Goal: Information Seeking & Learning: Learn about a topic

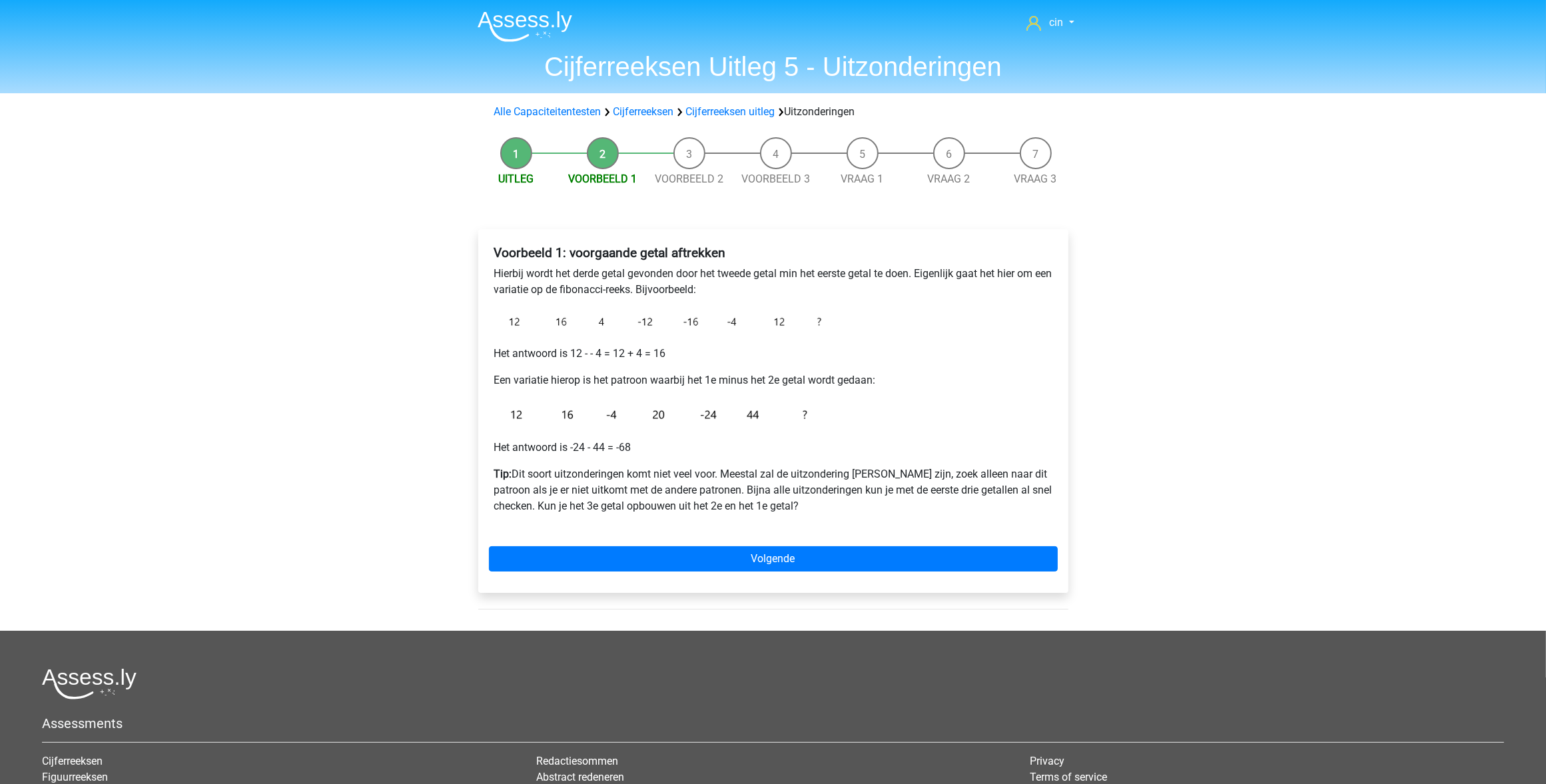
click at [535, 28] on img at bounding box center [525, 26] width 95 height 31
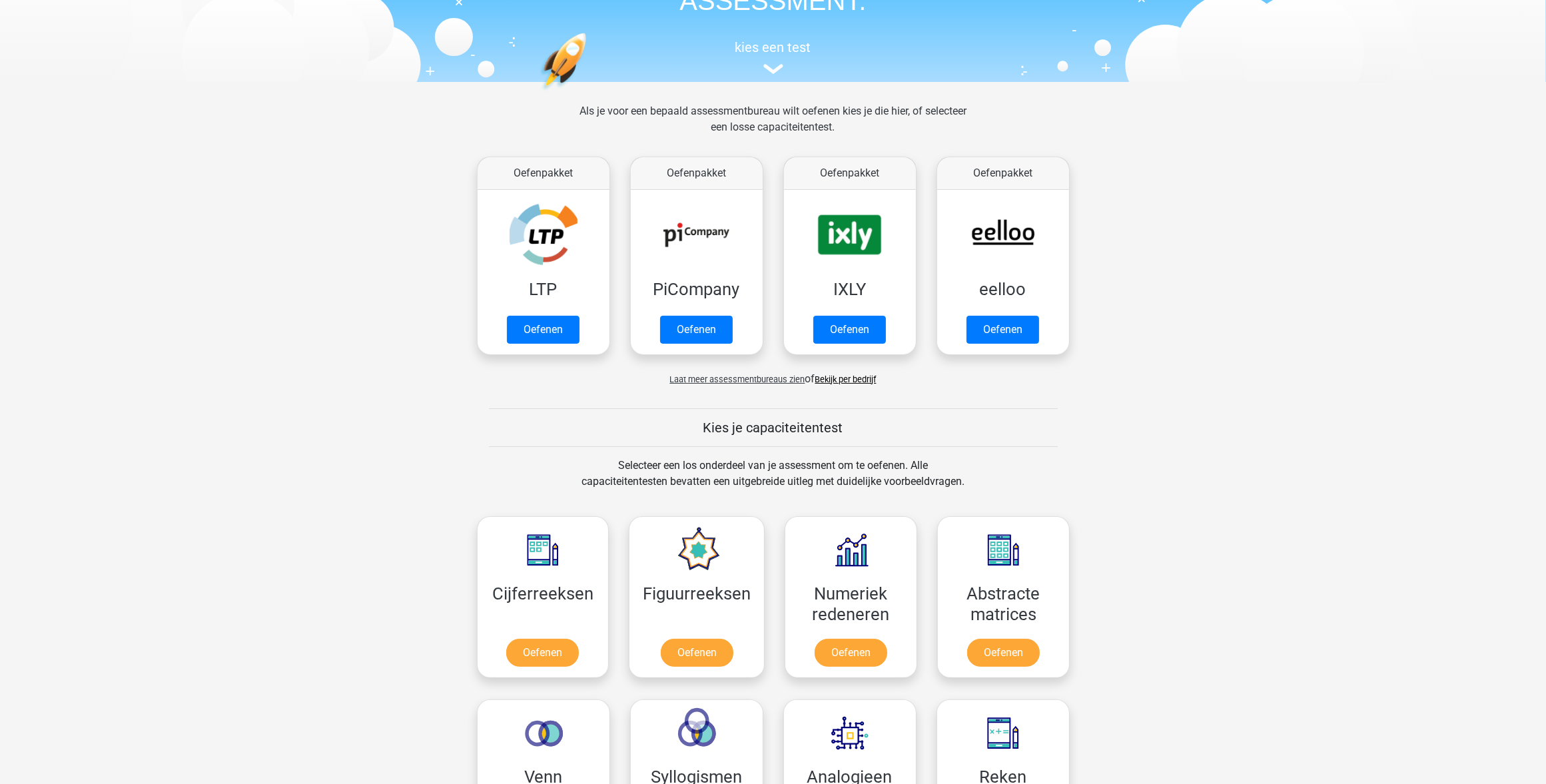
scroll to position [250, 0]
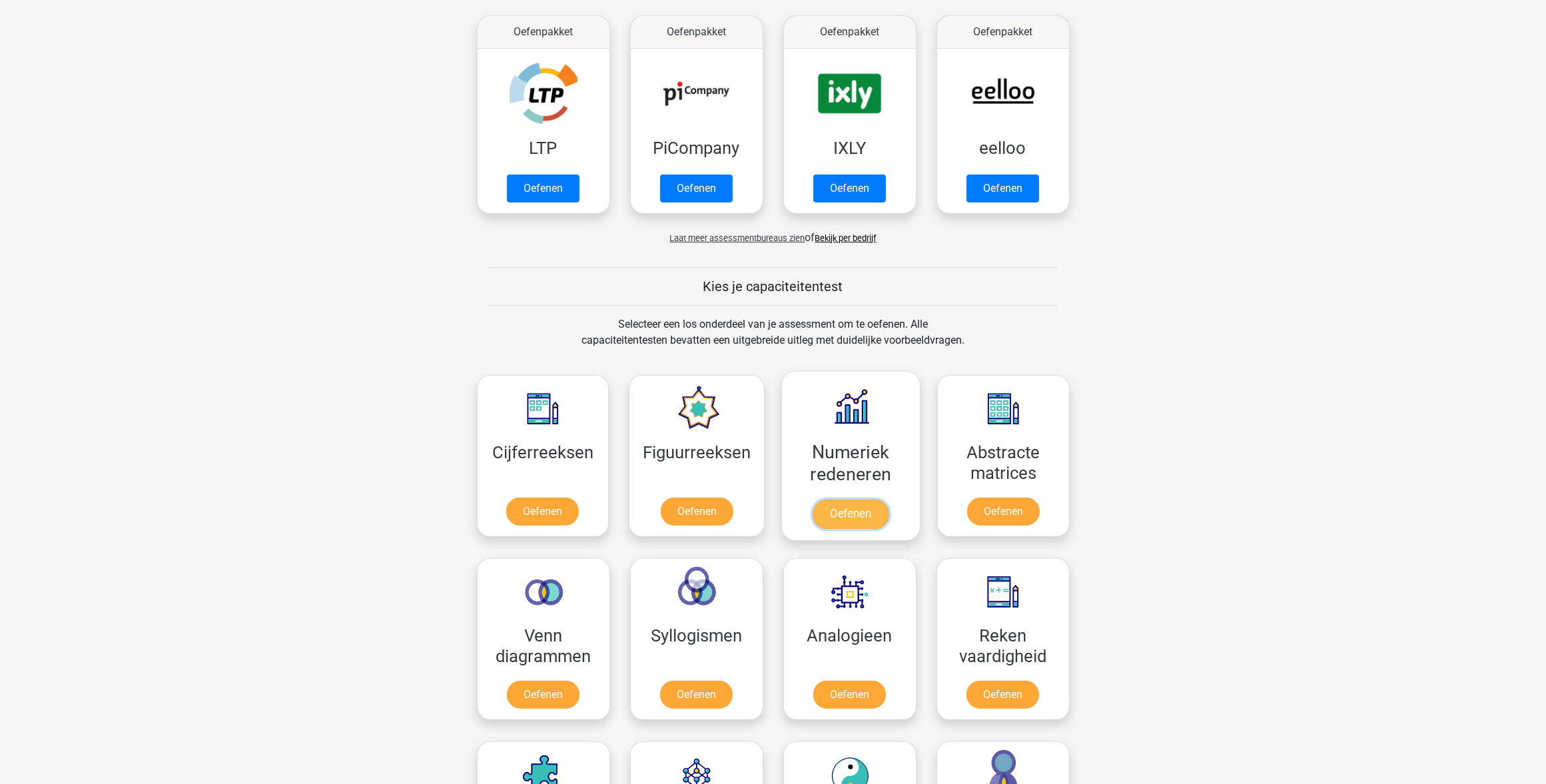
click at [868, 499] on link "Oefenen" at bounding box center [851, 514] width 76 height 29
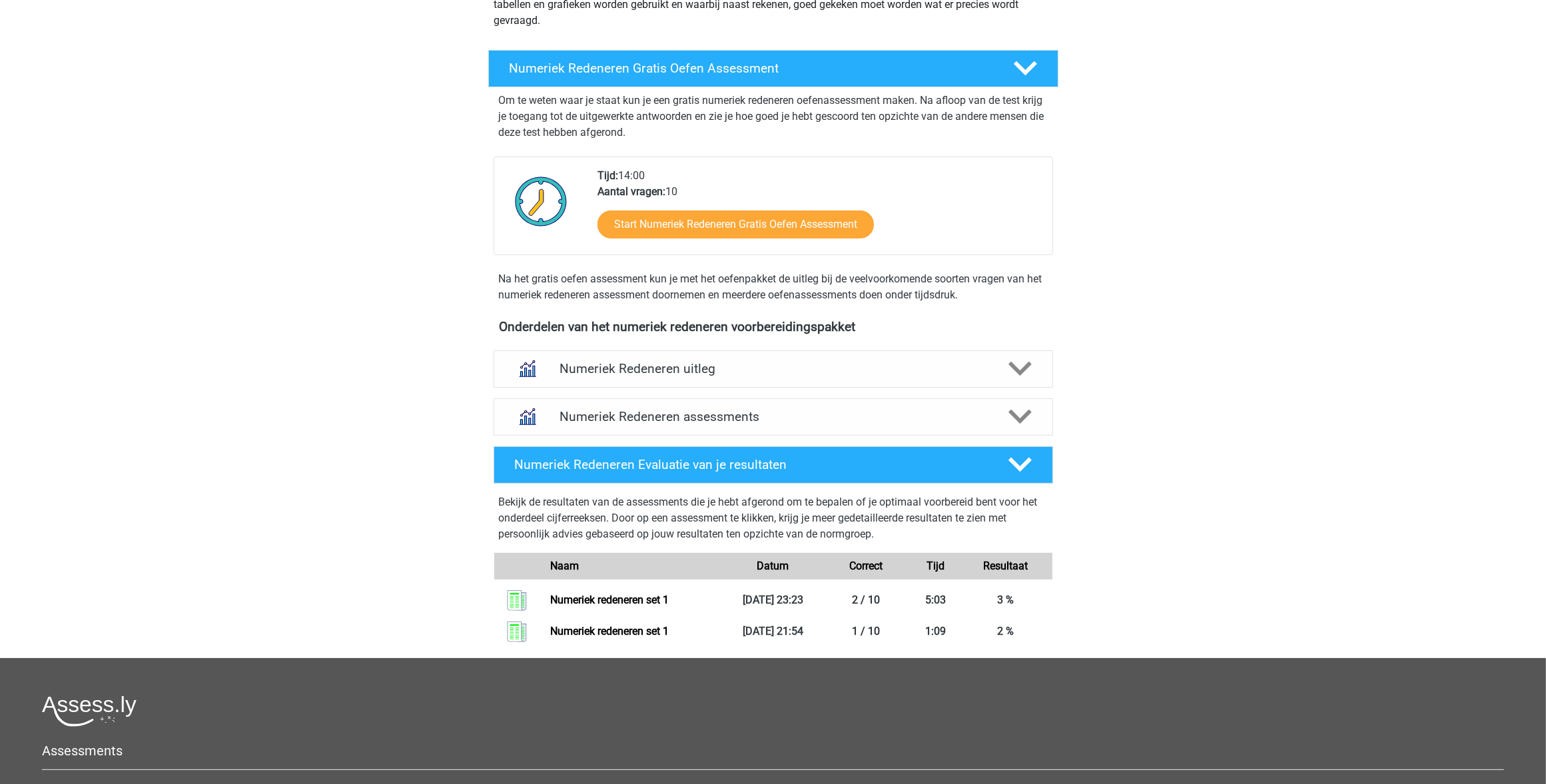
scroll to position [333, 0]
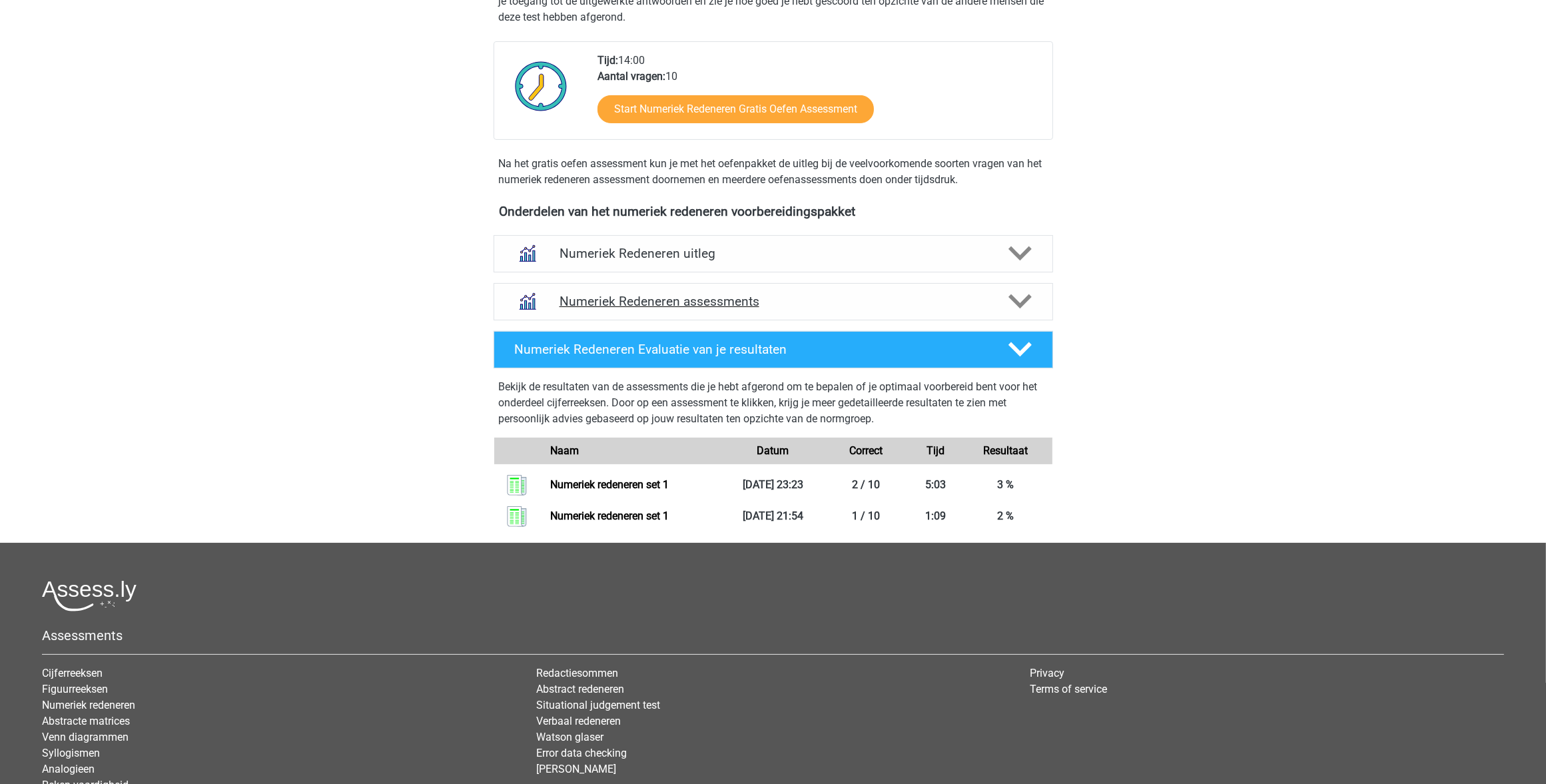
click at [691, 300] on h4 "Numeriek Redeneren assessments" at bounding box center [773, 301] width 428 height 15
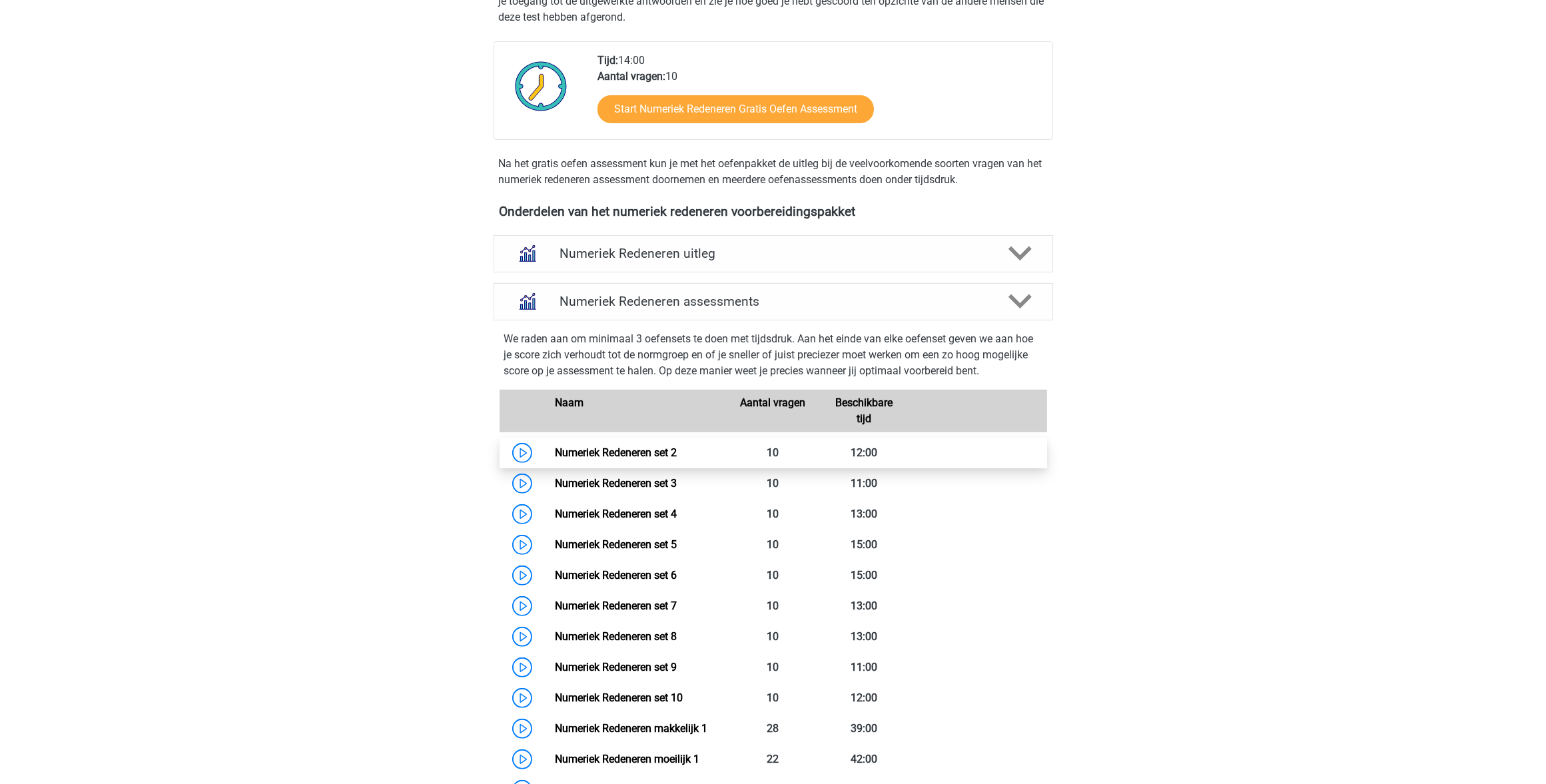
click at [630, 446] on link "Numeriek Redeneren set 2" at bounding box center [616, 452] width 122 height 12
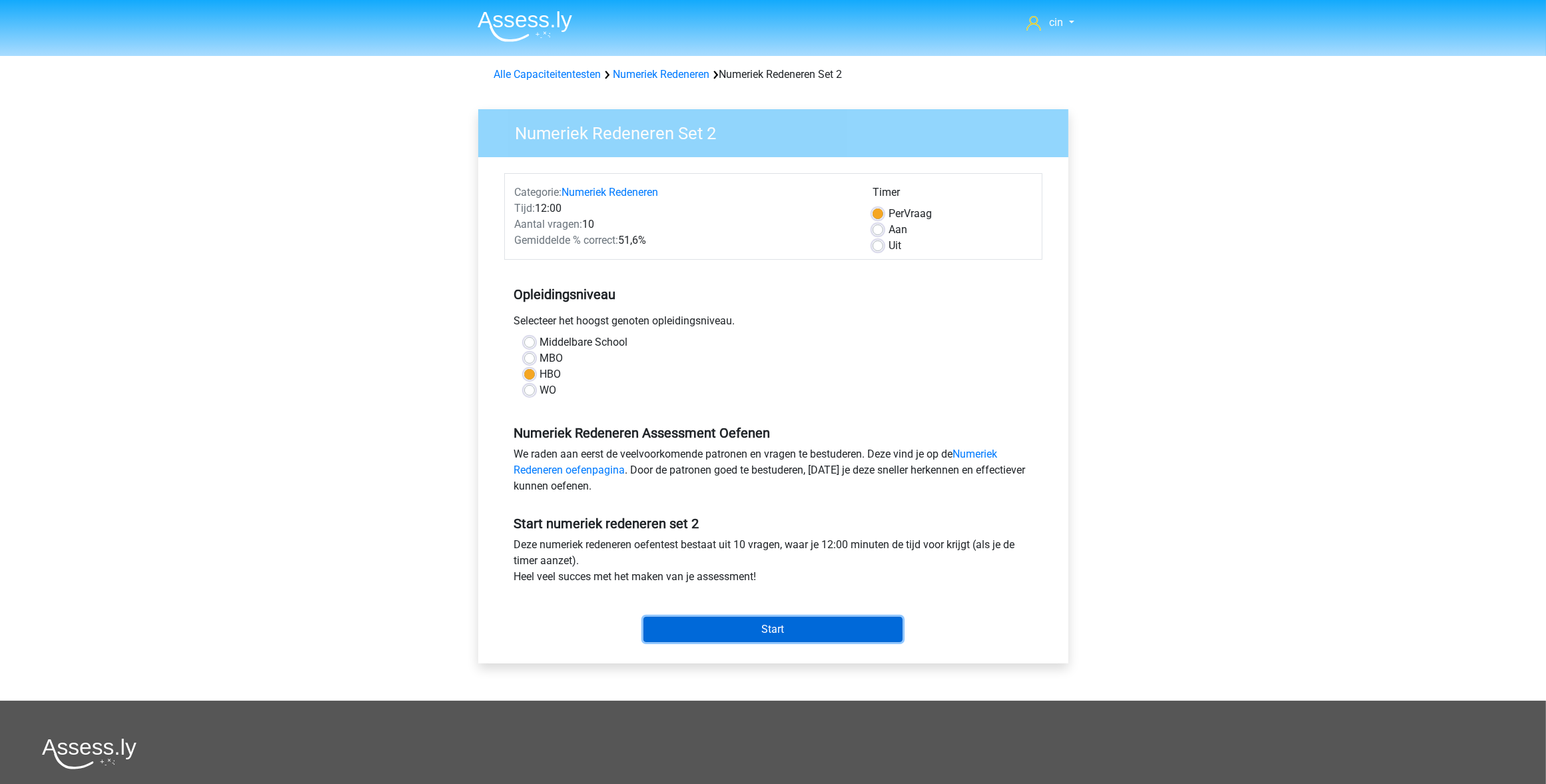
click at [773, 627] on input "Start" at bounding box center [773, 629] width 259 height 26
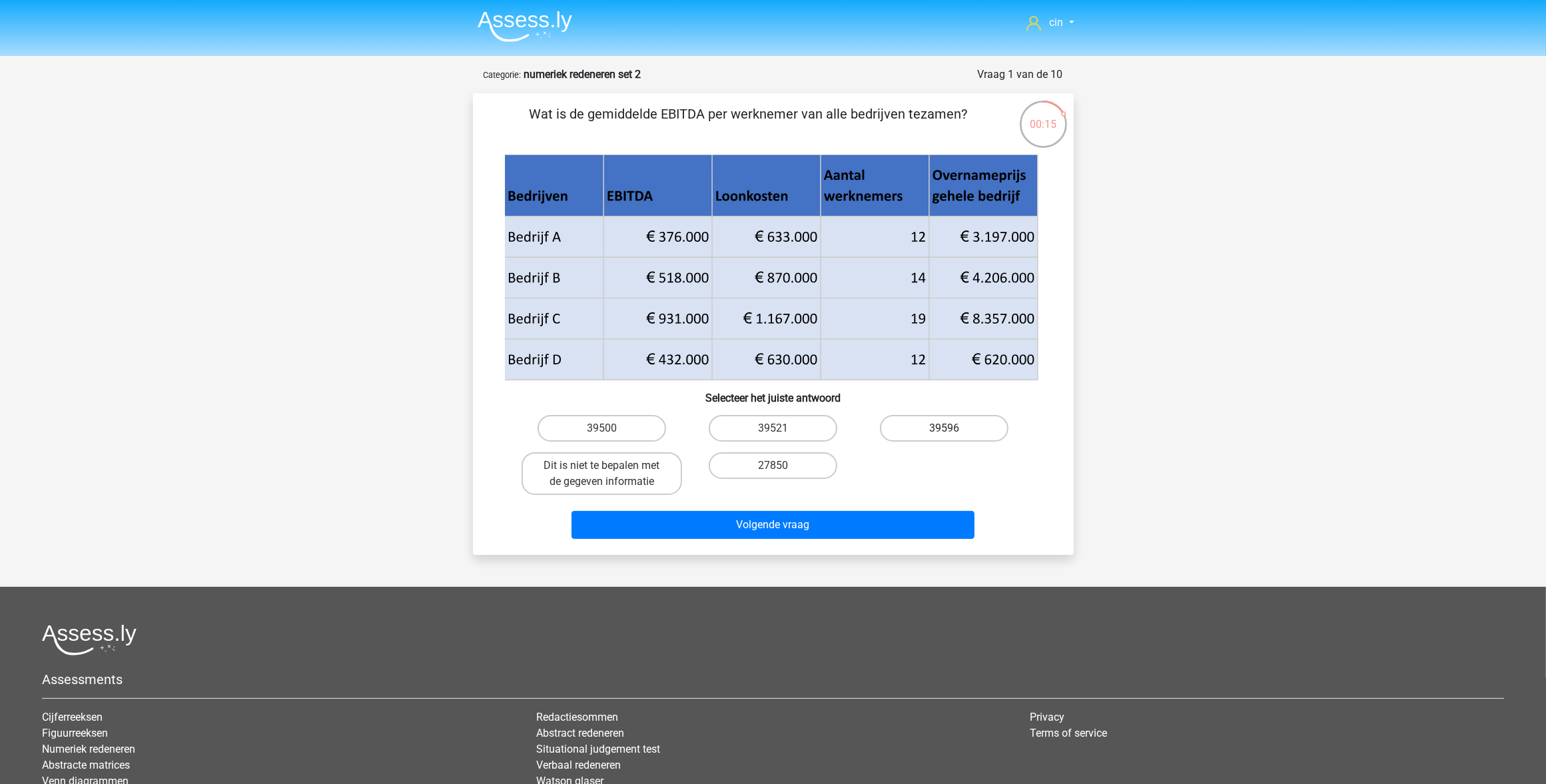
click at [953, 423] on label "39596" at bounding box center [944, 428] width 129 height 26
click at [953, 428] on input "39596" at bounding box center [949, 433] width 9 height 9
radio input "true"
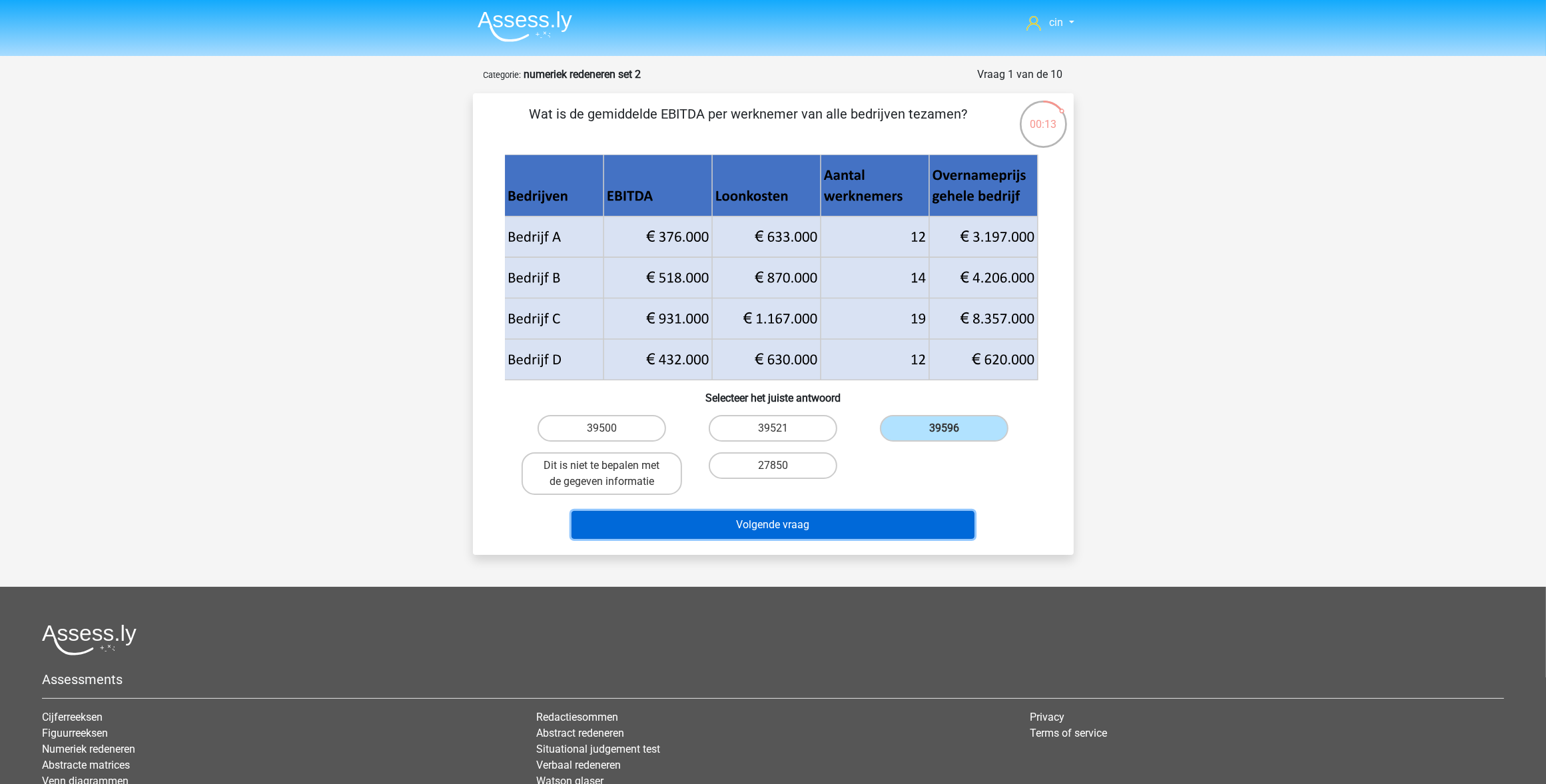
click at [763, 520] on button "Volgende vraag" at bounding box center [773, 525] width 403 height 28
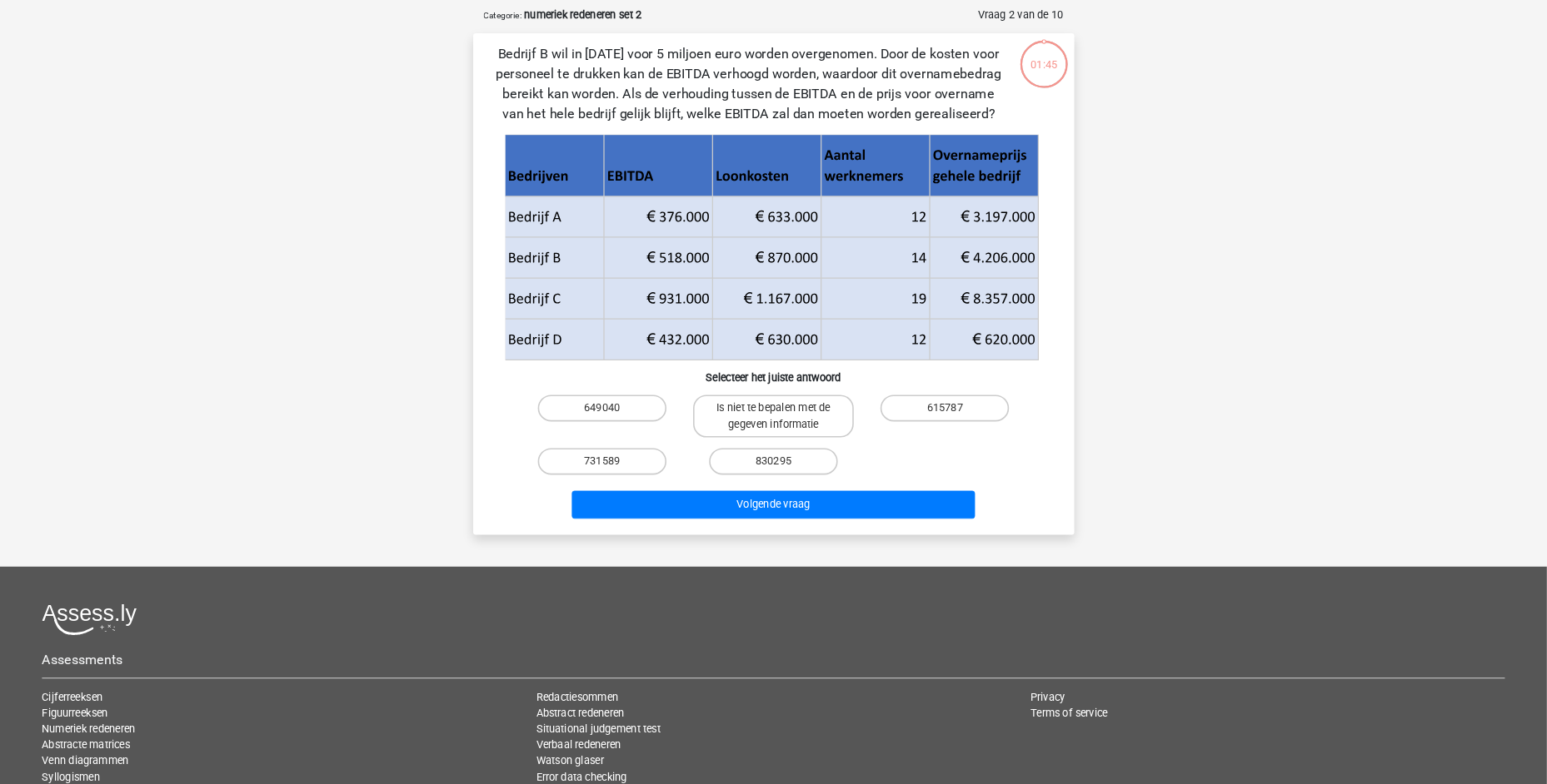
scroll to position [83, 0]
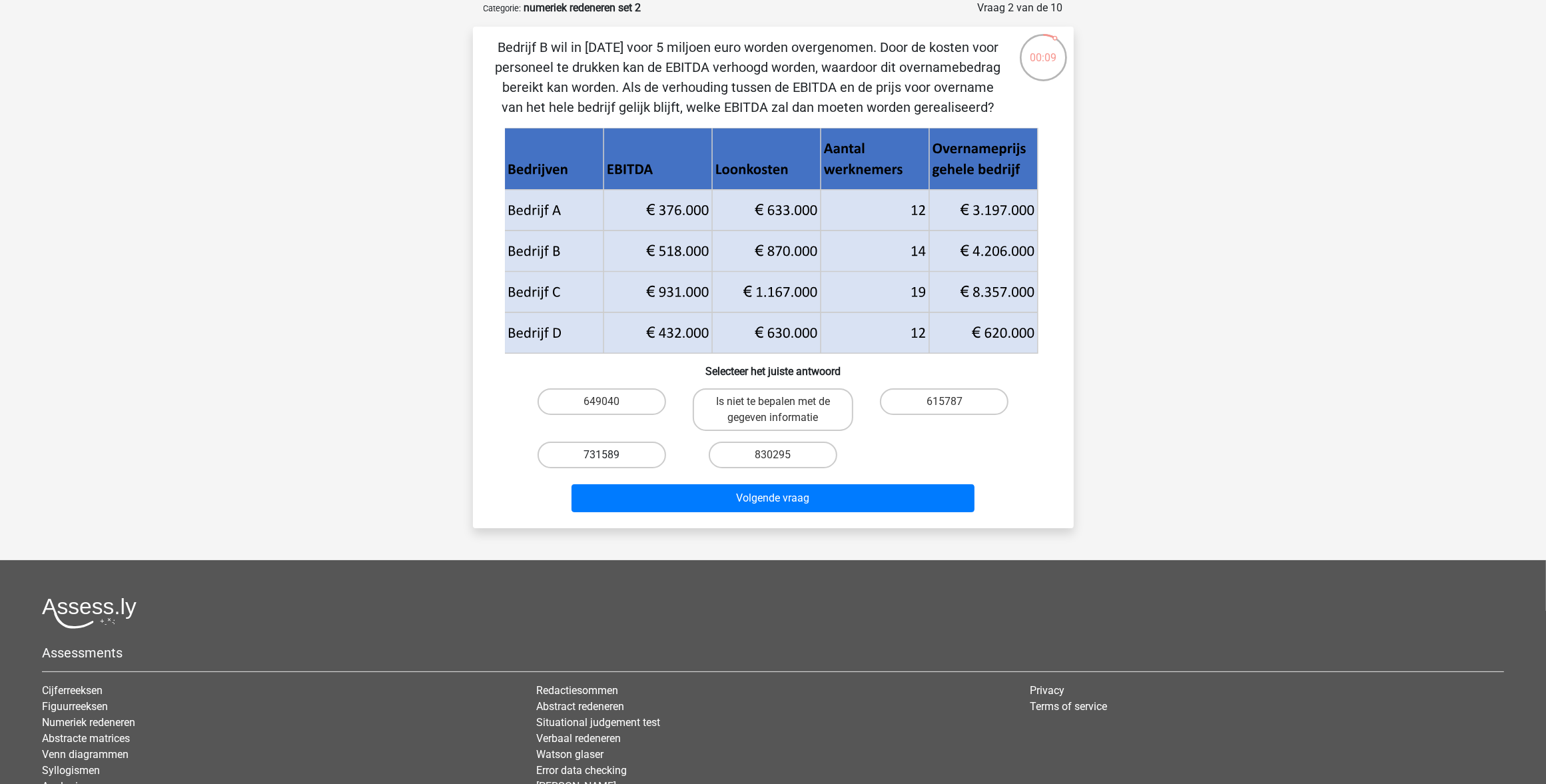
click at [600, 453] on label "731589" at bounding box center [602, 455] width 129 height 26
click at [602, 455] on input "731589" at bounding box center [606, 459] width 9 height 9
radio input "true"
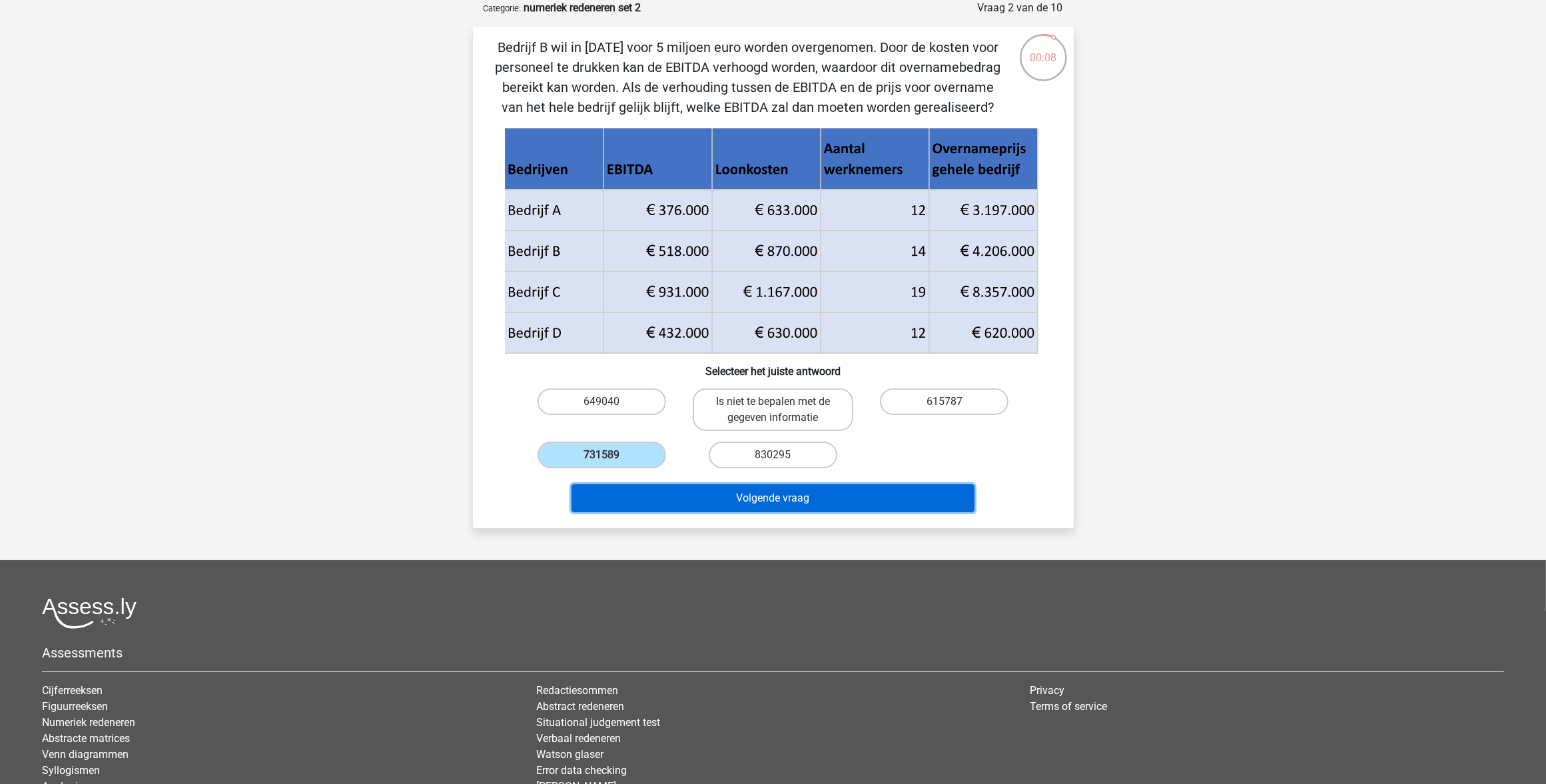
click at [650, 490] on button "Volgende vraag" at bounding box center [773, 498] width 403 height 28
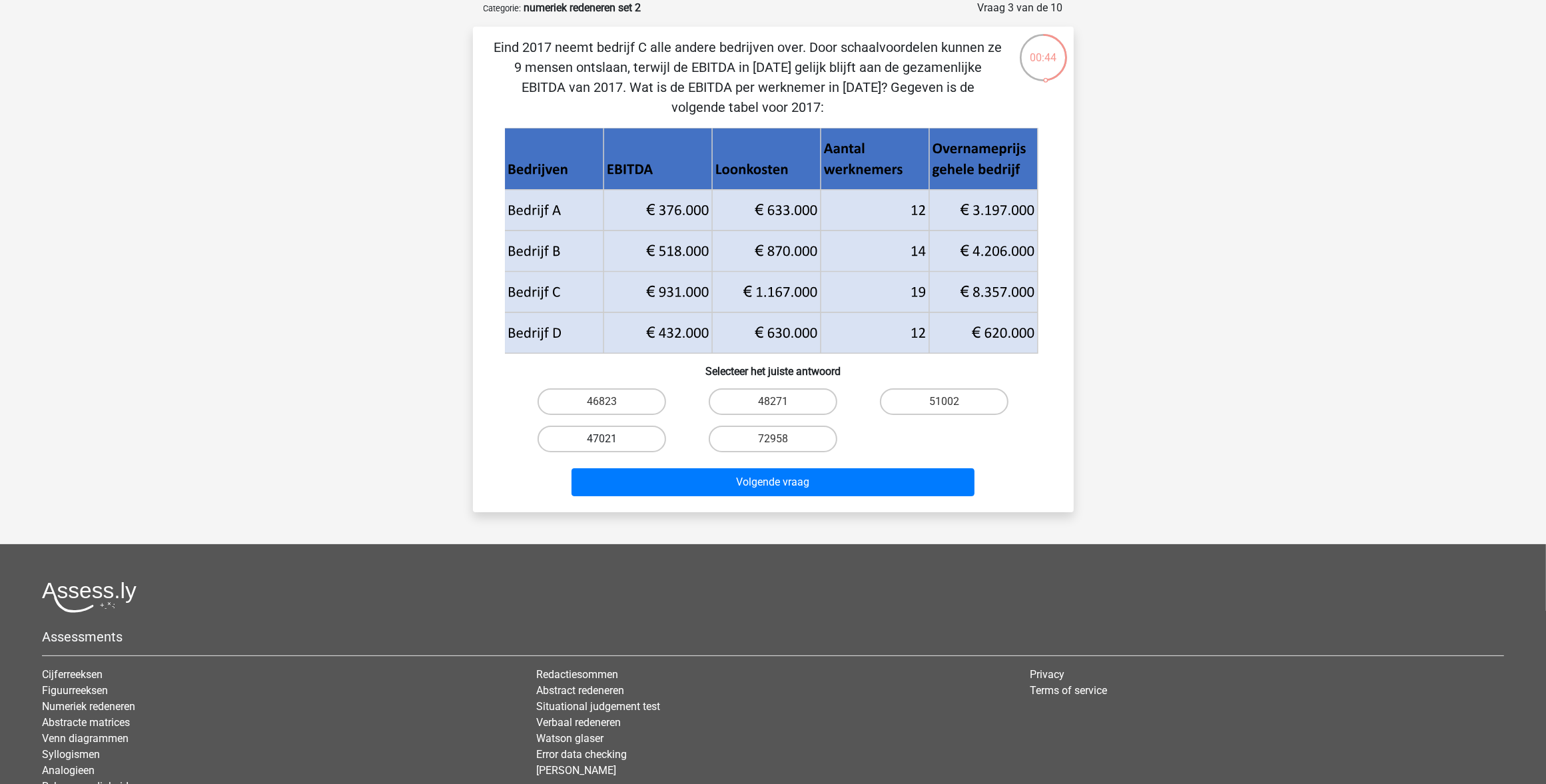
click at [591, 435] on label "47021" at bounding box center [602, 439] width 129 height 26
click at [602, 439] on input "47021" at bounding box center [606, 443] width 9 height 9
radio input "true"
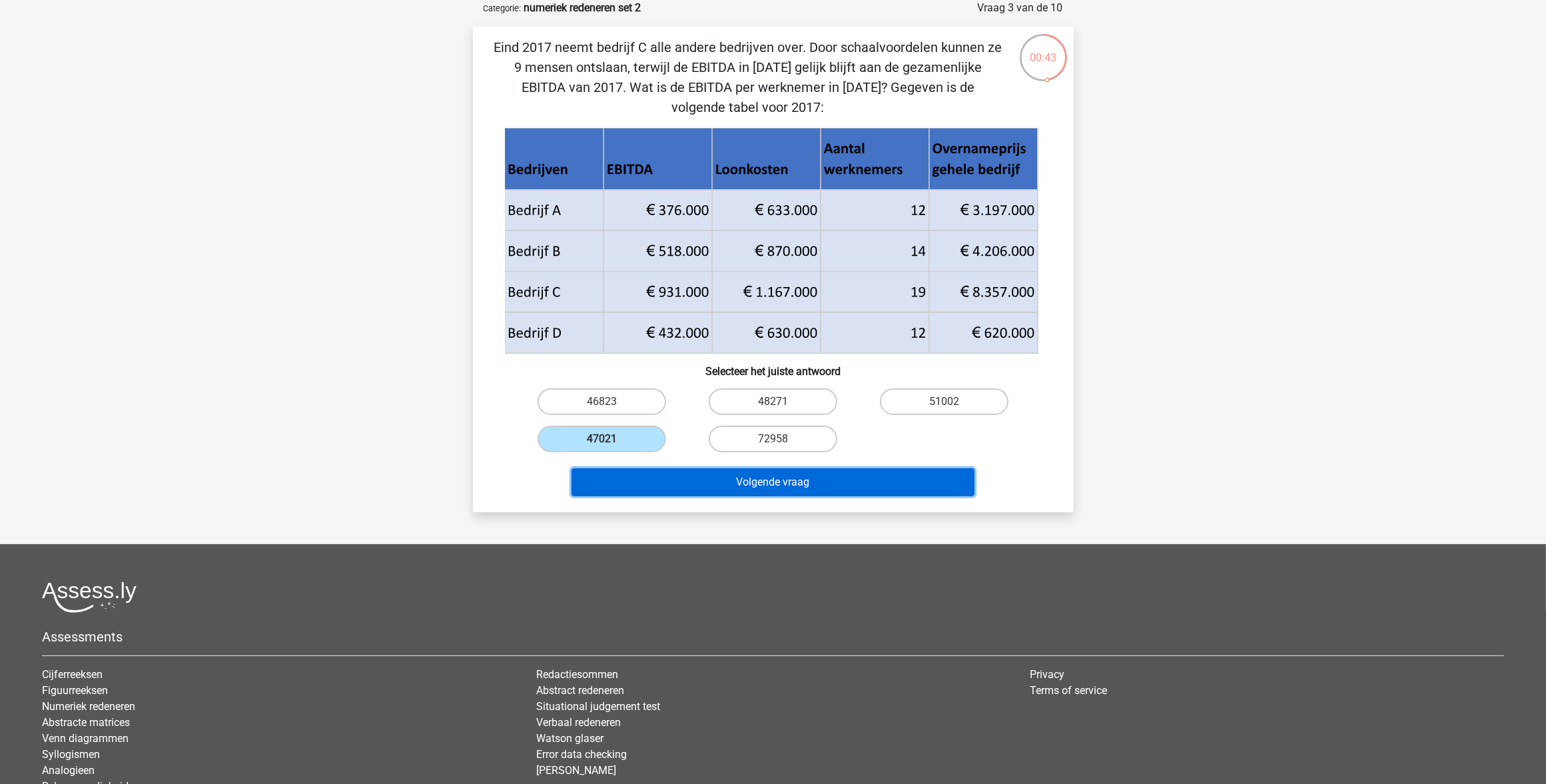
click at [685, 477] on button "Volgende vraag" at bounding box center [773, 482] width 403 height 28
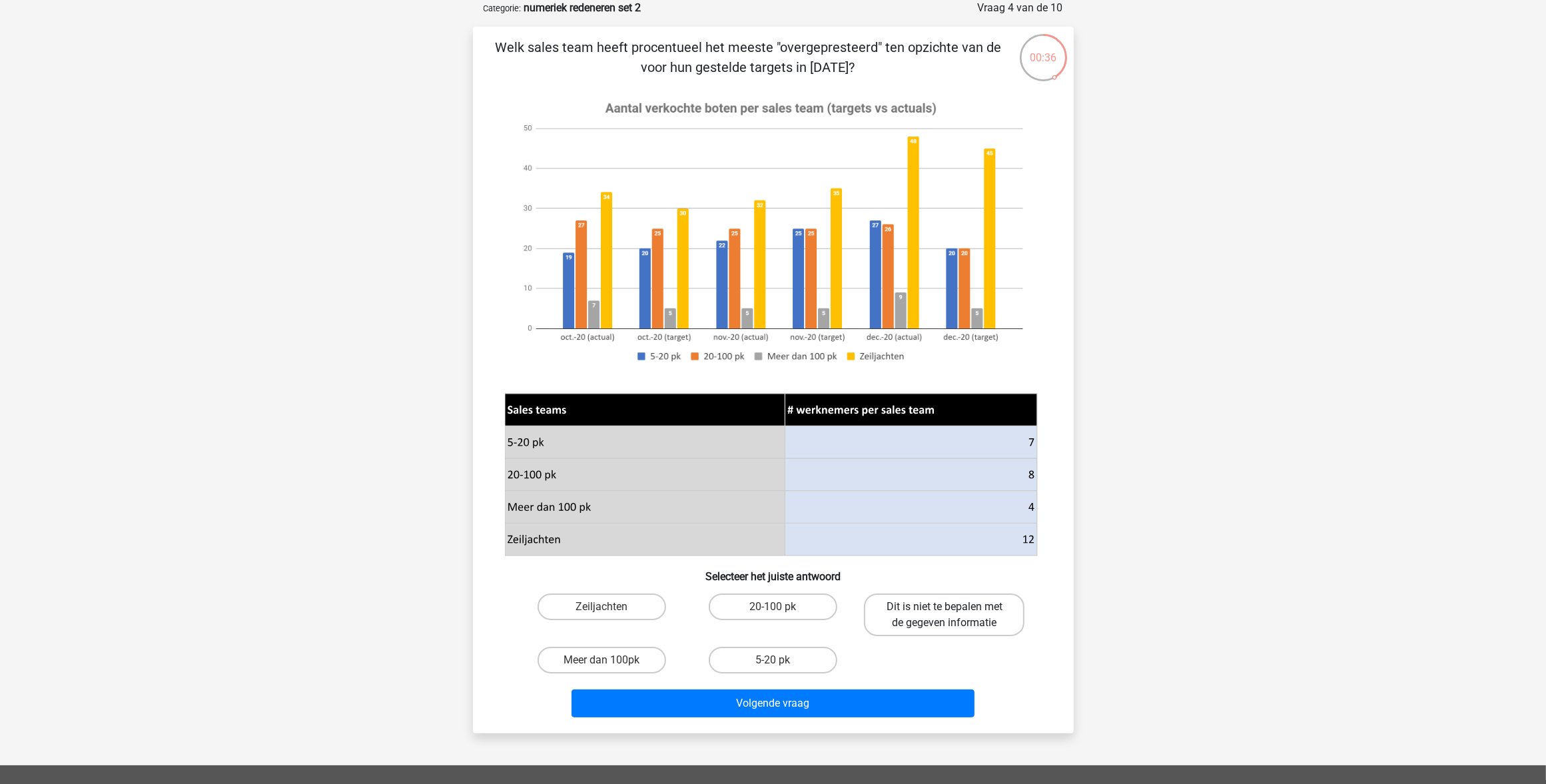
drag, startPoint x: 971, startPoint y: 616, endPoint x: 965, endPoint y: 614, distance: 6.3
click at [967, 615] on label "Dit is niet te bepalen met de gegeven informatie" at bounding box center [944, 615] width 161 height 42
click at [953, 615] on input "Dit is niet te bepalen met de gegeven informatie" at bounding box center [949, 611] width 9 height 9
radio input "true"
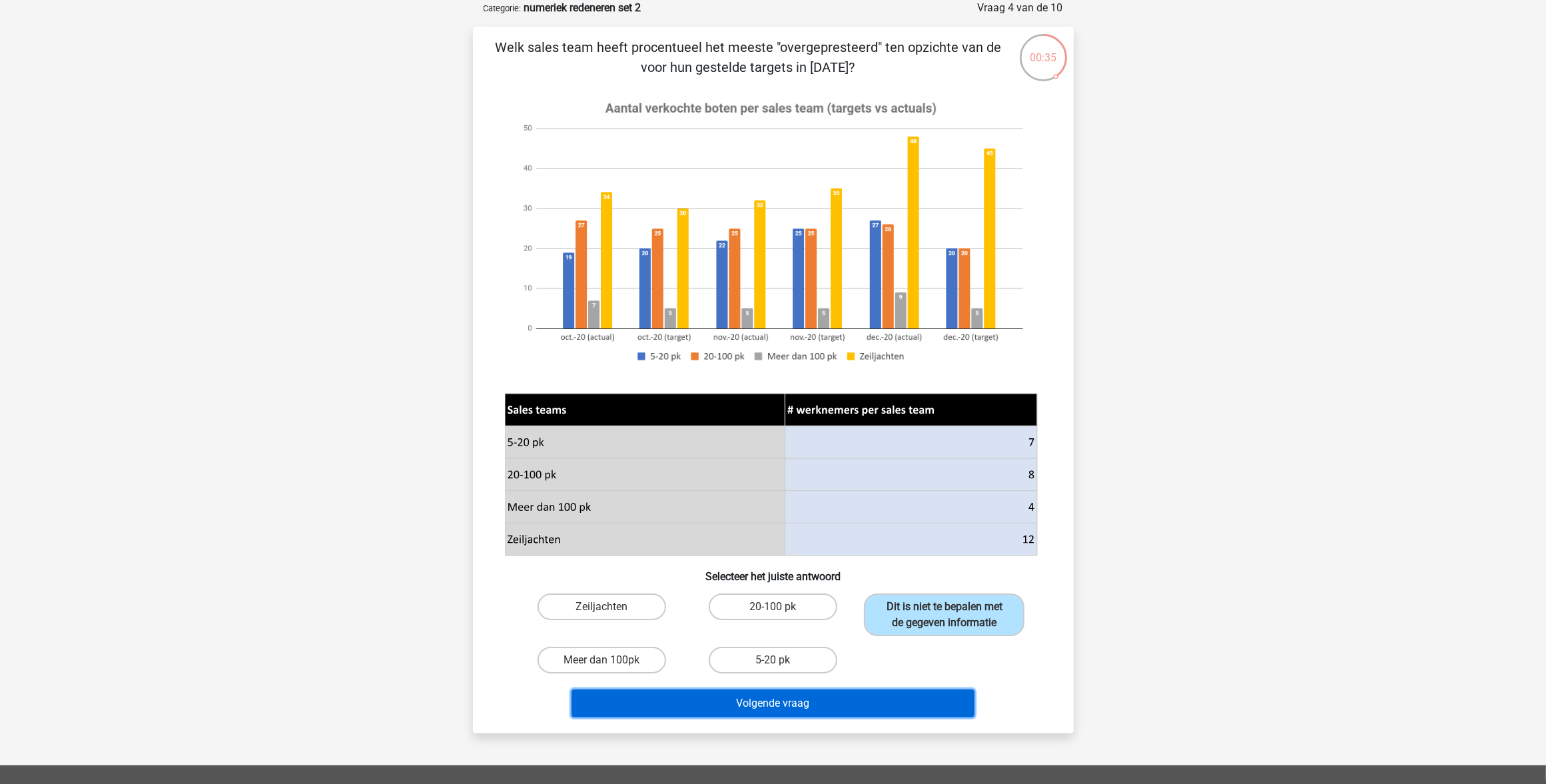
click at [757, 700] on button "Volgende vraag" at bounding box center [773, 703] width 403 height 28
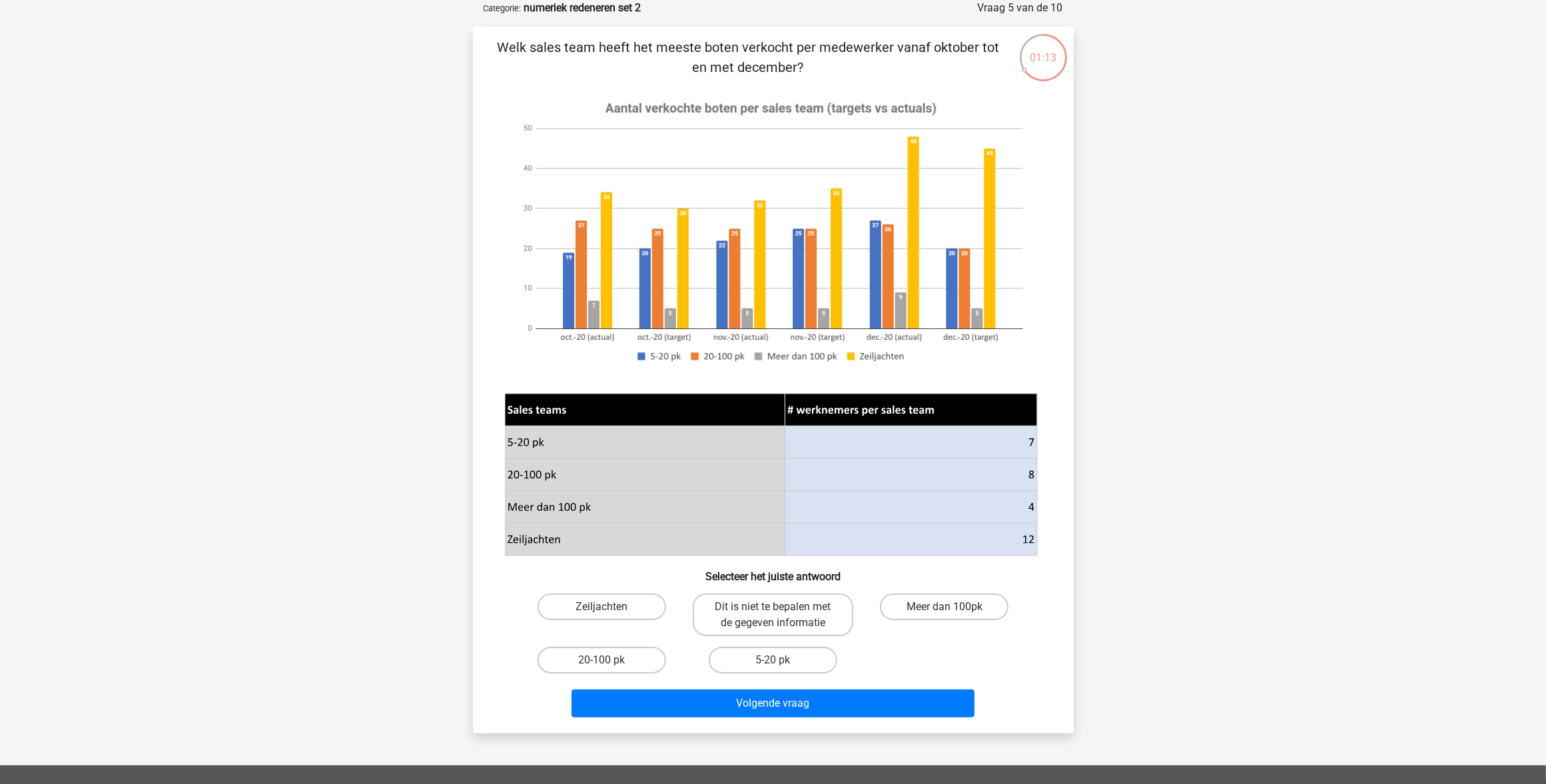
click at [655, 583] on div "Welk sales team heeft het meeste boten verkocht per medewerker vanaf oktober to…" at bounding box center [773, 380] width 590 height 685
click at [647, 593] on label "Zeiljachten" at bounding box center [602, 607] width 129 height 26
click at [611, 607] on input "Zeiljachten" at bounding box center [606, 611] width 9 height 9
radio input "true"
click at [733, 718] on div "Volgende vraag" at bounding box center [773, 706] width 514 height 34
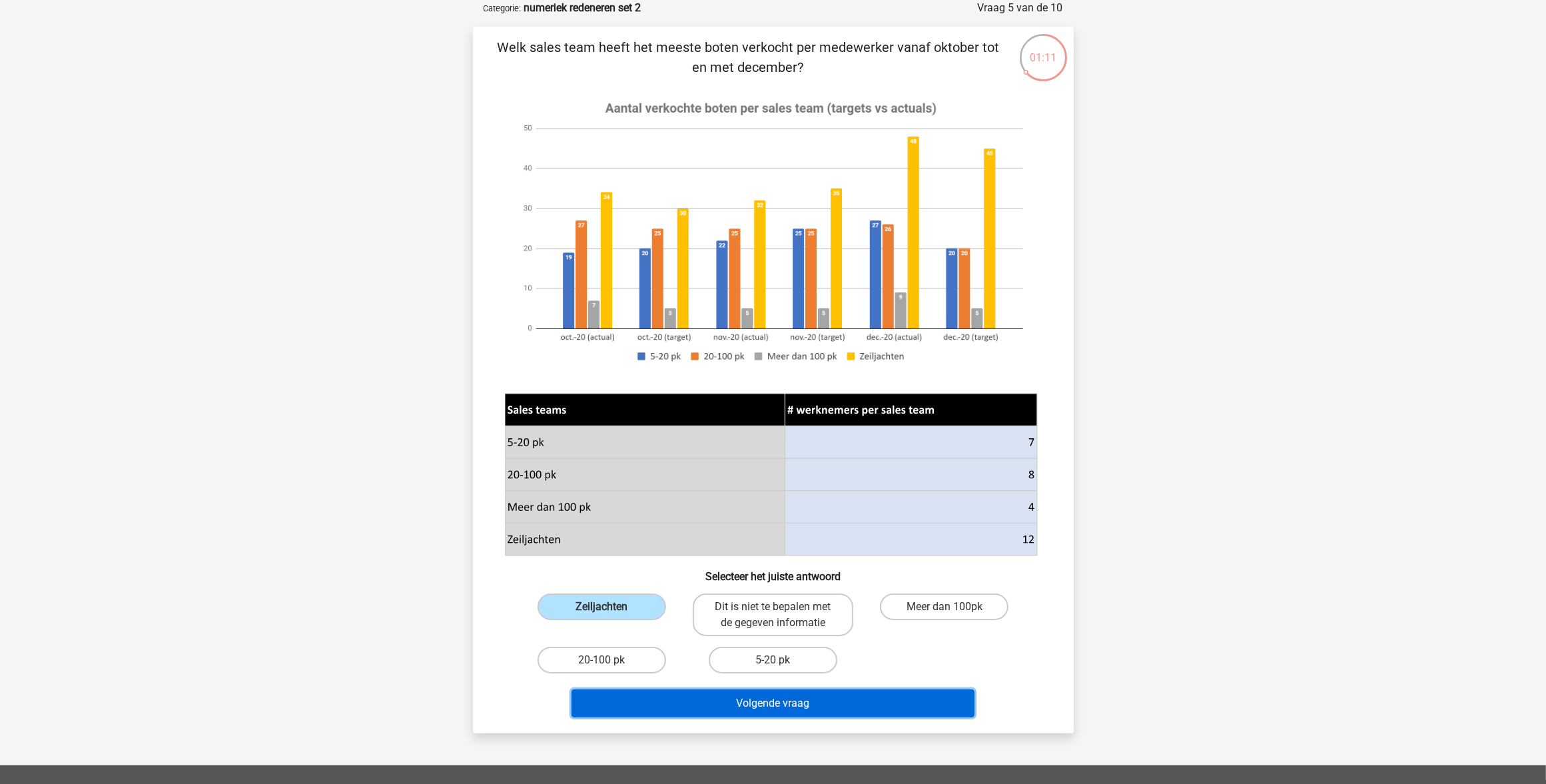
click at [733, 707] on button "Volgende vraag" at bounding box center [773, 703] width 403 height 28
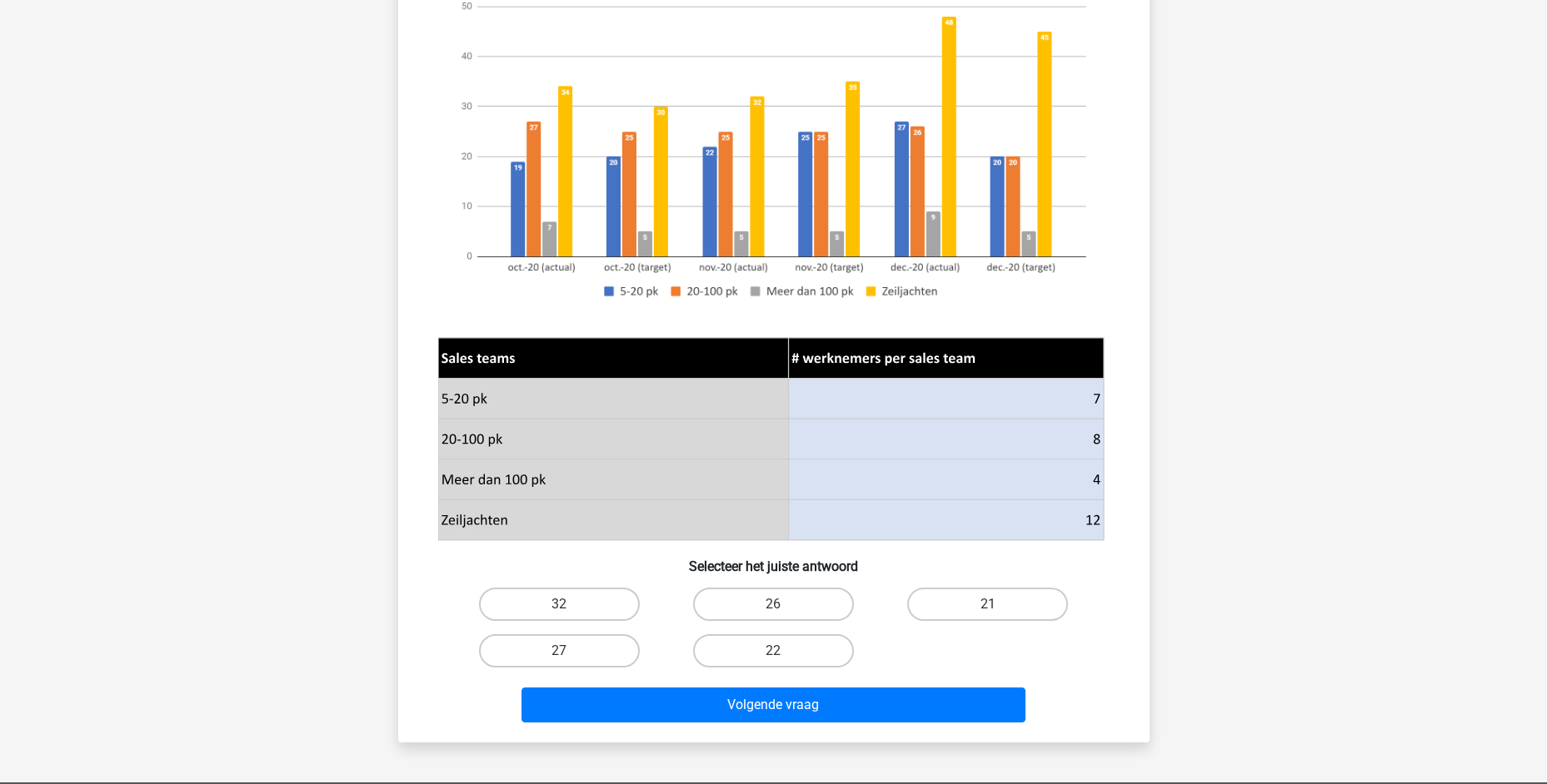
scroll to position [250, 0]
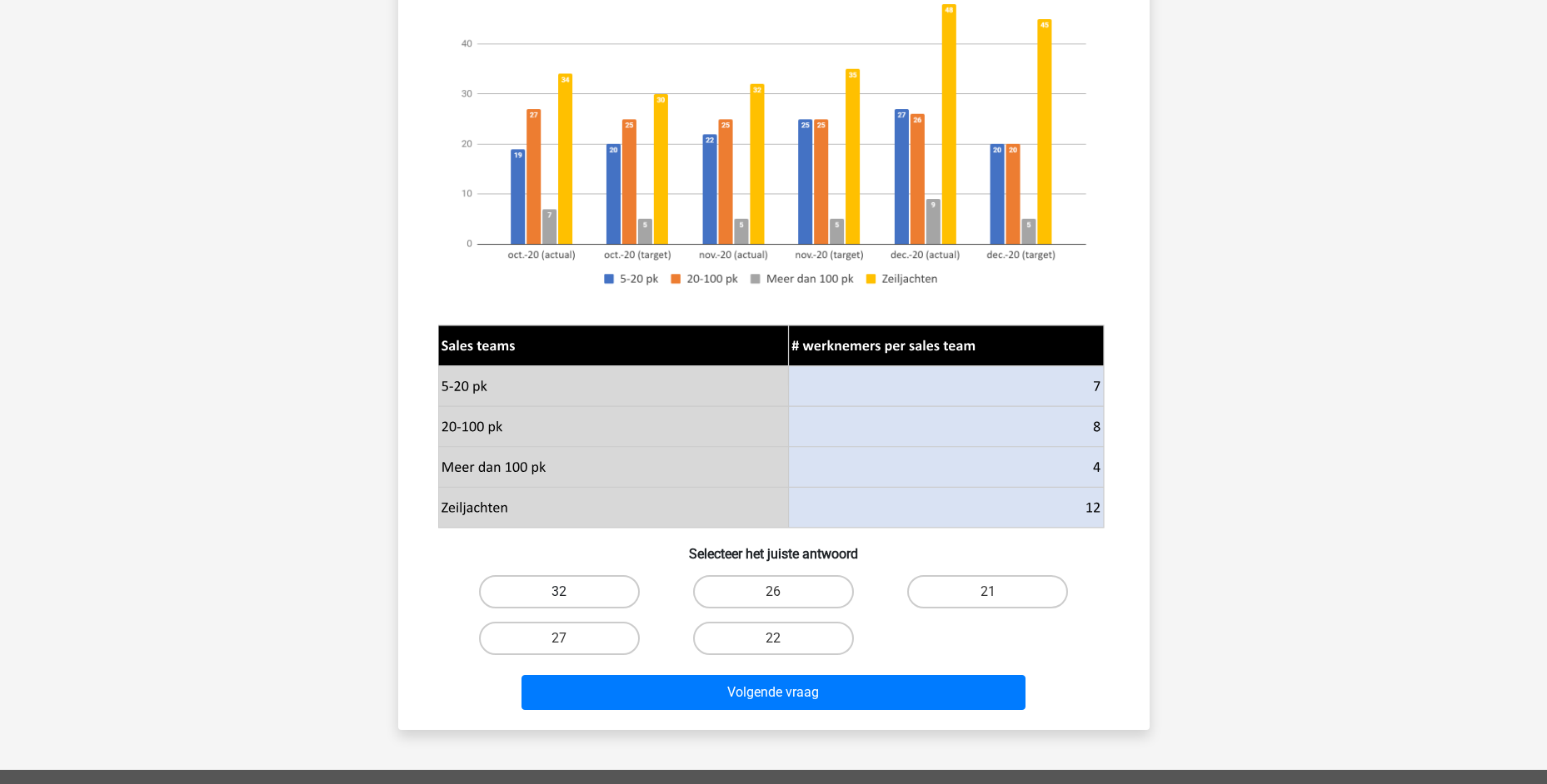
click at [515, 578] on label "32" at bounding box center [560, 591] width 161 height 33
click at [559, 592] on input "32" at bounding box center [564, 598] width 11 height 11
radio input "true"
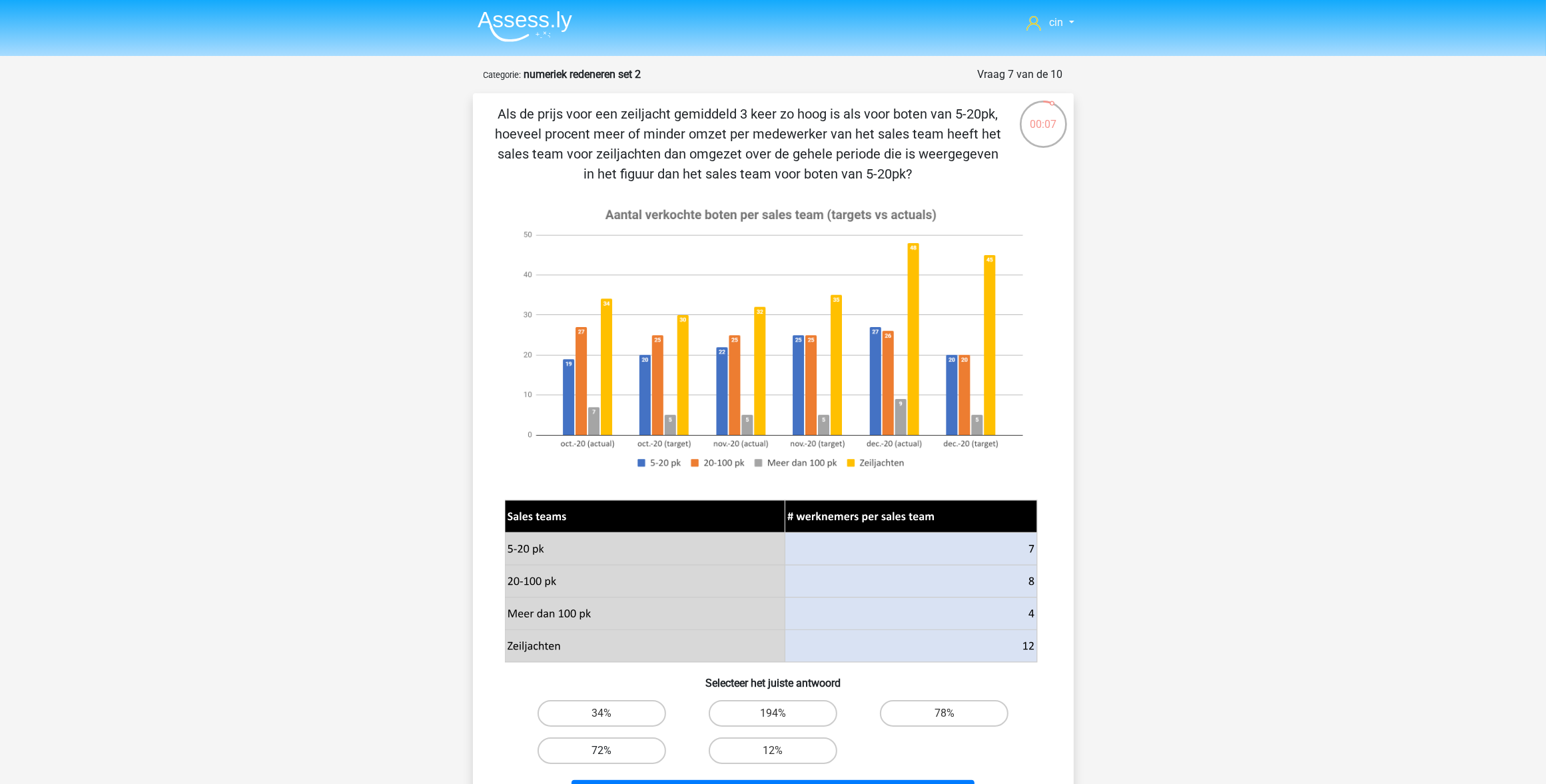
click at [619, 626] on label "72%" at bounding box center [602, 750] width 129 height 26
click at [611, 626] on input "72%" at bounding box center [606, 755] width 9 height 9
radio input "true"
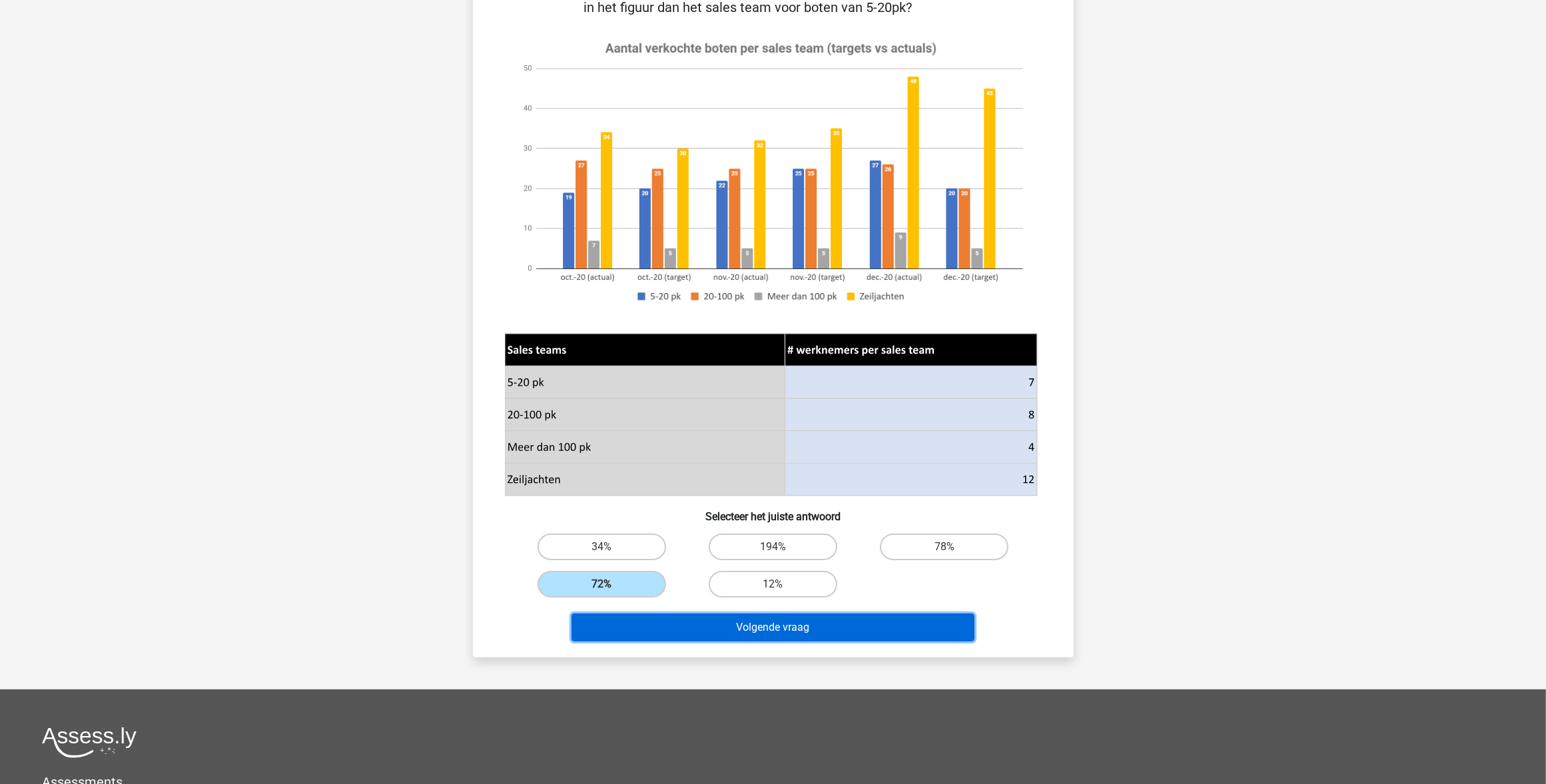
click at [770, 614] on button "Volgende vraag" at bounding box center [773, 627] width 403 height 28
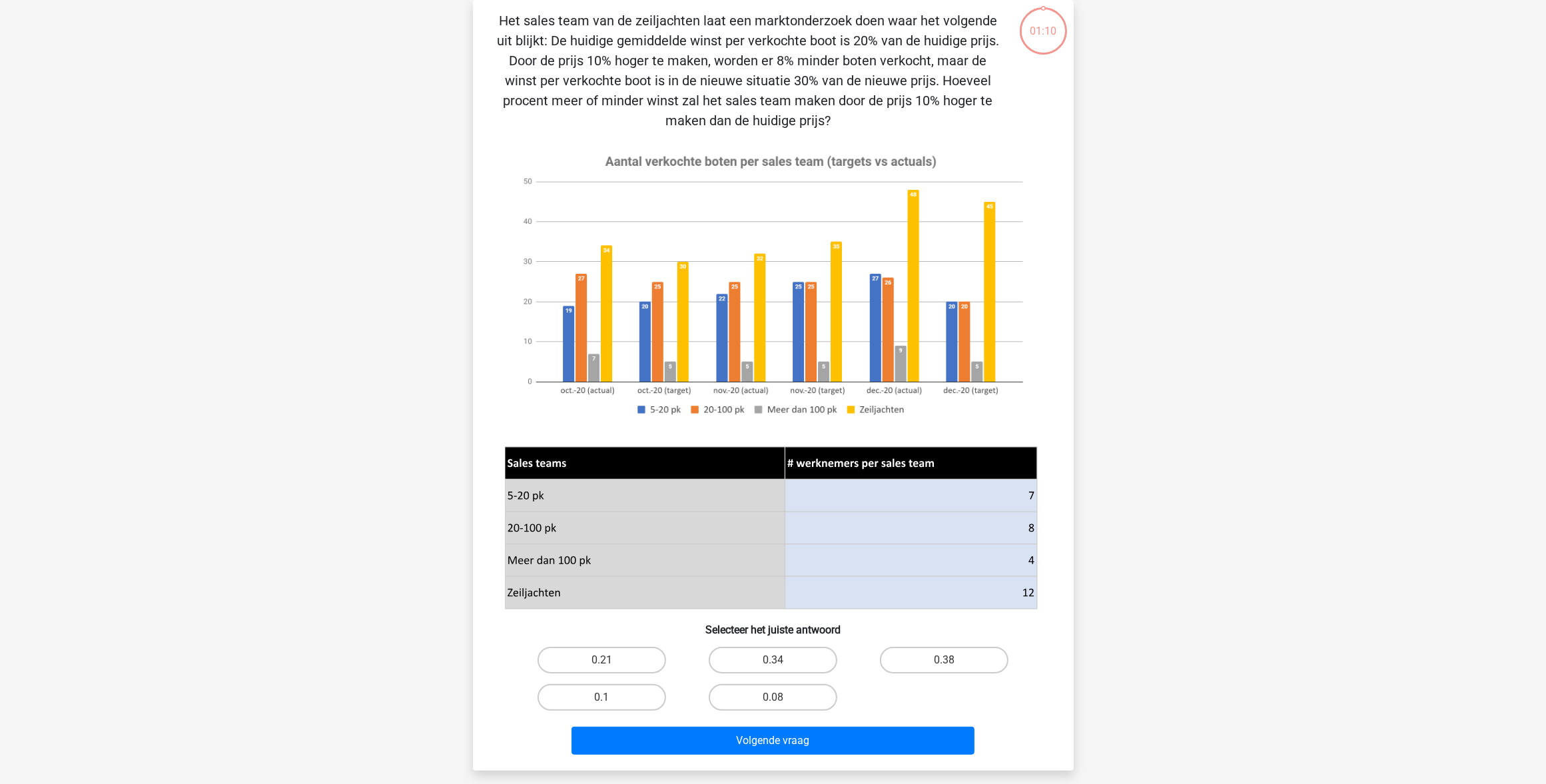
scroll to position [66, 0]
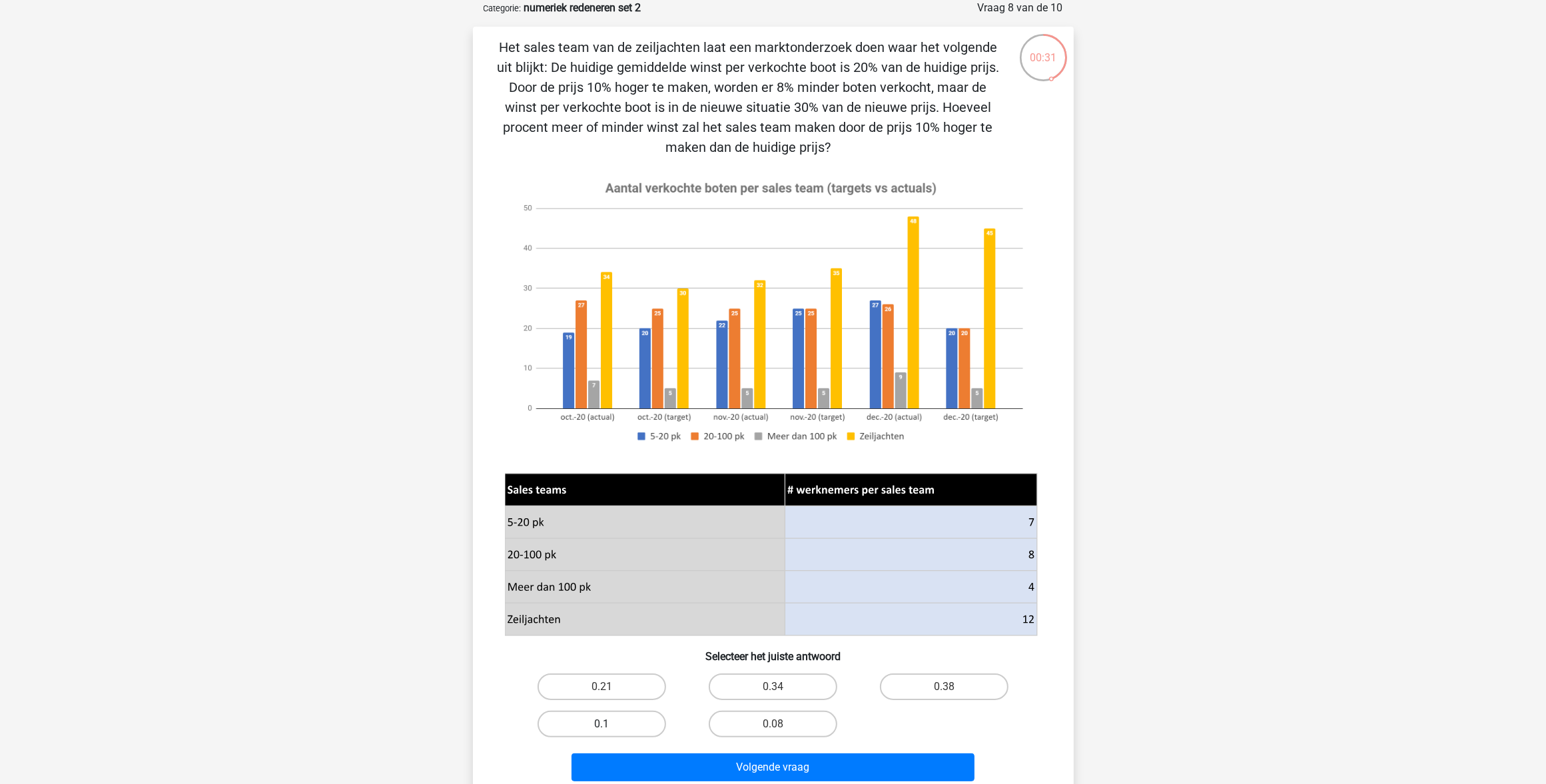
drag, startPoint x: 611, startPoint y: 737, endPoint x: 594, endPoint y: 710, distance: 31.9
click at [608, 626] on div "0.1" at bounding box center [602, 723] width 171 height 37
click at [595, 626] on div "0.1" at bounding box center [602, 723] width 171 height 37
click at [611, 626] on label "0.1" at bounding box center [602, 723] width 129 height 26
click at [611, 626] on input "0.1" at bounding box center [606, 729] width 9 height 9
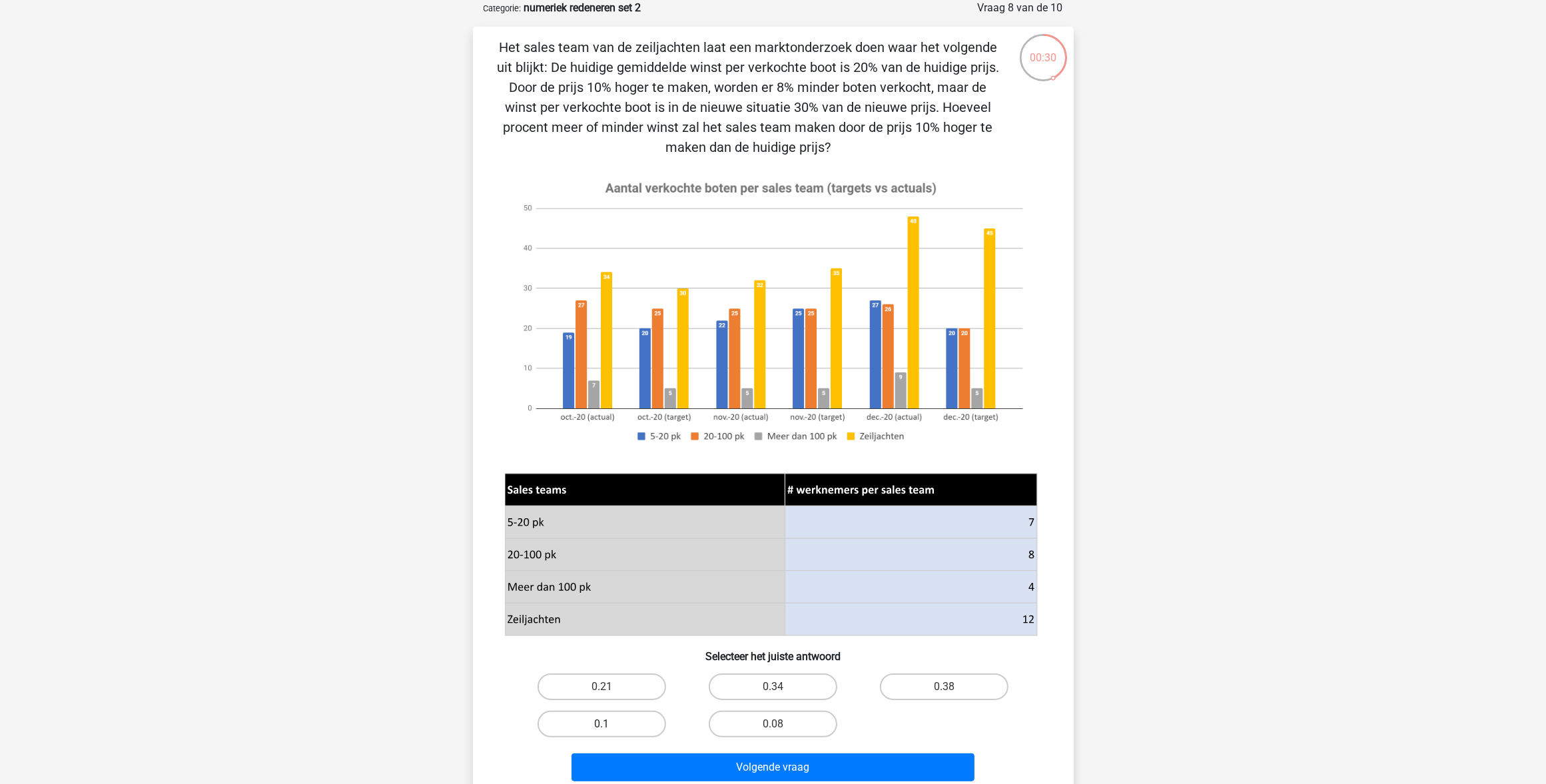
radio input "true"
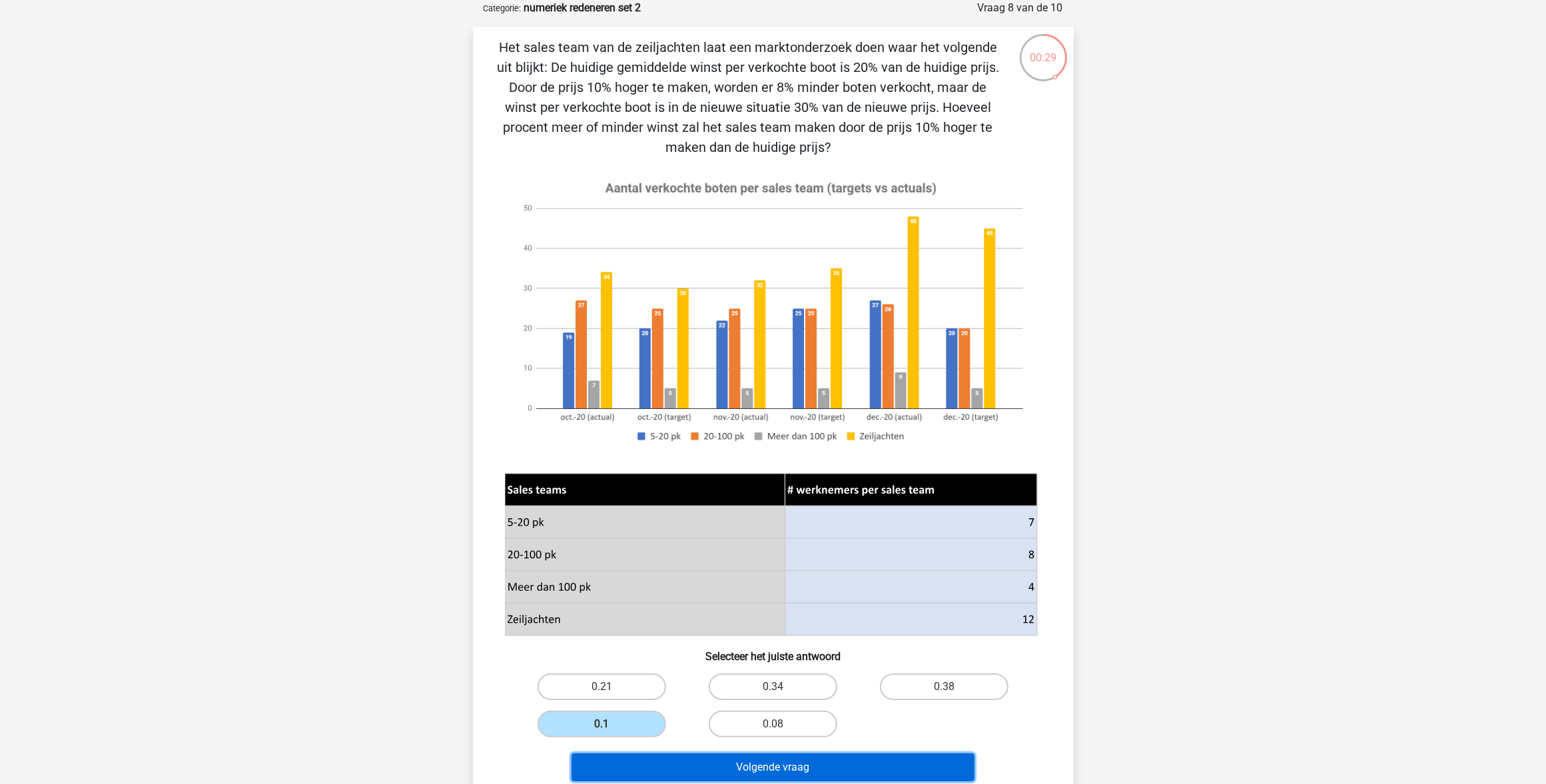
click at [824, 626] on button "Volgende vraag" at bounding box center [773, 767] width 403 height 28
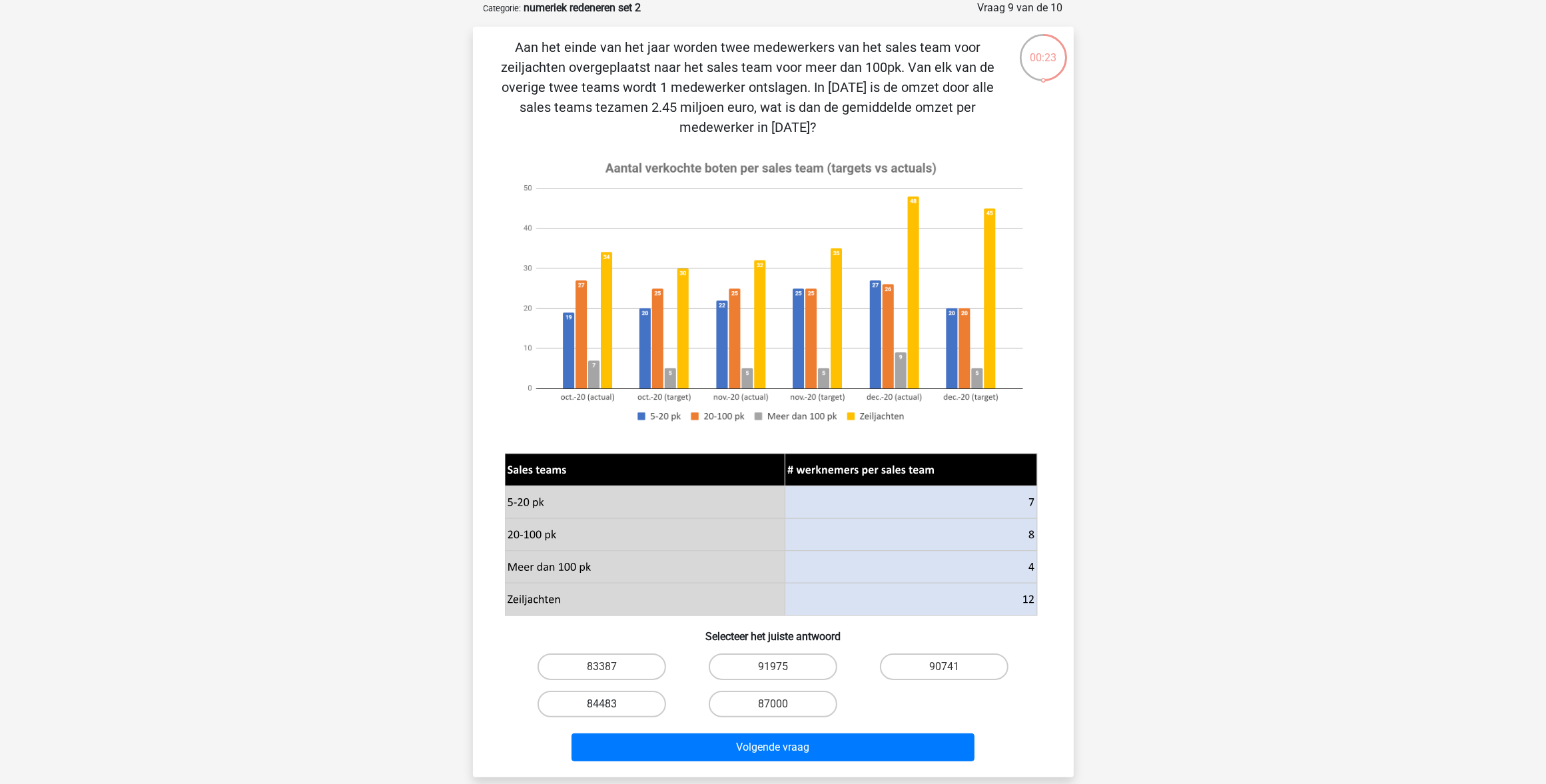
click at [551, 626] on label "84483" at bounding box center [602, 704] width 129 height 26
click at [602, 626] on input "84483" at bounding box center [606, 708] width 9 height 9
radio input "true"
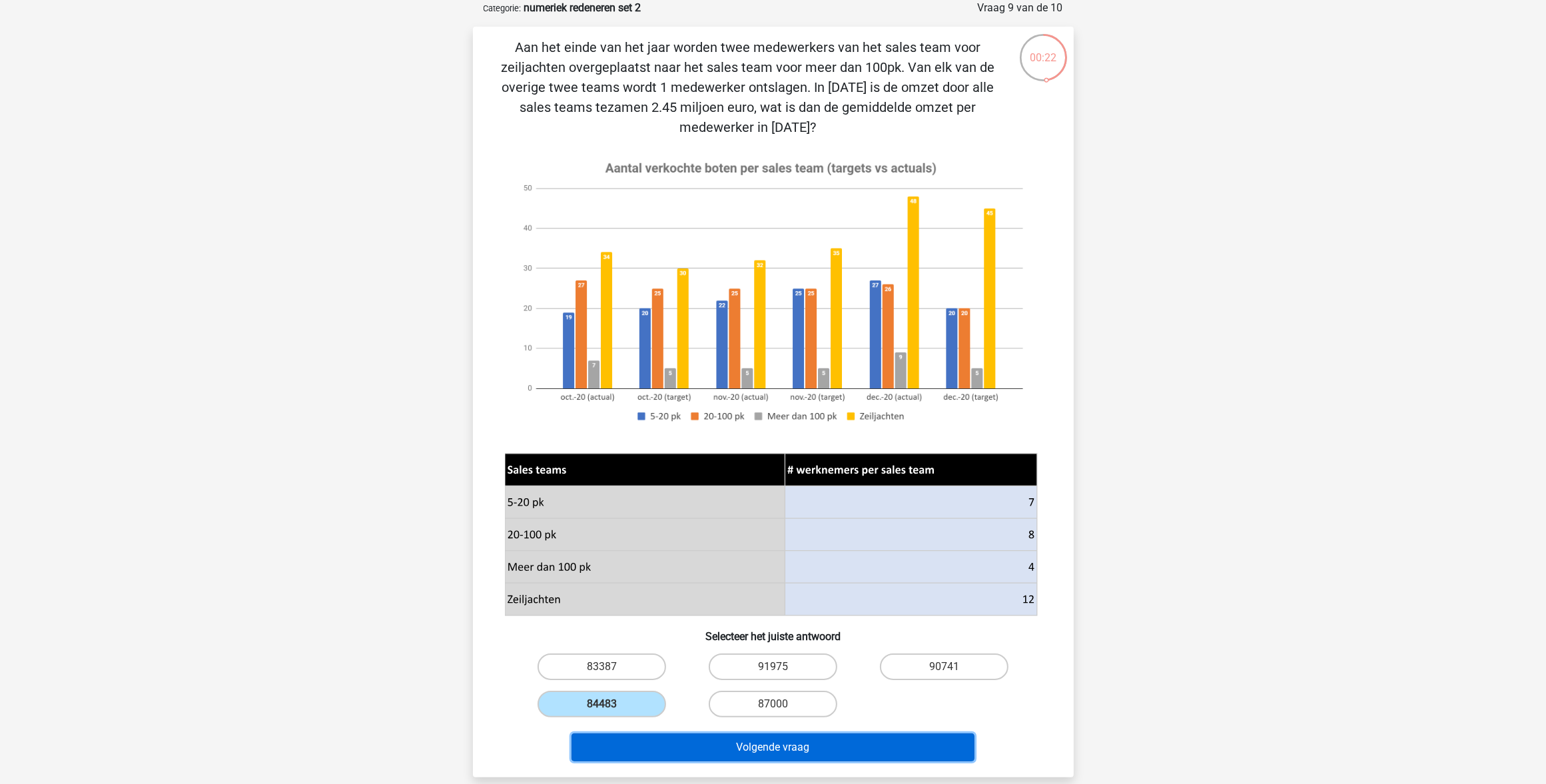
click at [645, 626] on button "Volgende vraag" at bounding box center [773, 747] width 403 height 28
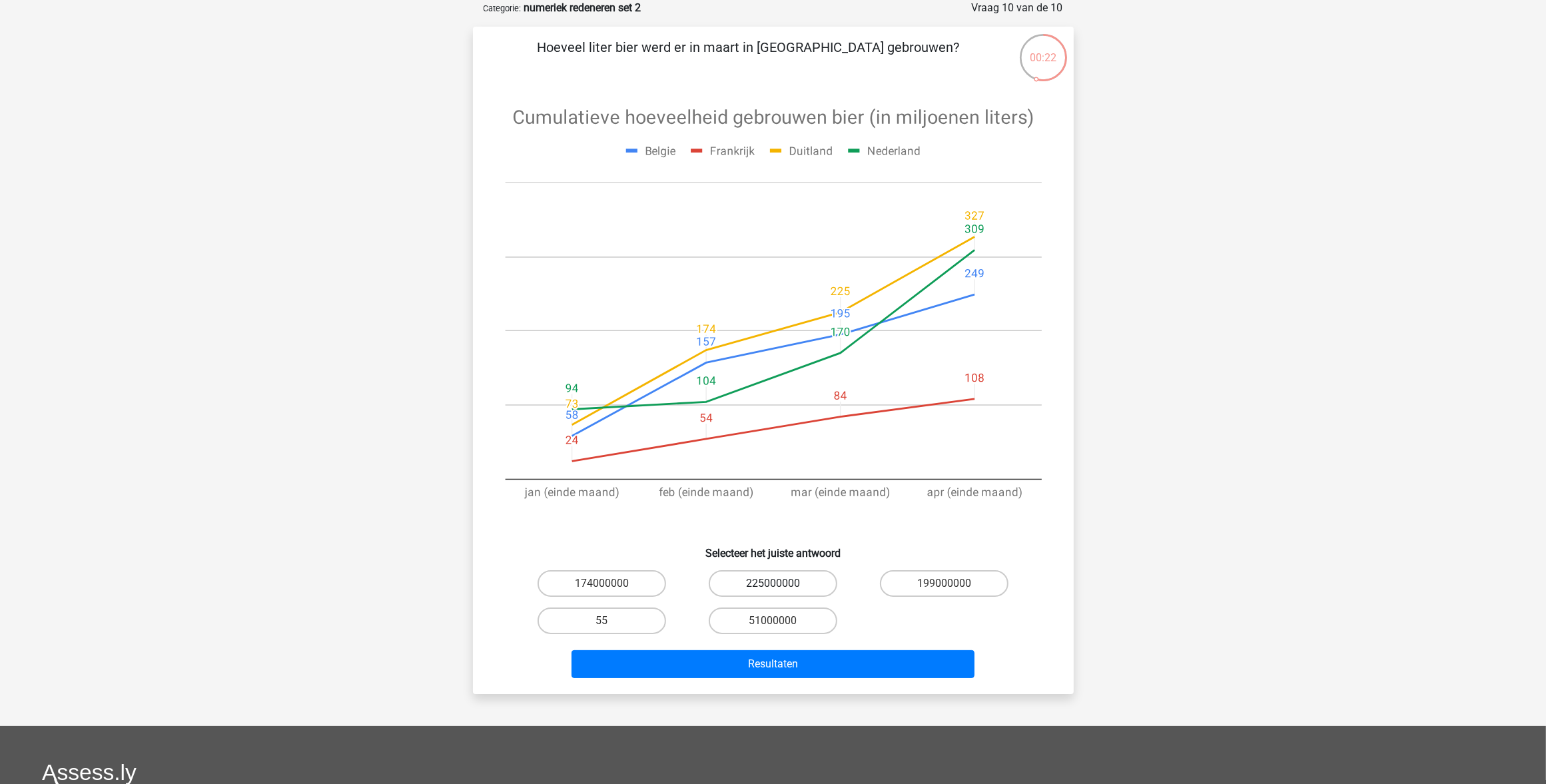
click at [770, 570] on label "225000000" at bounding box center [773, 583] width 129 height 26
click at [773, 583] on input "225000000" at bounding box center [777, 588] width 9 height 9
radio input "true"
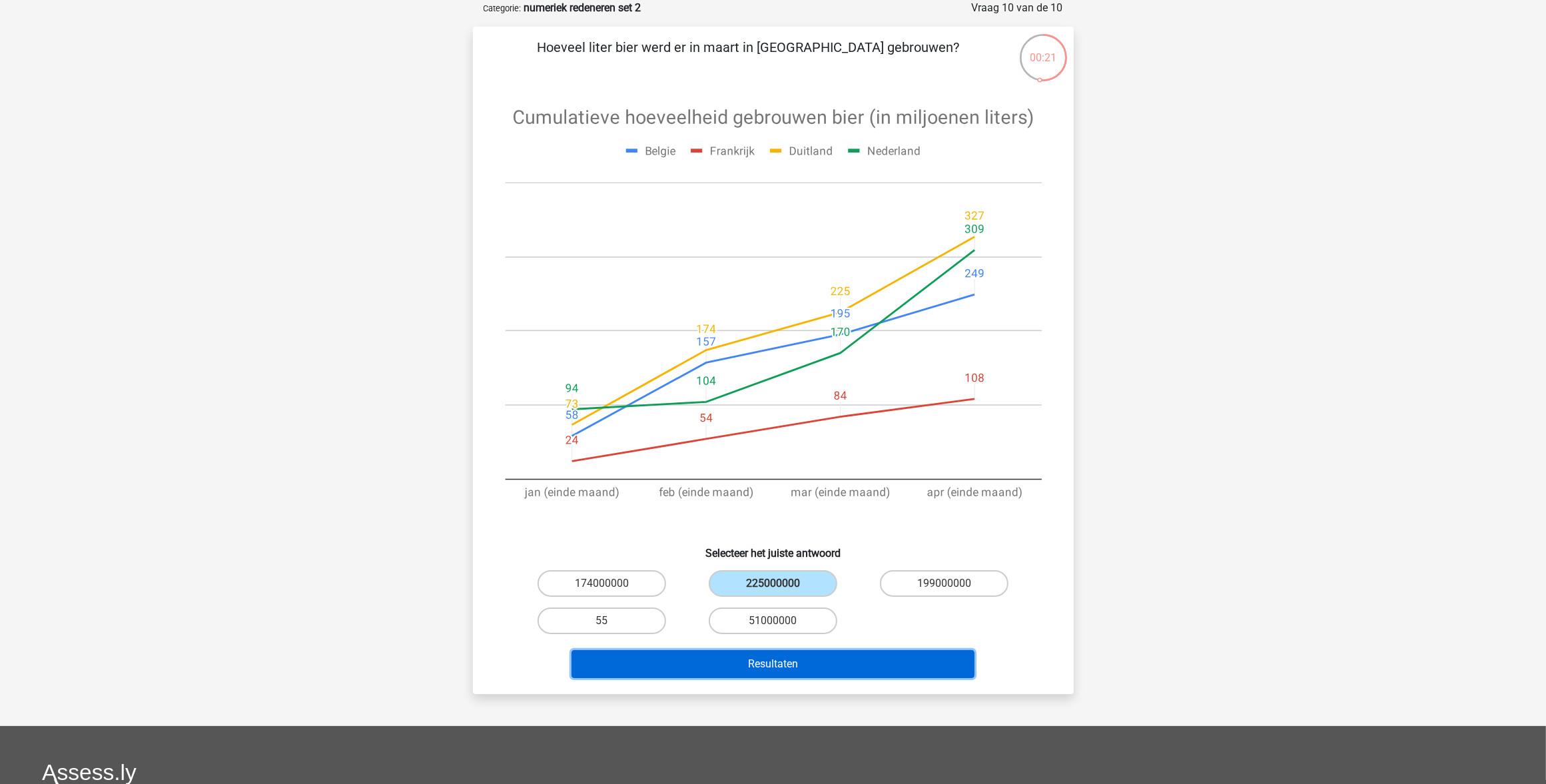
click at [756, 626] on button "Resultaten" at bounding box center [773, 664] width 403 height 28
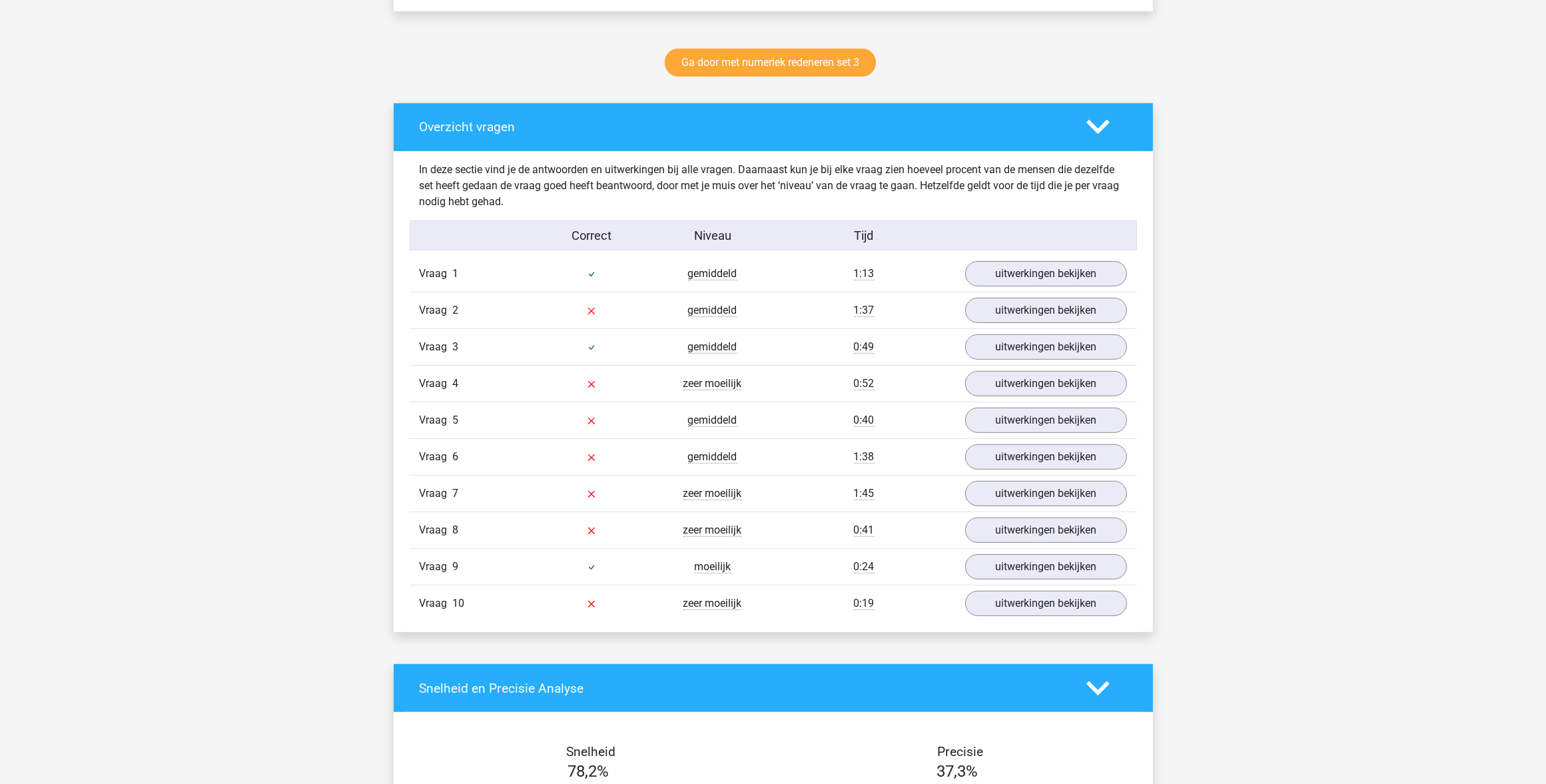
scroll to position [666, 0]
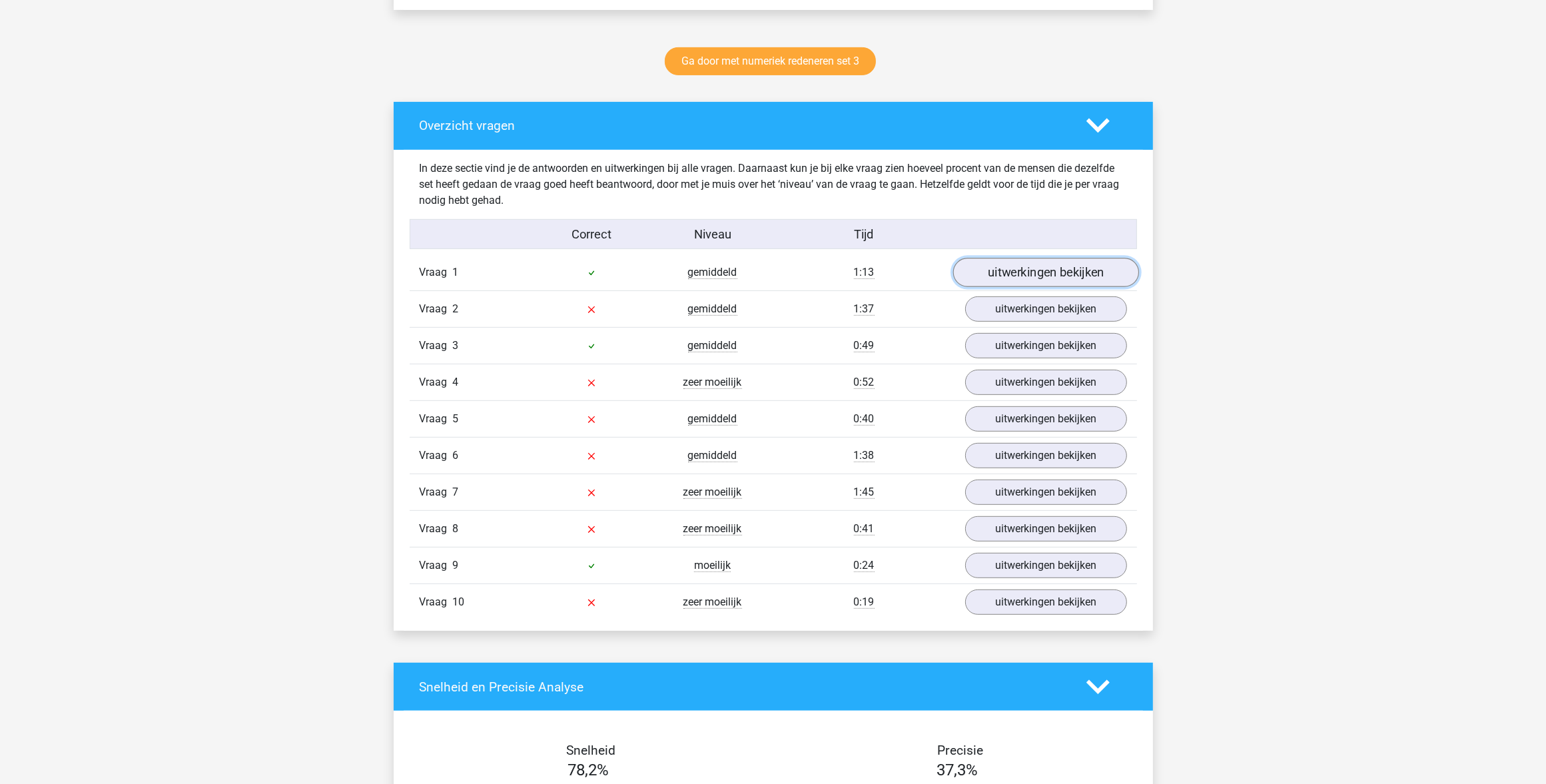
click at [991, 265] on link "uitwerkingen bekijken" at bounding box center [1046, 272] width 186 height 29
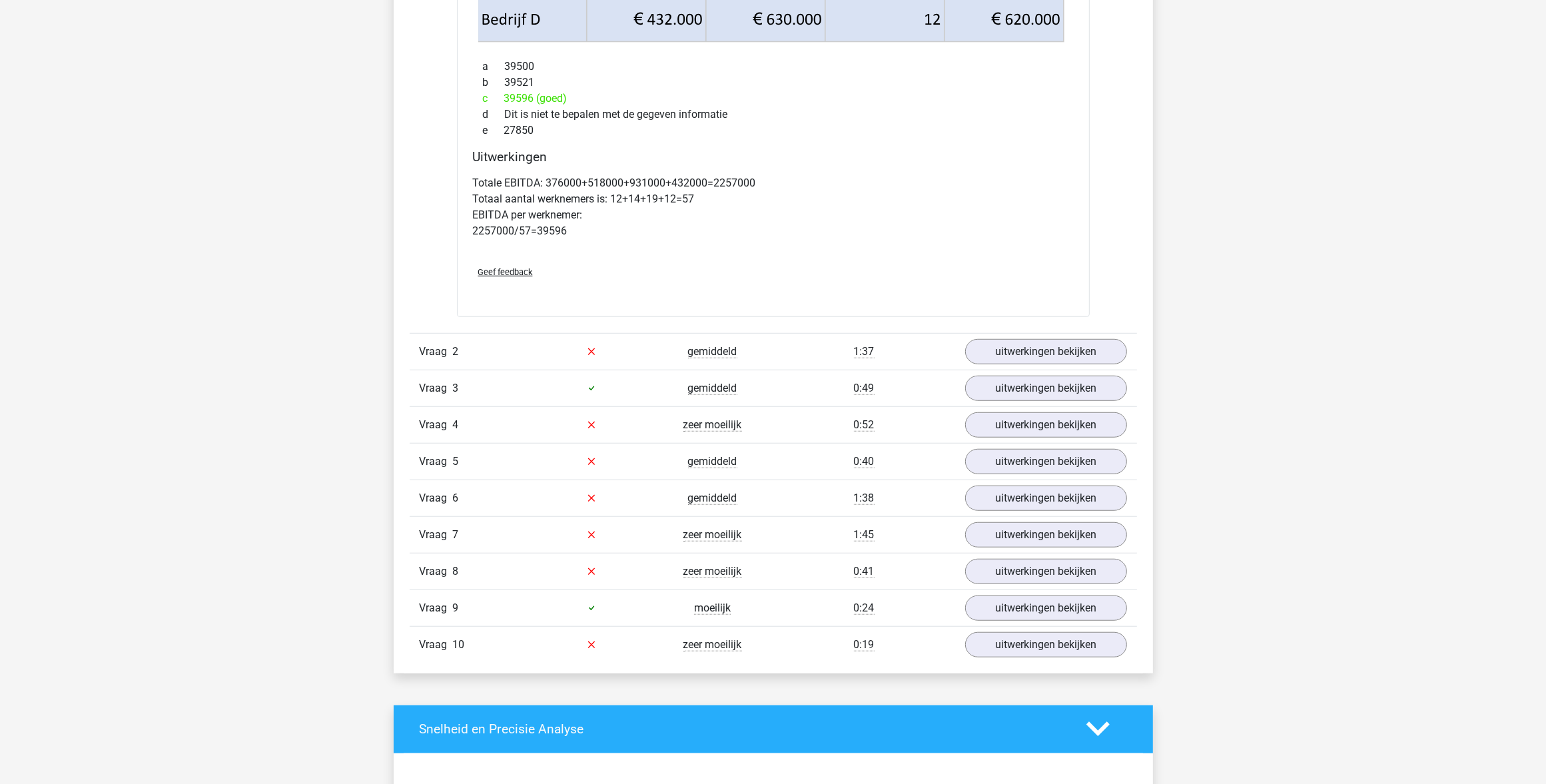
scroll to position [1249, 0]
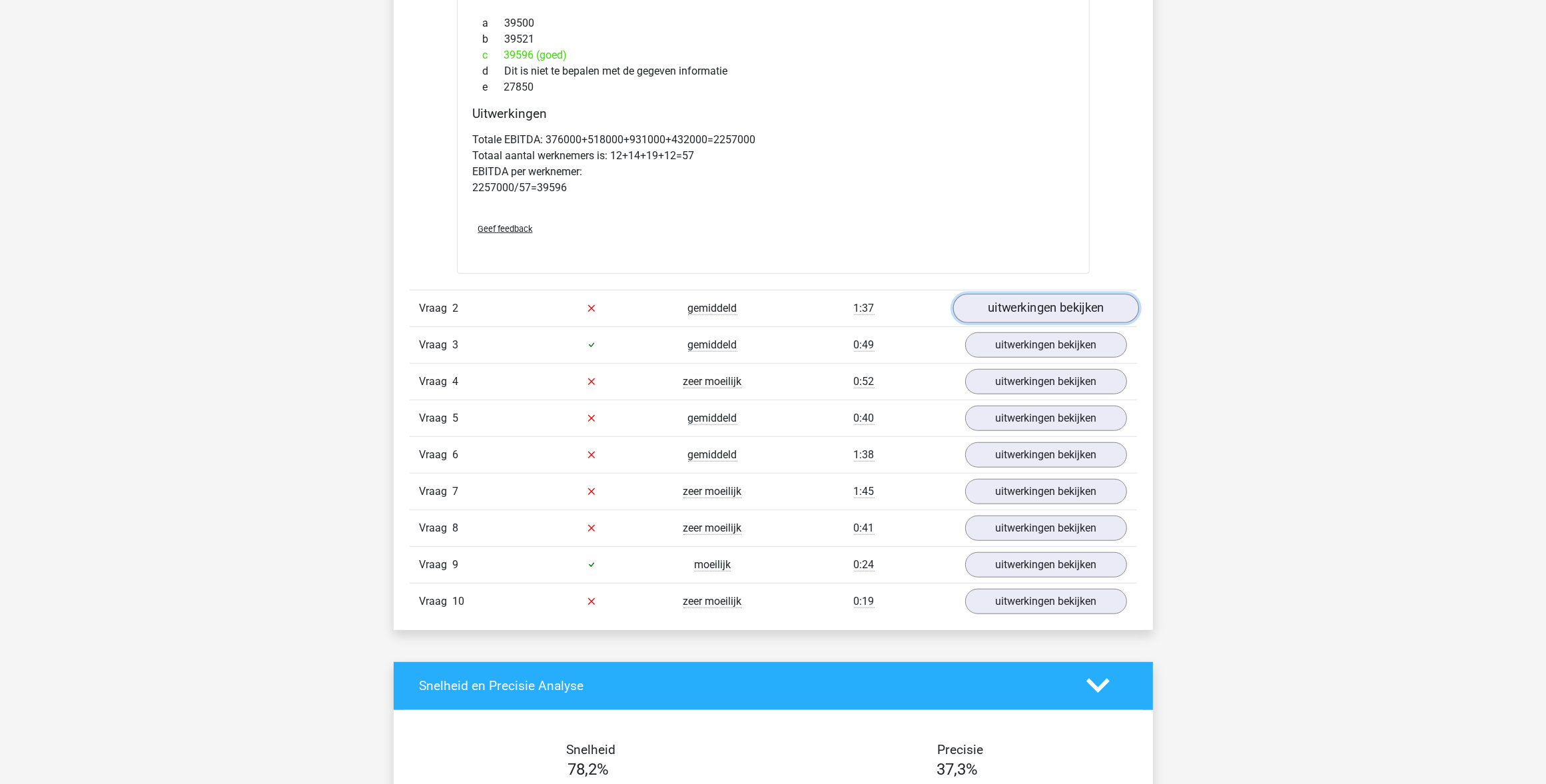
click at [1027, 305] on link "uitwerkingen bekijken" at bounding box center [1046, 308] width 186 height 29
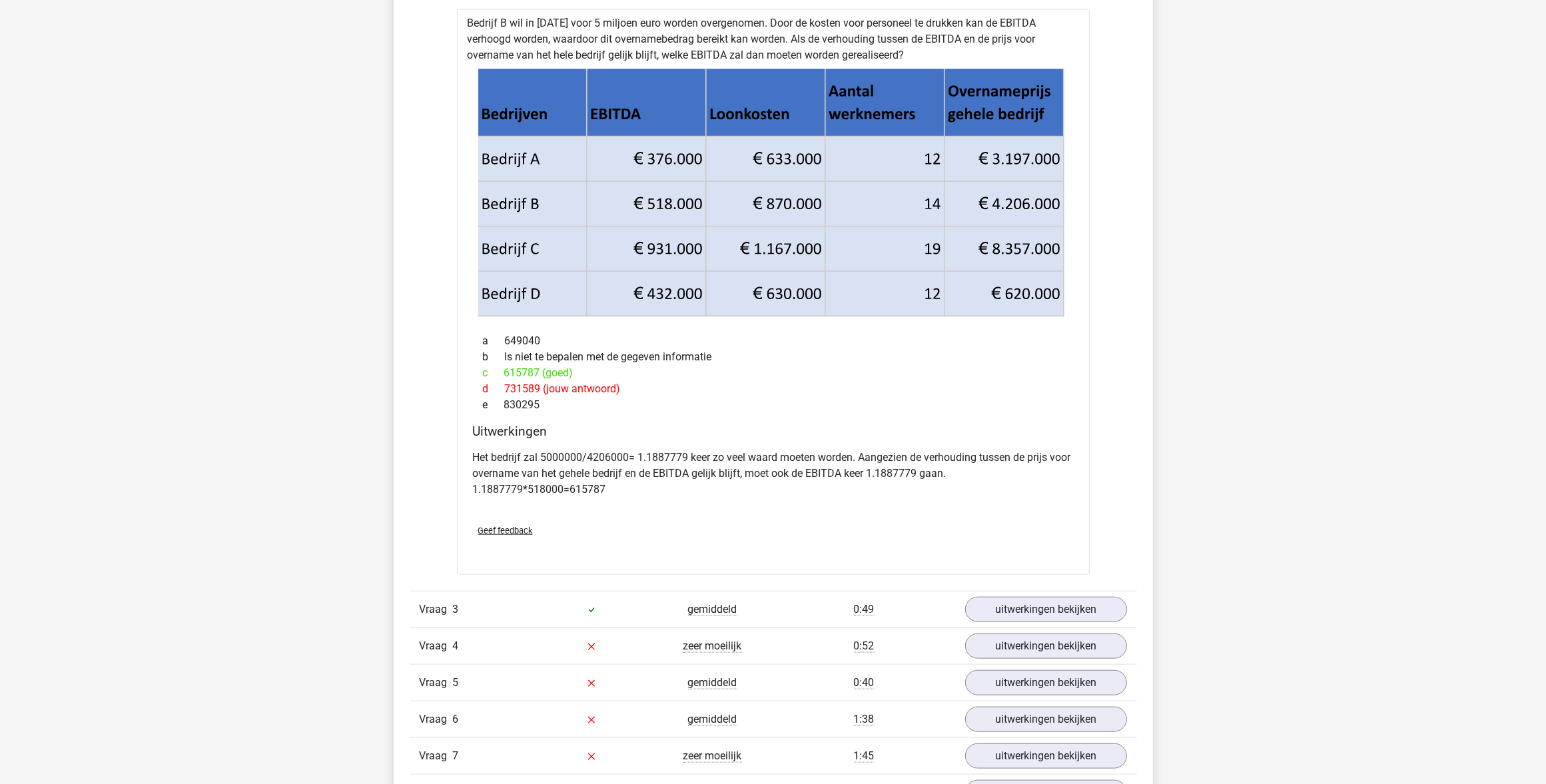
scroll to position [1499, 0]
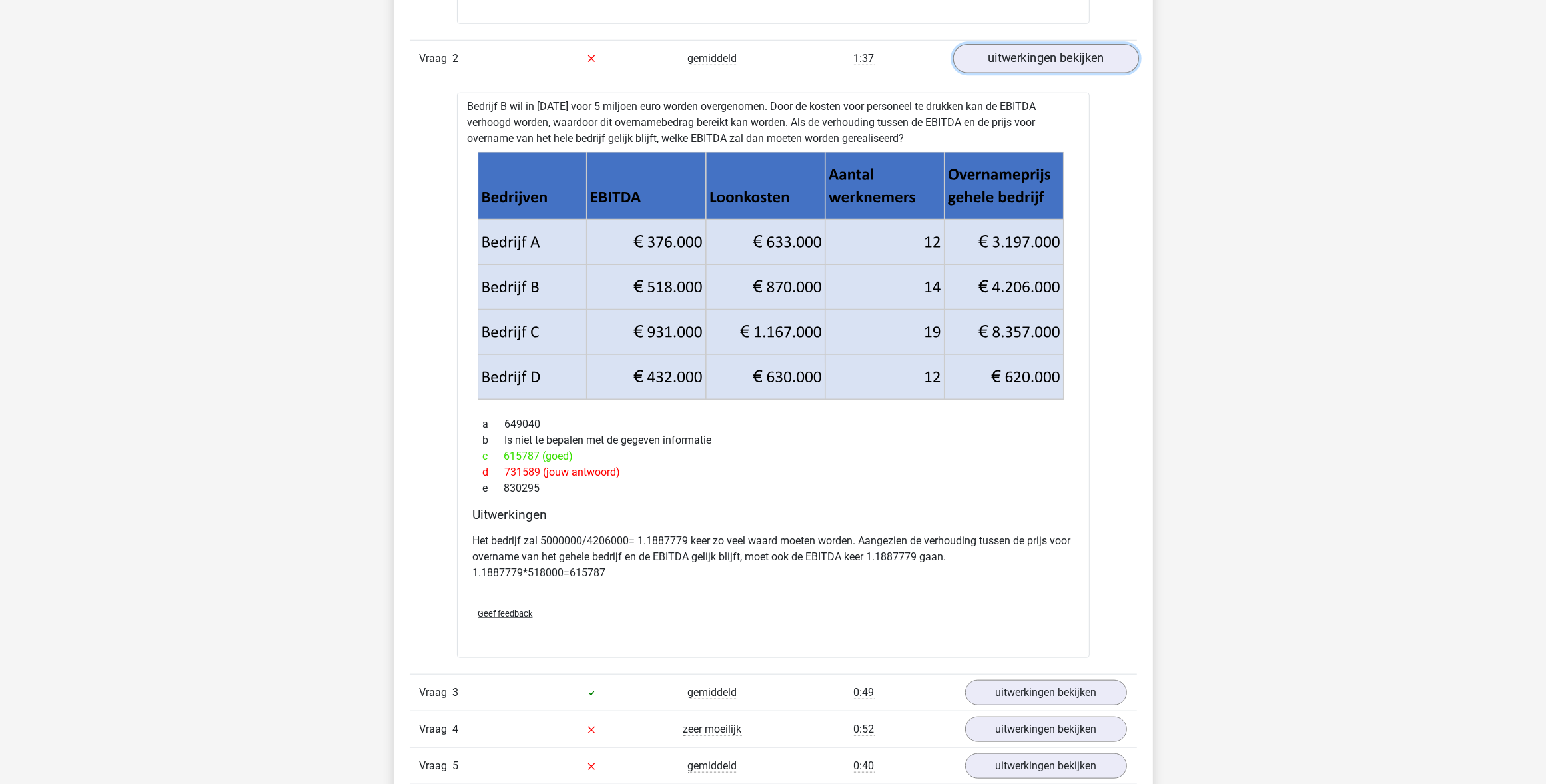
click at [992, 57] on link "uitwerkingen bekijken" at bounding box center [1046, 58] width 186 height 29
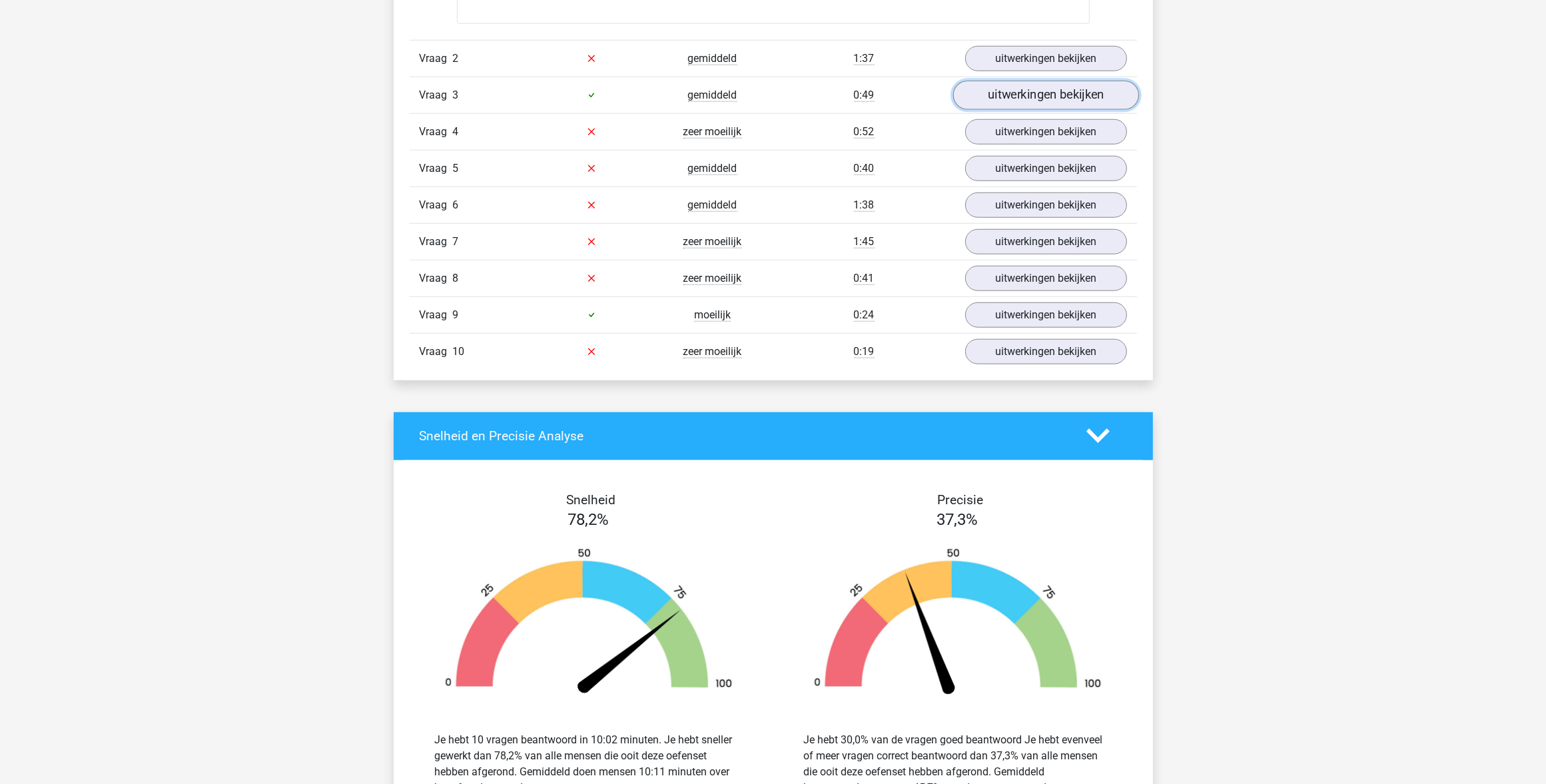
click at [990, 95] on link "uitwerkingen bekijken" at bounding box center [1046, 95] width 186 height 29
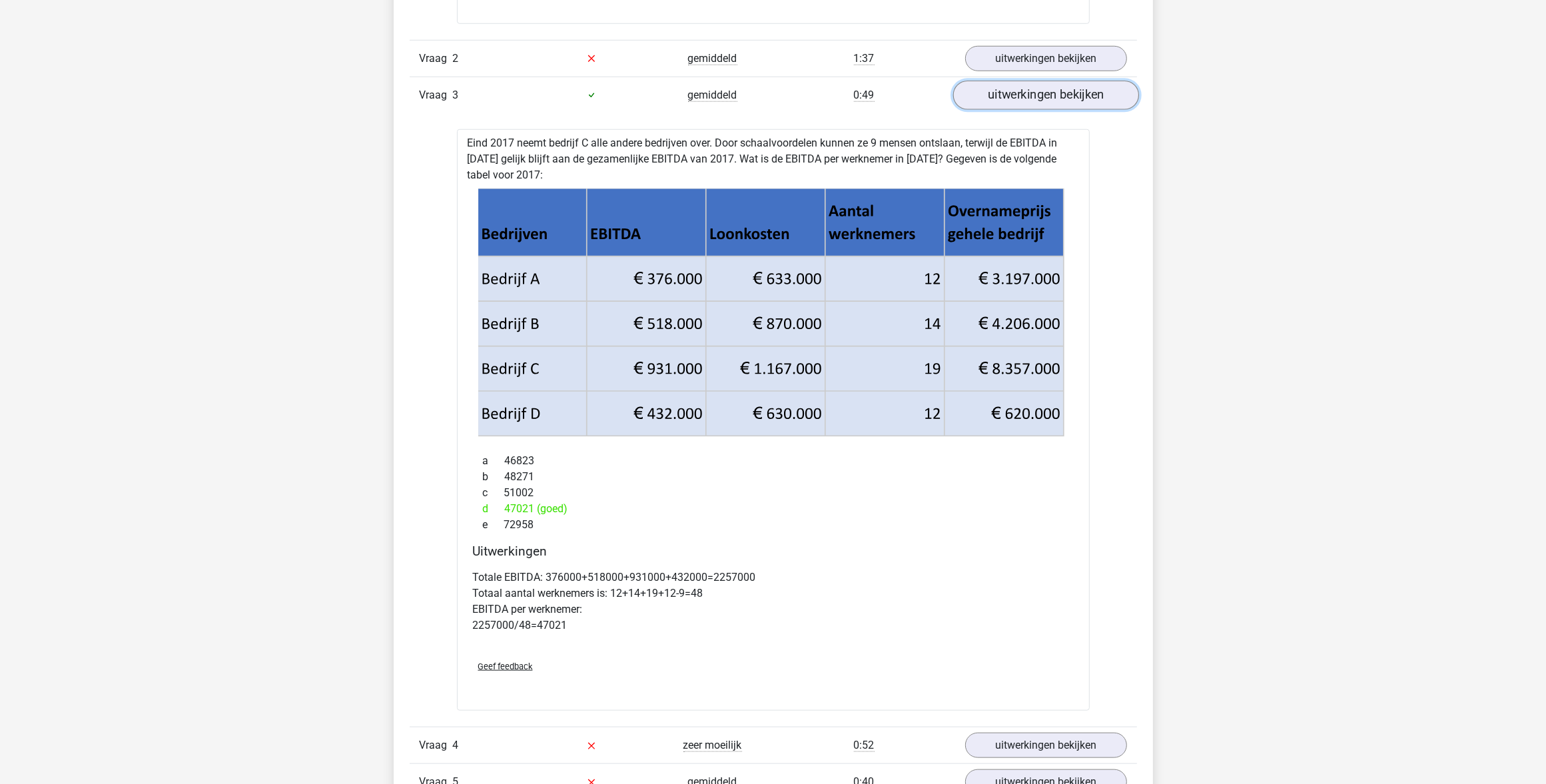
click at [999, 100] on link "uitwerkingen bekijken" at bounding box center [1046, 95] width 186 height 29
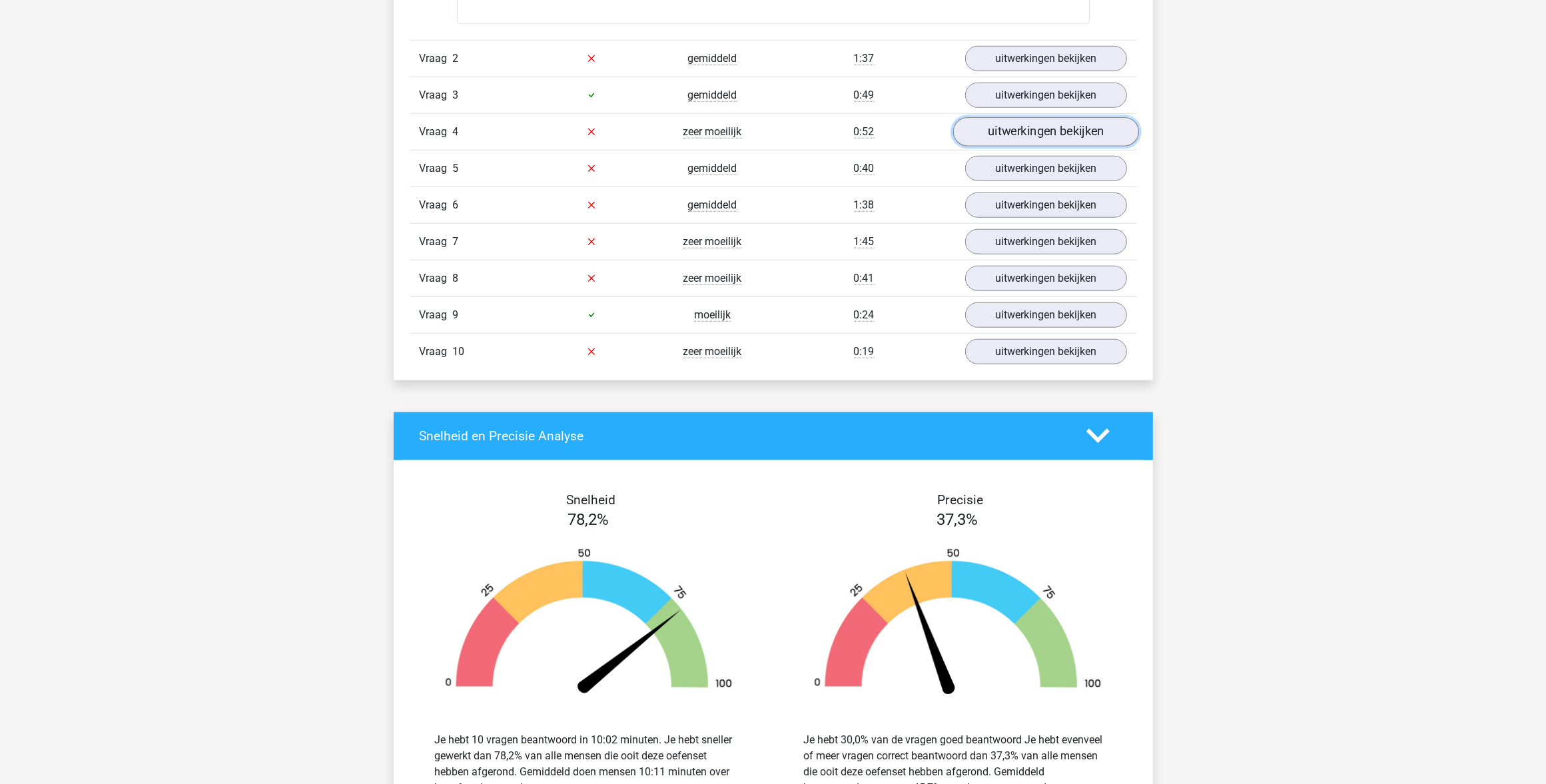
click at [998, 134] on link "uitwerkingen bekijken" at bounding box center [1046, 132] width 186 height 29
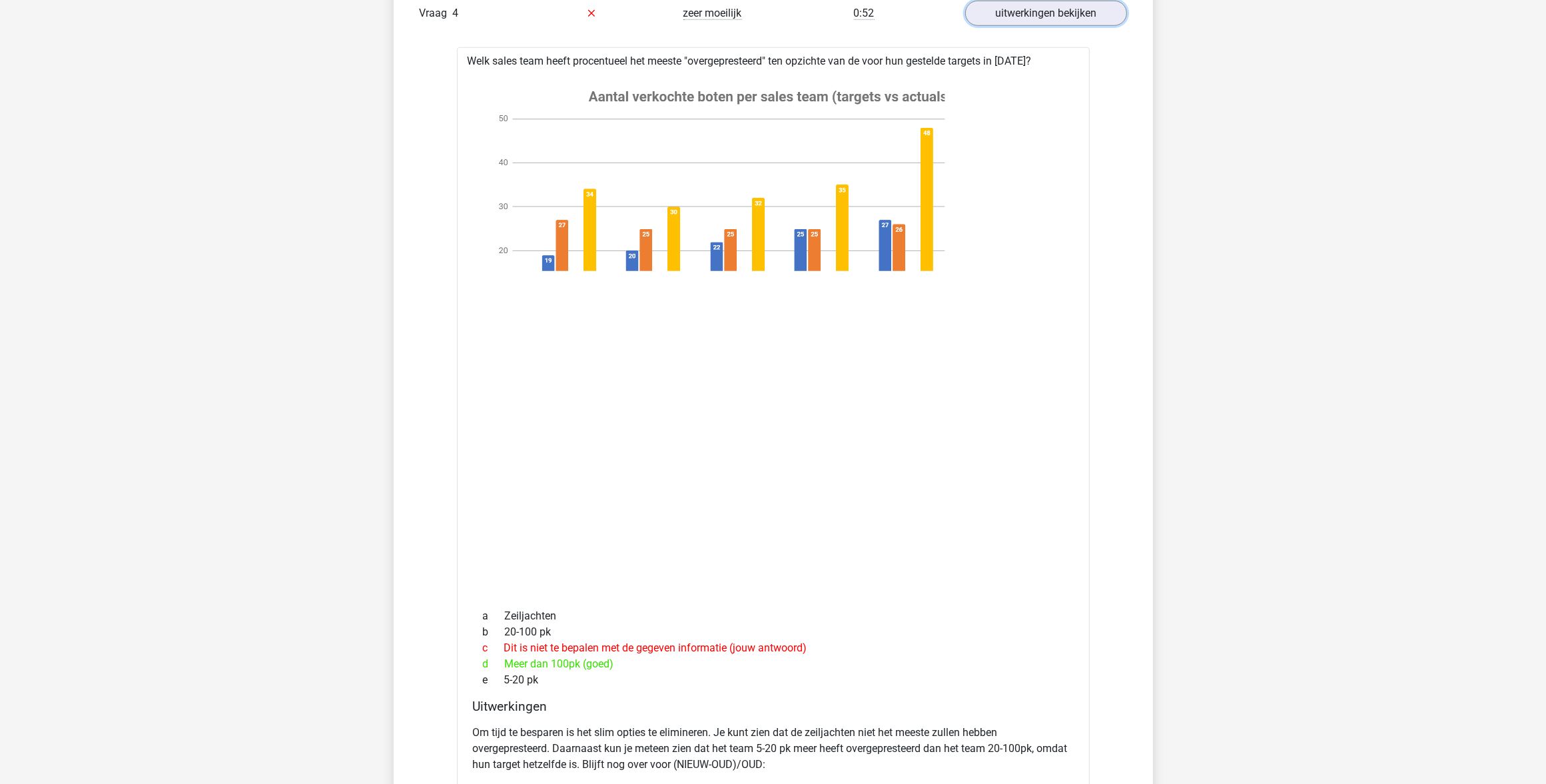
scroll to position [1332, 0]
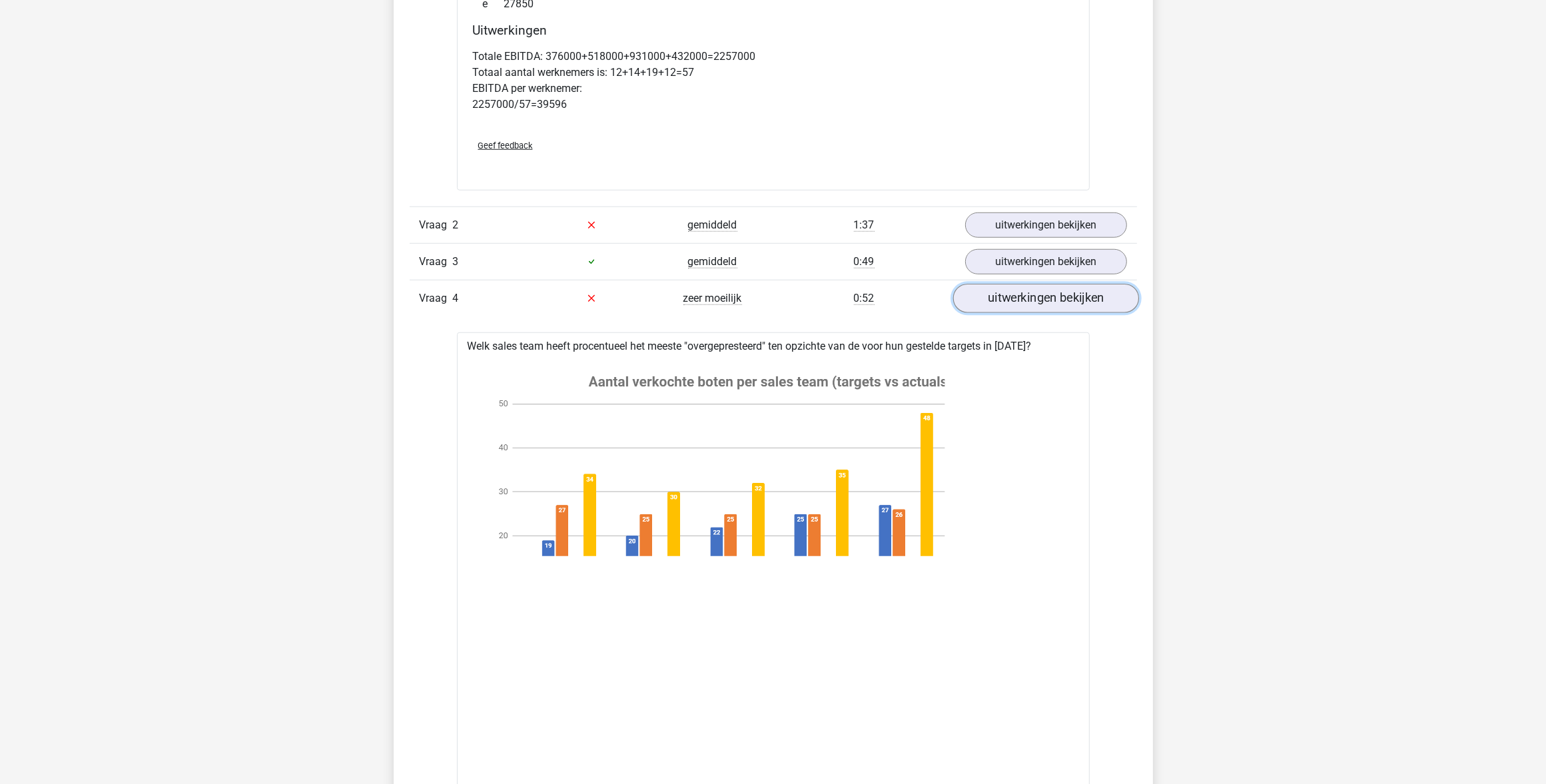
click at [991, 305] on link "uitwerkingen bekijken" at bounding box center [1046, 299] width 186 height 29
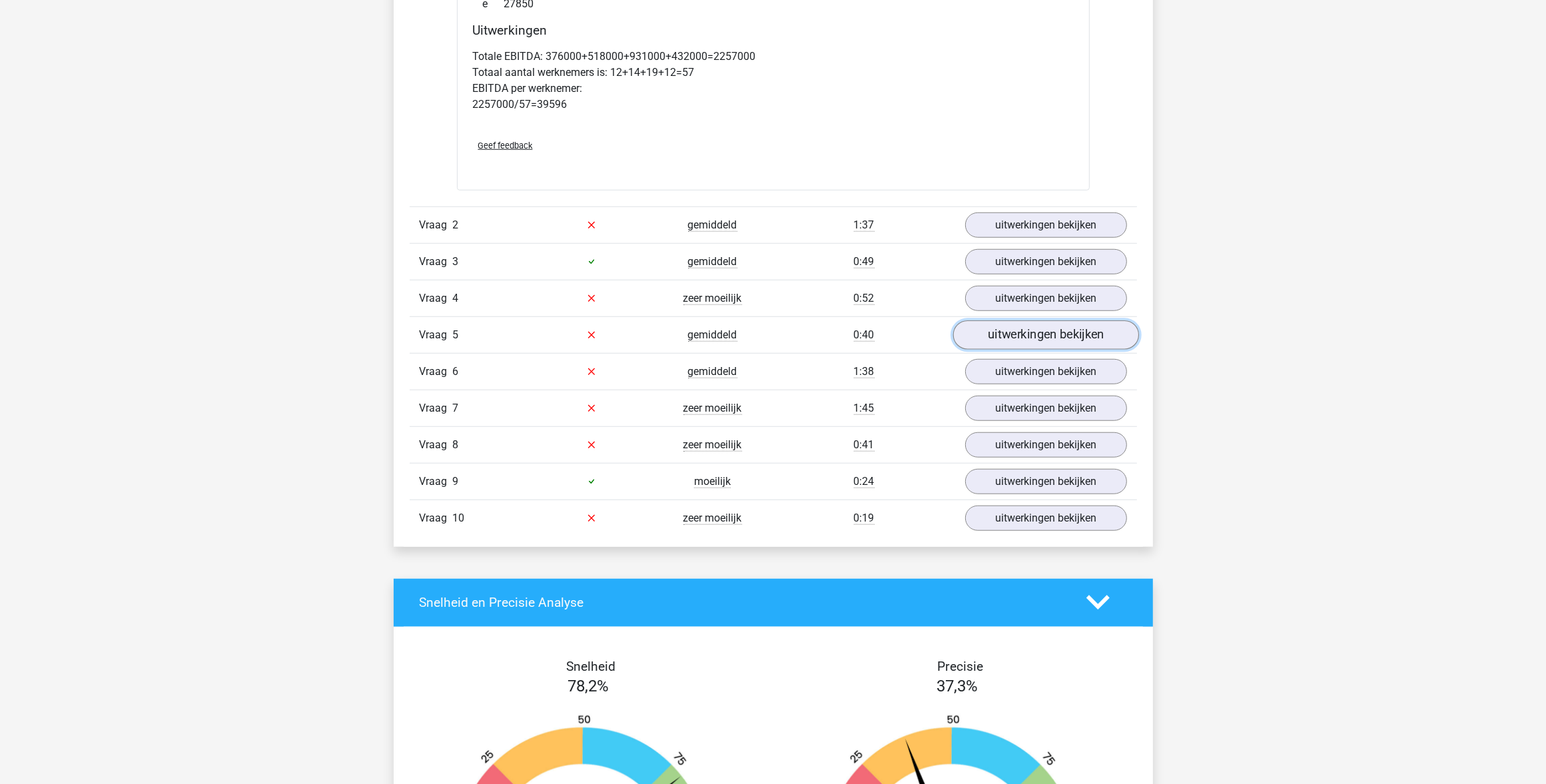
click at [993, 341] on link "uitwerkingen bekijken" at bounding box center [1046, 335] width 186 height 29
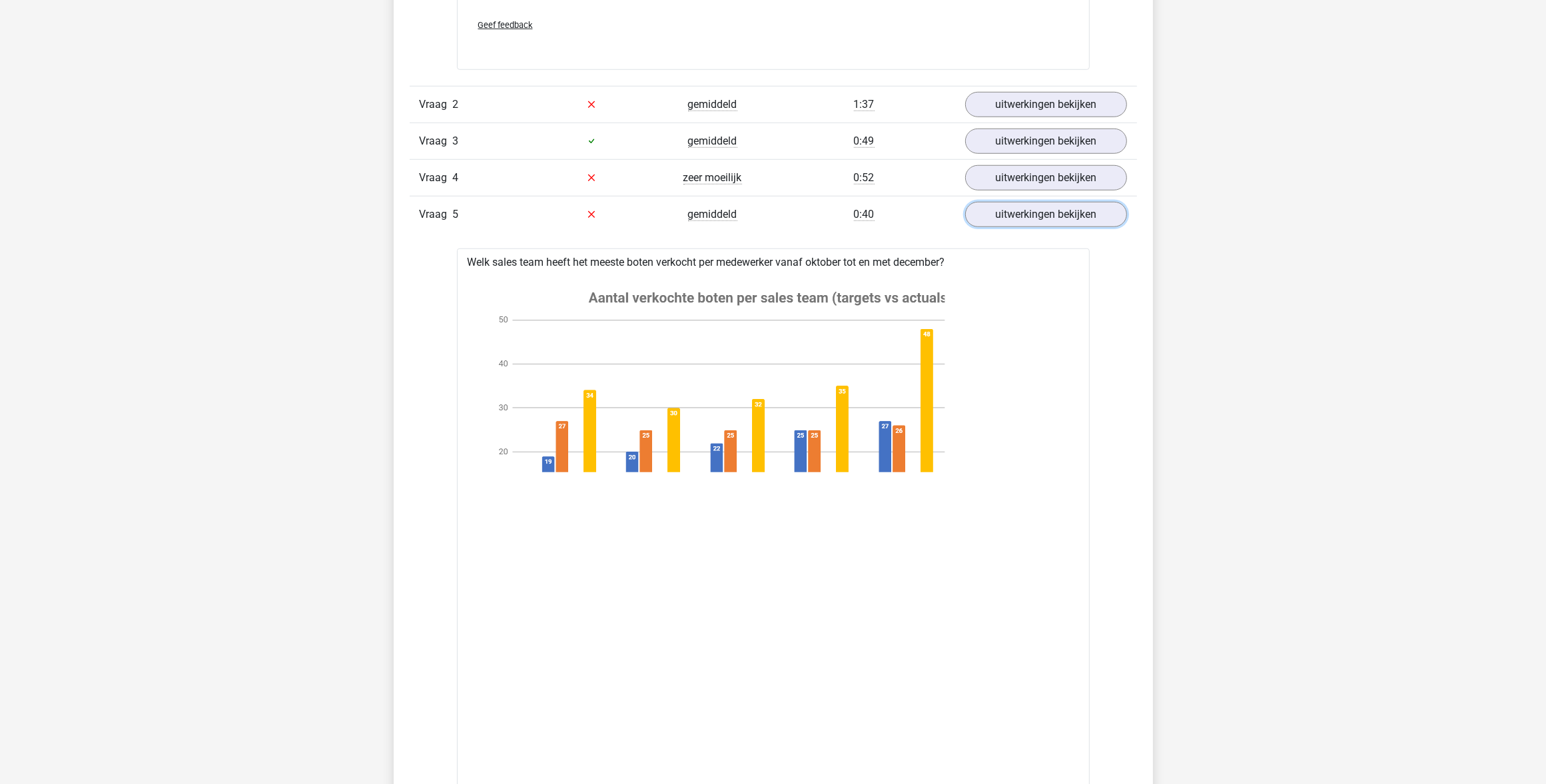
scroll to position [1415, 0]
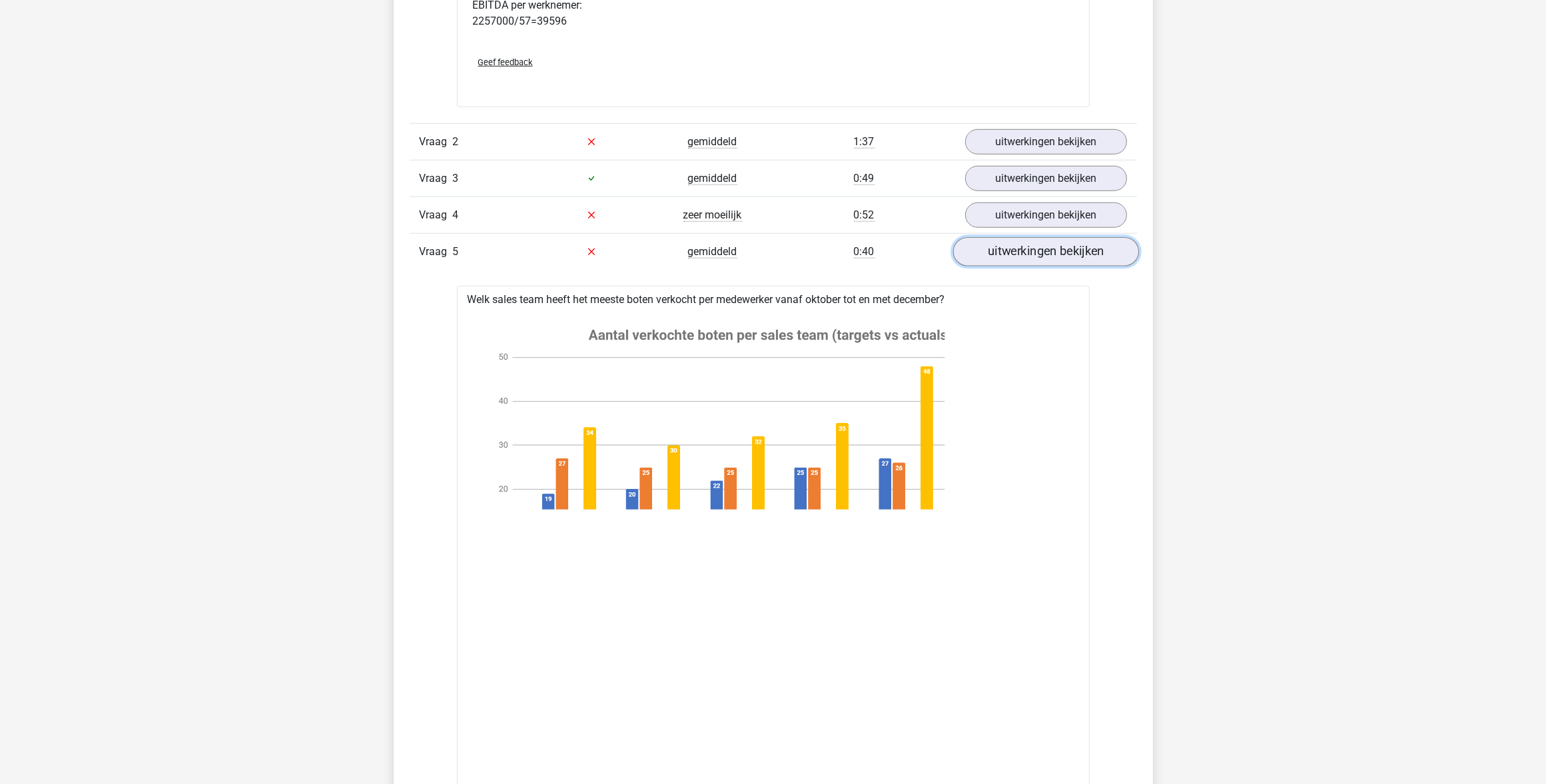
click at [1006, 260] on link "uitwerkingen bekijken" at bounding box center [1046, 252] width 186 height 29
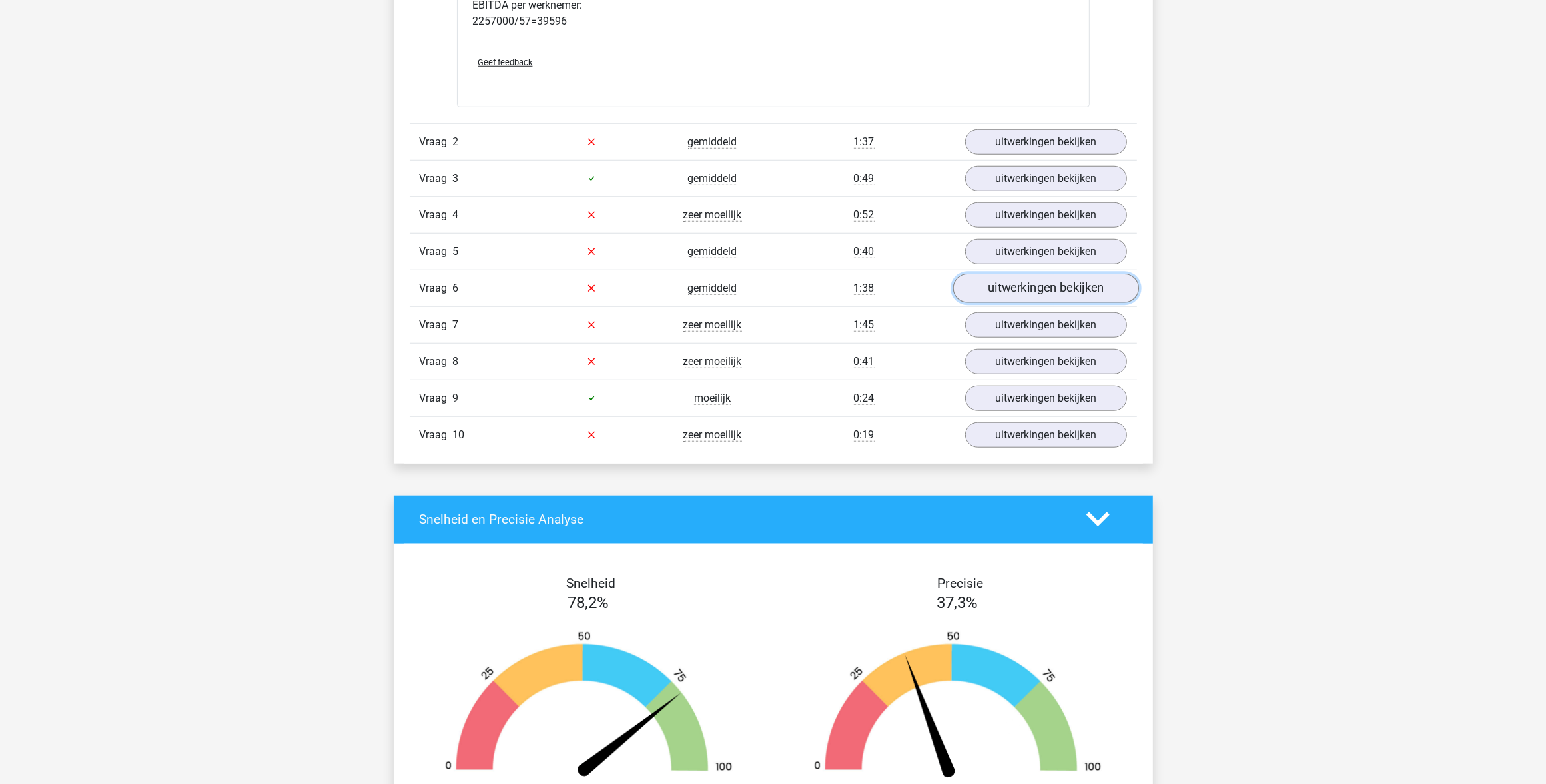
click at [1003, 286] on link "uitwerkingen bekijken" at bounding box center [1046, 288] width 186 height 29
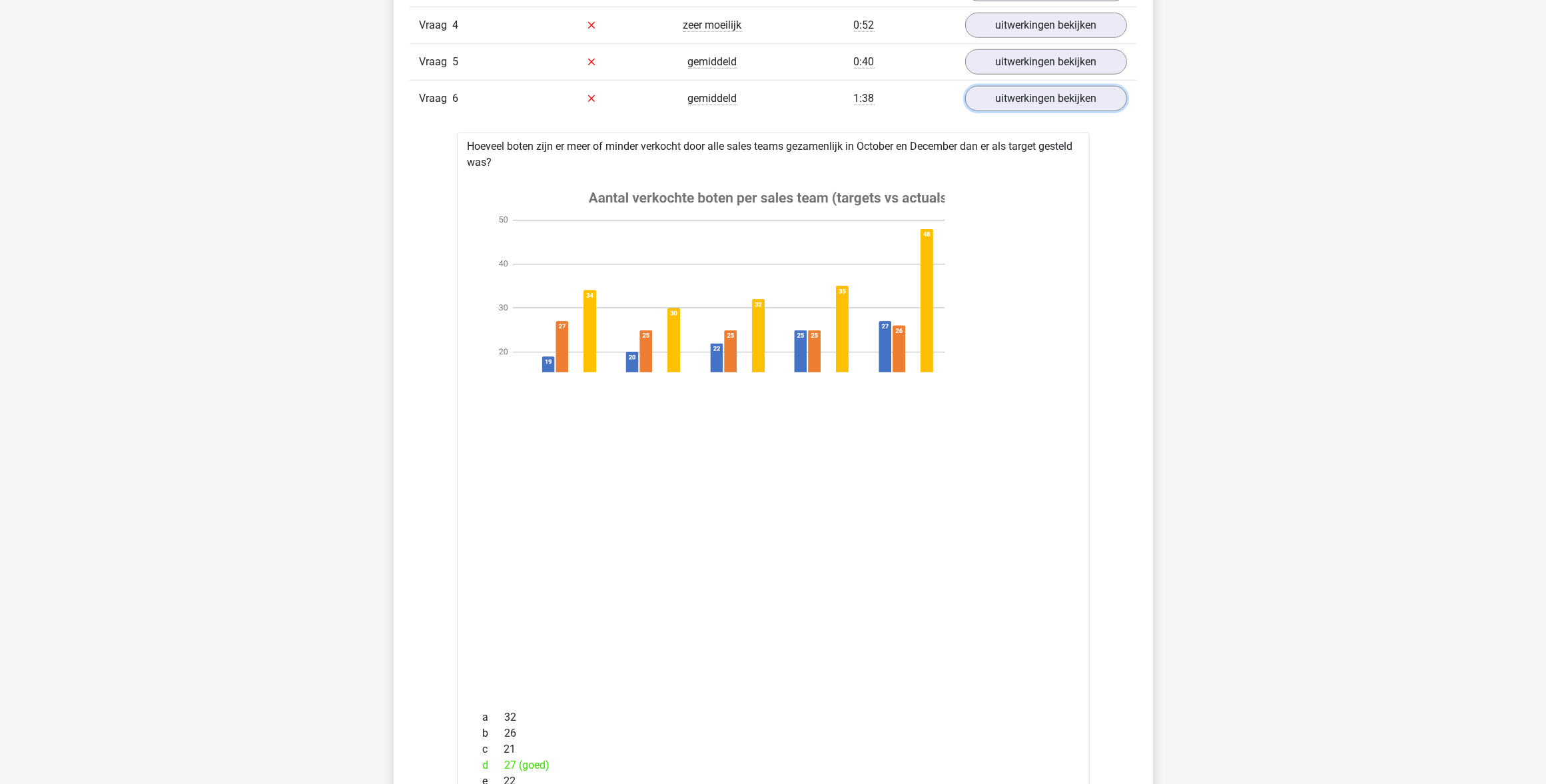
scroll to position [1582, 0]
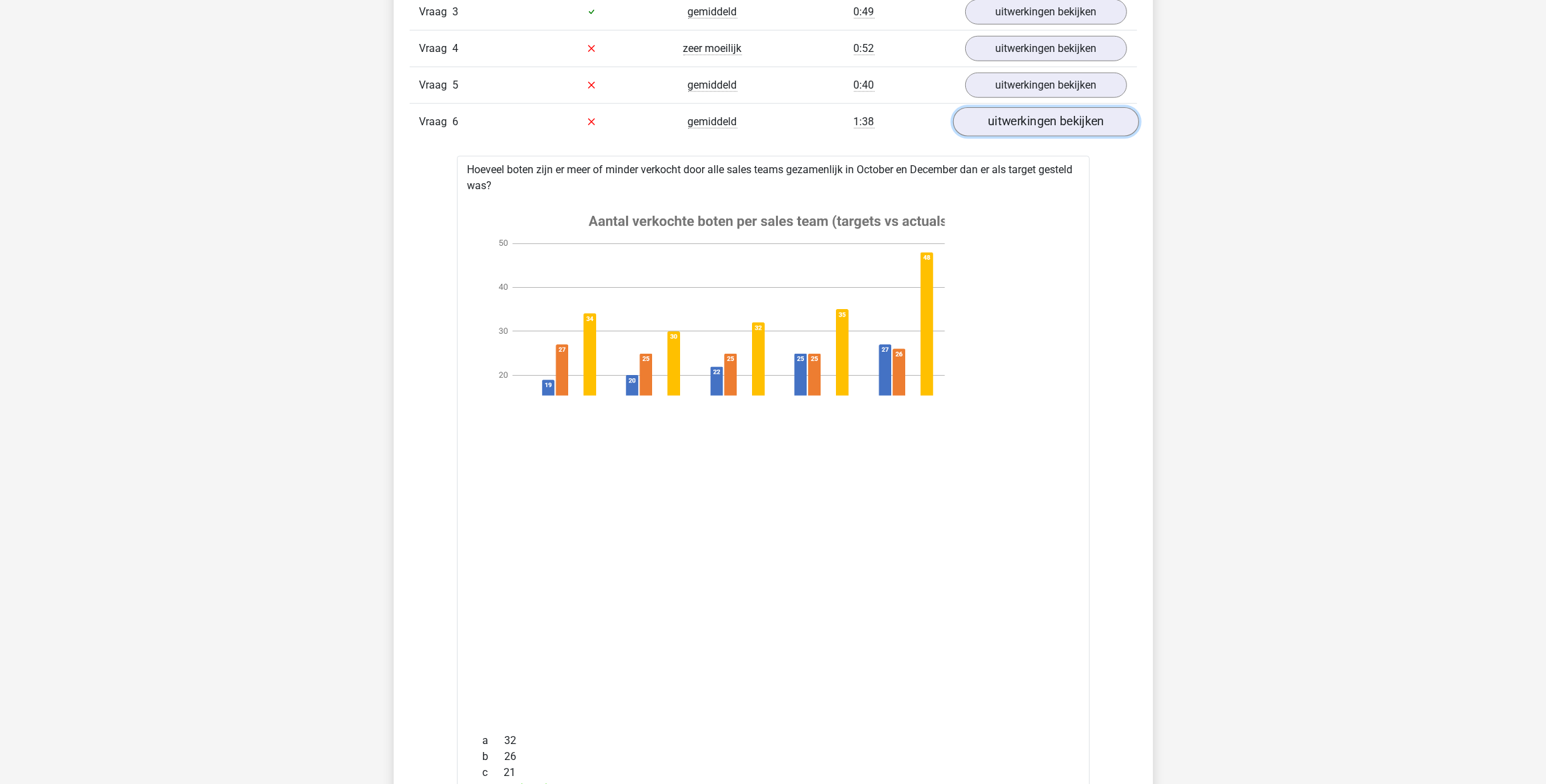
click at [1037, 127] on link "uitwerkingen bekijken" at bounding box center [1046, 122] width 186 height 29
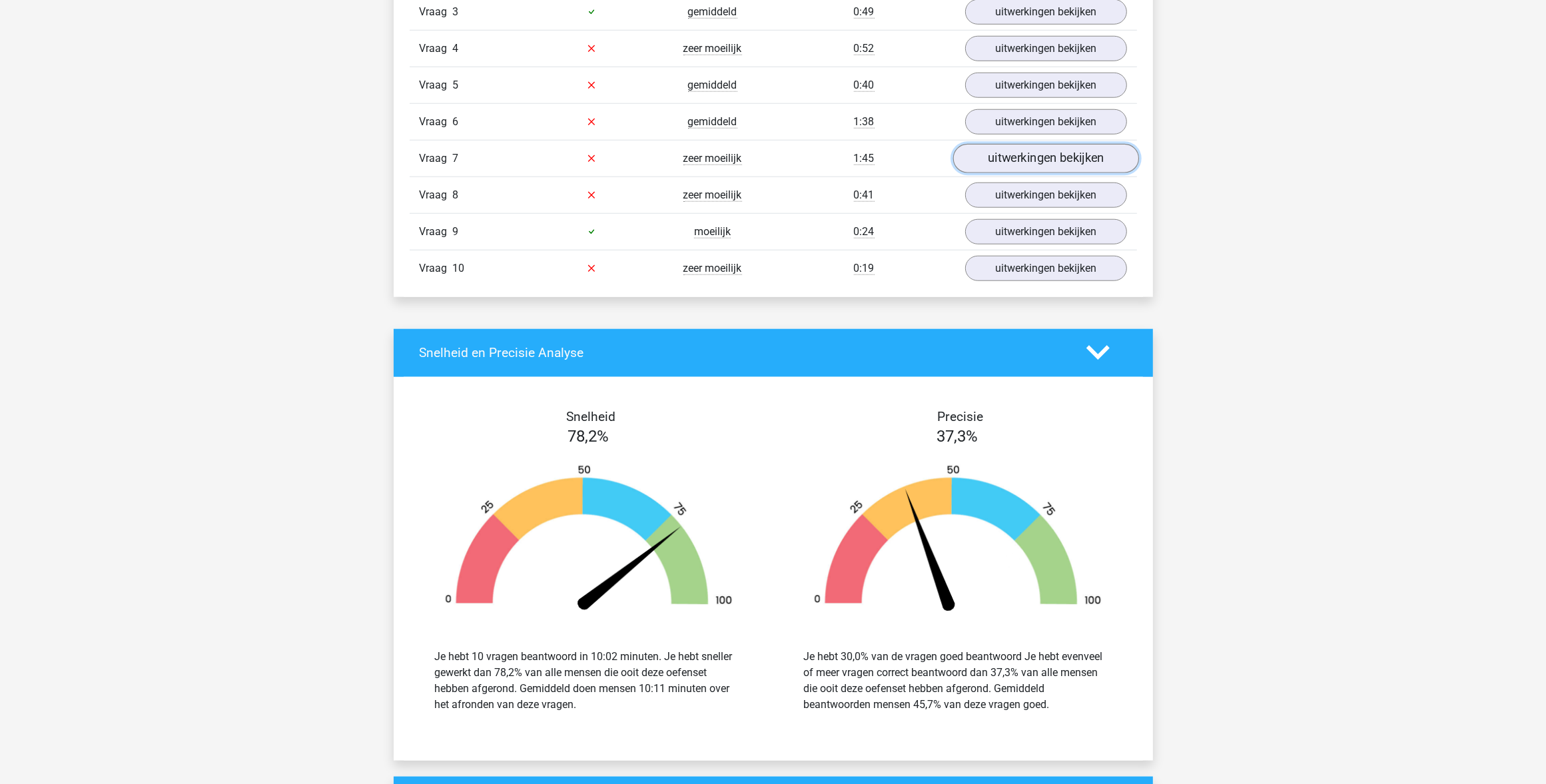
click at [991, 161] on link "uitwerkingen bekijken" at bounding box center [1046, 158] width 186 height 29
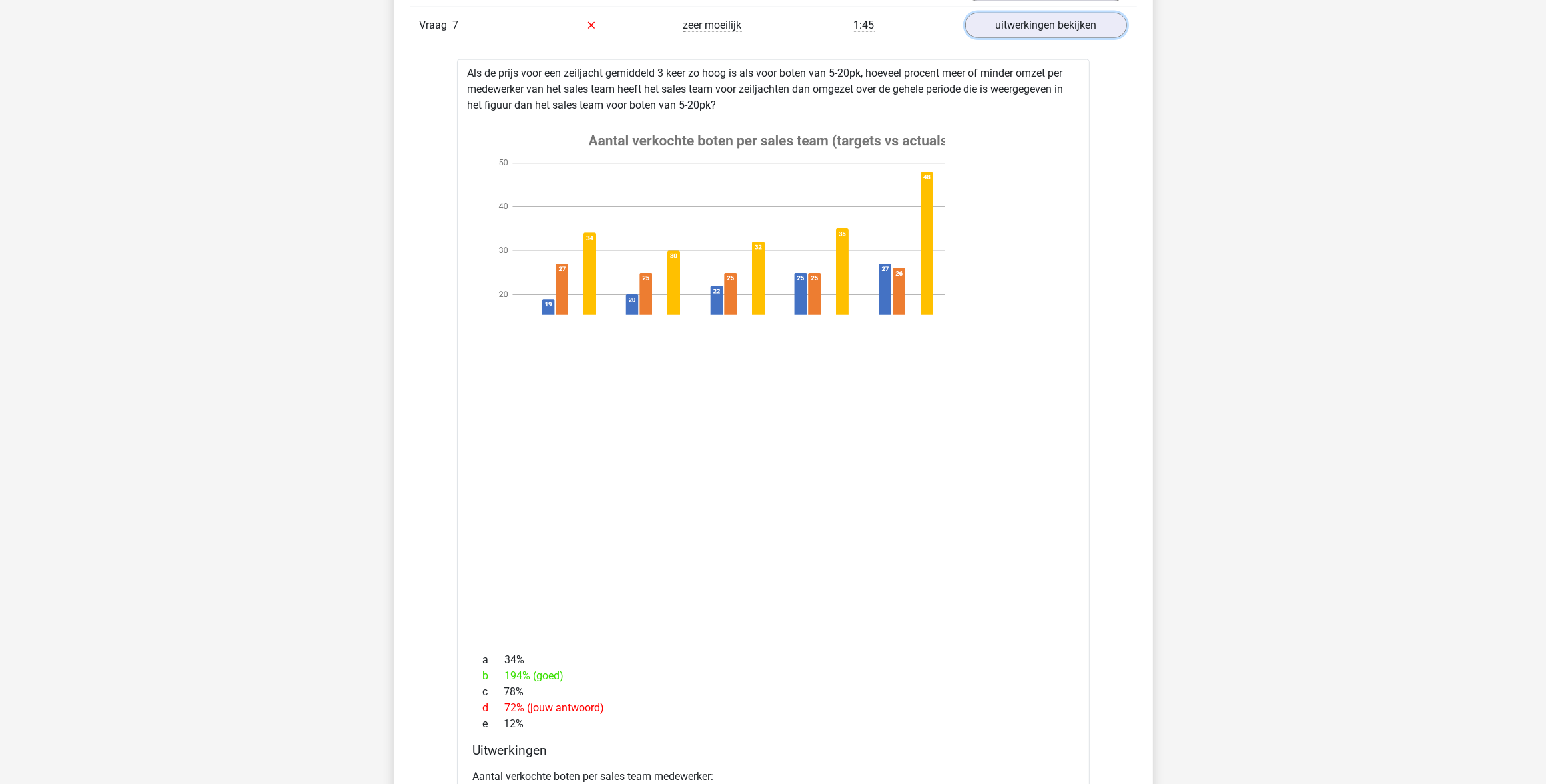
scroll to position [1665, 0]
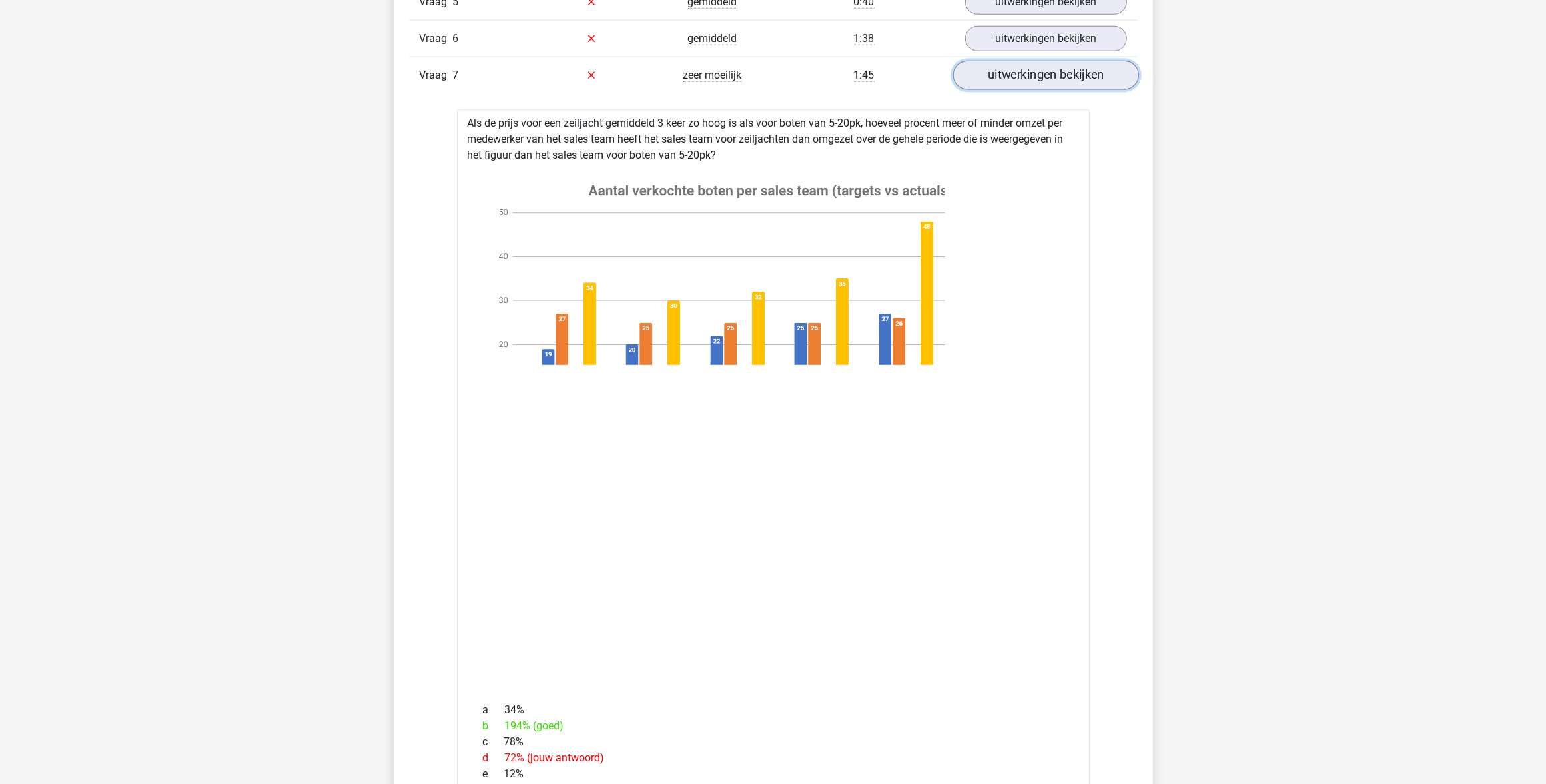
click at [1001, 77] on link "uitwerkingen bekijken" at bounding box center [1046, 75] width 186 height 29
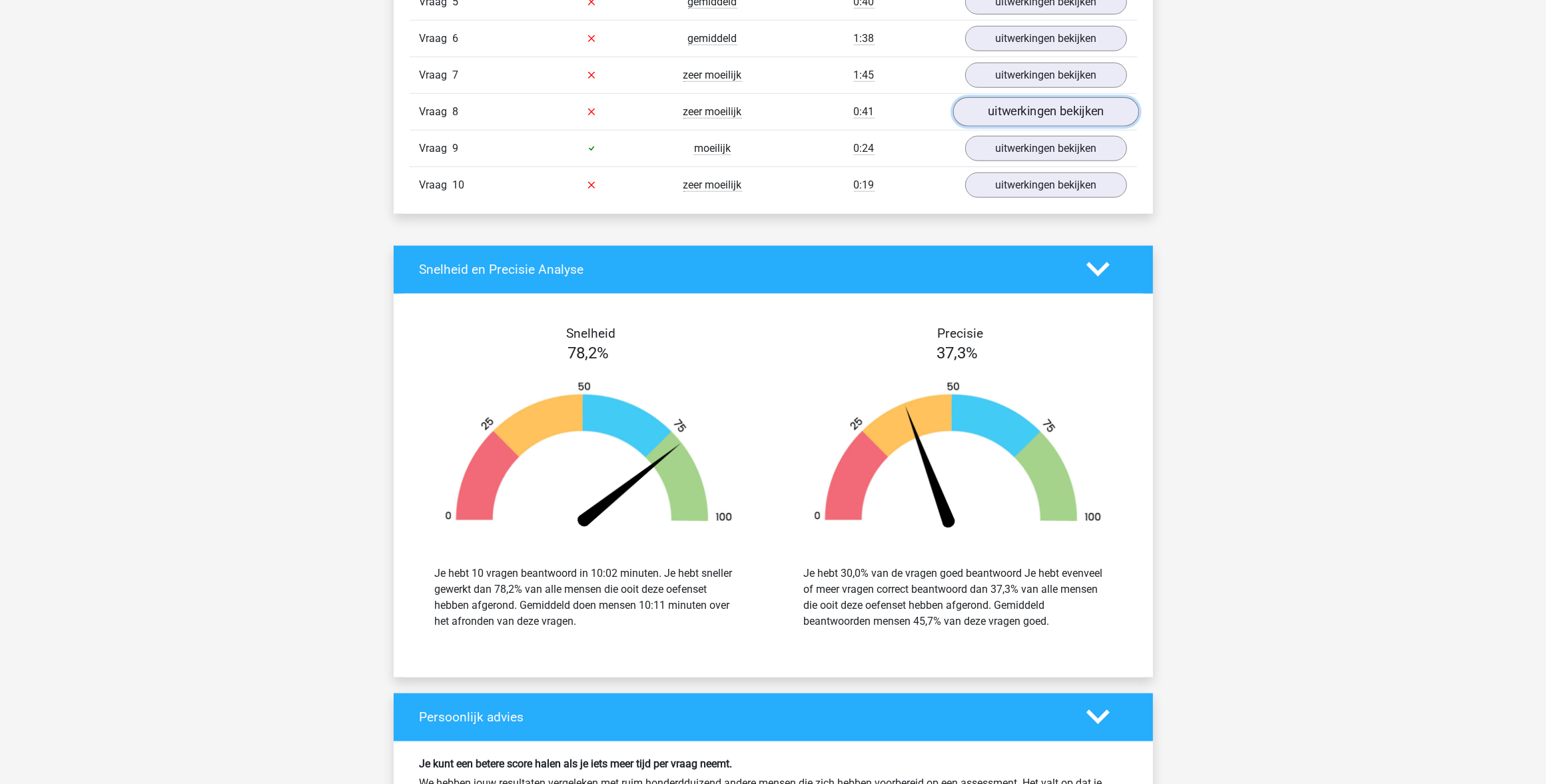
click at [1014, 118] on link "uitwerkingen bekijken" at bounding box center [1046, 112] width 186 height 29
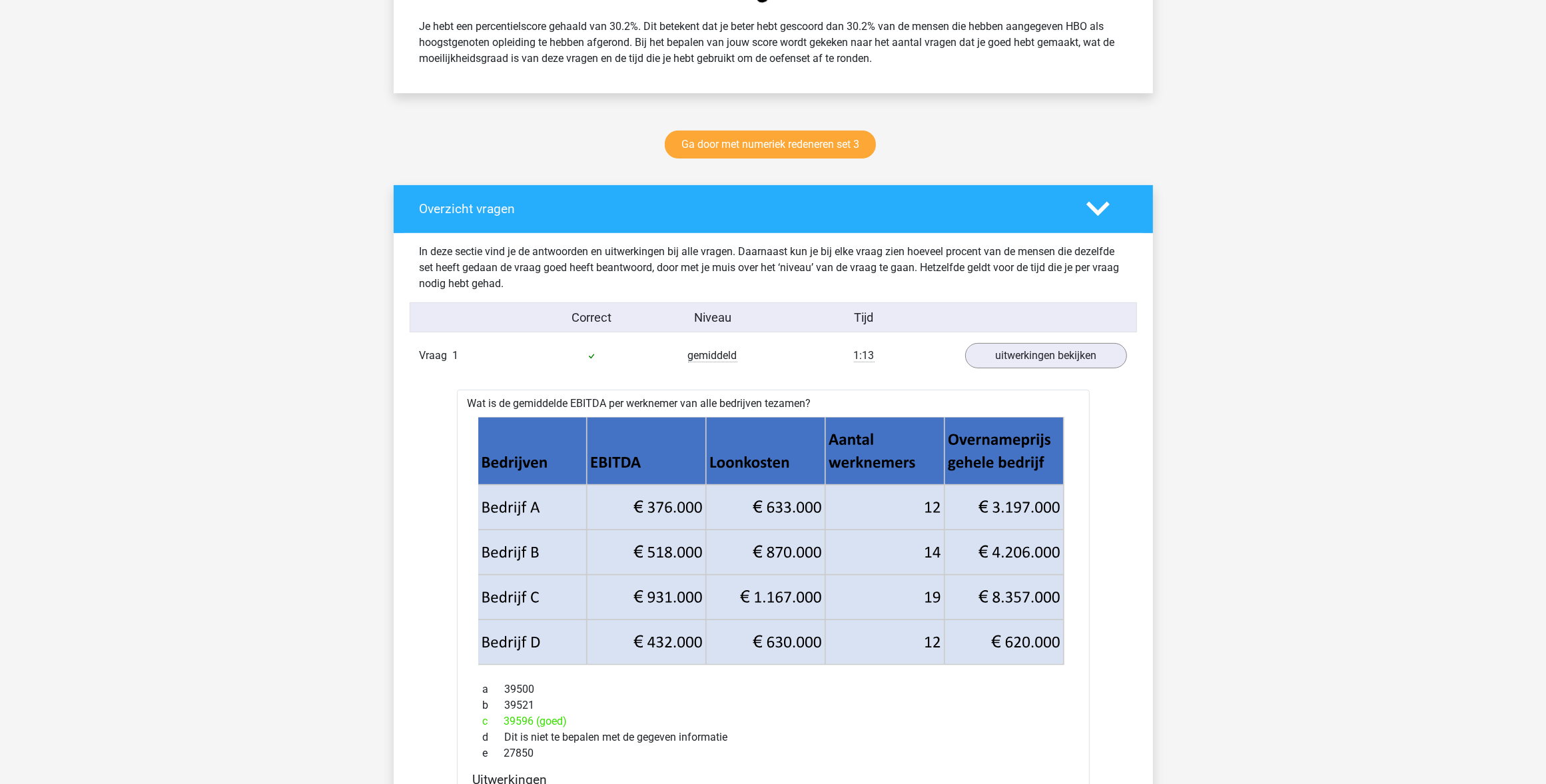
scroll to position [0, 0]
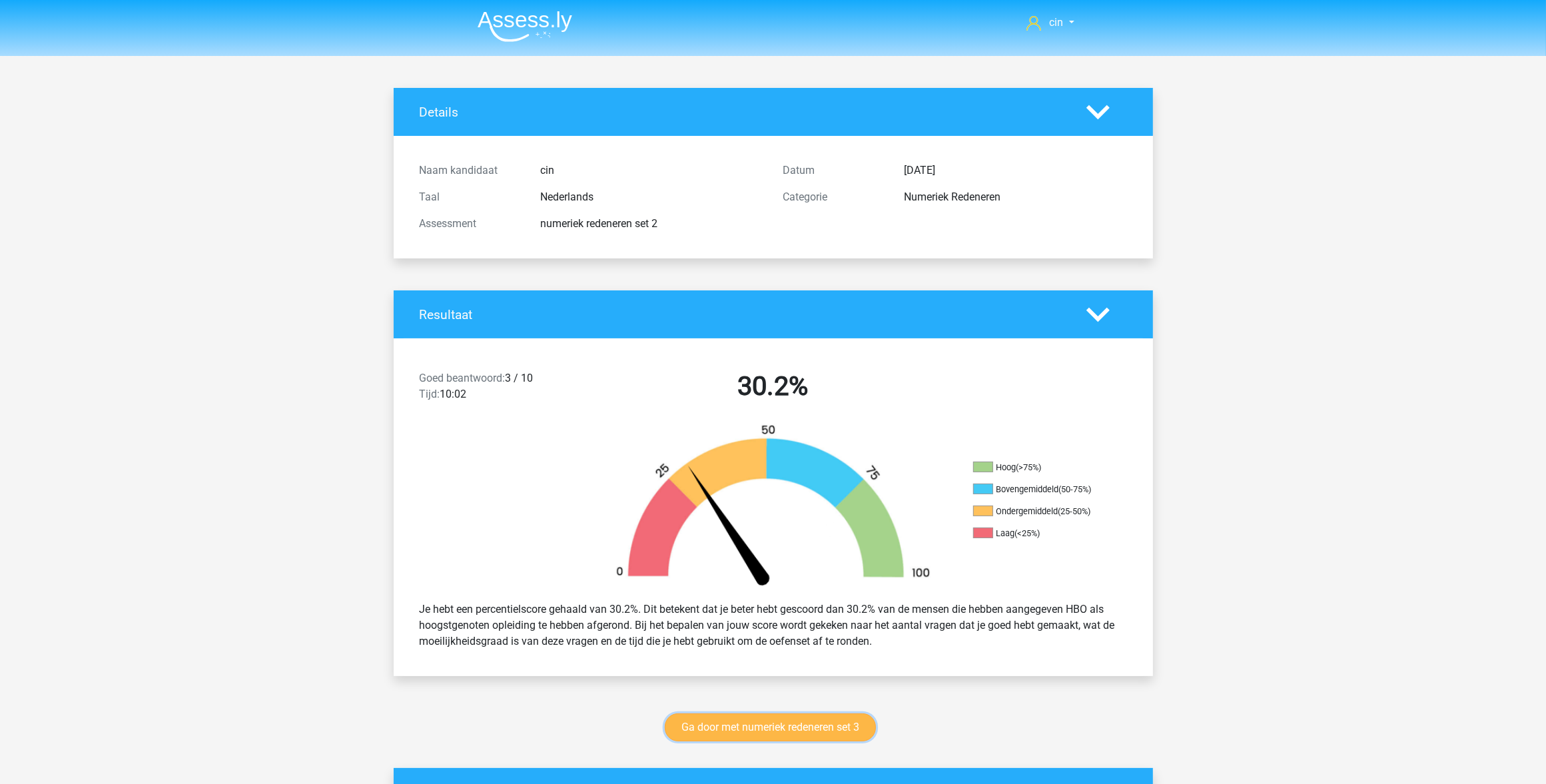
click at [768, 721] on link "Ga door met numeriek redeneren set 3" at bounding box center [770, 727] width 211 height 28
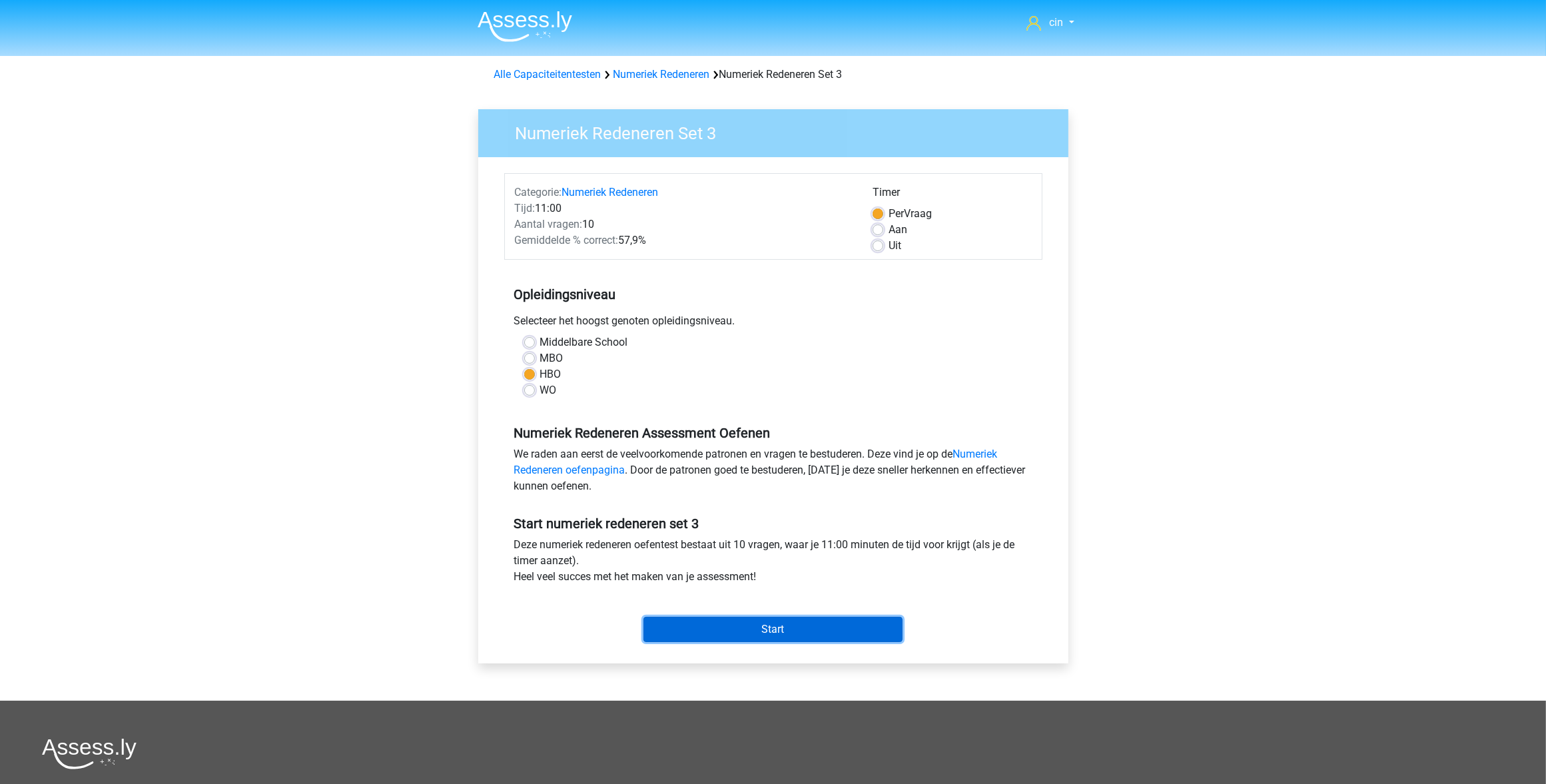
click at [768, 634] on input "Start" at bounding box center [773, 629] width 259 height 26
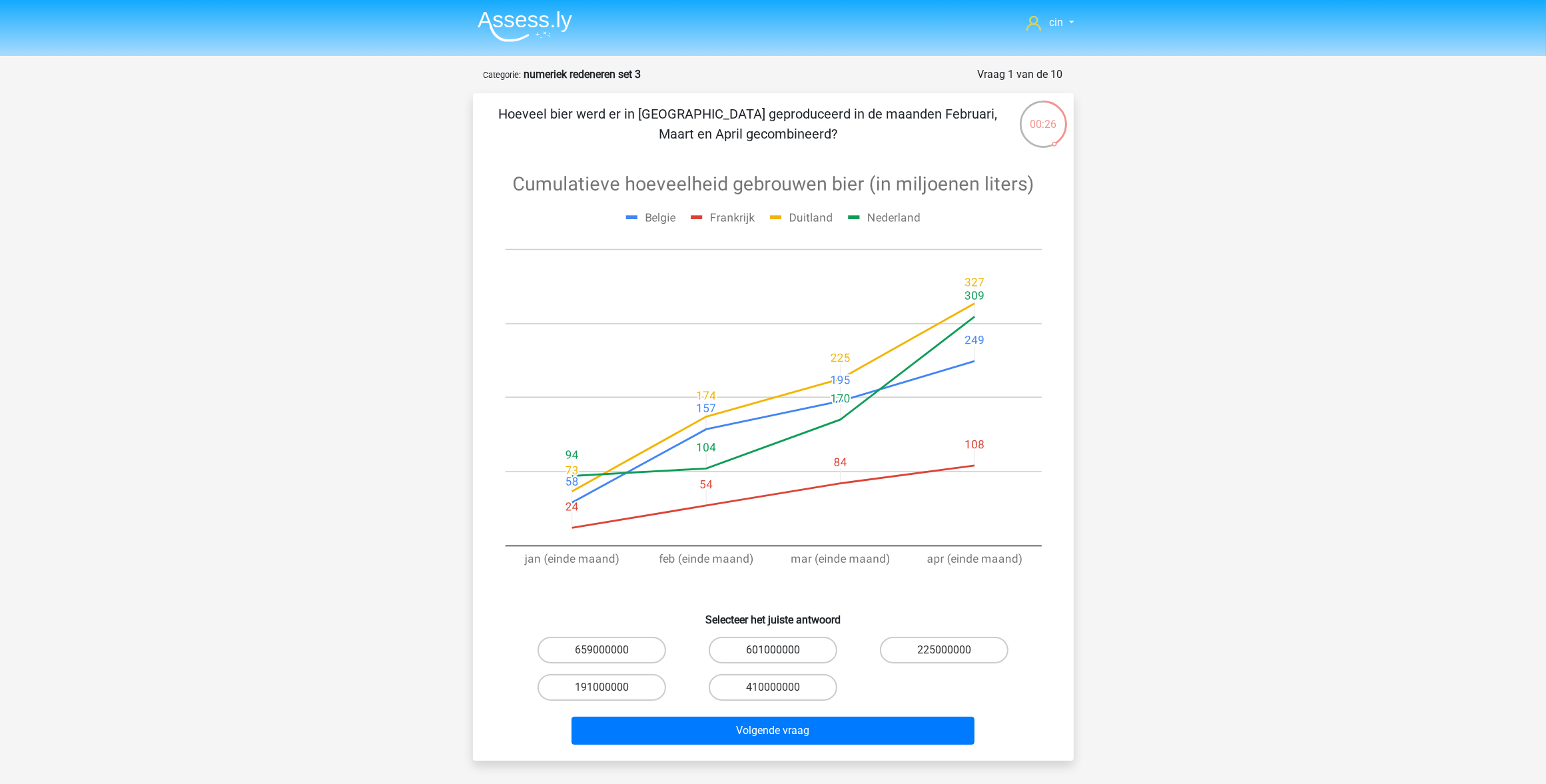
click at [761, 647] on label "601000000" at bounding box center [773, 650] width 129 height 26
click at [773, 650] on input "601000000" at bounding box center [777, 654] width 9 height 9
radio input "true"
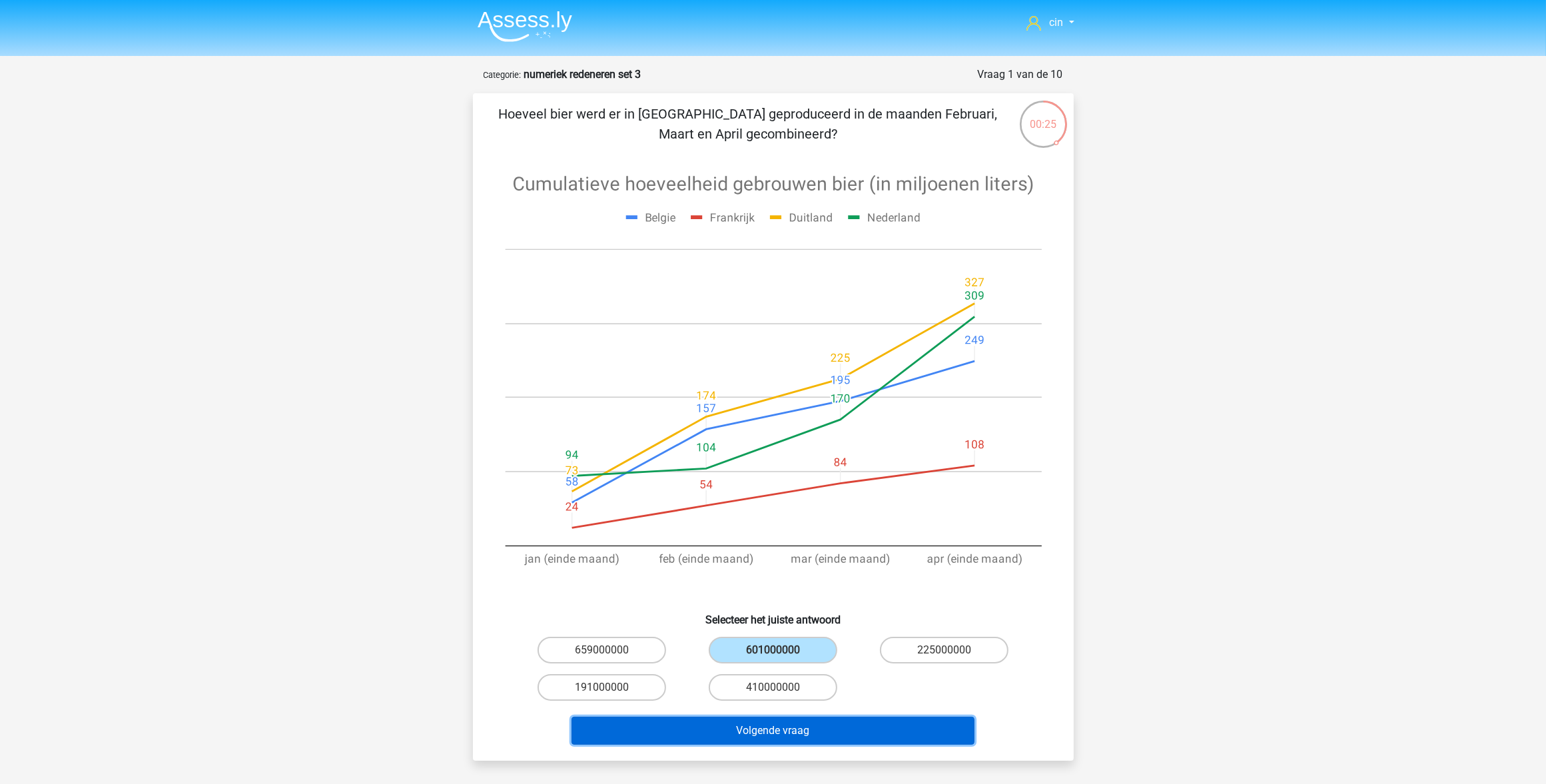
click at [684, 734] on button "Volgende vraag" at bounding box center [773, 731] width 403 height 28
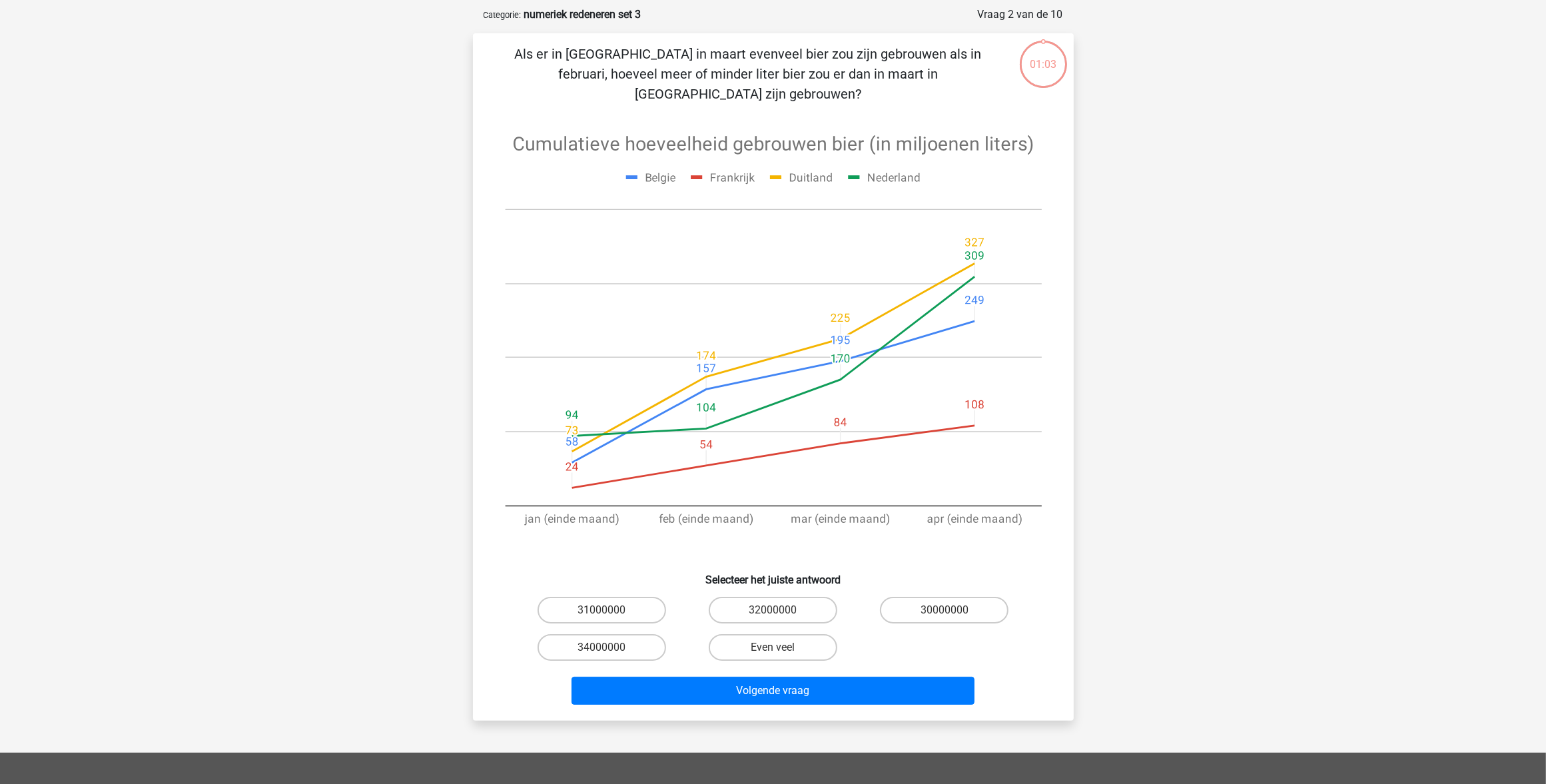
scroll to position [66, 0]
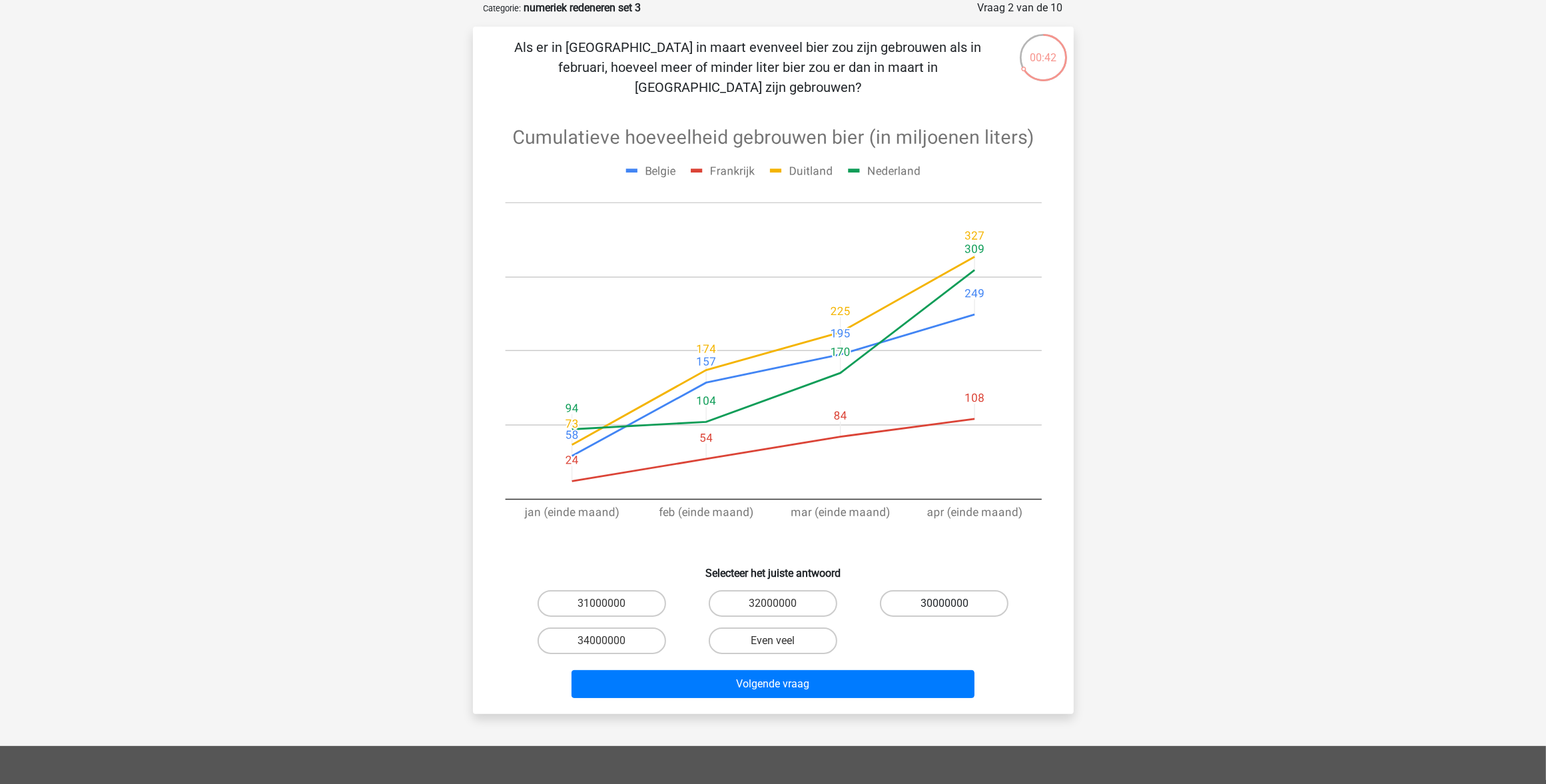
click at [960, 590] on label "30000000" at bounding box center [944, 603] width 129 height 26
click at [953, 604] on input "30000000" at bounding box center [949, 608] width 9 height 9
radio input "true"
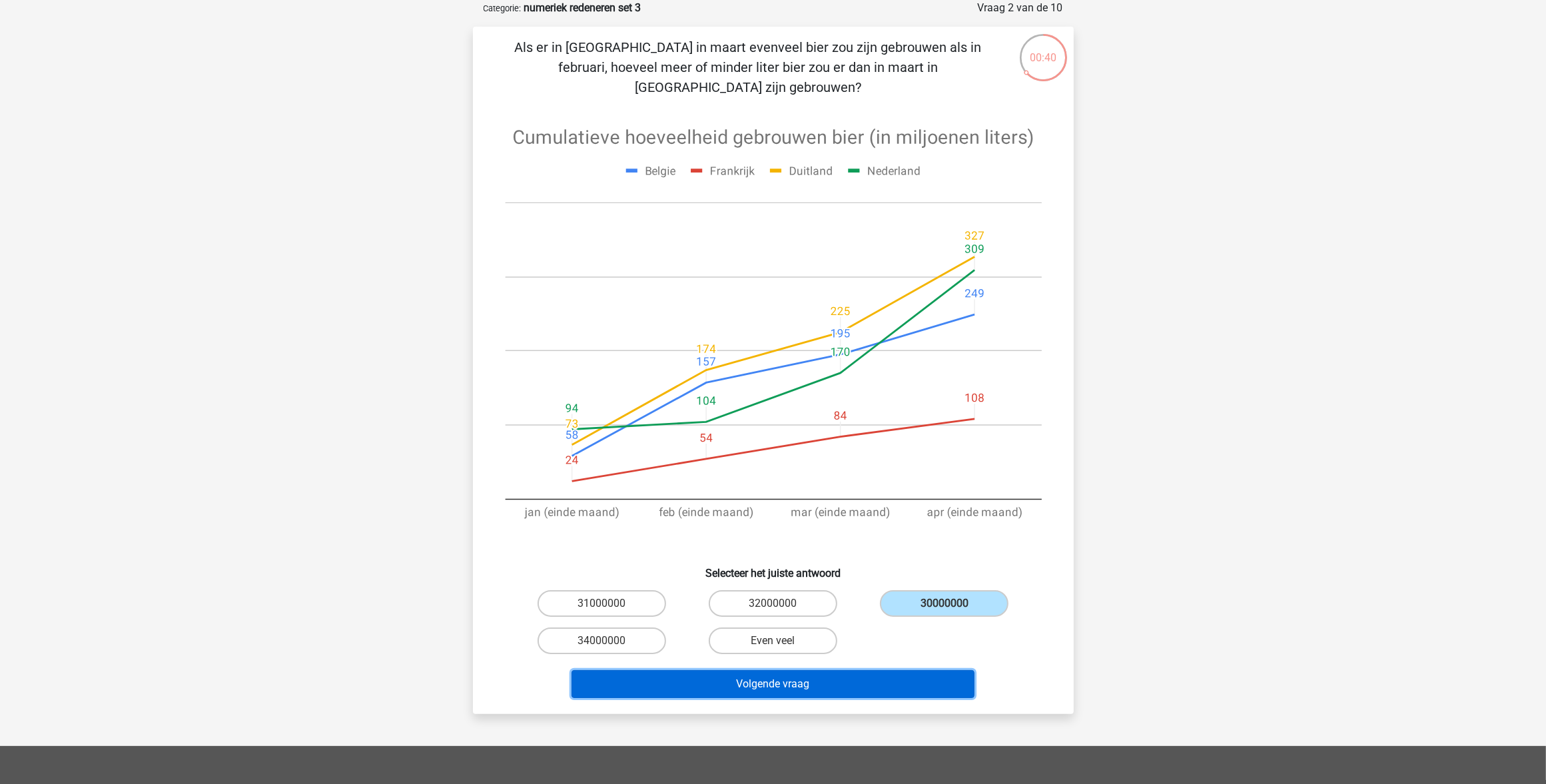
click at [766, 670] on button "Volgende vraag" at bounding box center [773, 684] width 403 height 28
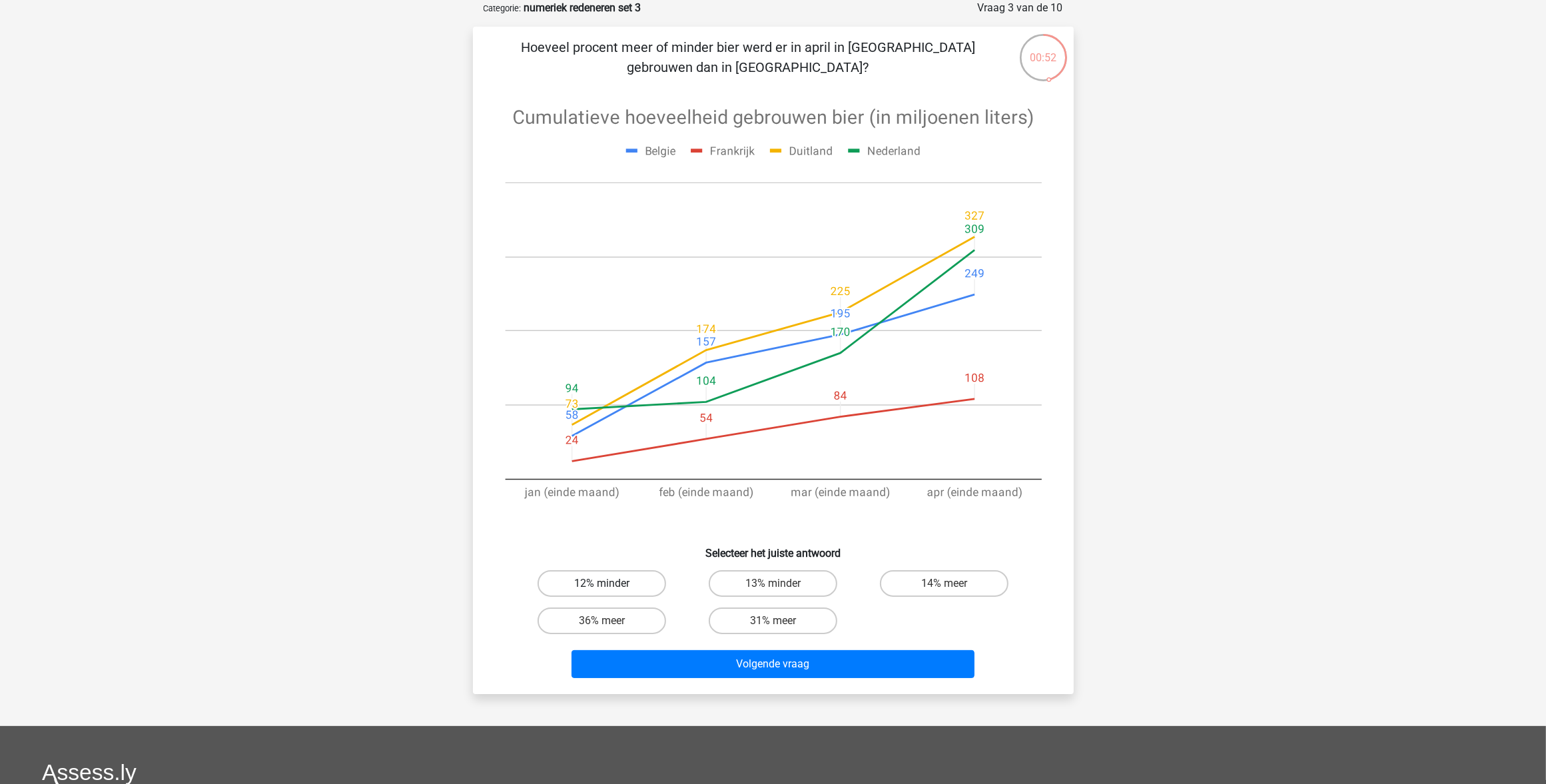
click at [616, 585] on label "12% minder" at bounding box center [602, 583] width 129 height 26
click at [611, 585] on input "12% minder" at bounding box center [606, 588] width 9 height 9
radio input "true"
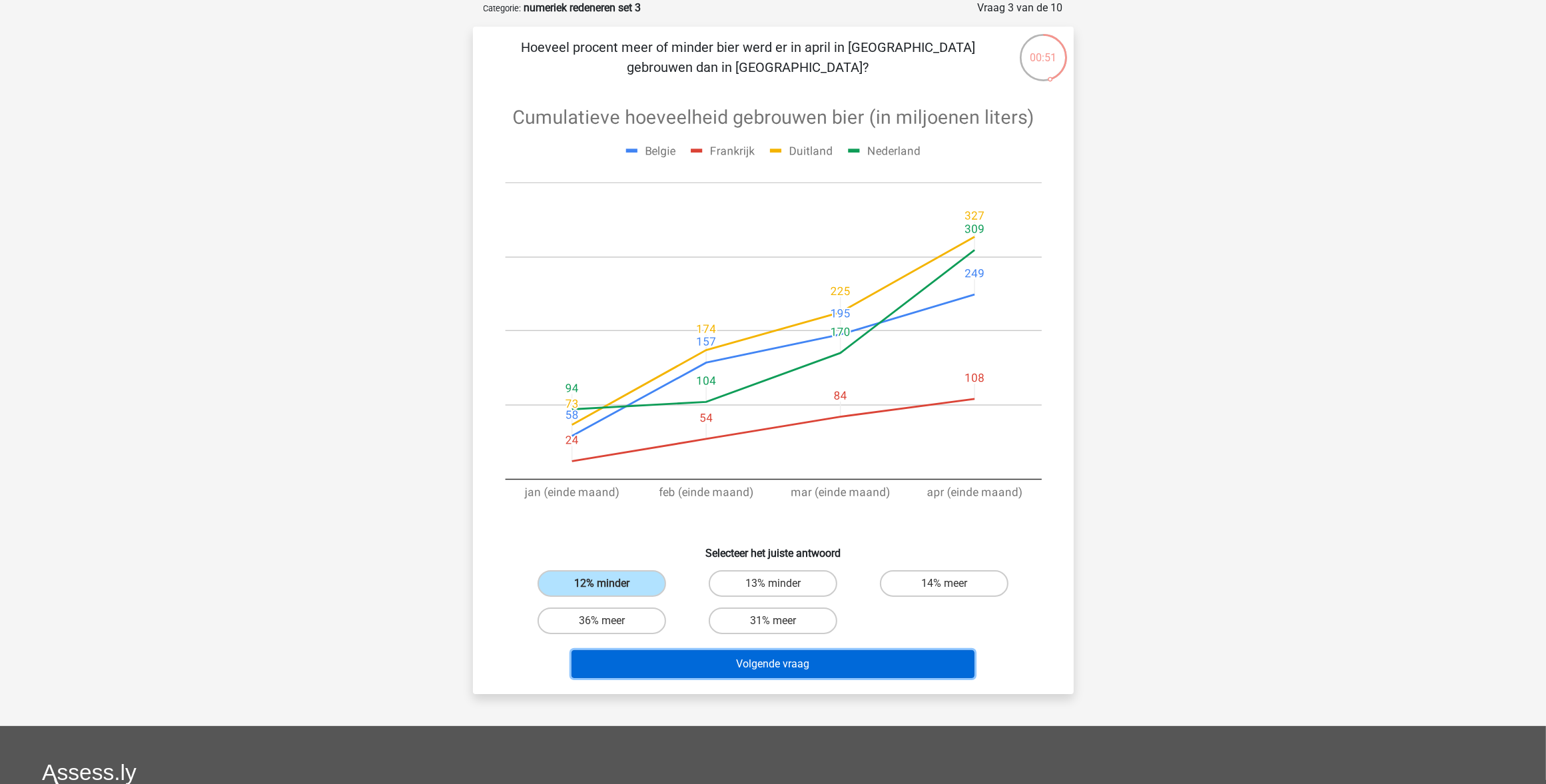
click at [670, 664] on button "Volgende vraag" at bounding box center [773, 664] width 403 height 28
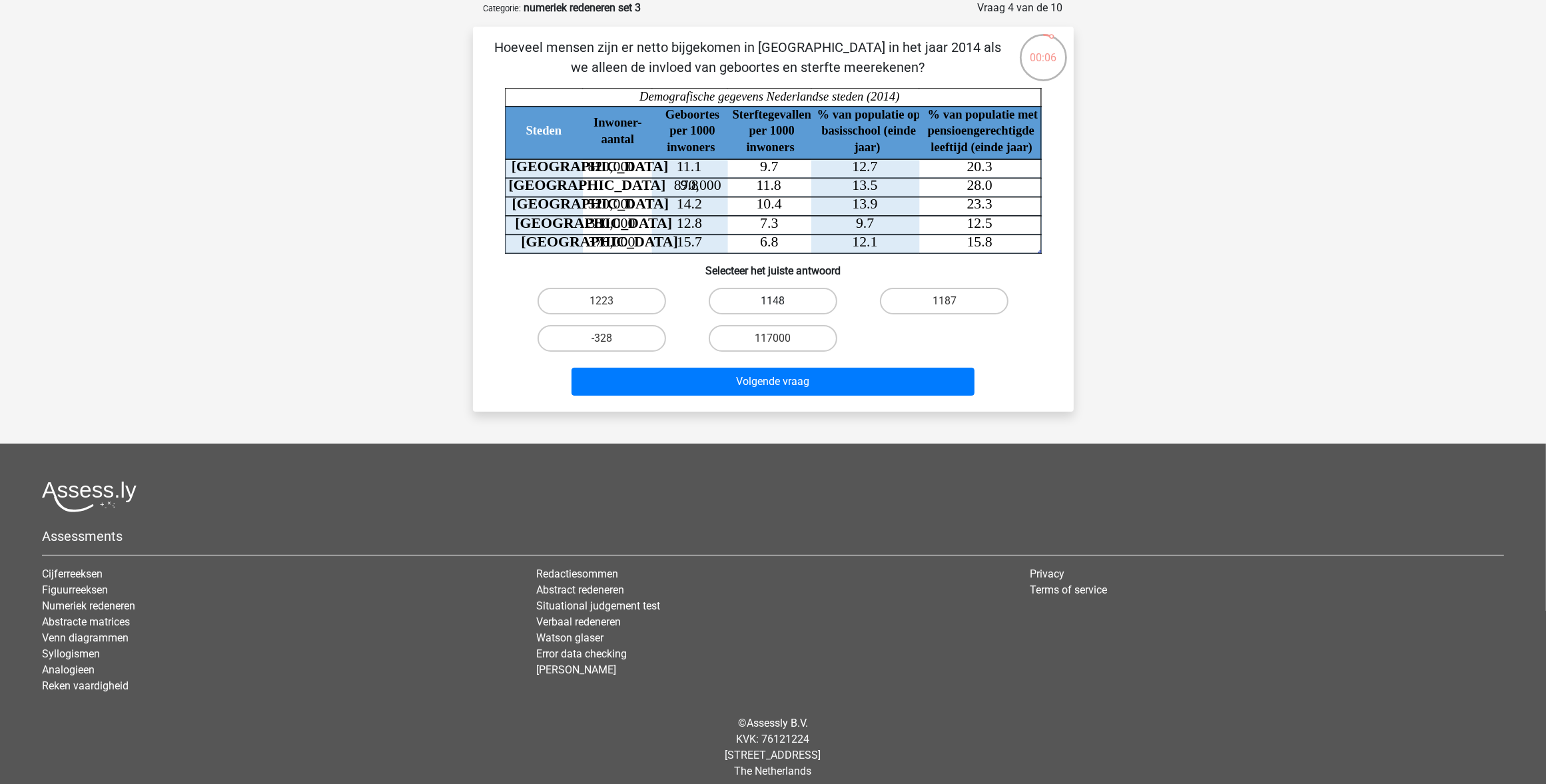
click at [762, 296] on label "1148" at bounding box center [773, 301] width 129 height 26
click at [773, 301] on input "1148" at bounding box center [777, 305] width 9 height 9
radio input "true"
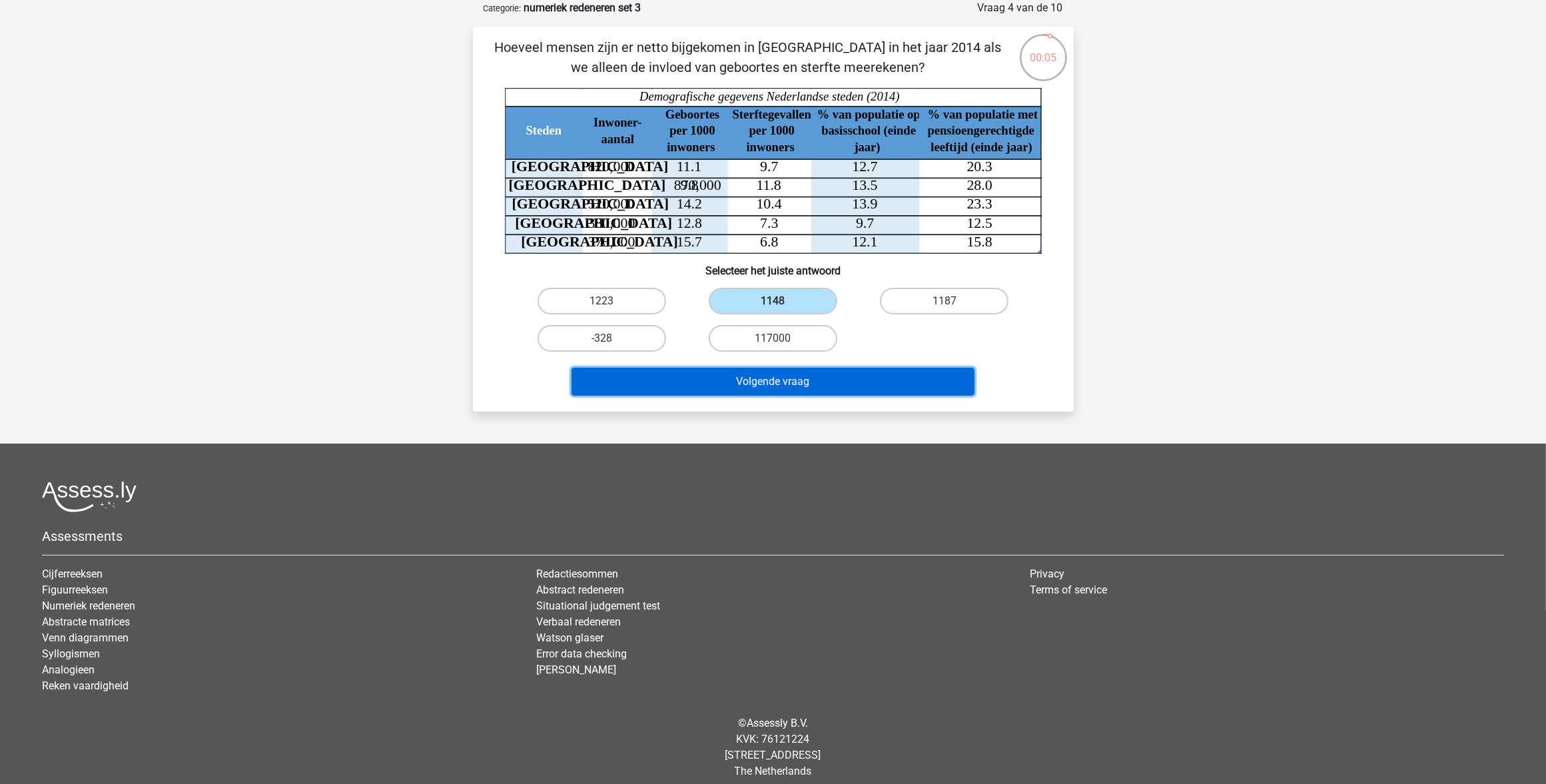
click at [773, 378] on button "Volgende vraag" at bounding box center [773, 382] width 403 height 28
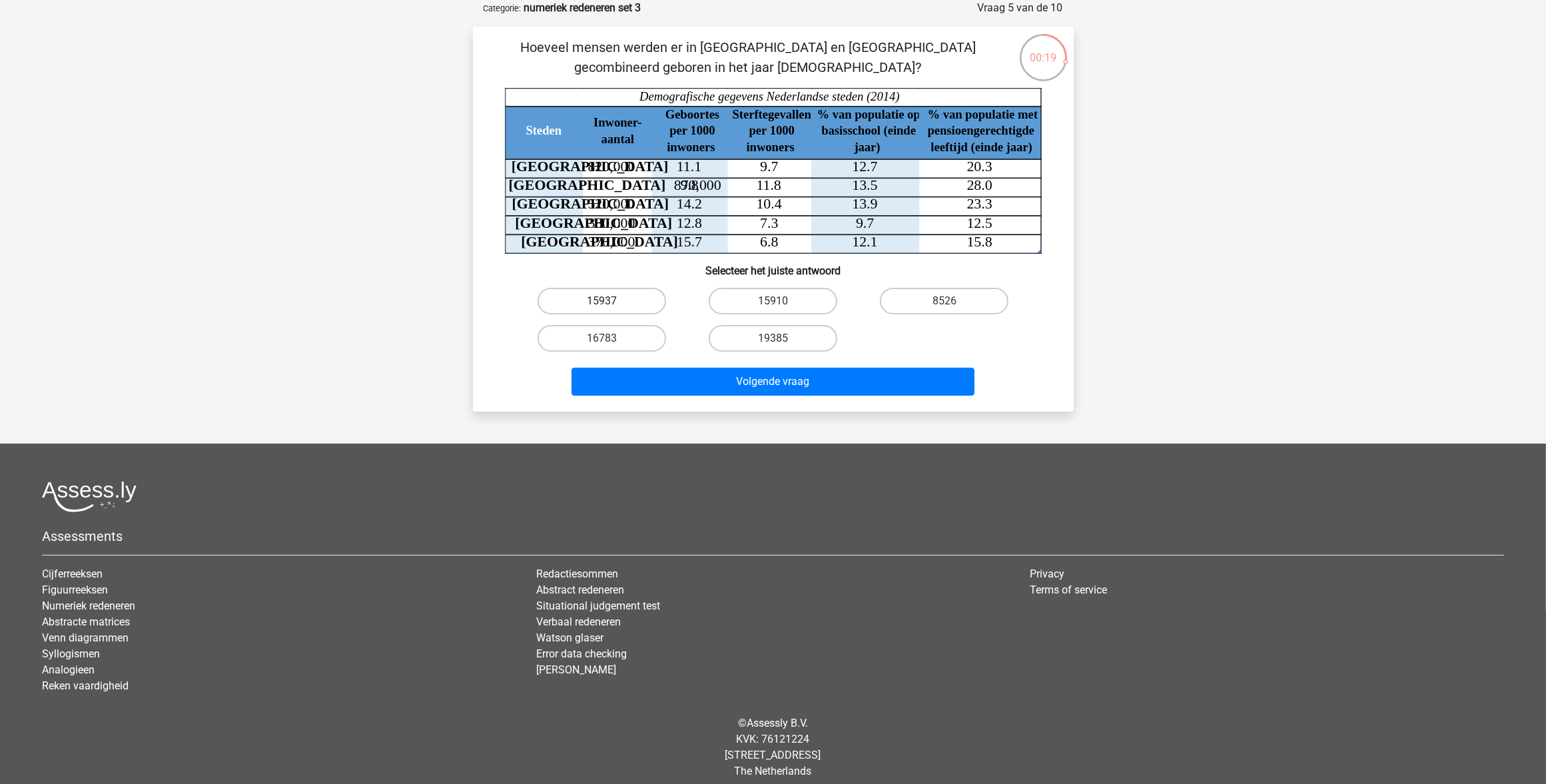
click at [644, 299] on label "15937" at bounding box center [602, 301] width 129 height 26
click at [611, 301] on input "15937" at bounding box center [606, 305] width 9 height 9
radio input "true"
click at [733, 285] on div "15910" at bounding box center [773, 301] width 171 height 37
click at [733, 291] on label "15910" at bounding box center [773, 301] width 129 height 26
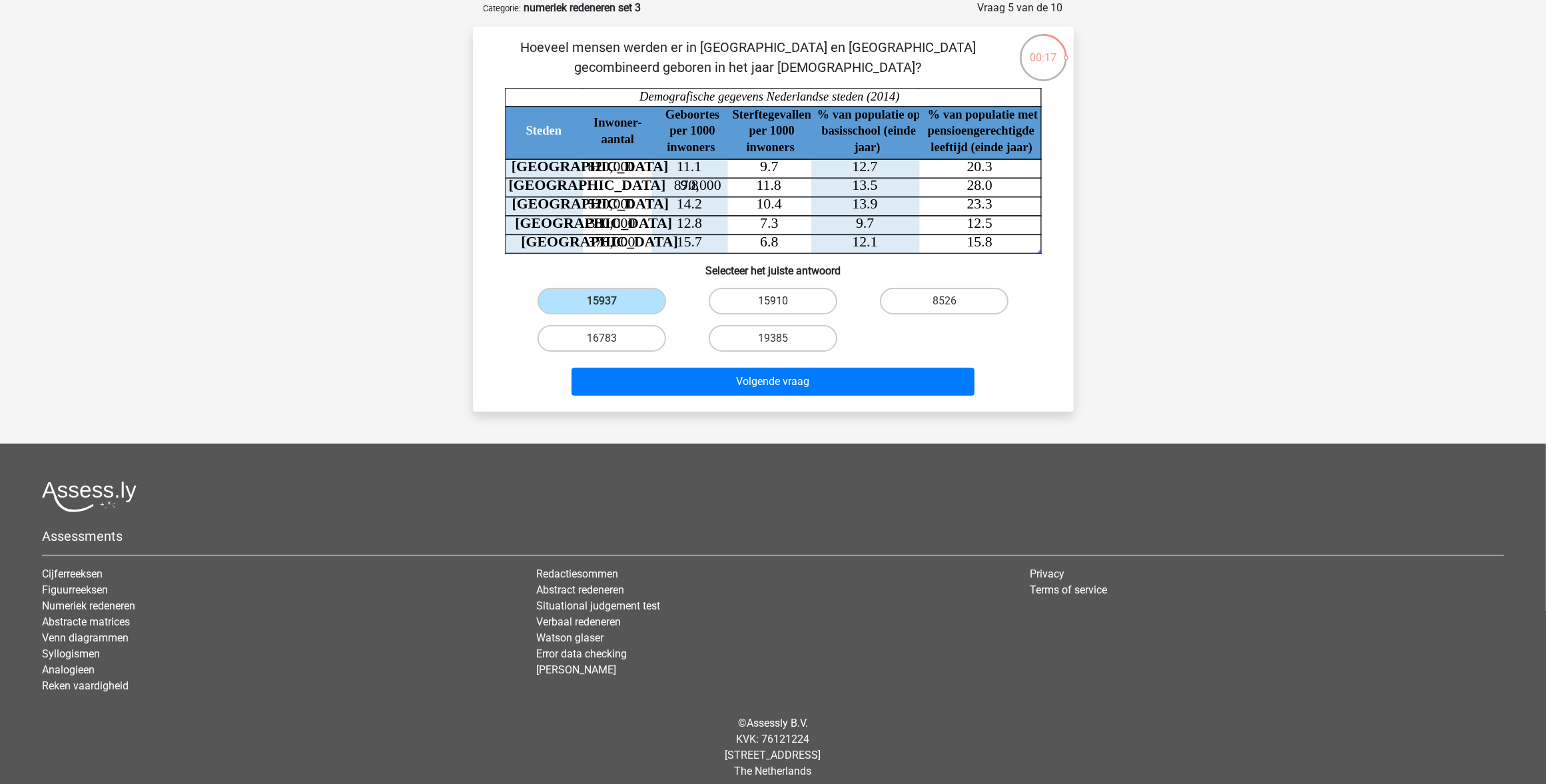
click at [773, 301] on input "15910" at bounding box center [777, 305] width 9 height 9
radio input "true"
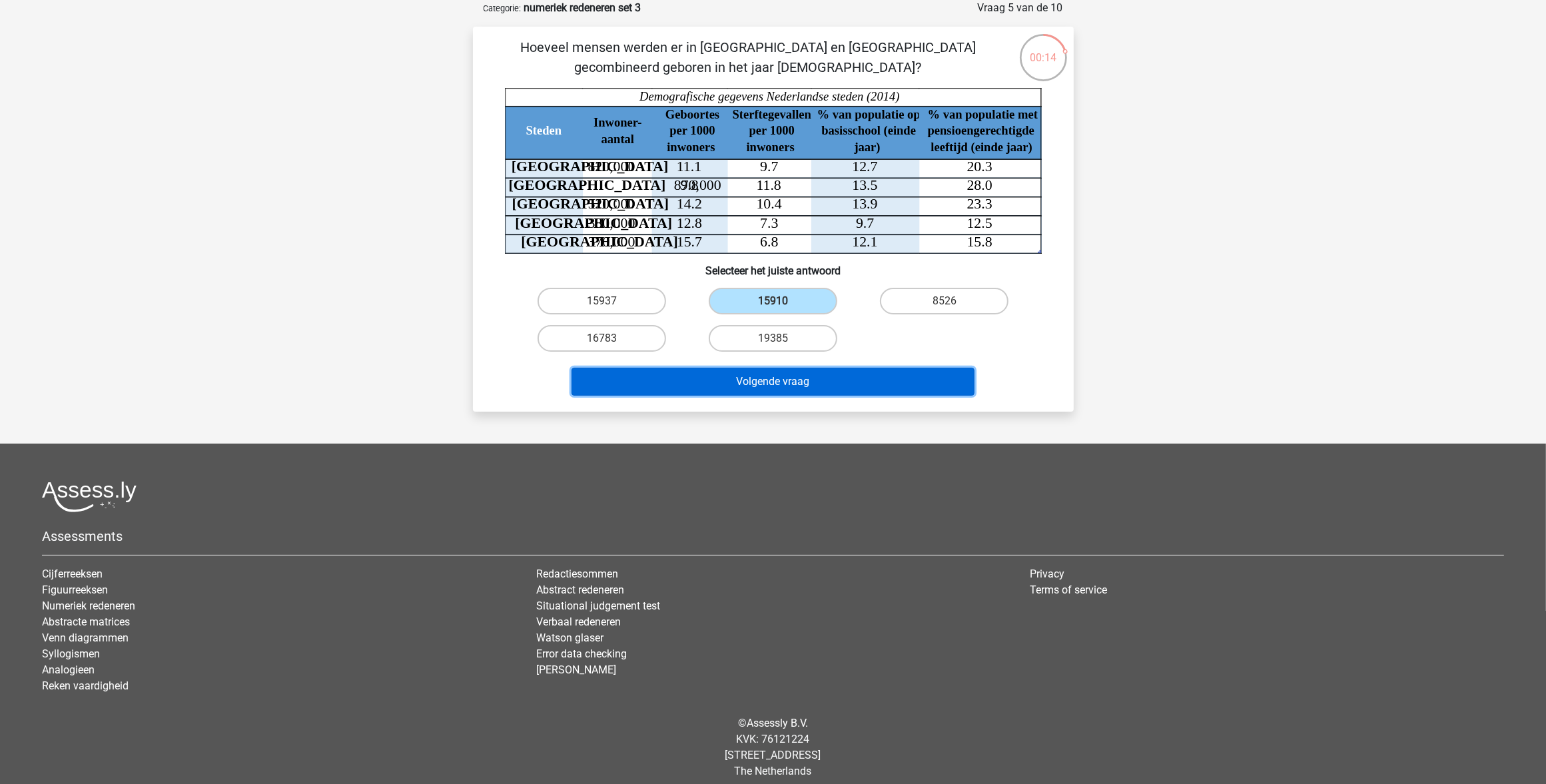
click at [749, 383] on button "Volgende vraag" at bounding box center [773, 382] width 403 height 28
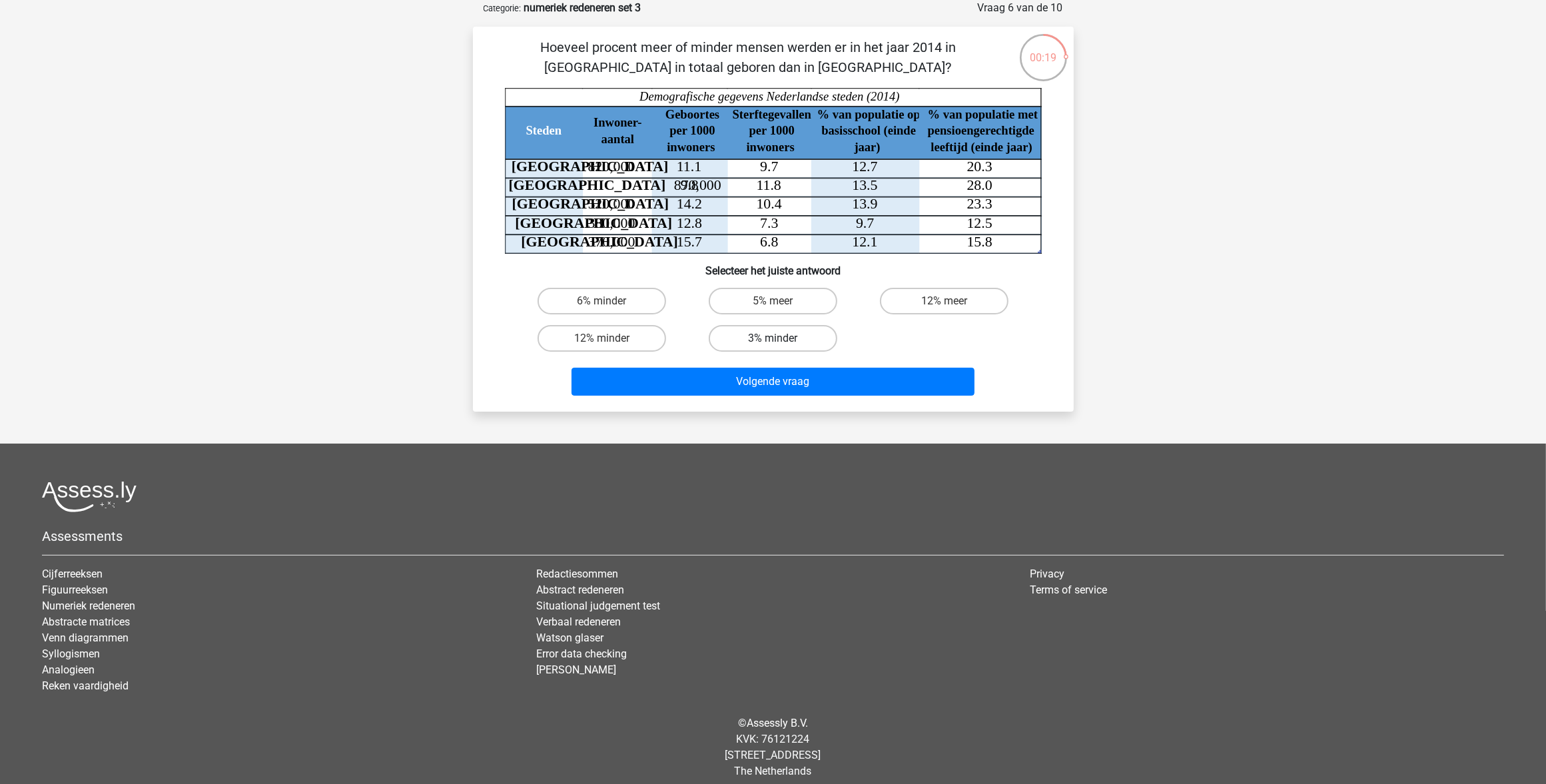
click at [797, 343] on label "3% minder" at bounding box center [773, 338] width 129 height 26
click at [781, 343] on input "3% minder" at bounding box center [777, 342] width 9 height 9
radio input "true"
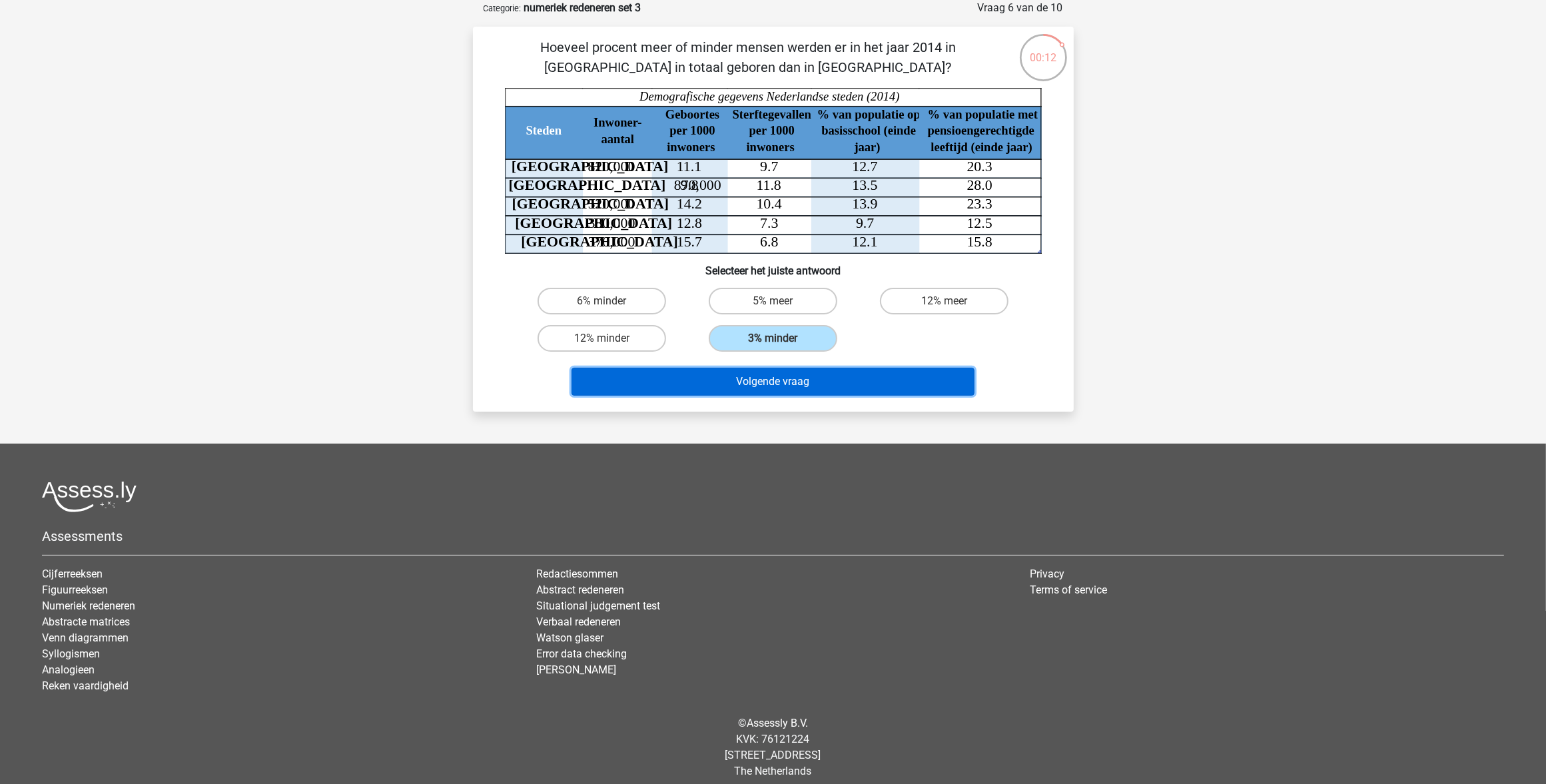
click at [760, 373] on button "Volgende vraag" at bounding box center [773, 382] width 403 height 28
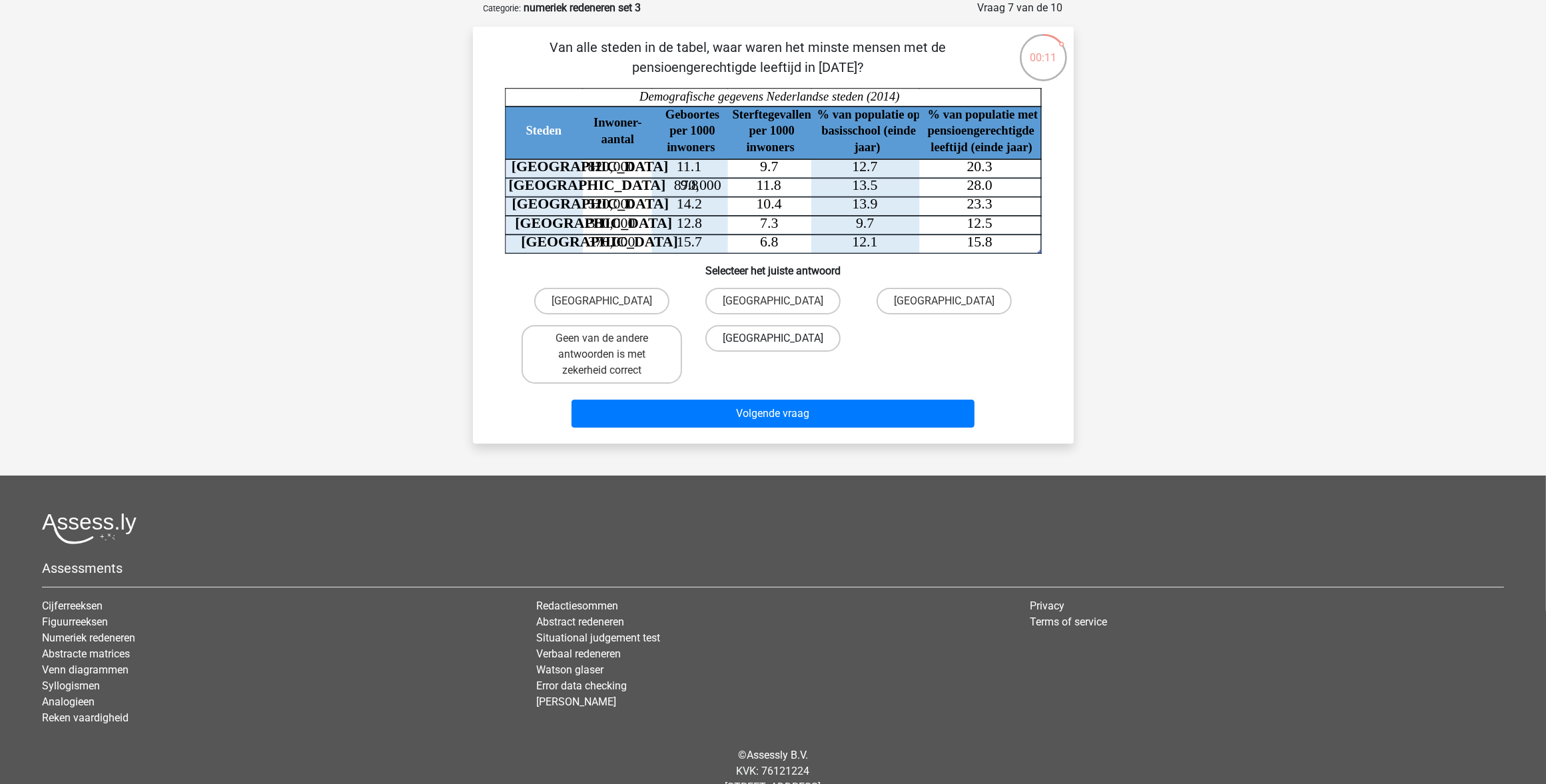
drag, startPoint x: 801, startPoint y: 337, endPoint x: 791, endPoint y: 347, distance: 14.1
click at [800, 337] on label "Amsterdam" at bounding box center [773, 338] width 135 height 26
click at [781, 338] on input "Amsterdam" at bounding box center [777, 342] width 9 height 9
radio input "true"
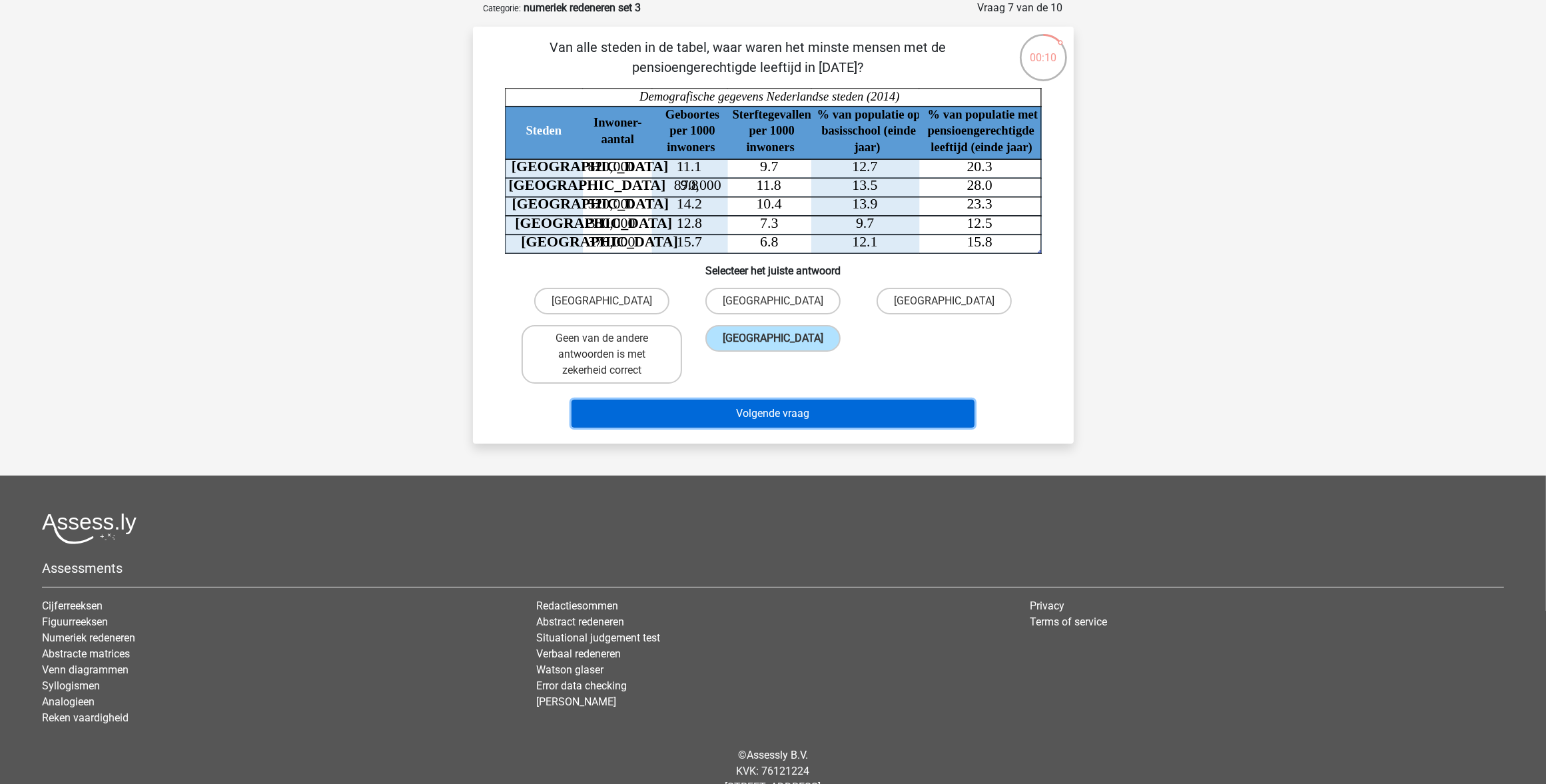
click at [748, 410] on button "Volgende vraag" at bounding box center [773, 413] width 403 height 28
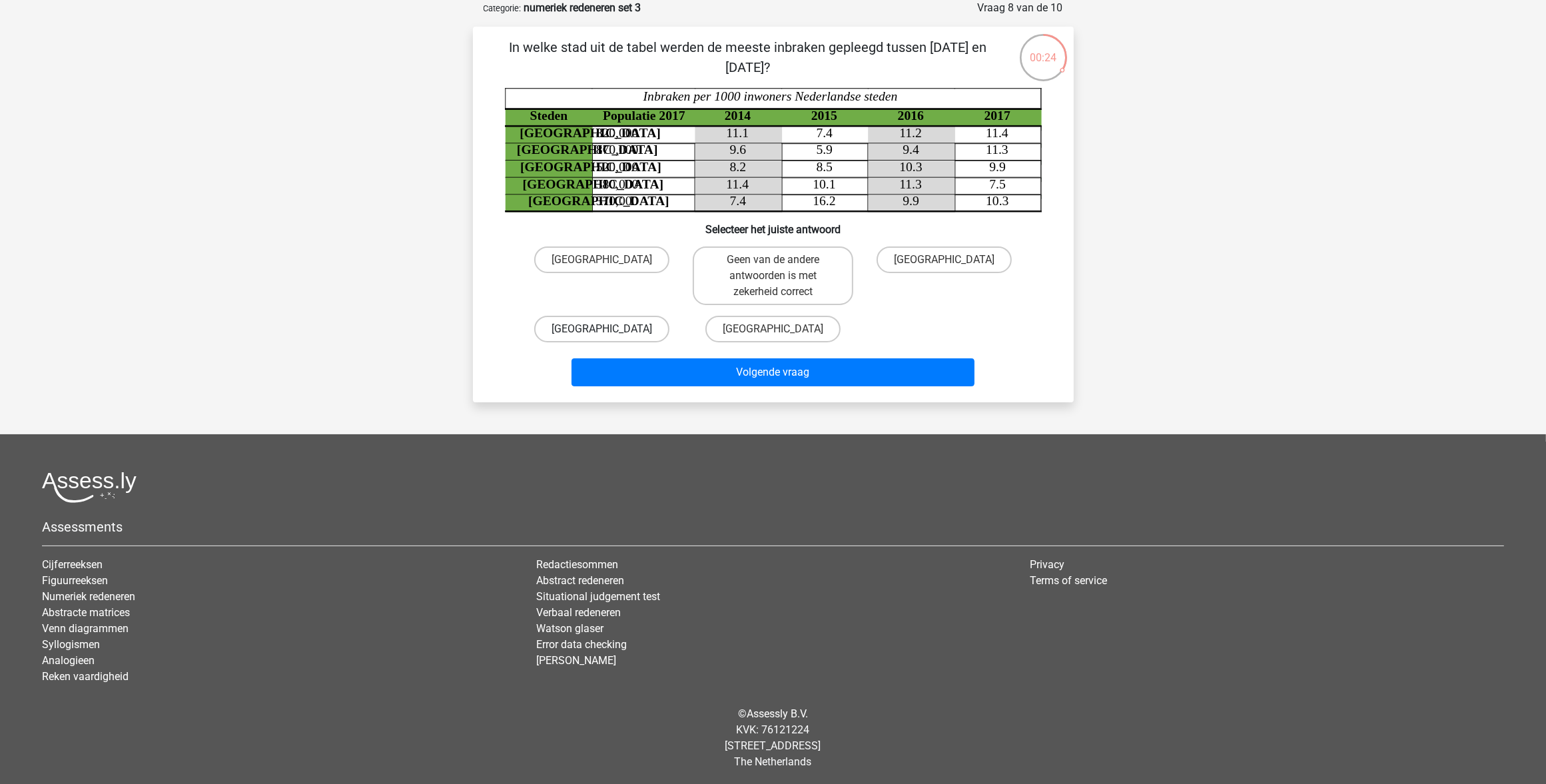
click at [595, 331] on label "Utrecht" at bounding box center [602, 328] width 135 height 26
click at [602, 331] on input "Utrecht" at bounding box center [606, 334] width 9 height 9
radio input "true"
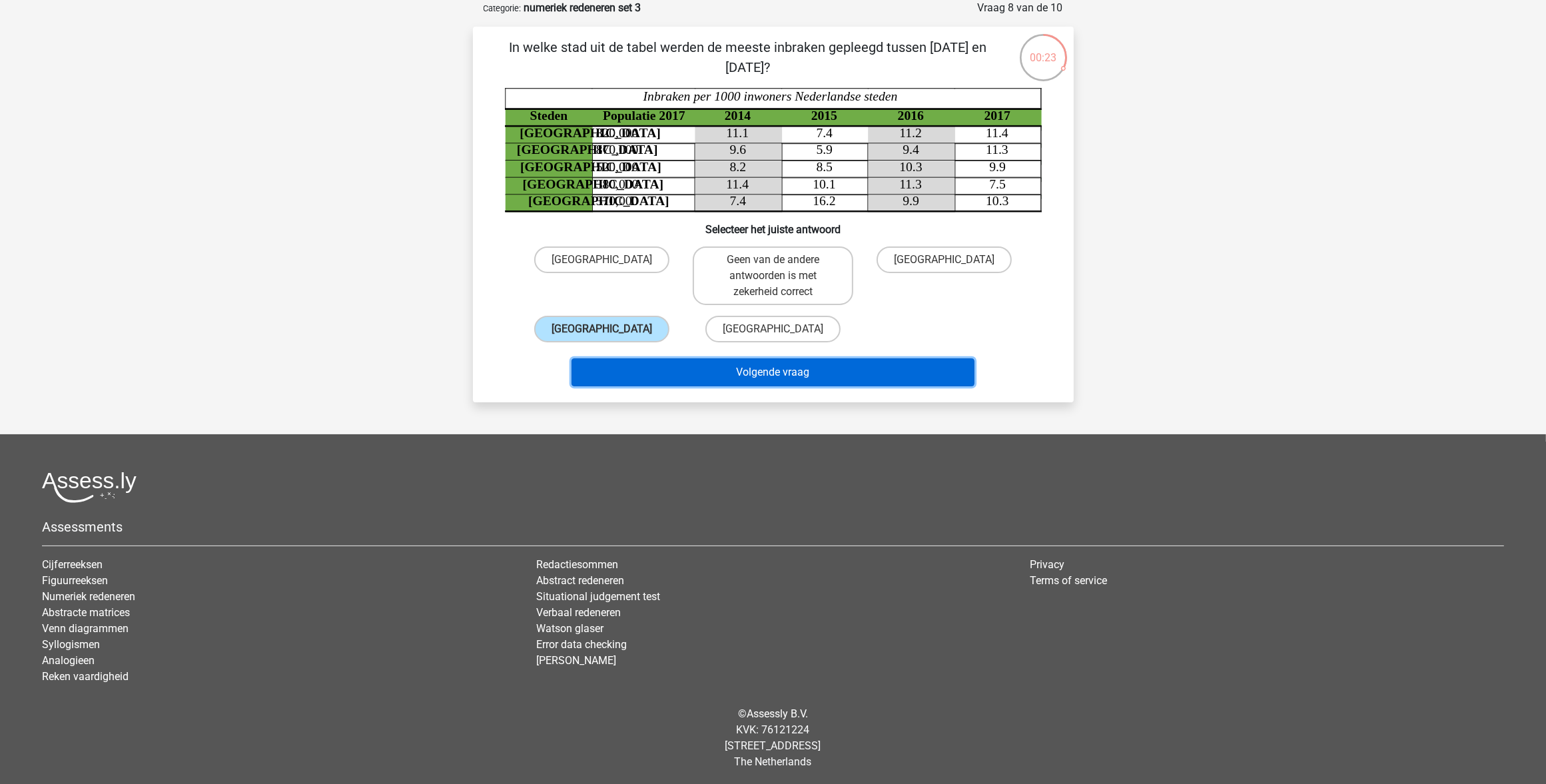
click at [660, 363] on button "Volgende vraag" at bounding box center [773, 372] width 403 height 28
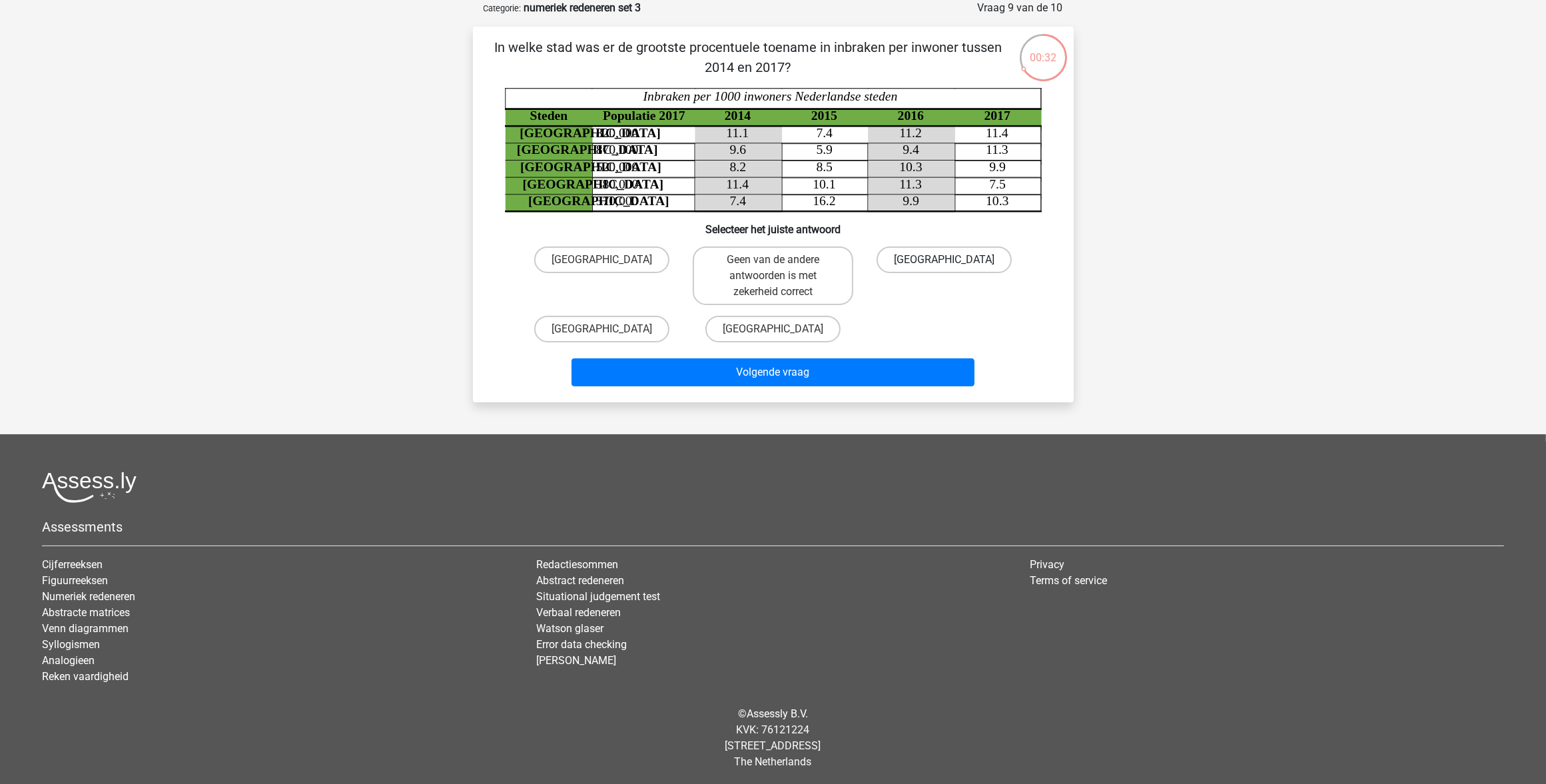
click at [921, 254] on label "Rotterdam" at bounding box center [944, 260] width 135 height 26
click at [945, 260] on input "Rotterdam" at bounding box center [949, 264] width 9 height 9
radio input "true"
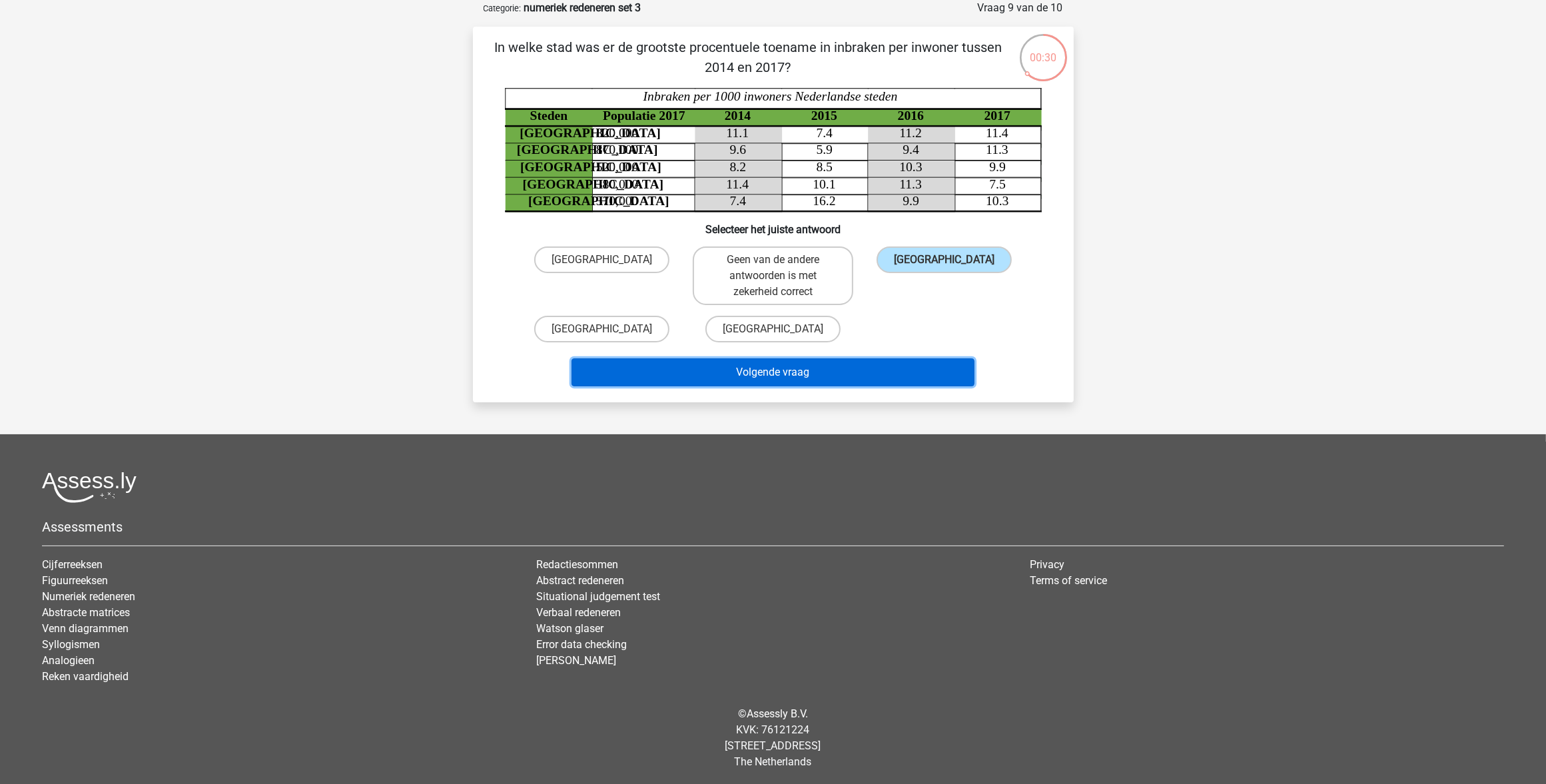
click at [766, 378] on button "Volgende vraag" at bounding box center [773, 372] width 403 height 28
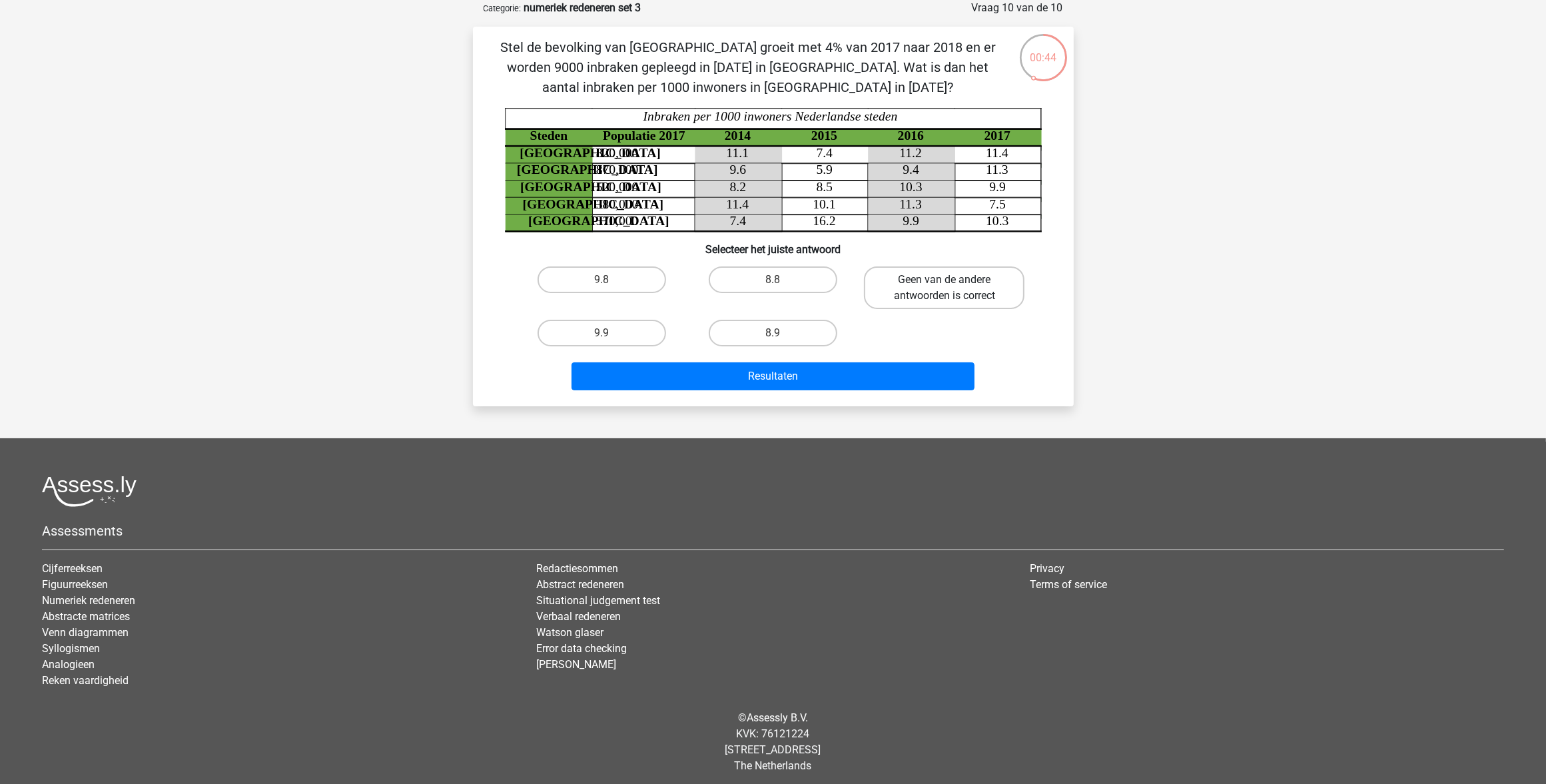
click at [907, 291] on label "Geen van de andere antwoorden is correct" at bounding box center [944, 288] width 161 height 42
click at [945, 288] on input "Geen van de andere antwoorden is correct" at bounding box center [949, 284] width 9 height 9
radio input "true"
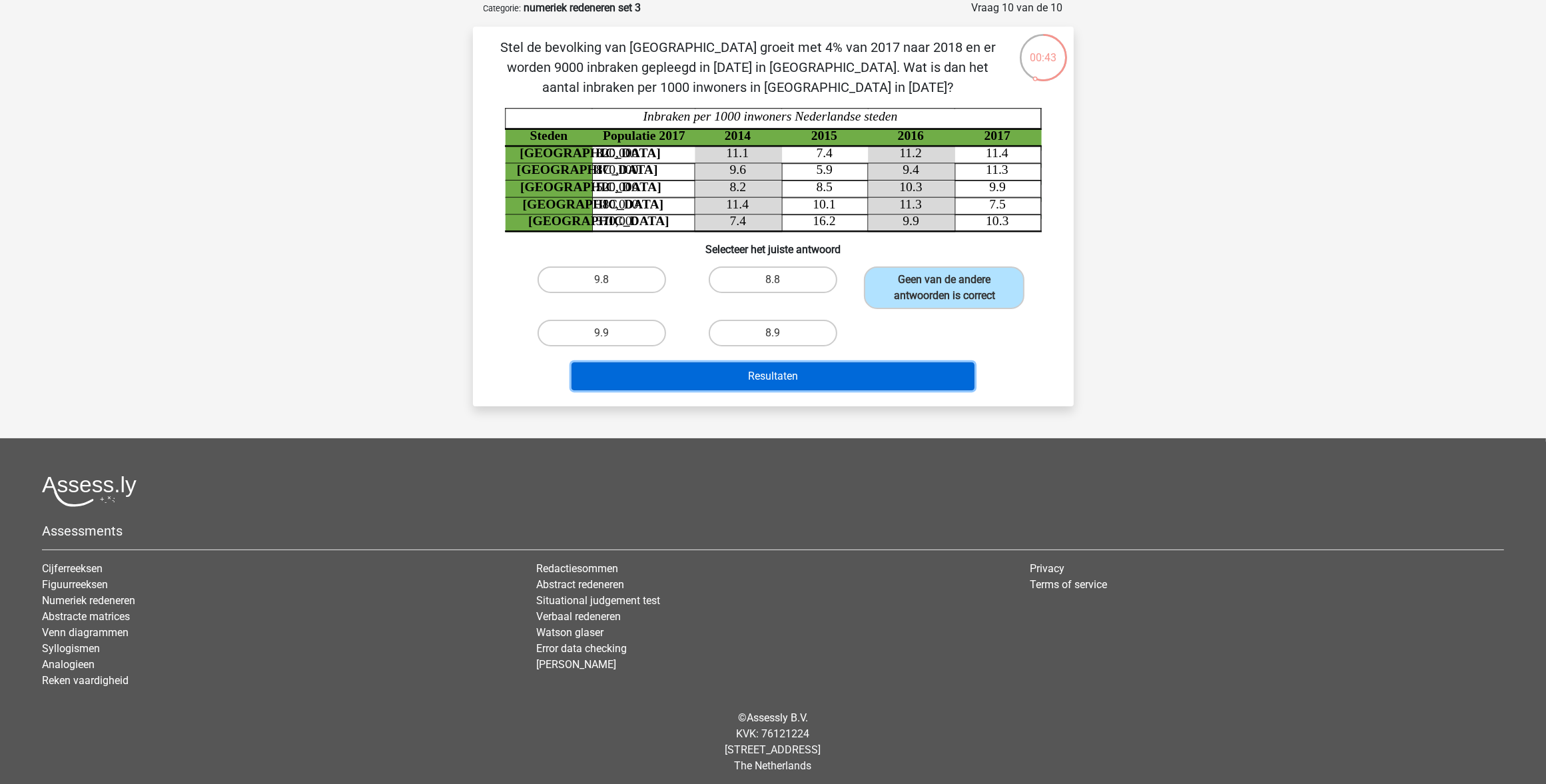
click at [749, 371] on button "Resultaten" at bounding box center [773, 376] width 403 height 28
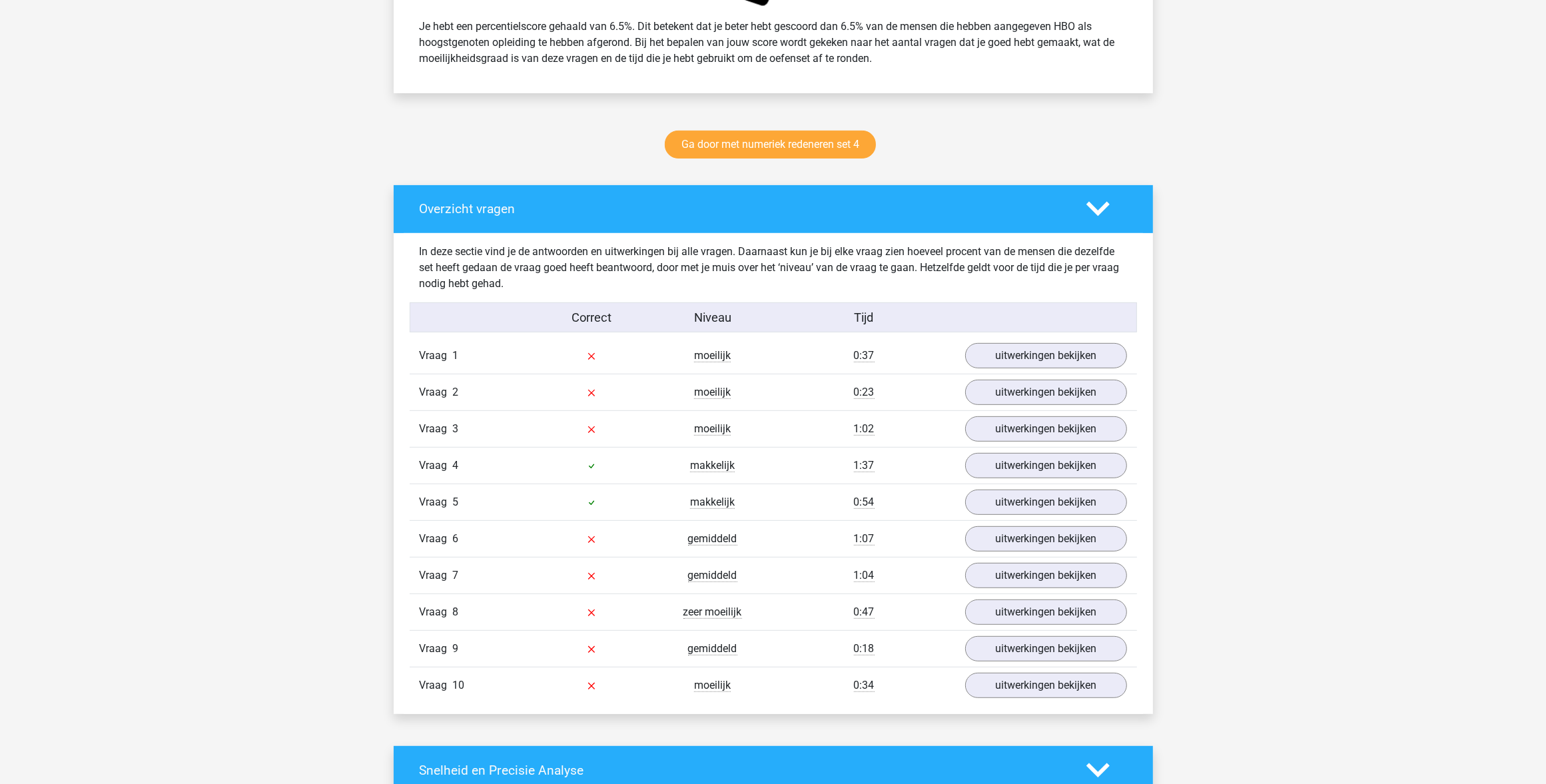
scroll to position [666, 0]
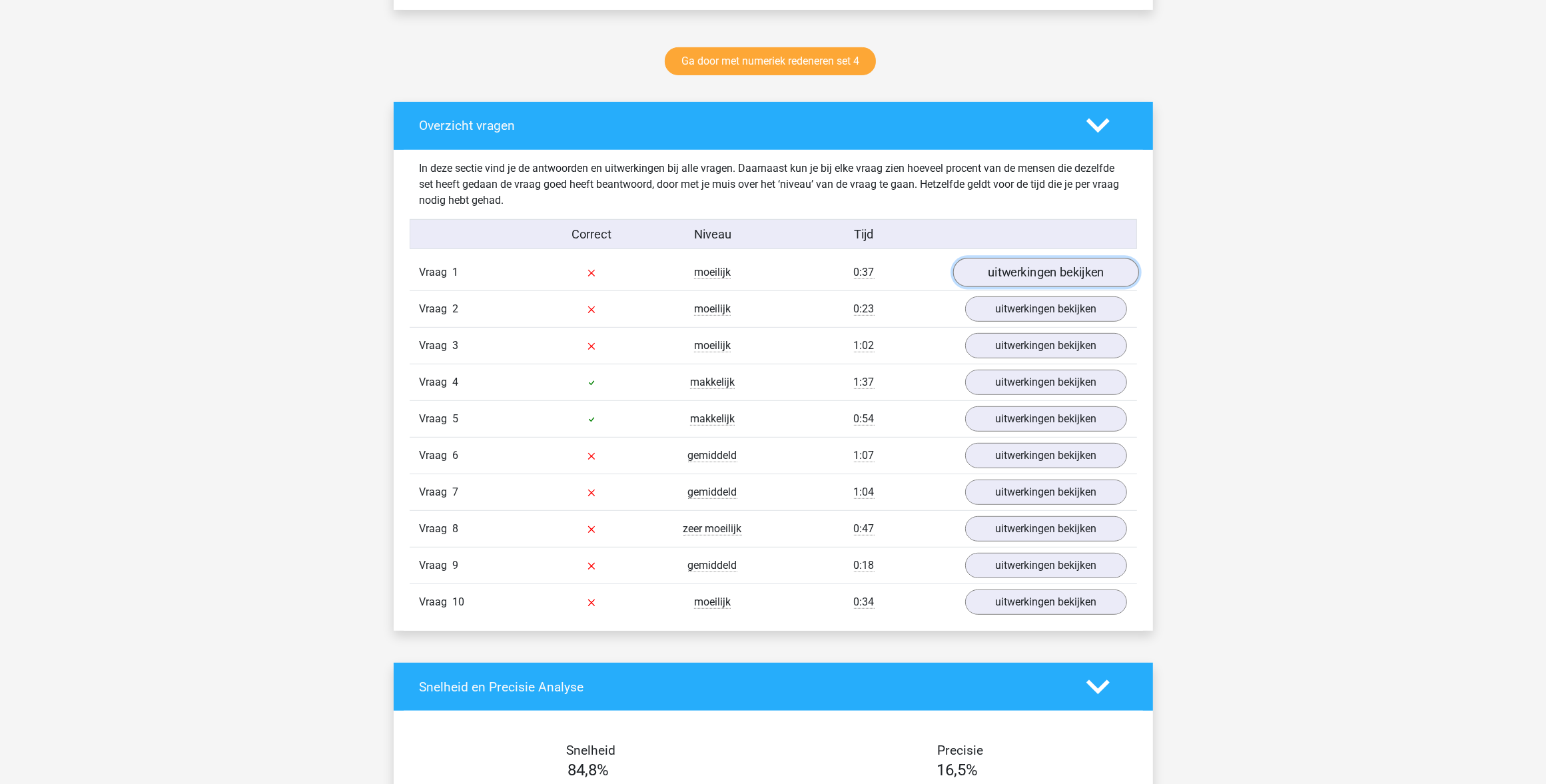
click at [1001, 268] on link "uitwerkingen bekijken" at bounding box center [1046, 272] width 186 height 29
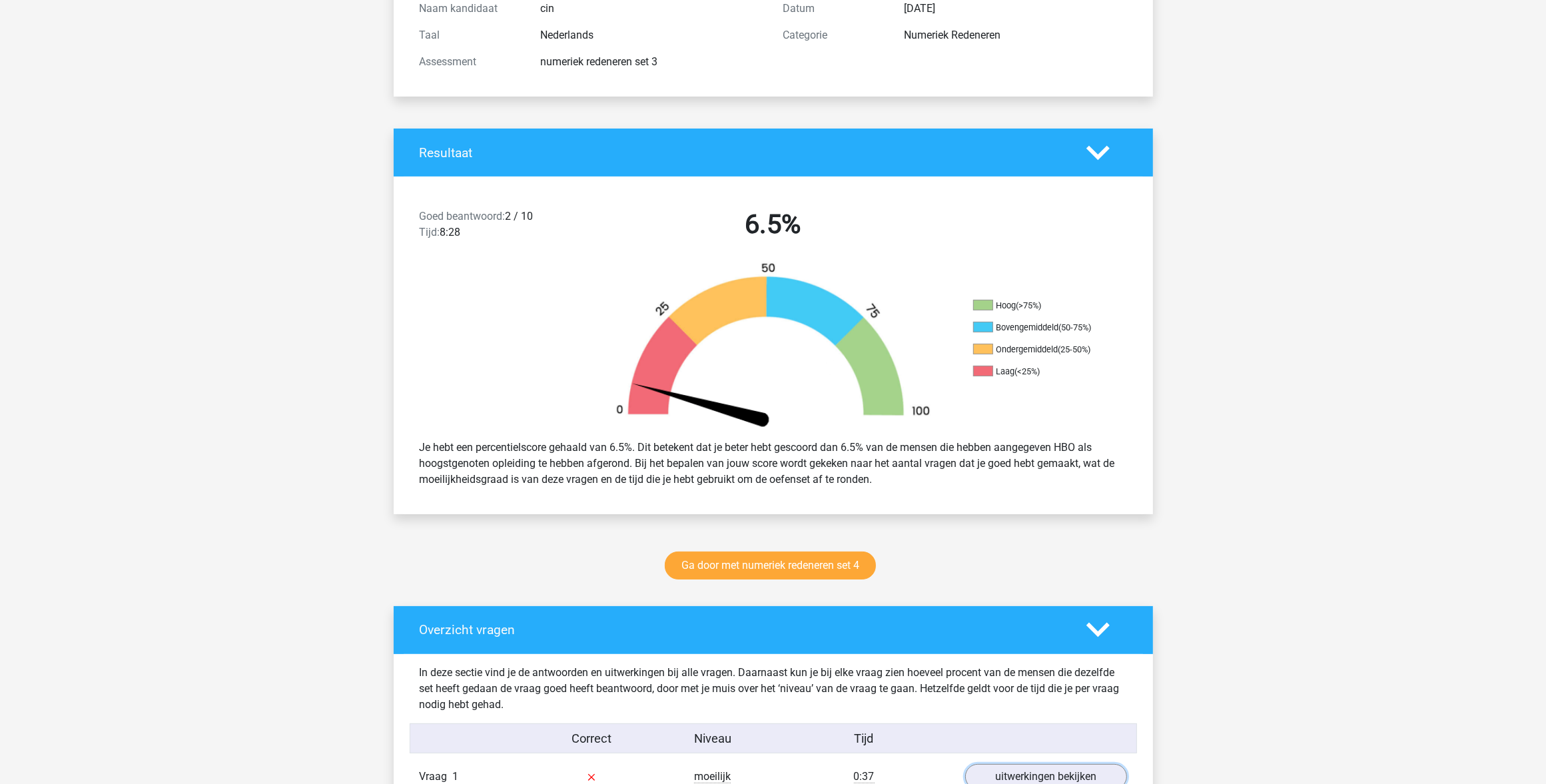
scroll to position [166, 0]
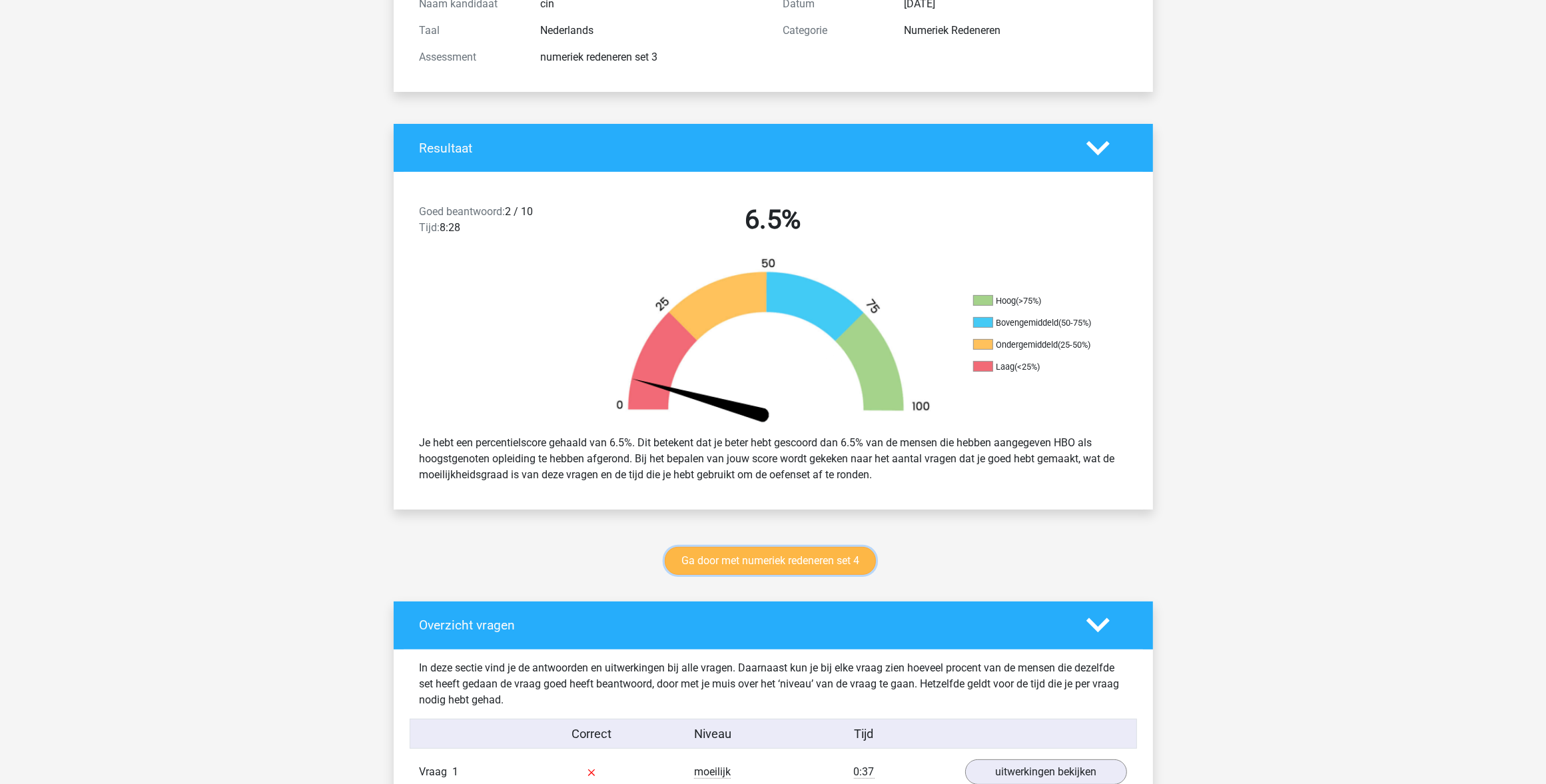
click at [778, 557] on link "Ga door met numeriek redeneren set 4" at bounding box center [770, 561] width 211 height 28
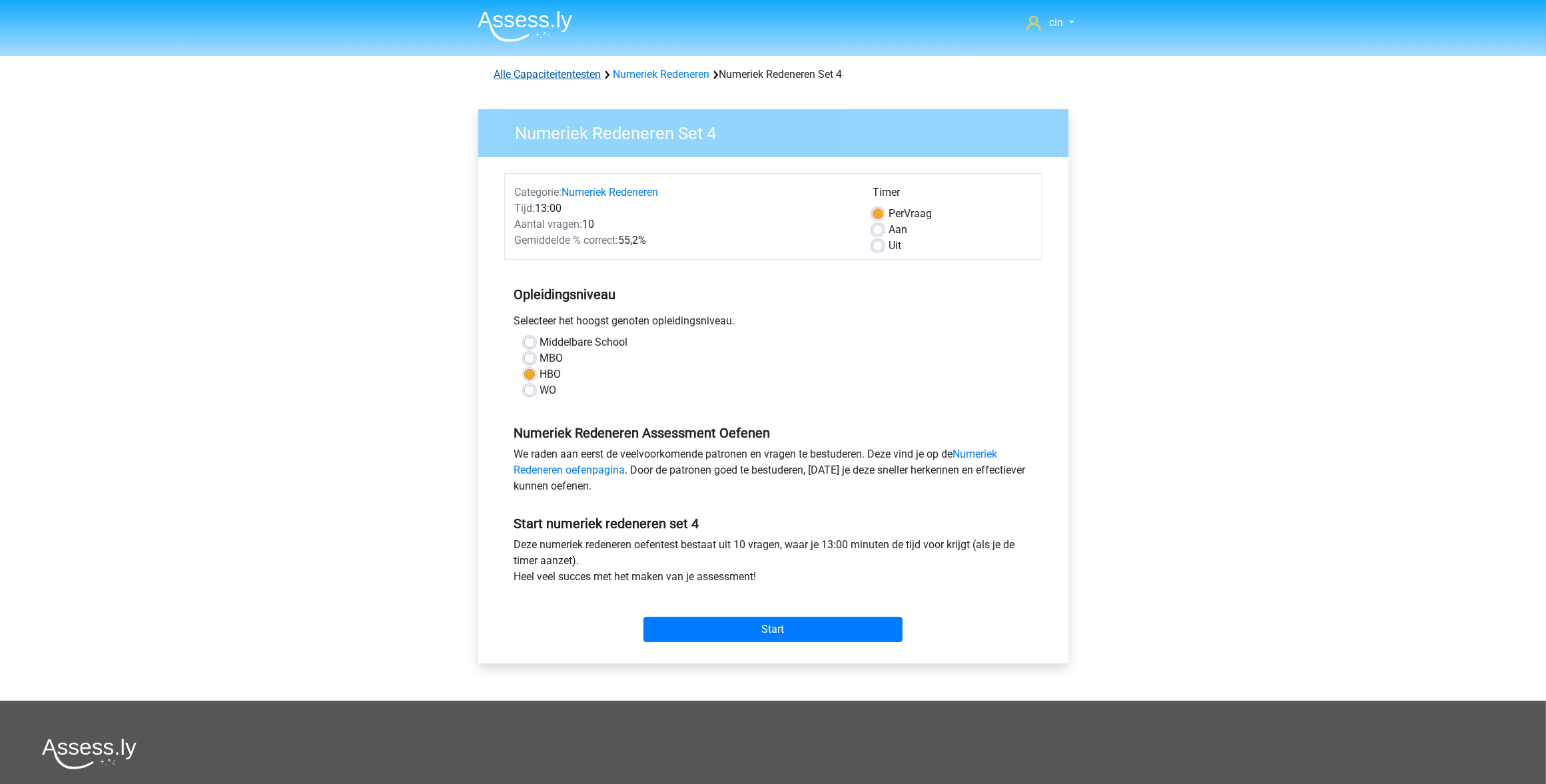
click at [550, 74] on link "Alle Capaciteitentesten" at bounding box center [548, 74] width 107 height 12
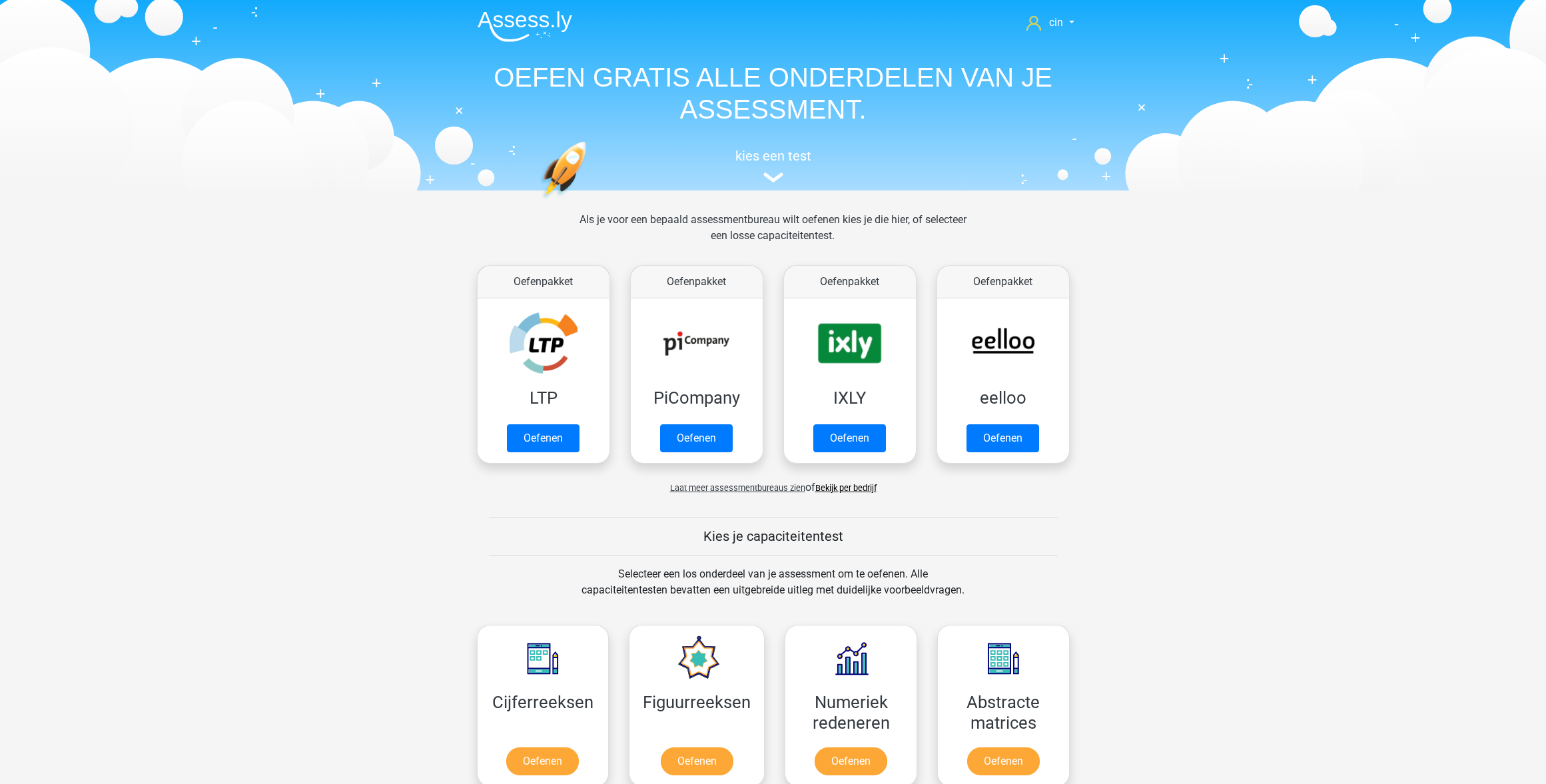
scroll to position [566, 0]
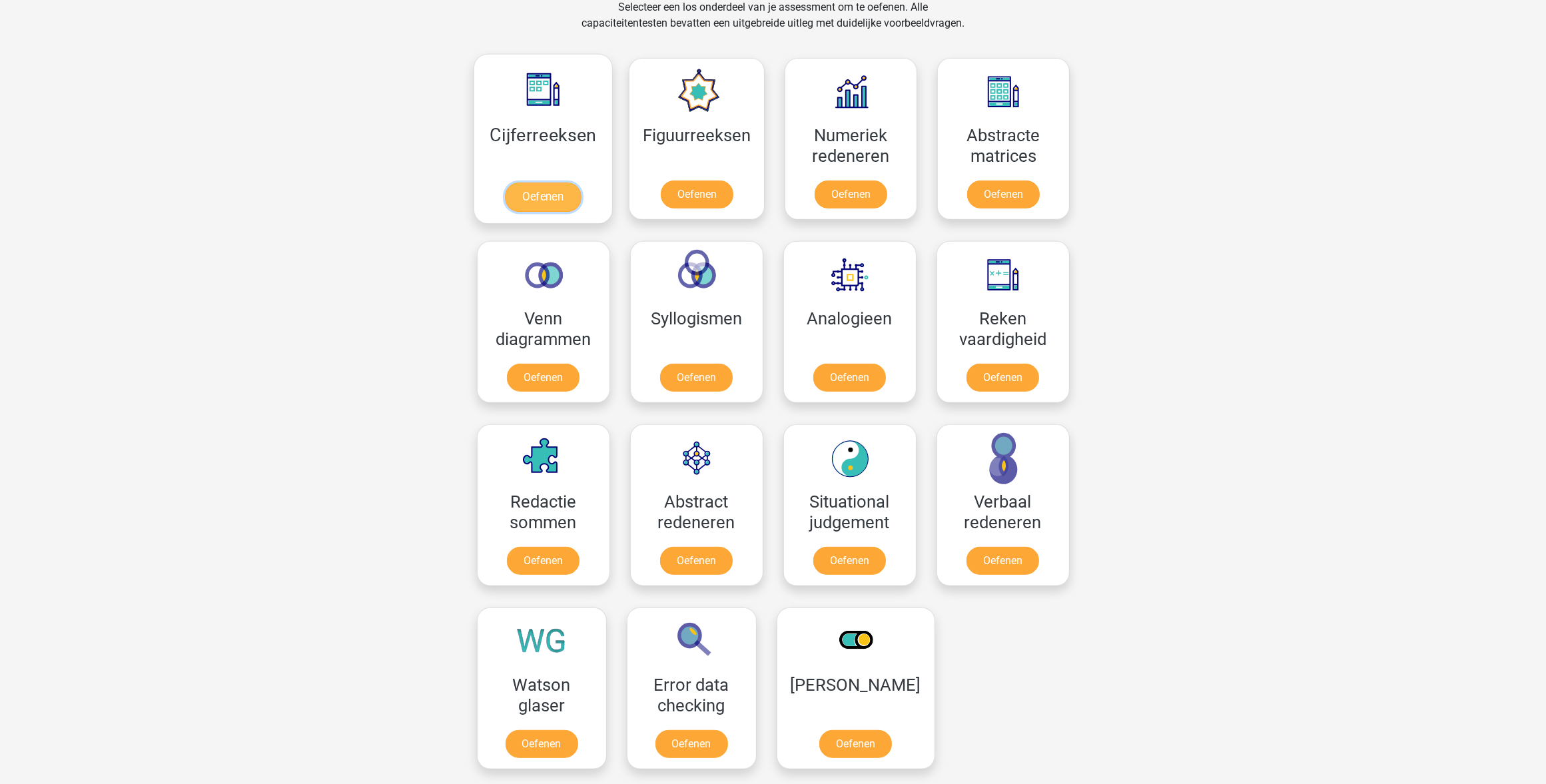
click at [535, 182] on link "Oefenen" at bounding box center [543, 197] width 76 height 29
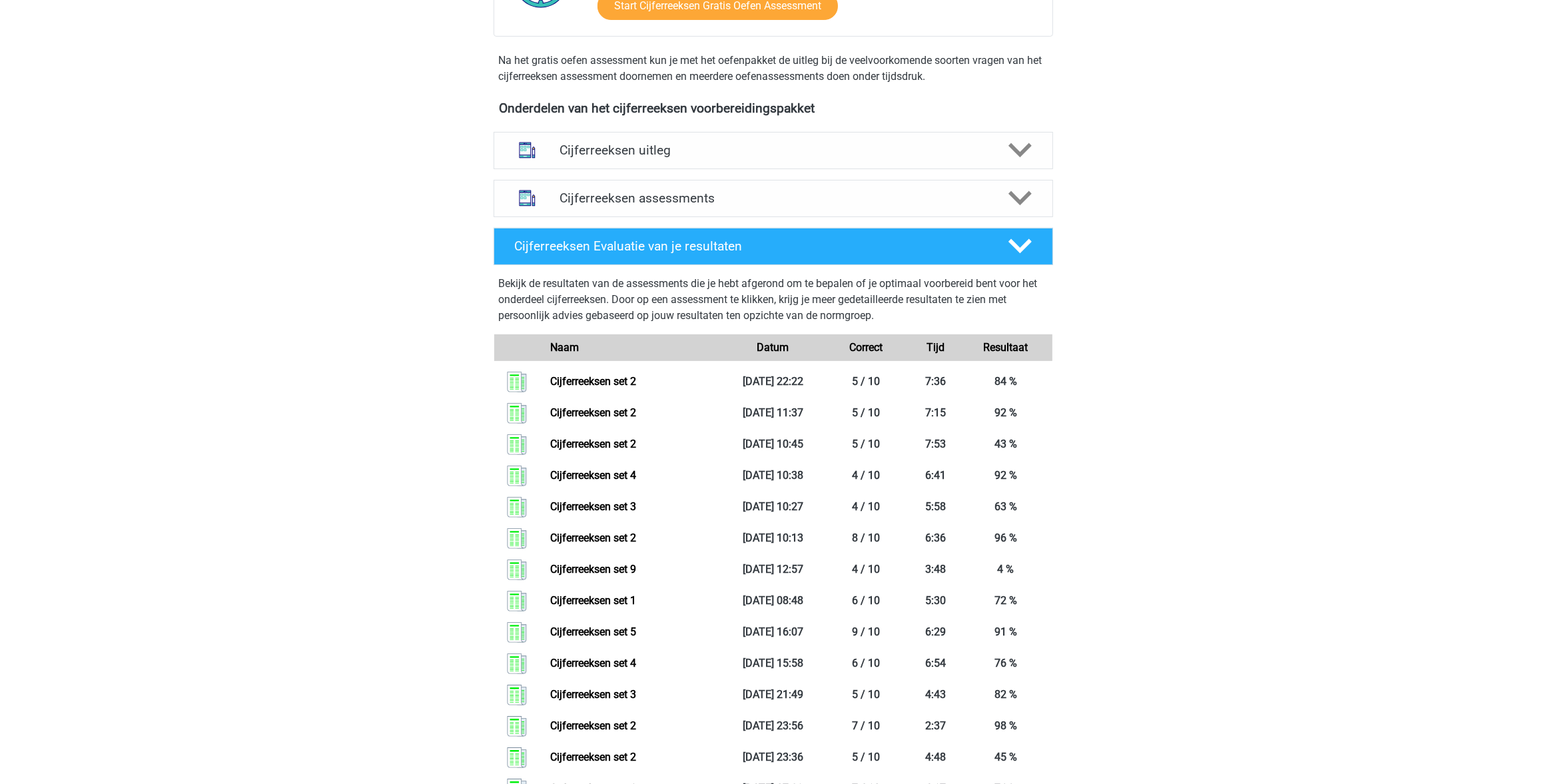
scroll to position [416, 0]
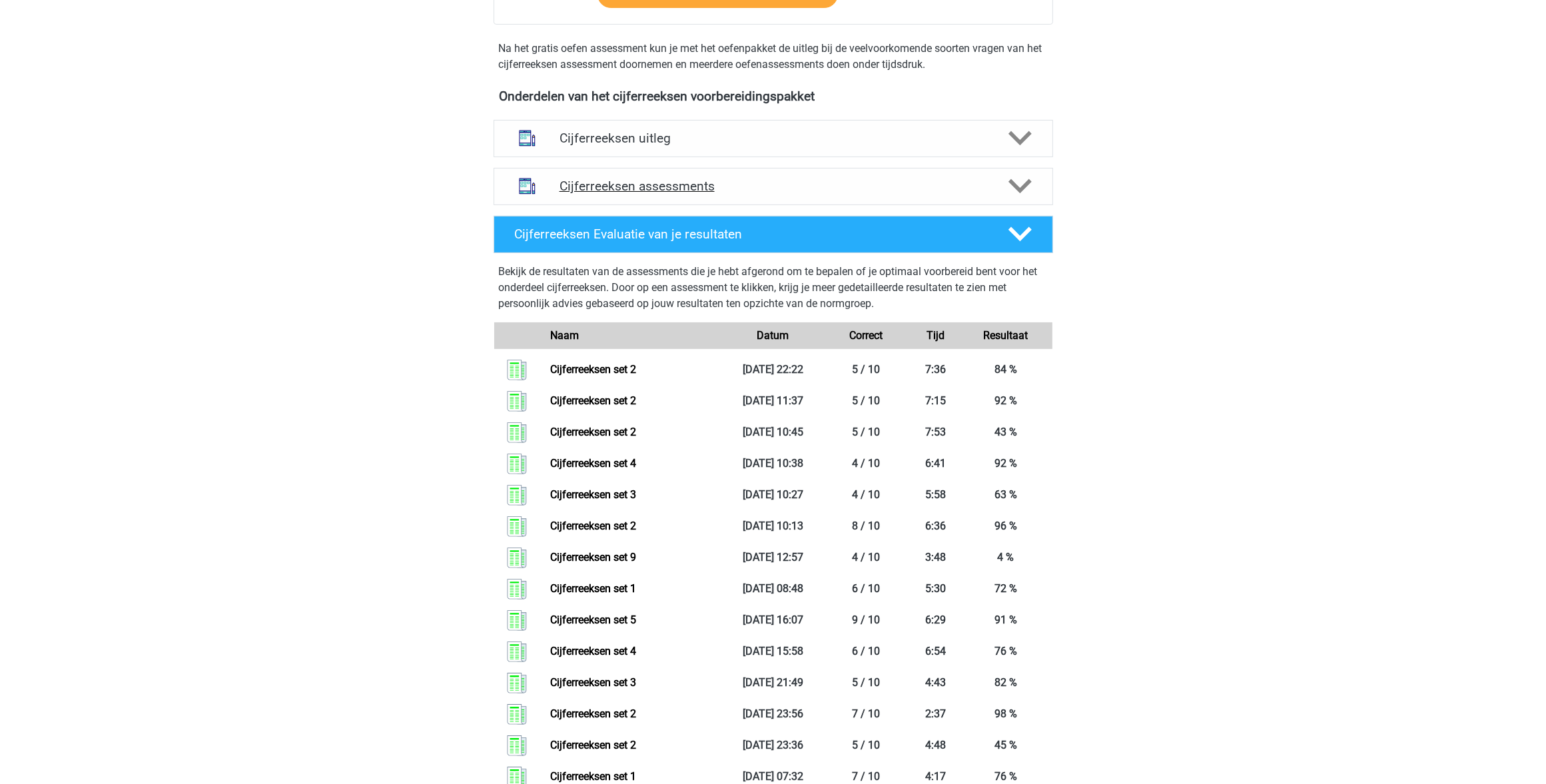
click at [665, 193] on h4 "Cijferreeksen assessments" at bounding box center [773, 185] width 428 height 15
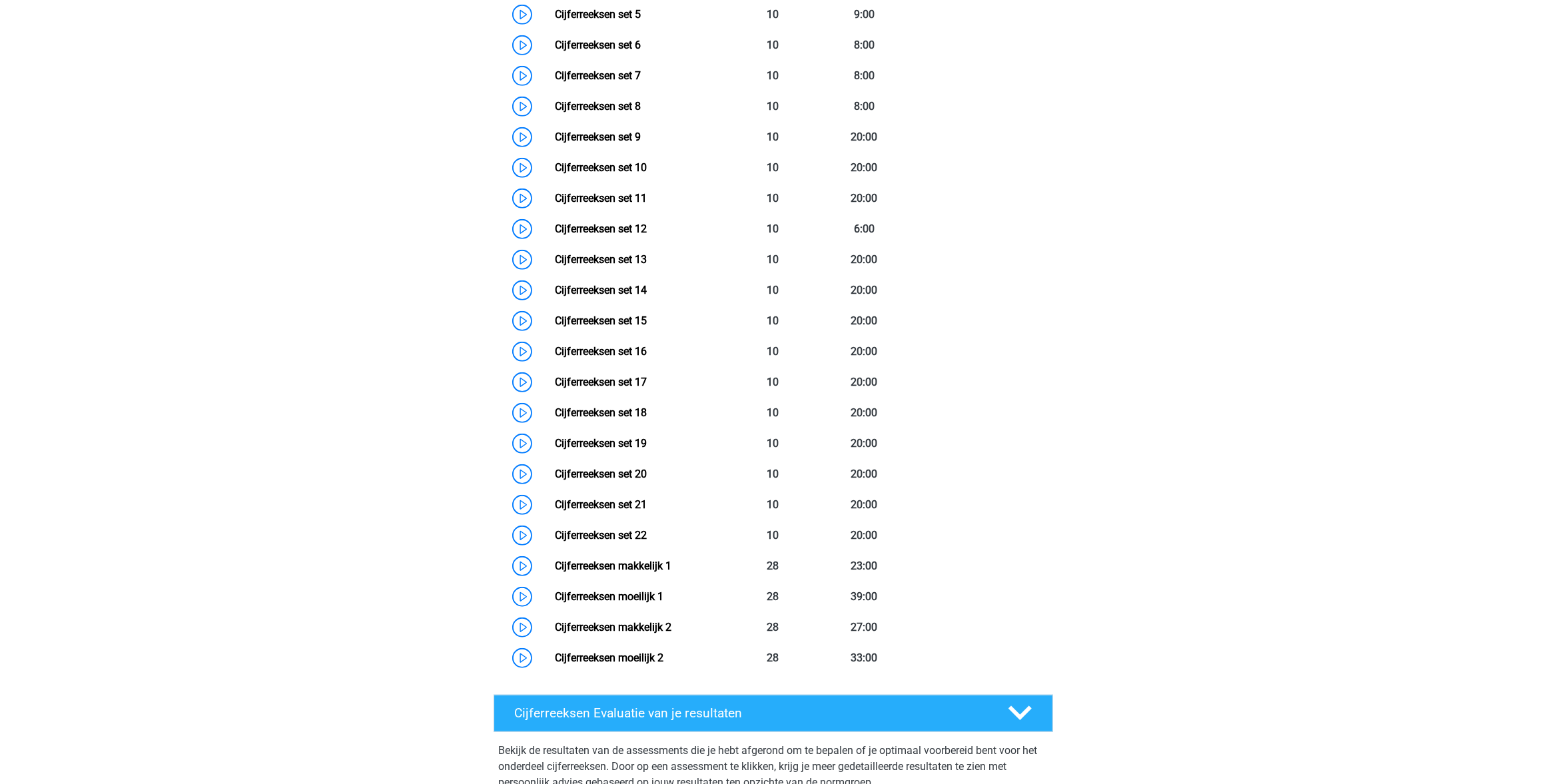
scroll to position [832, 0]
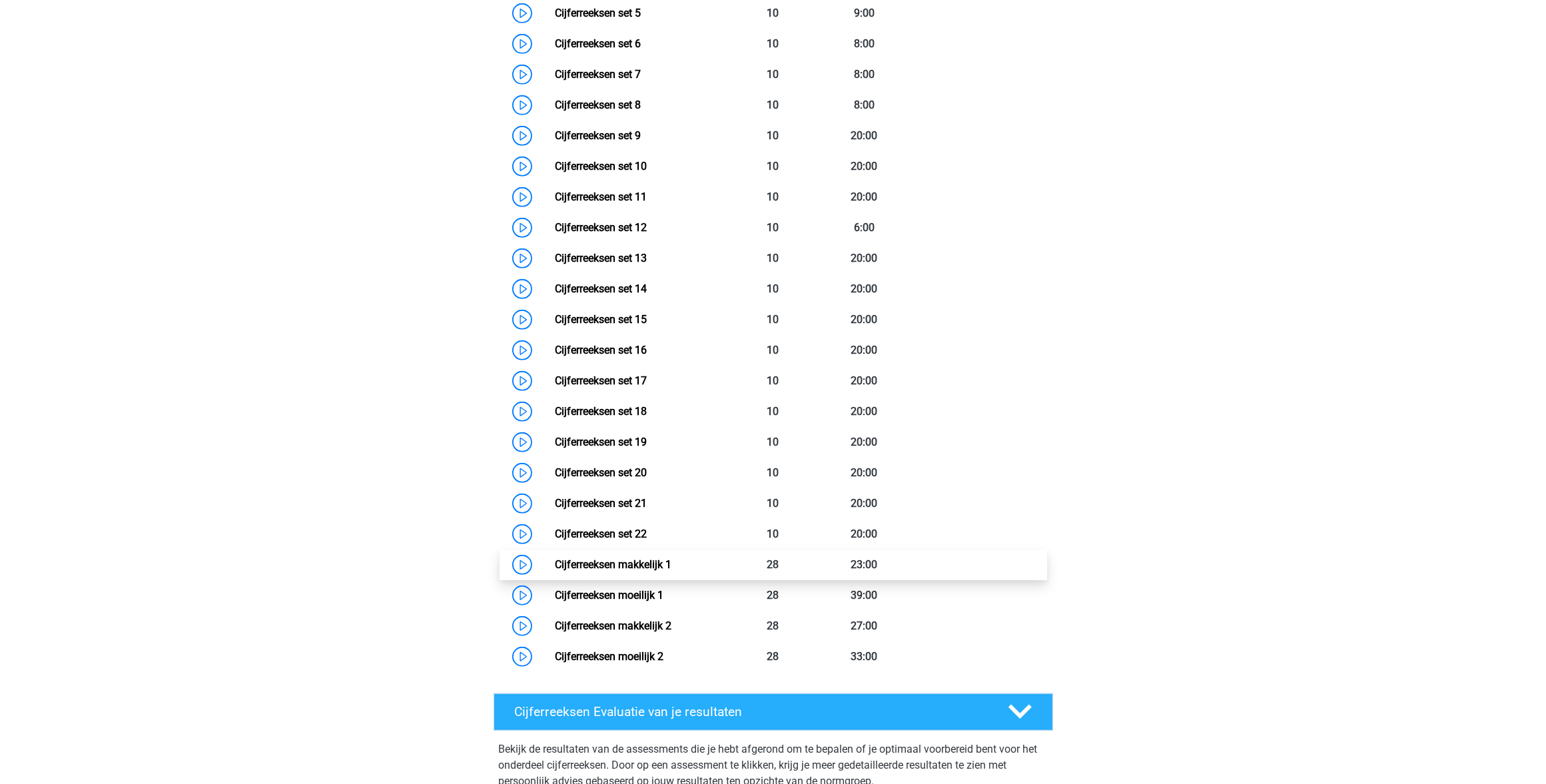
click at [621, 571] on link "Cijferreeksen makkelijk 1" at bounding box center [613, 564] width 117 height 12
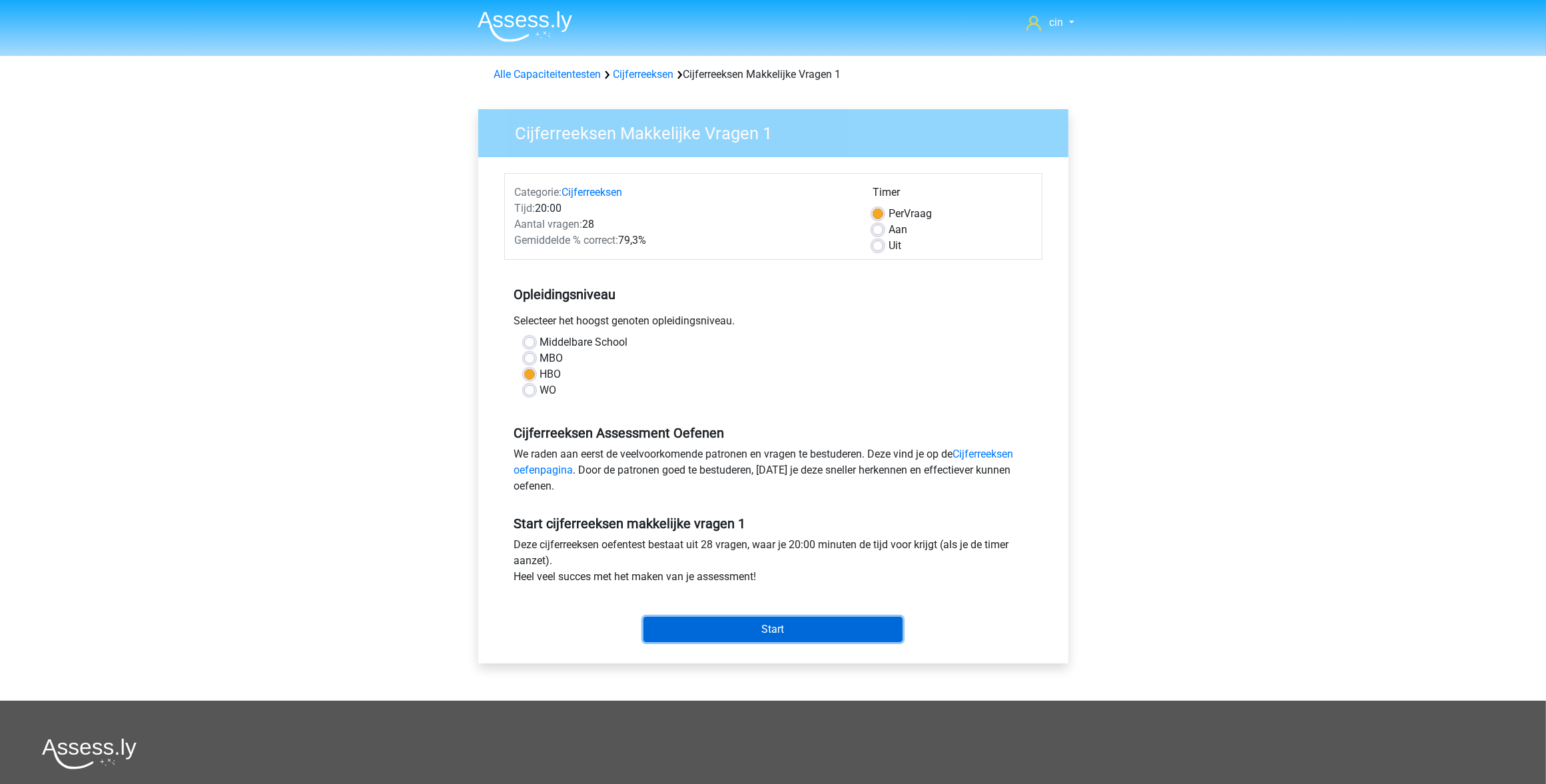
click at [768, 626] on input "Start" at bounding box center [773, 629] width 259 height 26
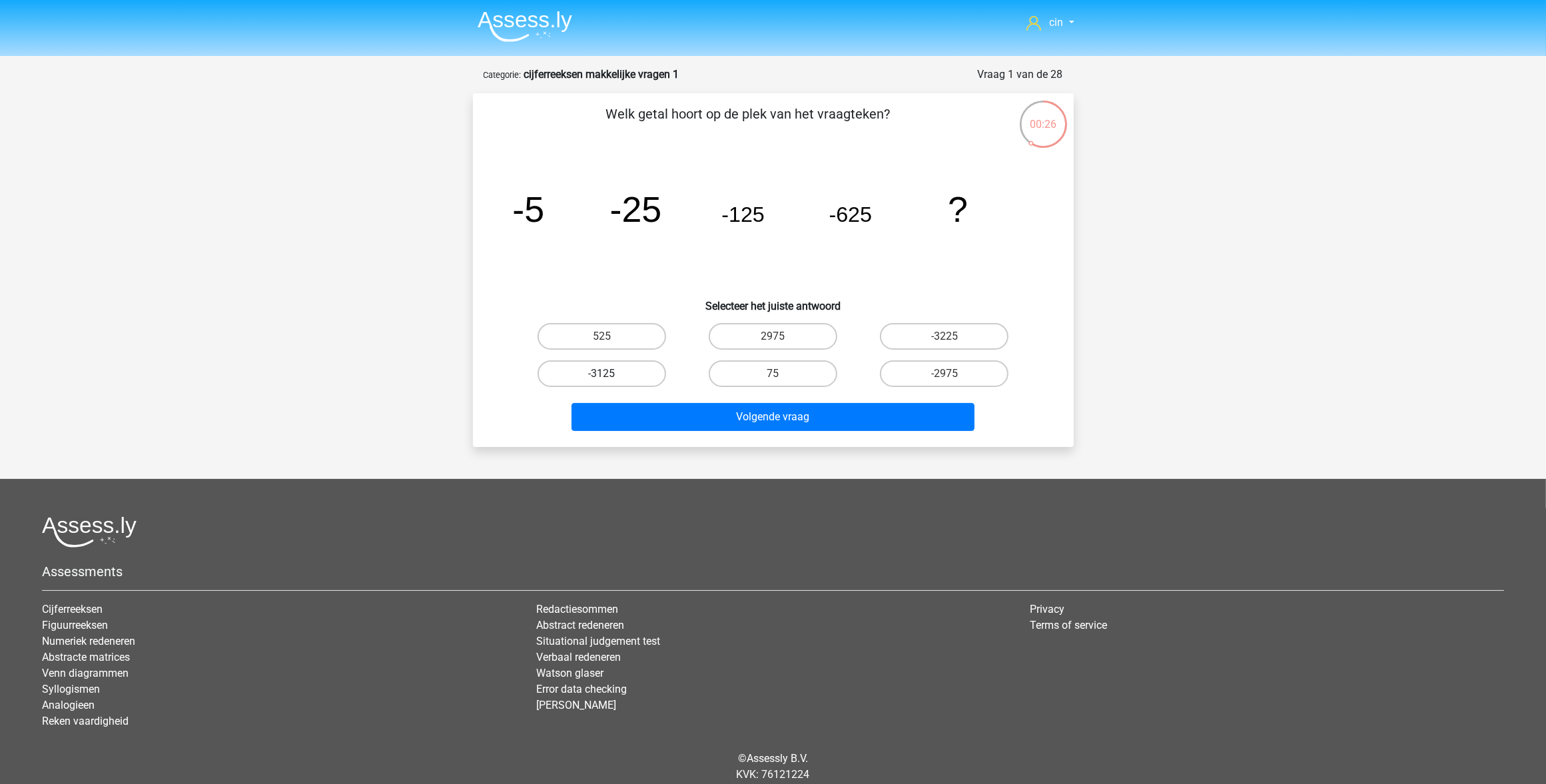
click at [580, 368] on label "-3125" at bounding box center [602, 374] width 129 height 26
click at [602, 374] on input "-3125" at bounding box center [606, 378] width 9 height 9
radio input "true"
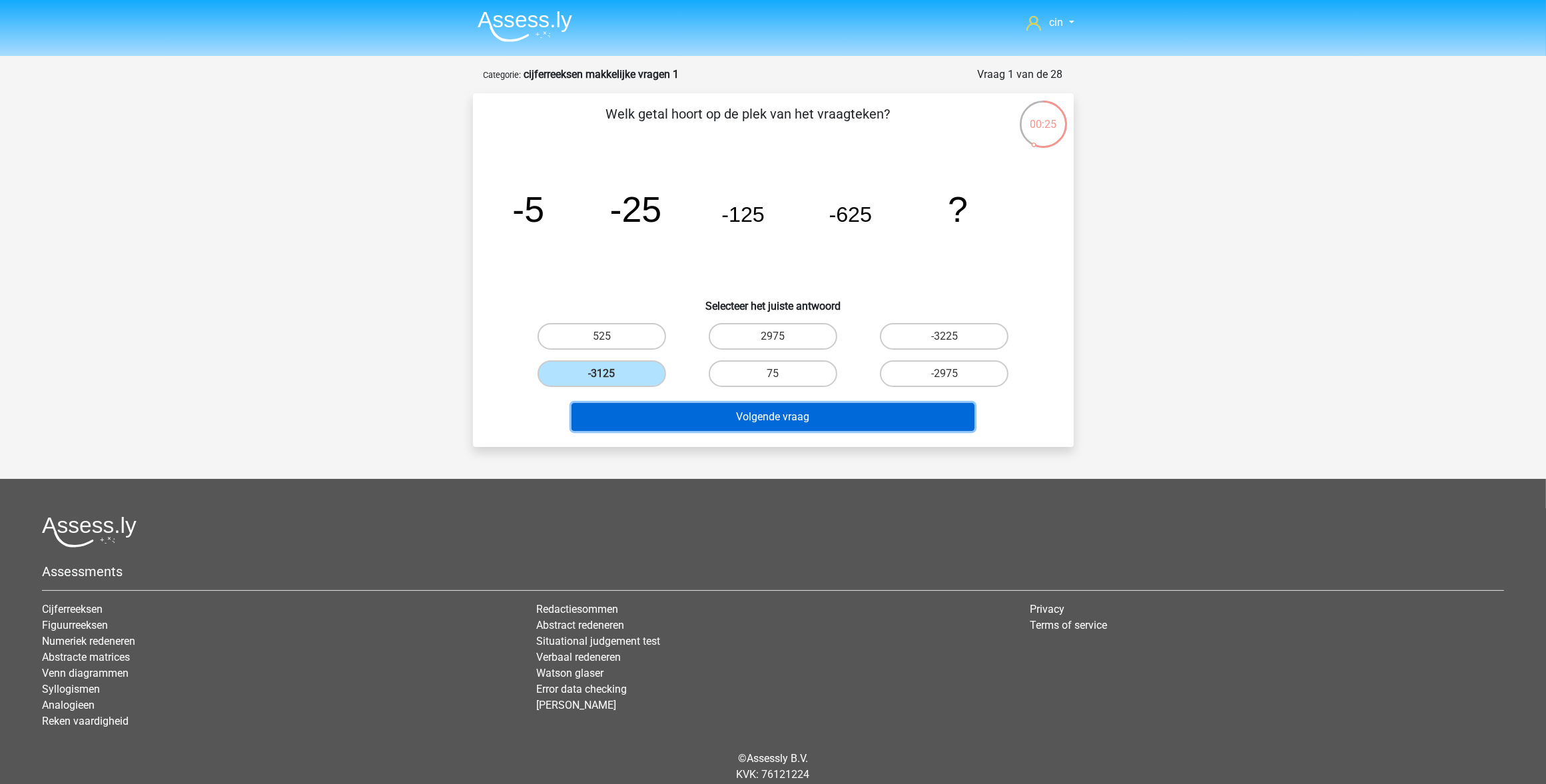
click at [764, 414] on button "Volgende vraag" at bounding box center [773, 417] width 403 height 28
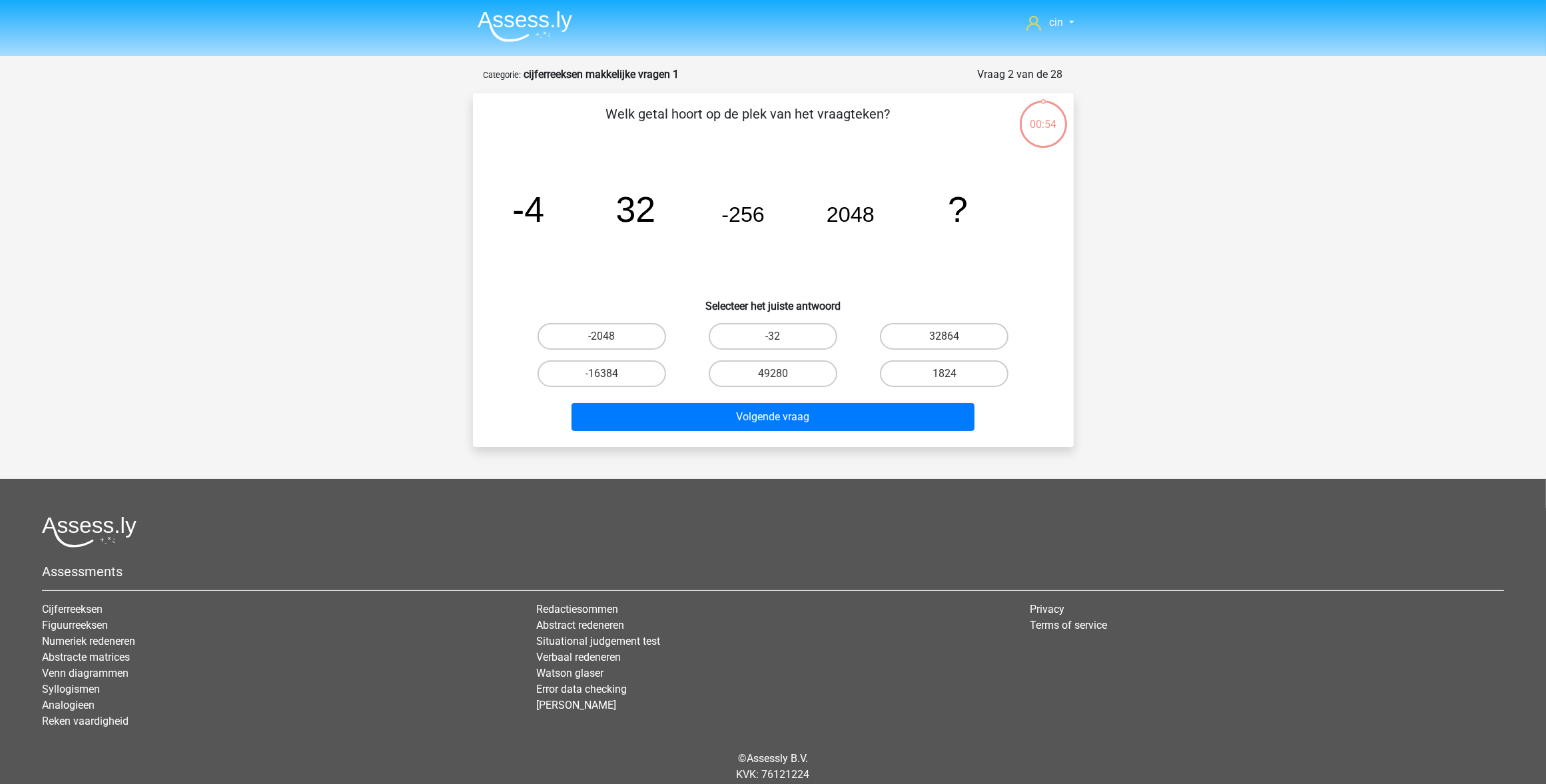
scroll to position [44, 0]
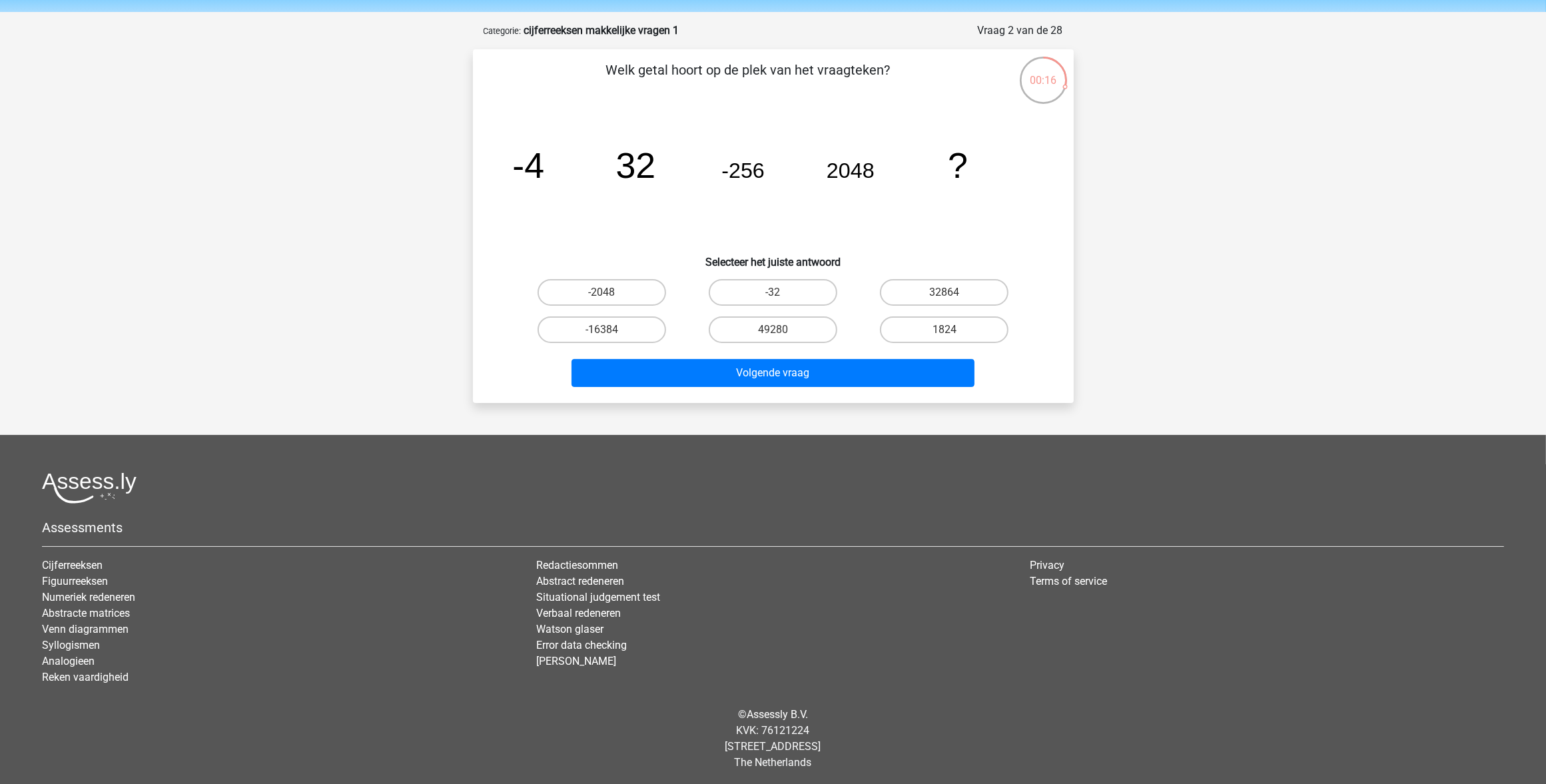
click at [604, 330] on input "-16384" at bounding box center [606, 334] width 9 height 9
radio input "true"
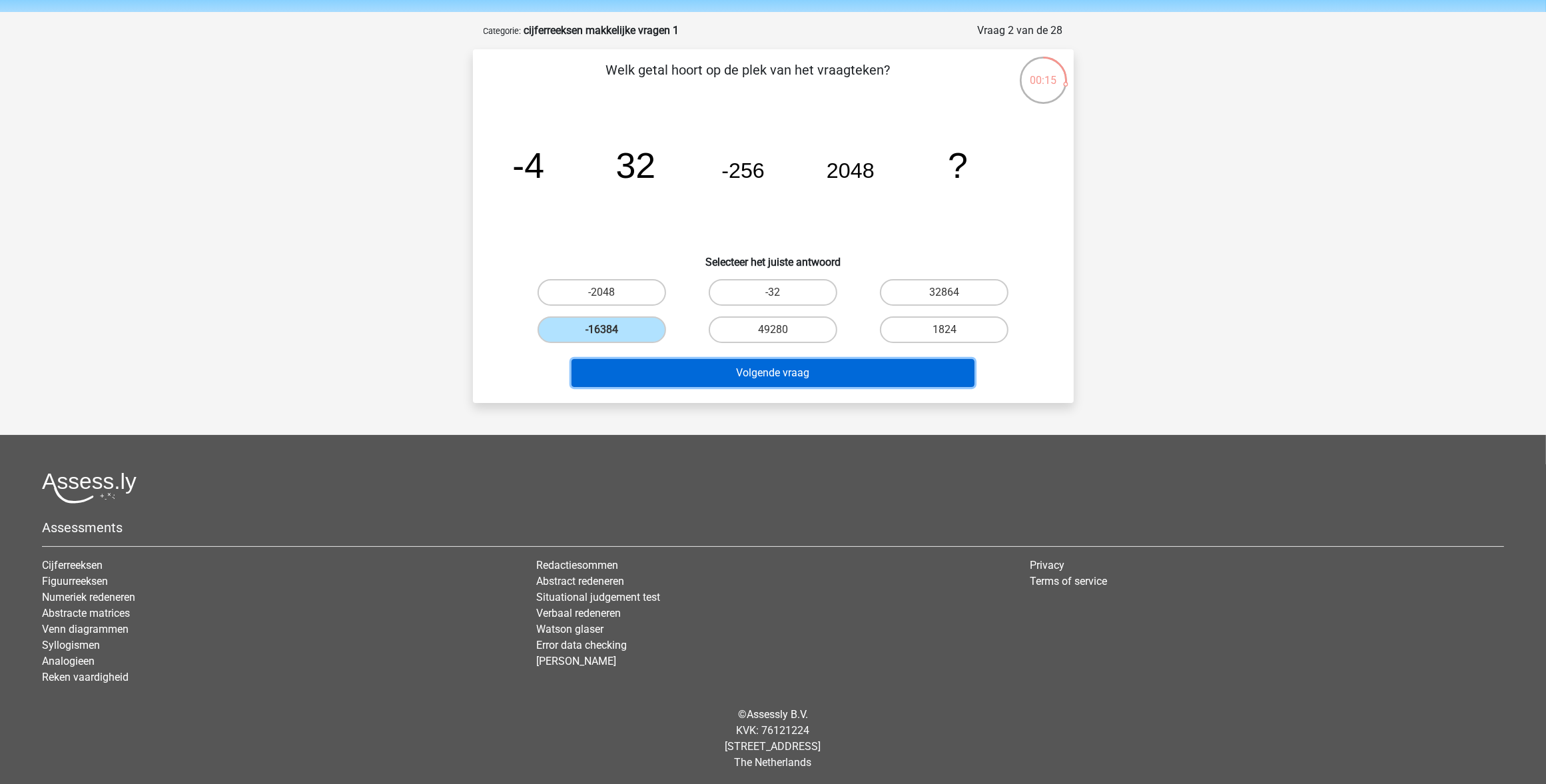
click at [755, 361] on button "Volgende vraag" at bounding box center [773, 373] width 403 height 28
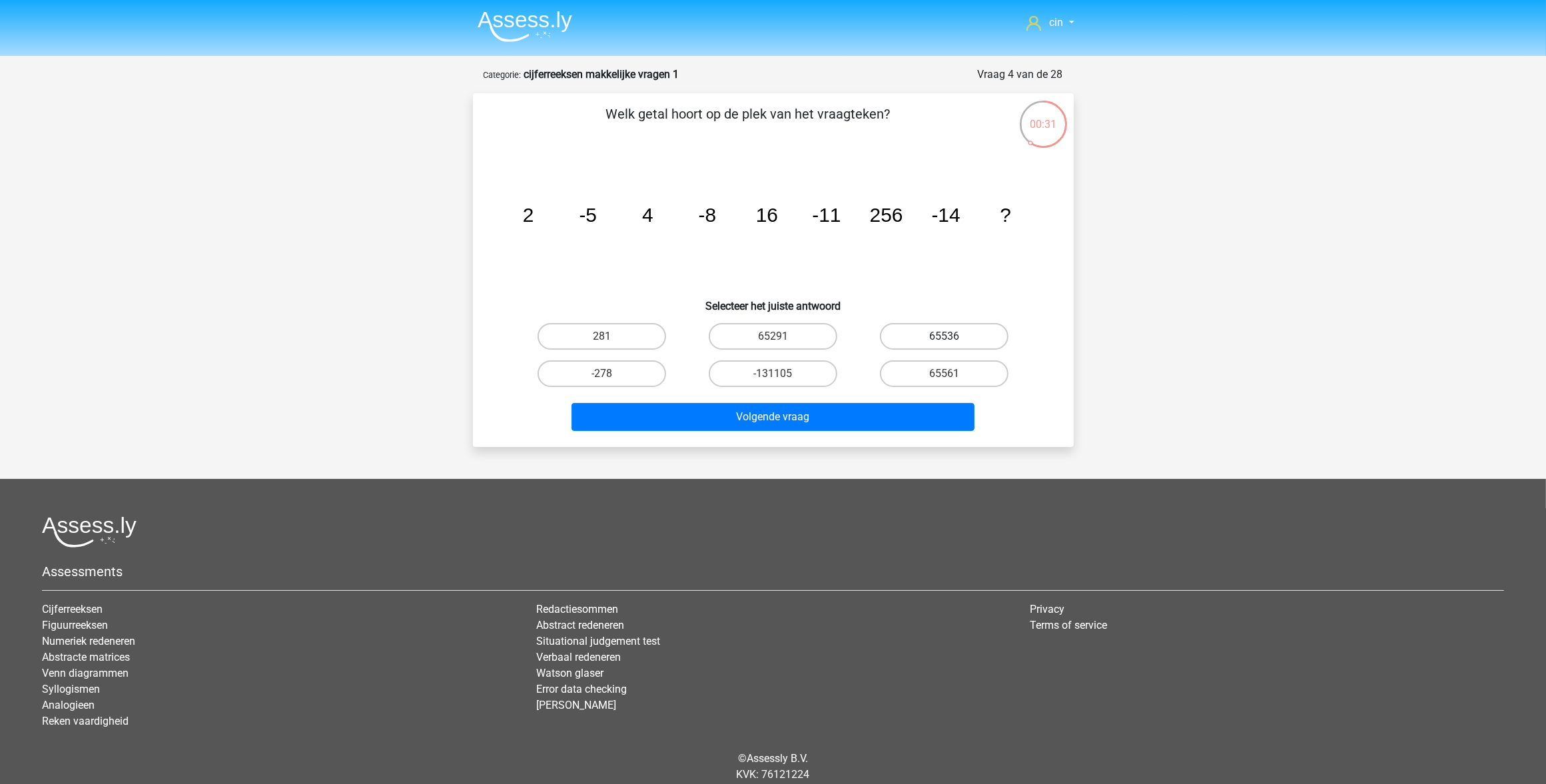
click at [886, 326] on label "65536" at bounding box center [944, 336] width 129 height 26
click at [945, 337] on input "65536" at bounding box center [949, 341] width 9 height 9
radio input "true"
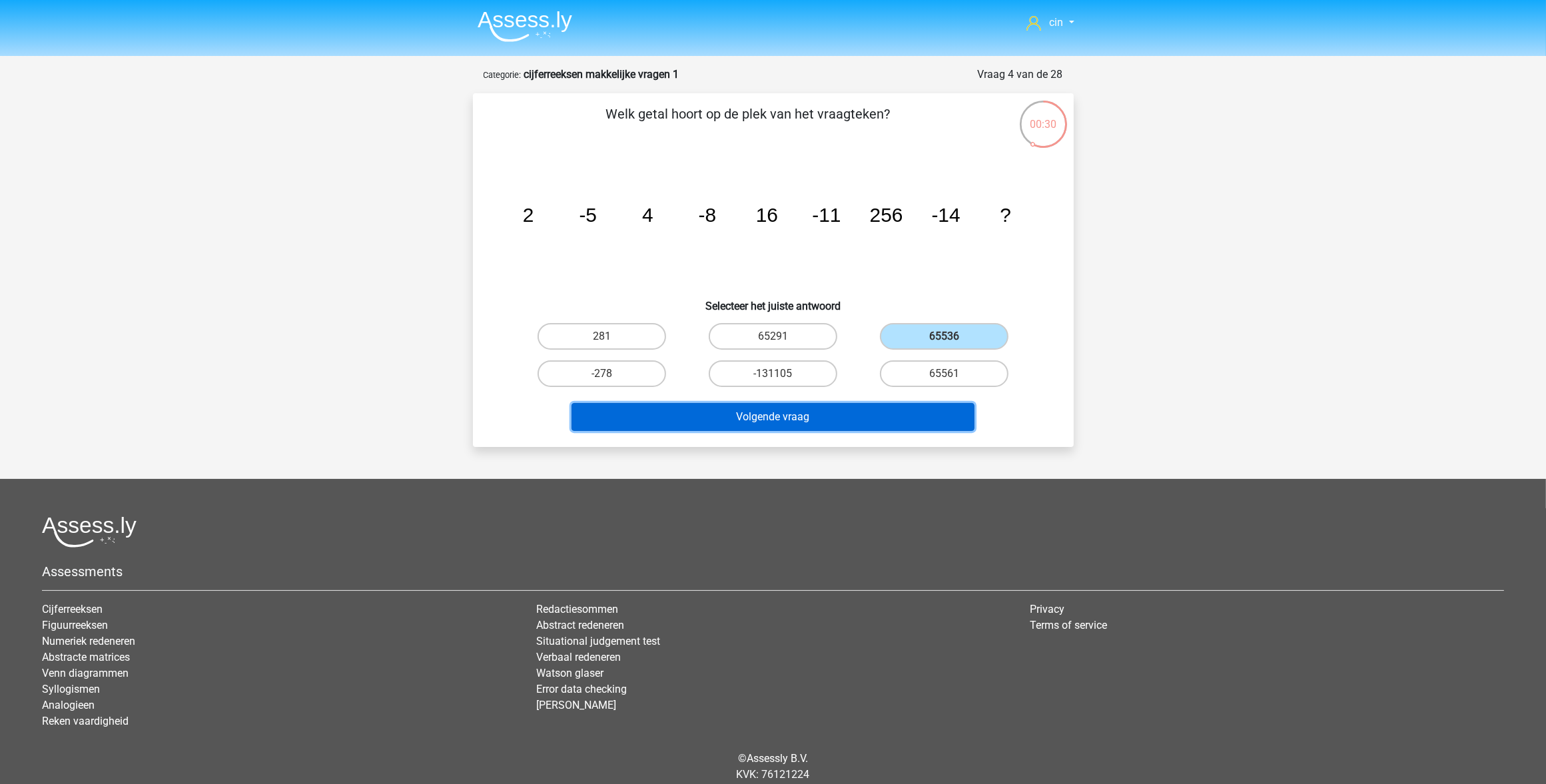
click at [791, 417] on button "Volgende vraag" at bounding box center [773, 417] width 403 height 28
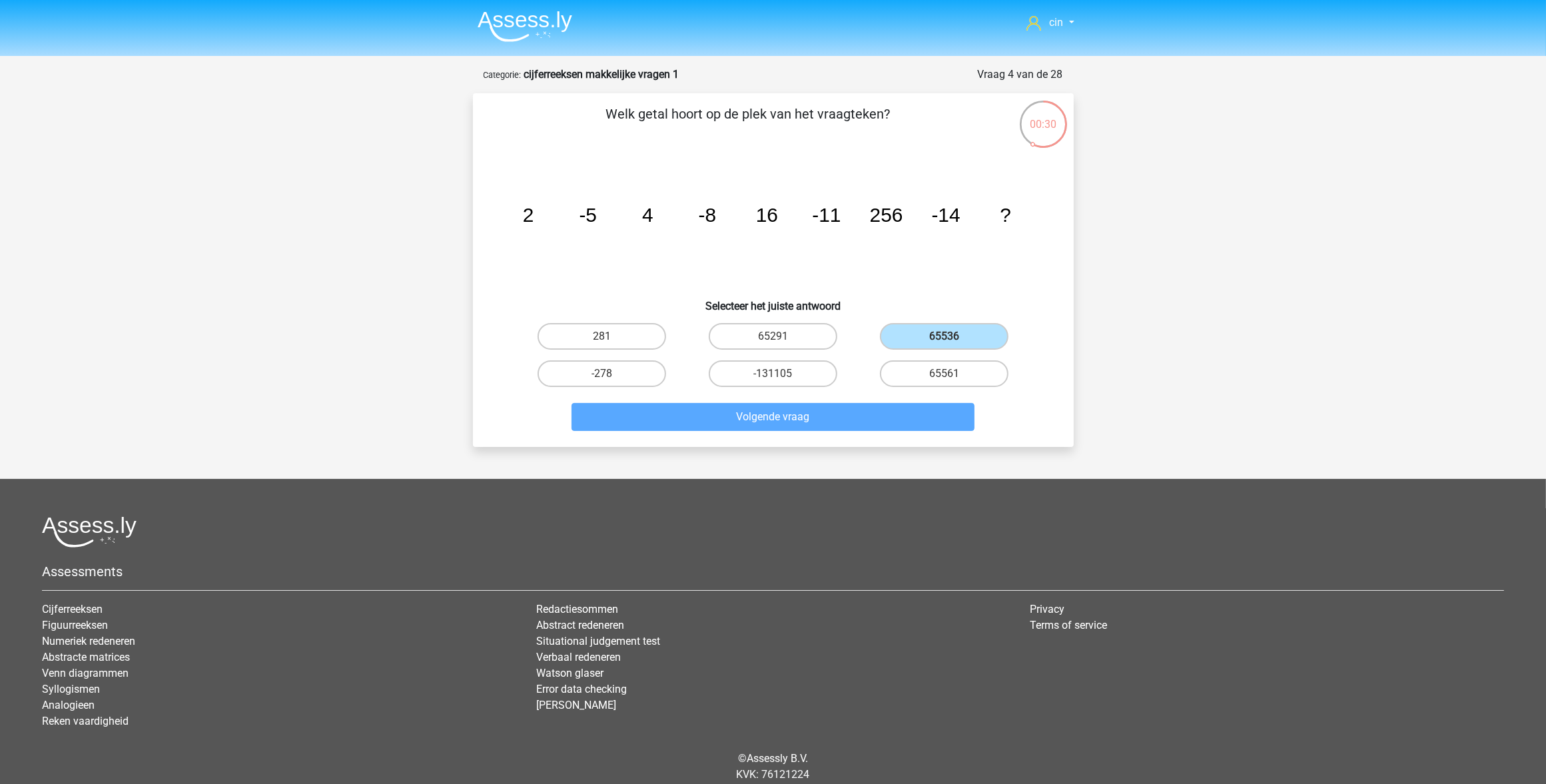
scroll to position [44, 0]
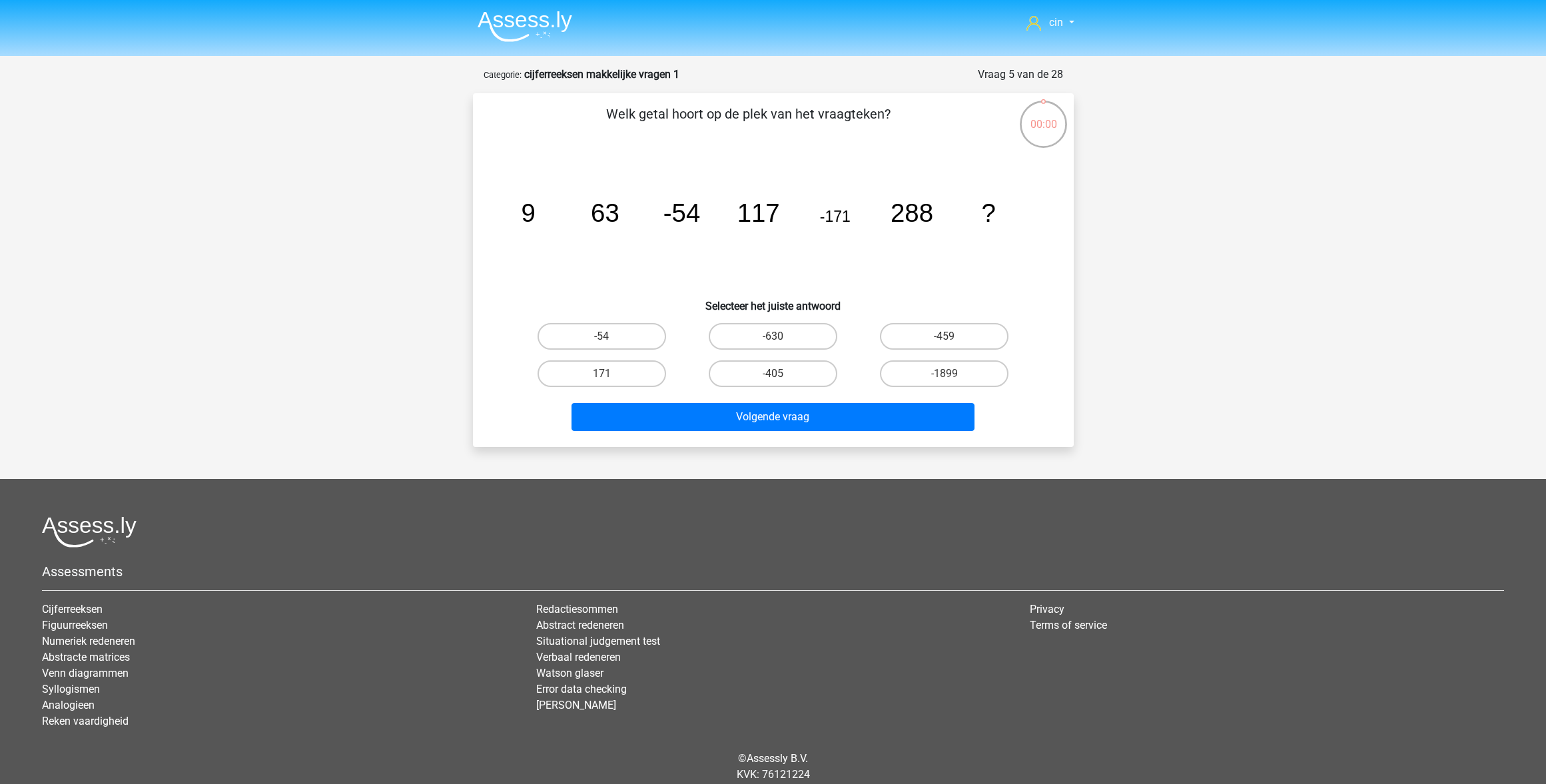
scroll to position [44, 0]
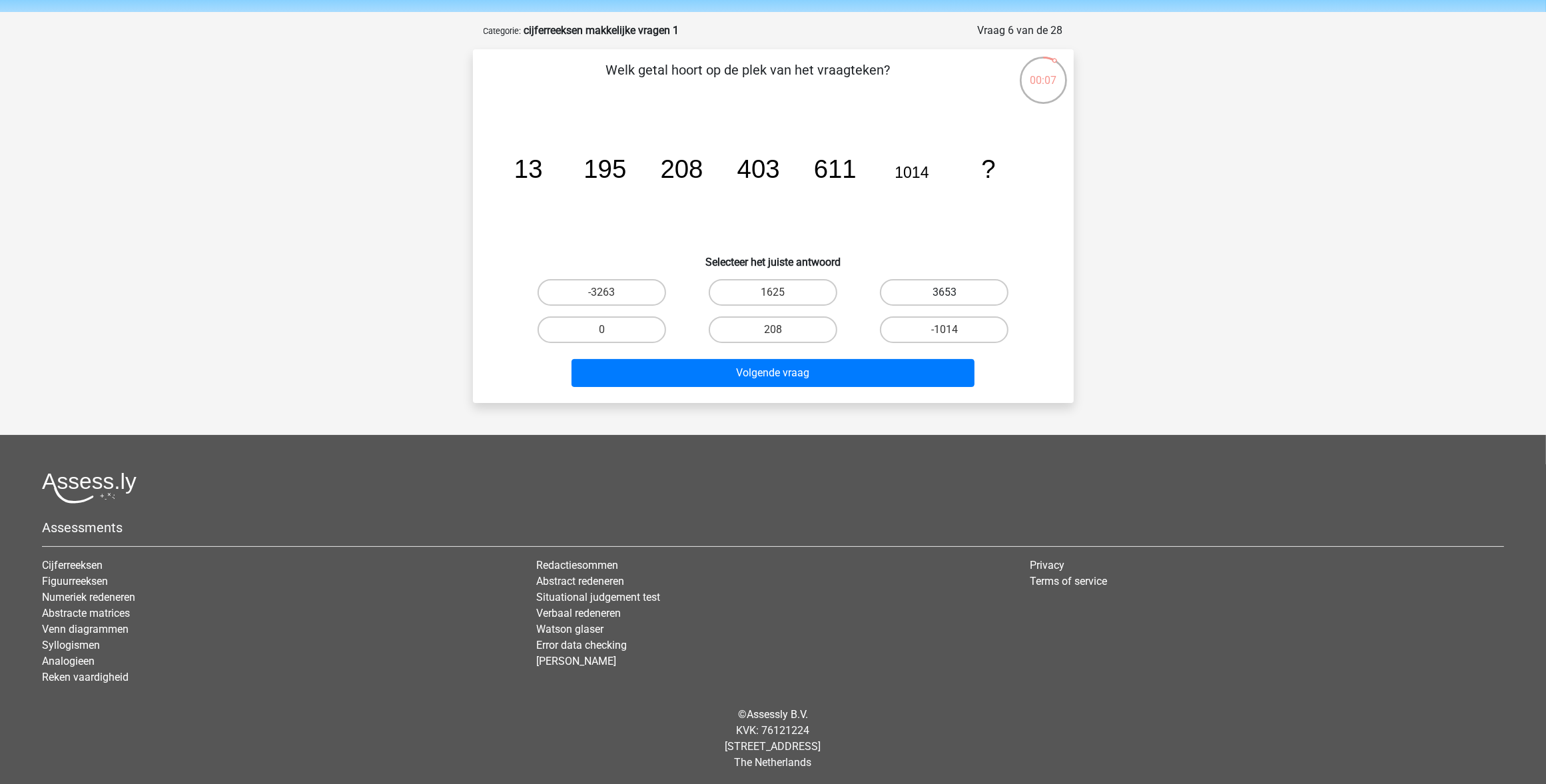
click at [920, 285] on label "3653" at bounding box center [944, 292] width 129 height 26
click at [945, 292] on input "3653" at bounding box center [949, 296] width 9 height 9
radio input "true"
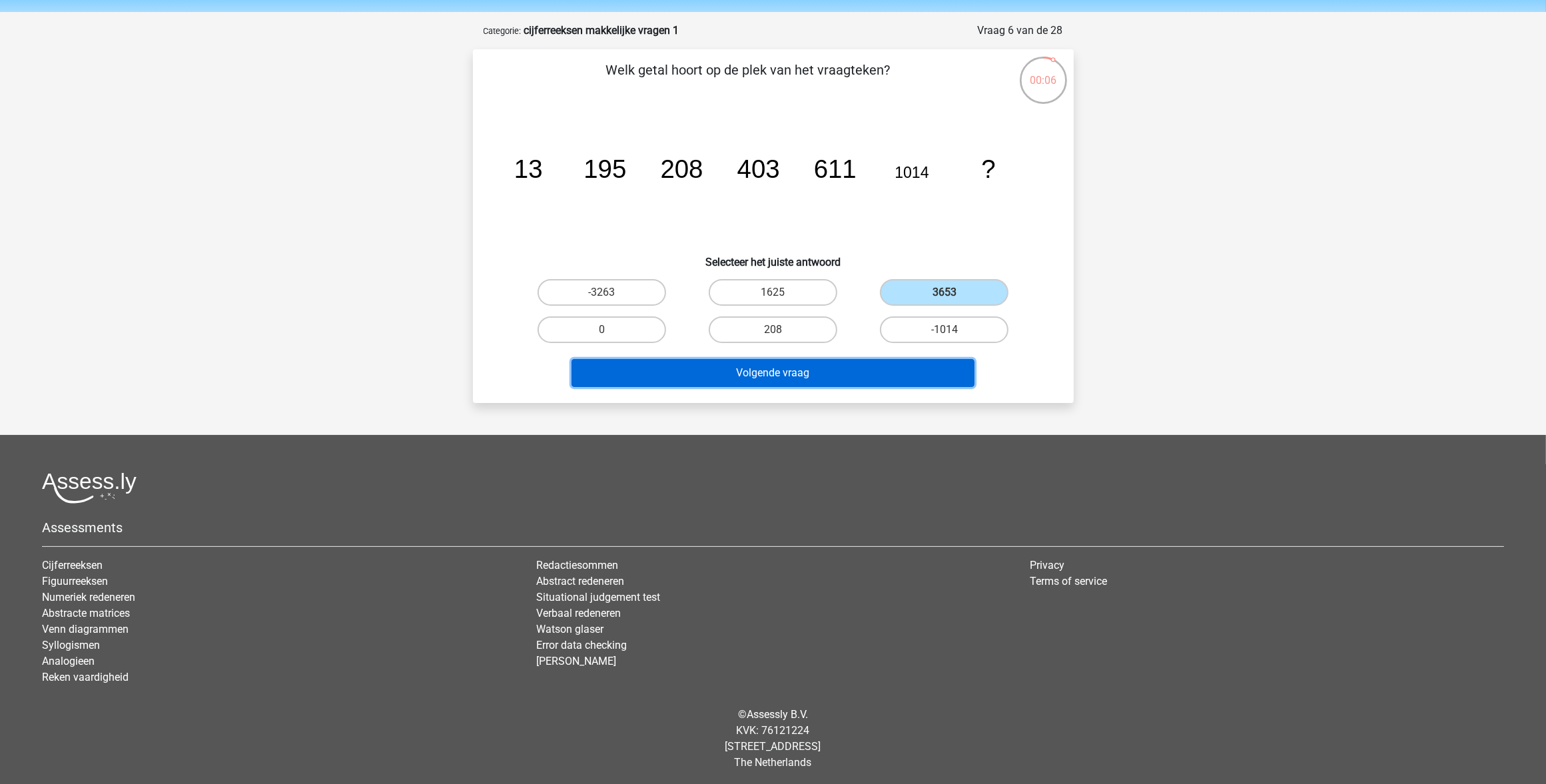
click at [738, 367] on button "Volgende vraag" at bounding box center [773, 373] width 403 height 28
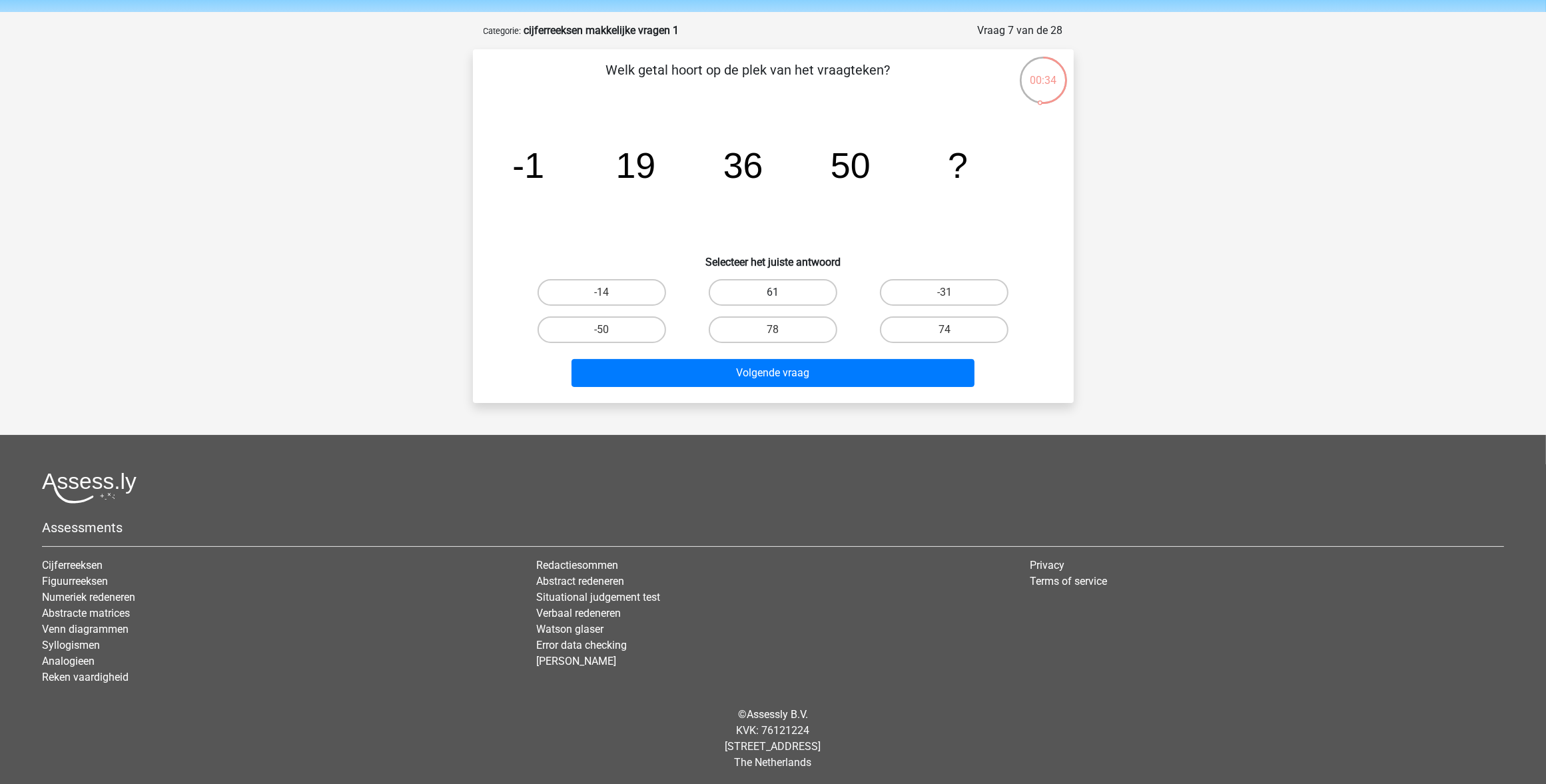
click at [787, 291] on label "61" at bounding box center [773, 292] width 129 height 26
click at [781, 292] on input "61" at bounding box center [777, 296] width 9 height 9
radio input "true"
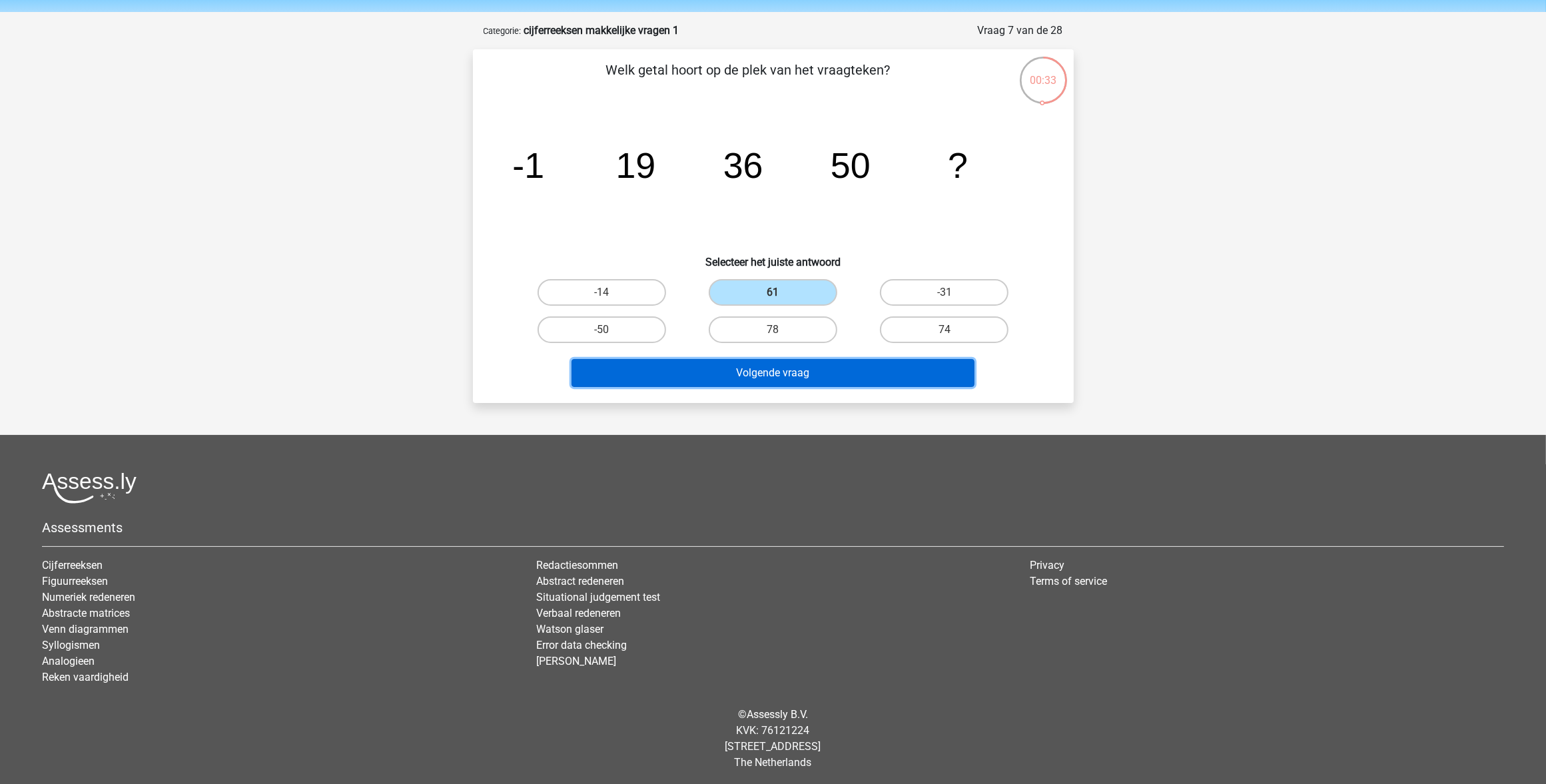
click at [757, 366] on button "Volgende vraag" at bounding box center [773, 373] width 403 height 28
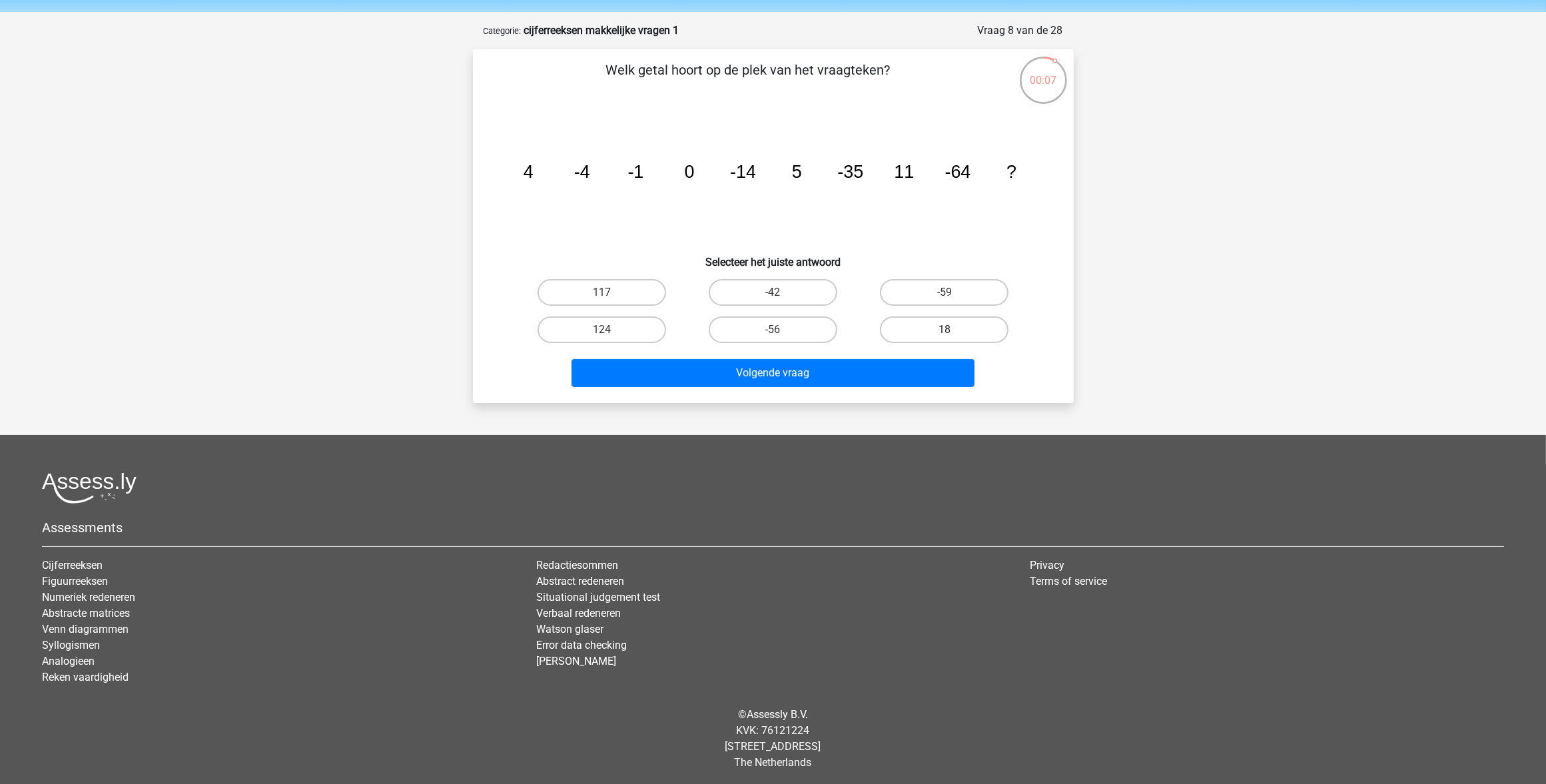
click at [920, 327] on label "18" at bounding box center [944, 329] width 129 height 26
click at [945, 330] on input "18" at bounding box center [949, 334] width 9 height 9
radio input "true"
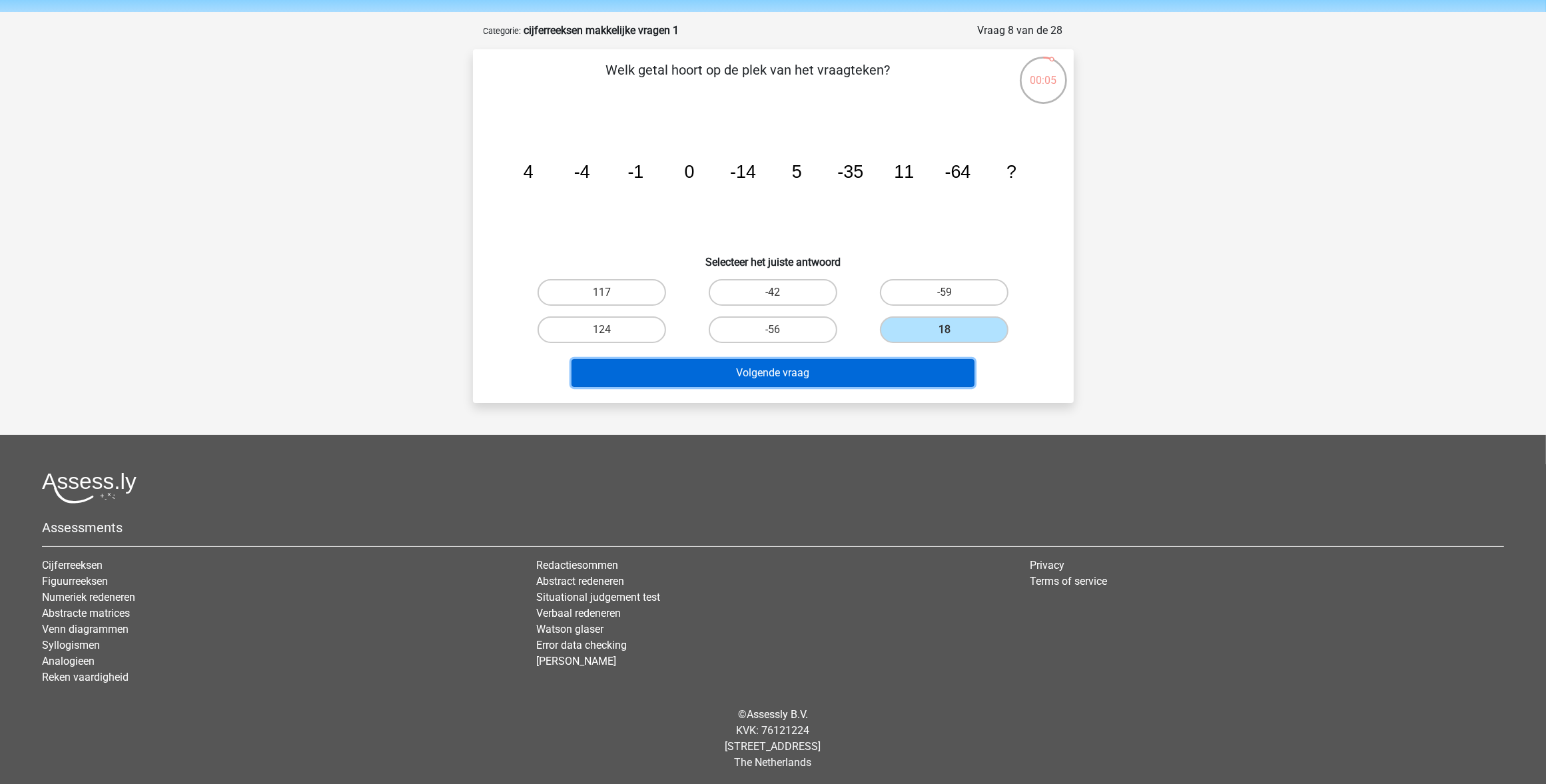
click at [794, 375] on button "Volgende vraag" at bounding box center [773, 373] width 403 height 28
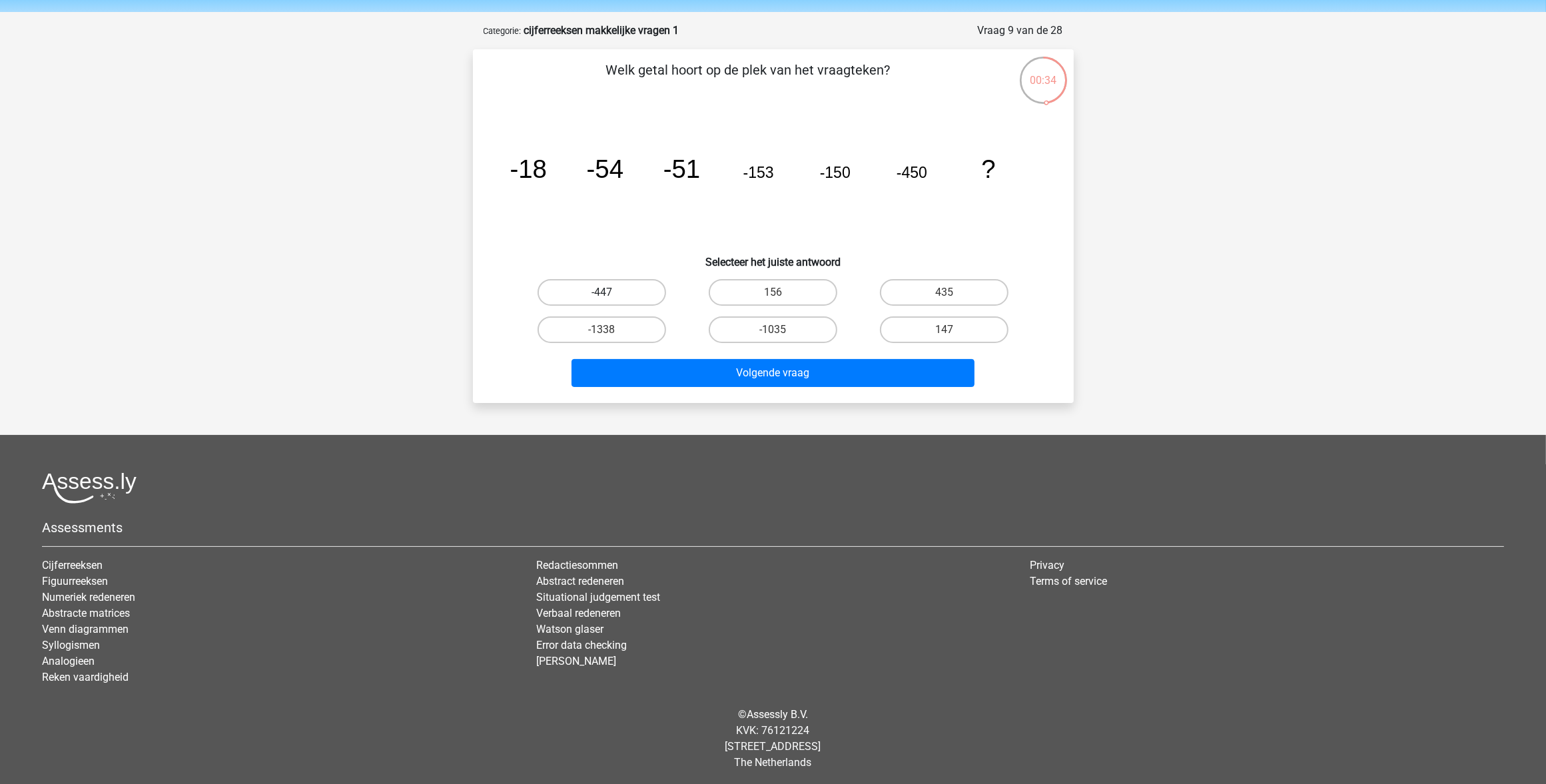
click at [642, 286] on label "-447" at bounding box center [602, 292] width 129 height 26
click at [611, 292] on input "-447" at bounding box center [606, 296] width 9 height 9
radio input "true"
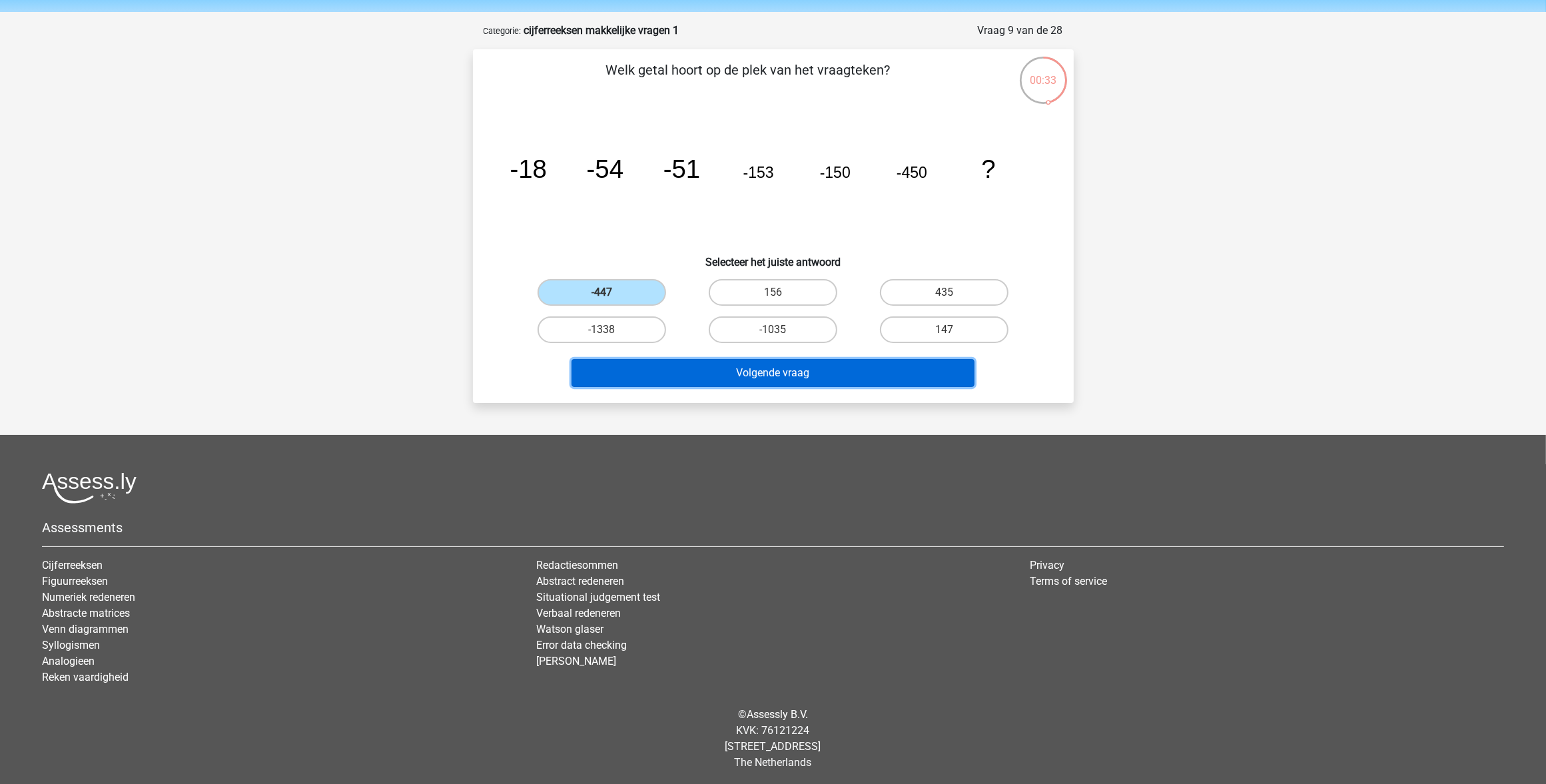
click at [708, 365] on button "Volgende vraag" at bounding box center [773, 373] width 403 height 28
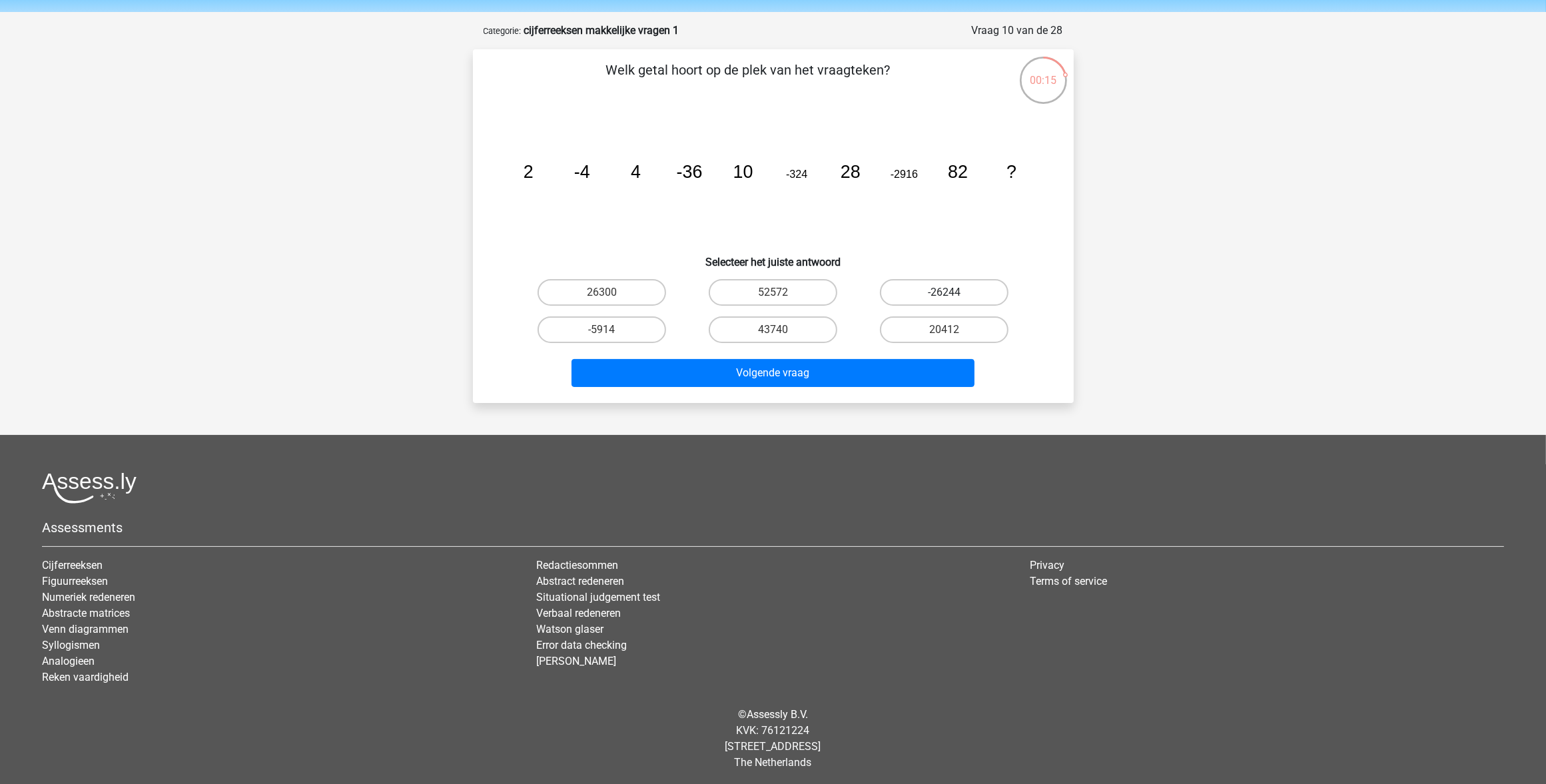
click at [953, 293] on label "-26244" at bounding box center [944, 292] width 129 height 26
click at [953, 293] on input "-26244" at bounding box center [949, 296] width 9 height 9
radio input "true"
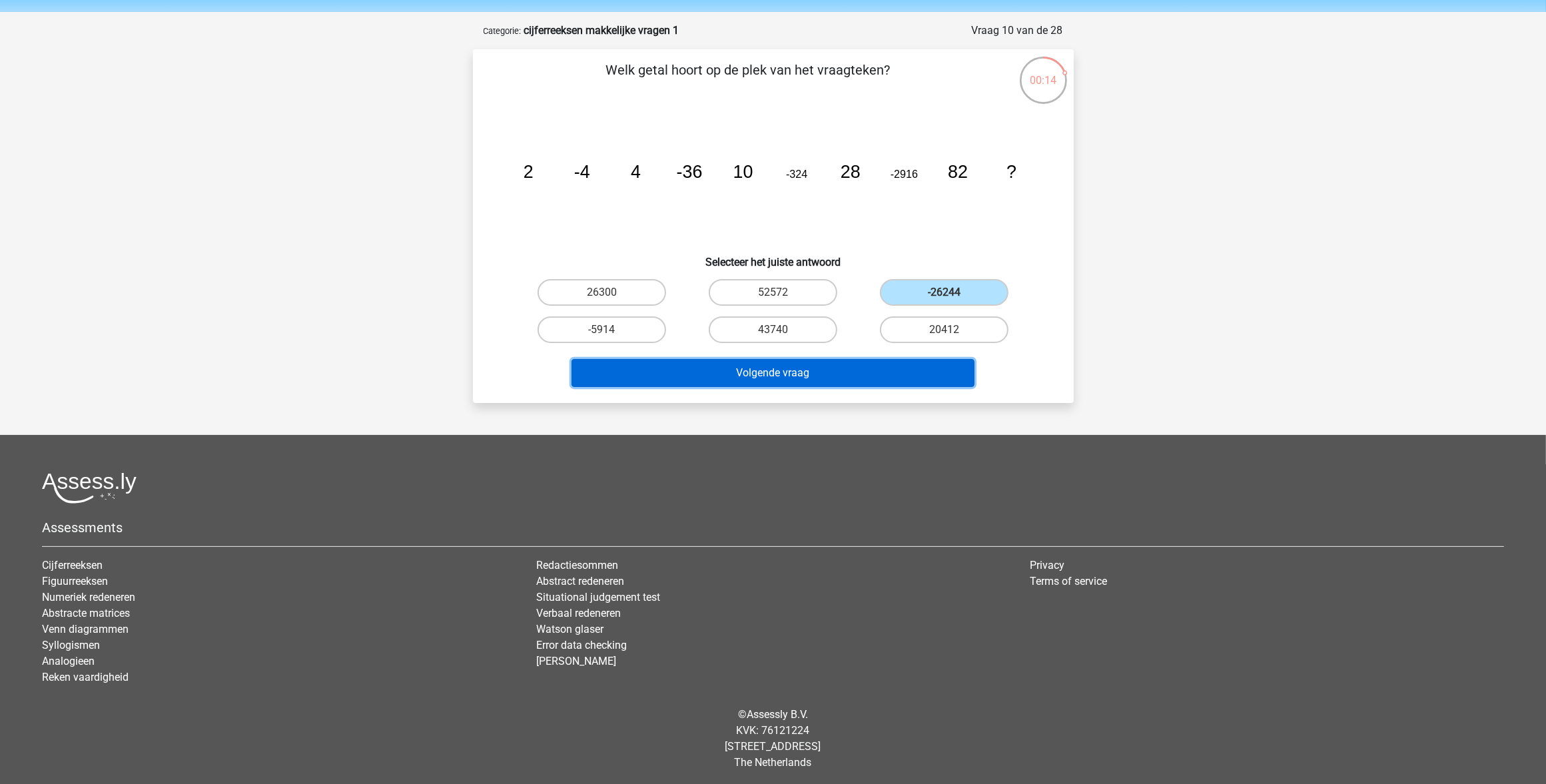
click at [784, 368] on button "Volgende vraag" at bounding box center [773, 373] width 403 height 28
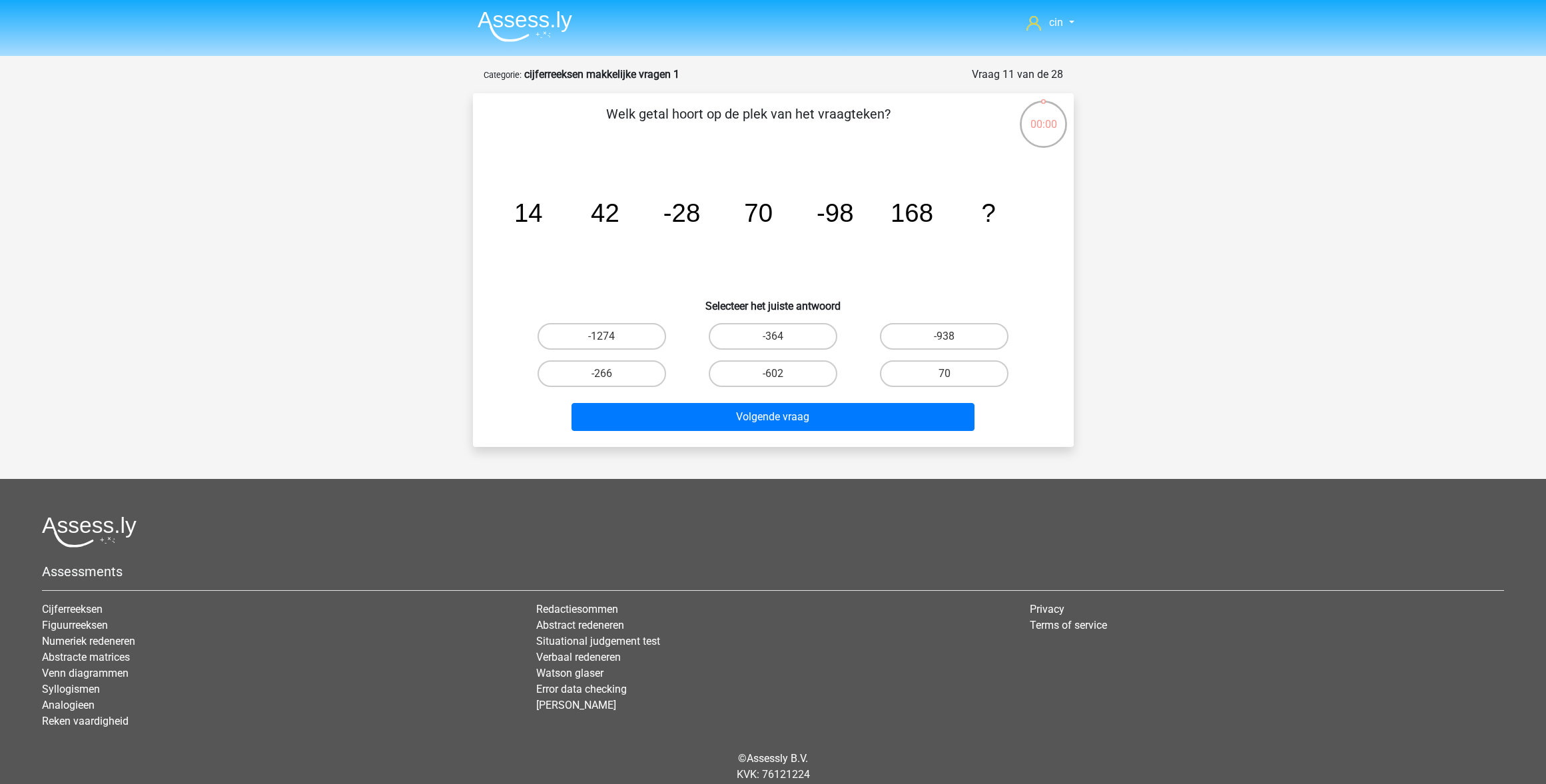
scroll to position [44, 0]
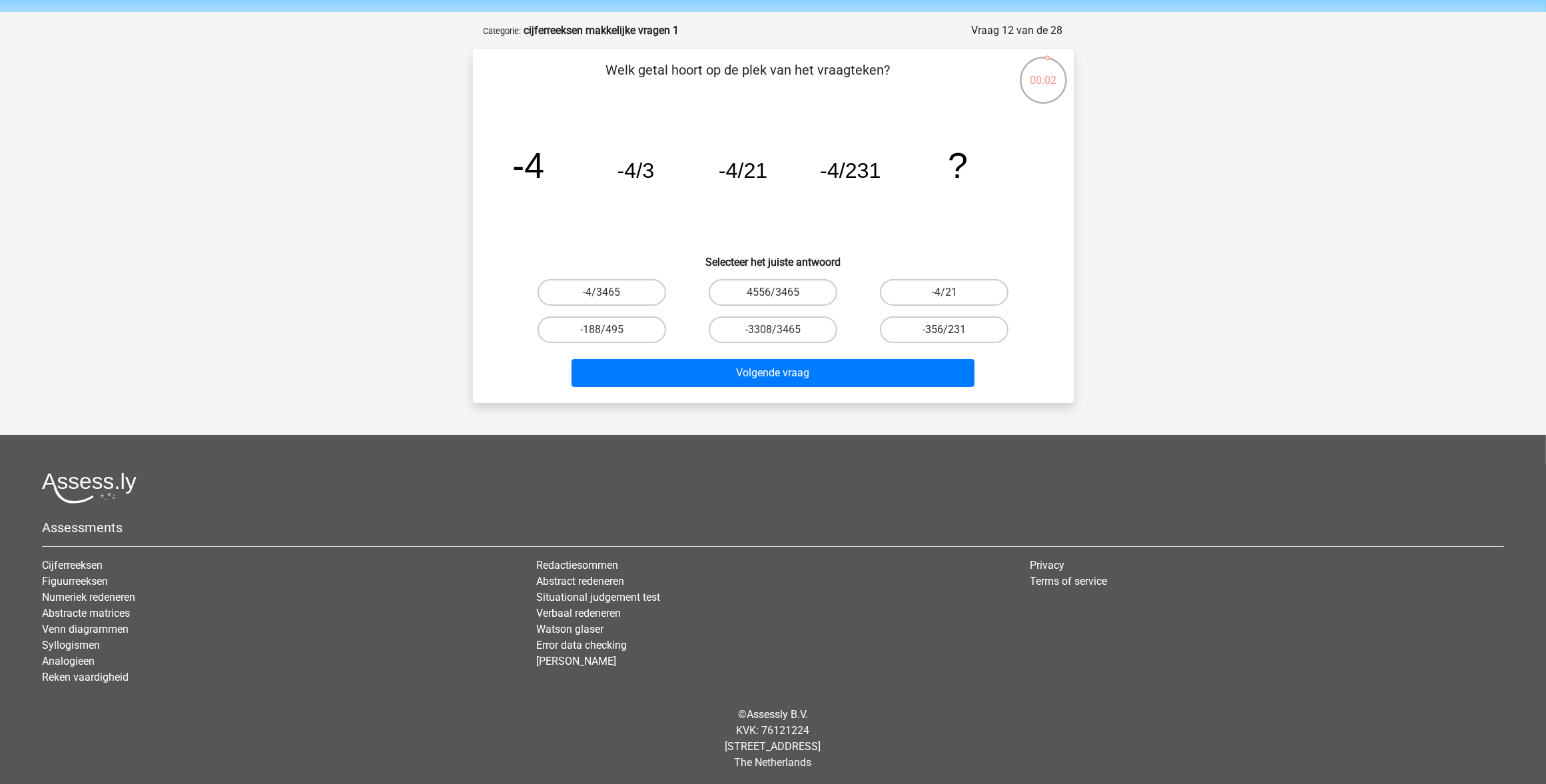
click at [924, 324] on label "-356/231" at bounding box center [944, 329] width 129 height 26
click at [945, 330] on input "-356/231" at bounding box center [949, 334] width 9 height 9
radio input "true"
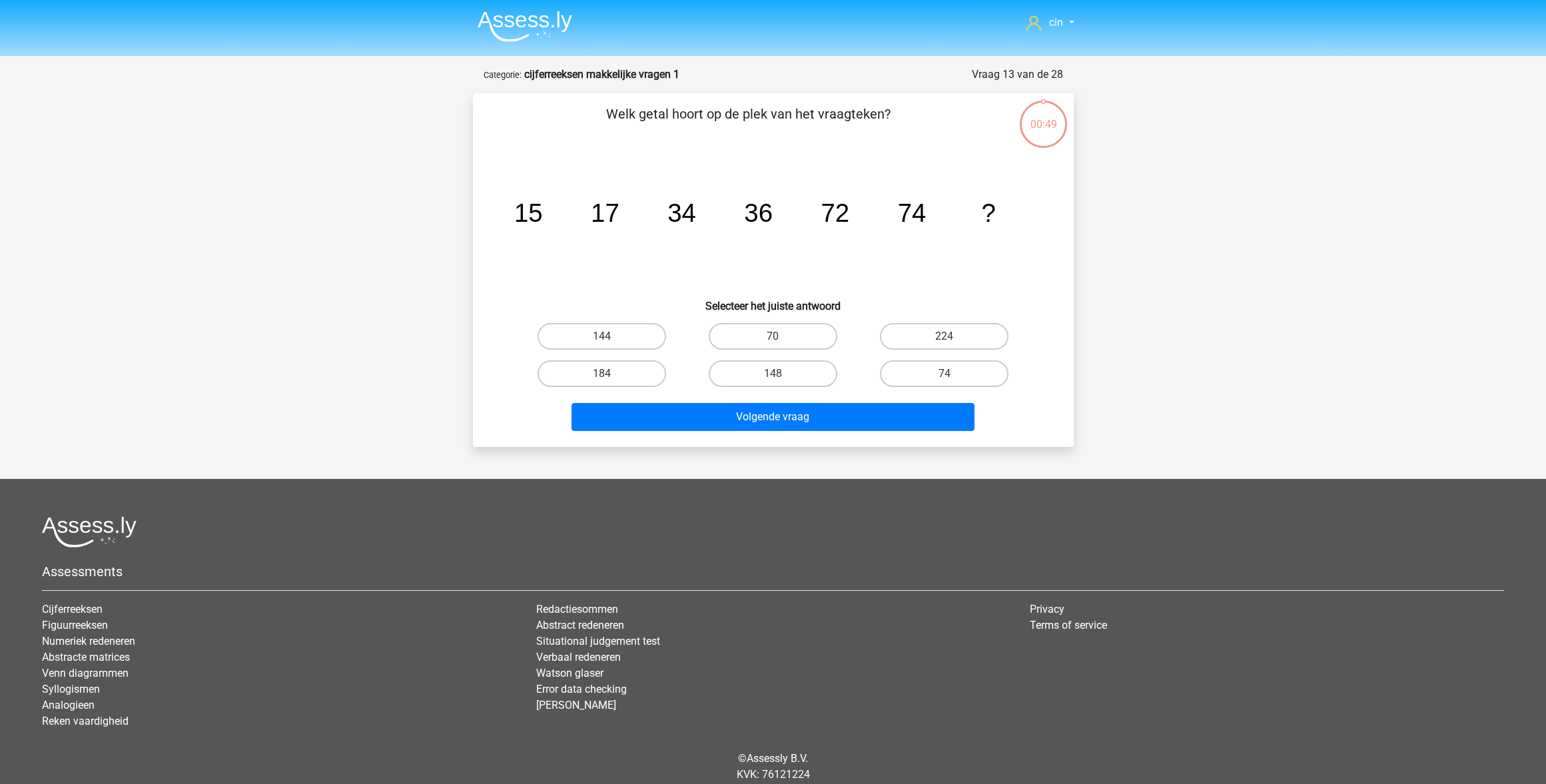
scroll to position [44, 0]
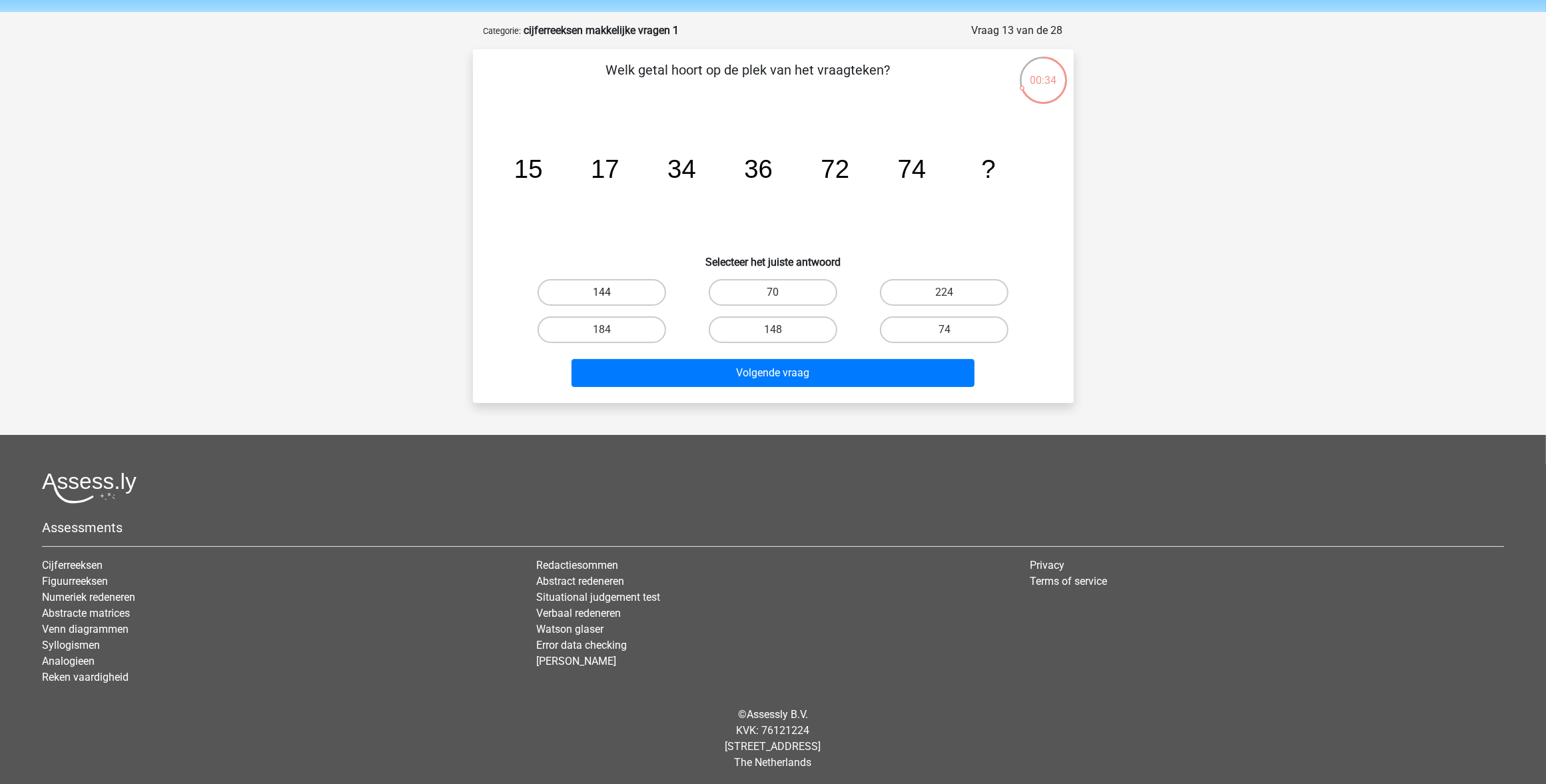
click at [590, 297] on label "144" at bounding box center [602, 292] width 129 height 26
click at [602, 297] on input "144" at bounding box center [606, 296] width 9 height 9
radio input "true"
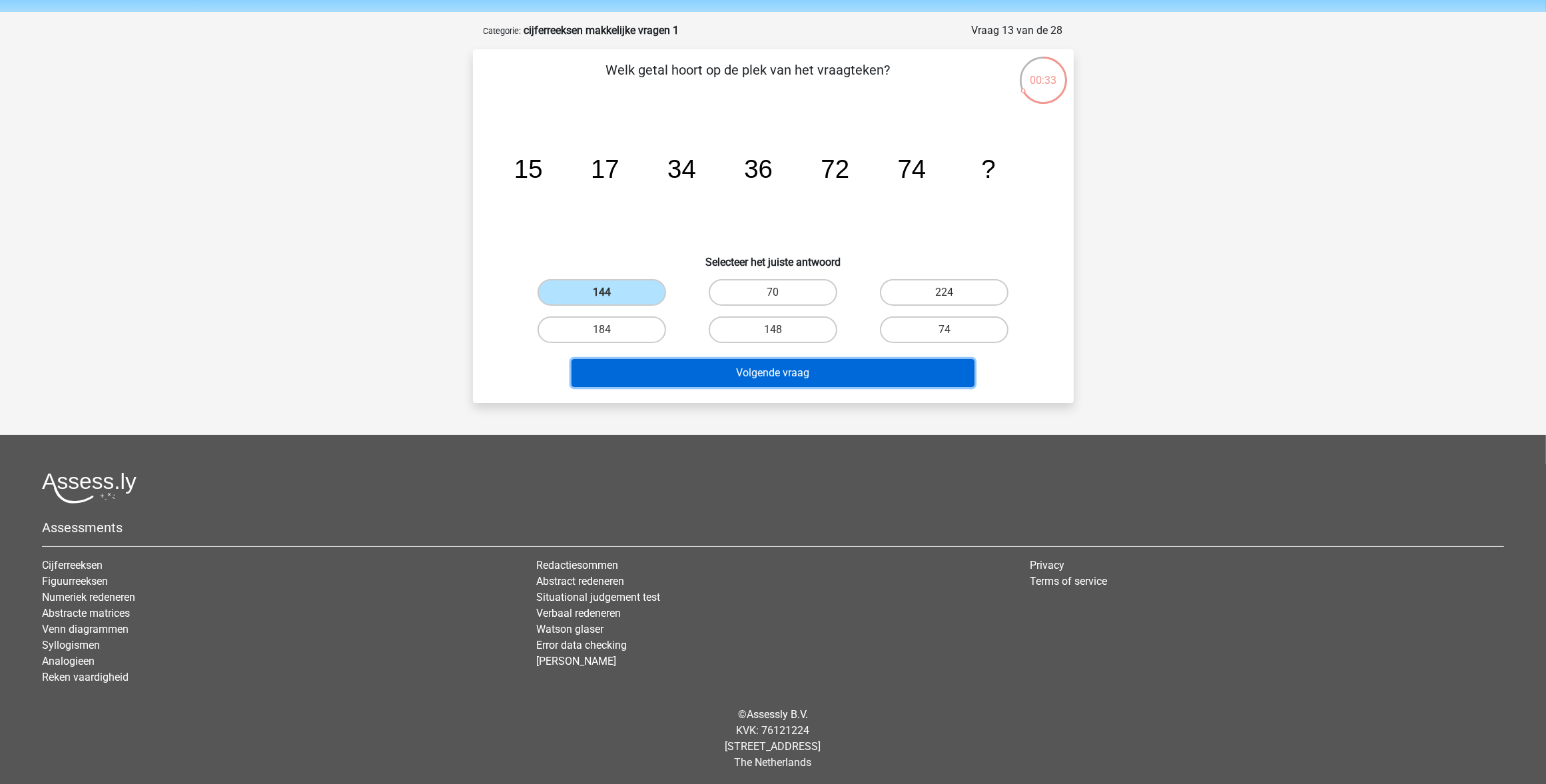
click at [684, 360] on button "Volgende vraag" at bounding box center [773, 373] width 403 height 28
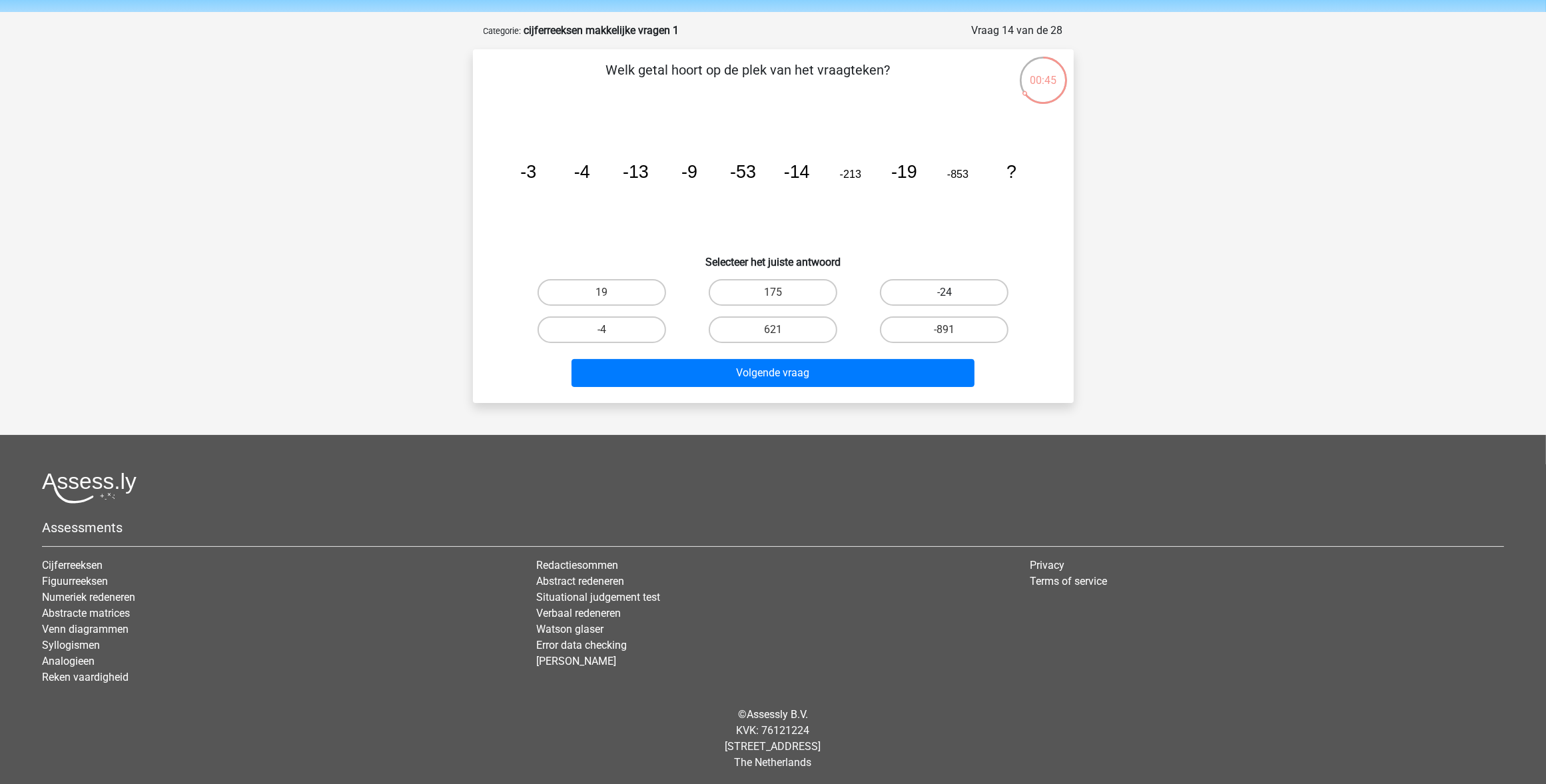
click at [884, 292] on label "-24" at bounding box center [944, 292] width 129 height 26
click at [945, 292] on input "-24" at bounding box center [949, 296] width 9 height 9
radio input "true"
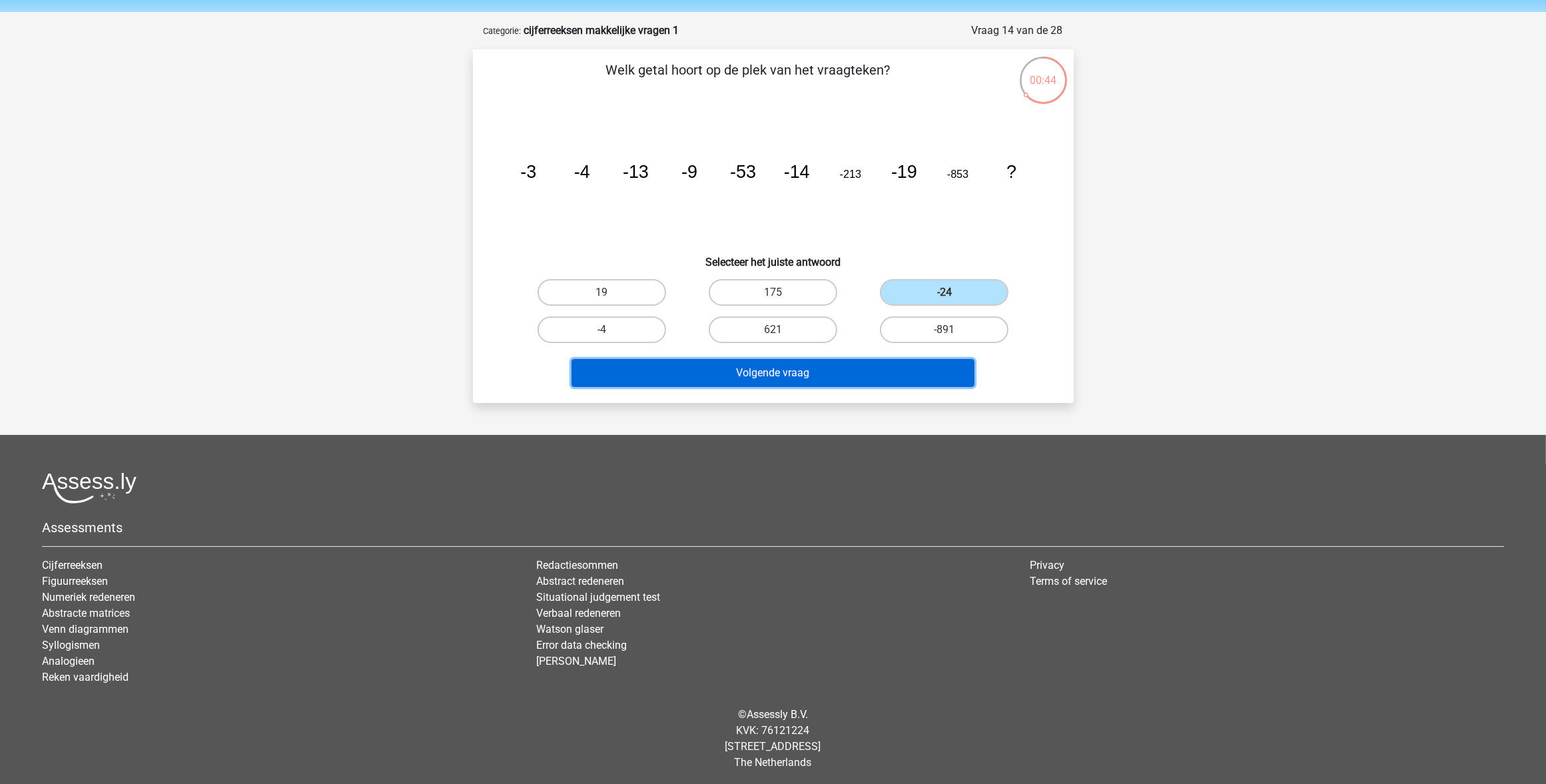
click at [791, 374] on button "Volgende vraag" at bounding box center [773, 373] width 403 height 28
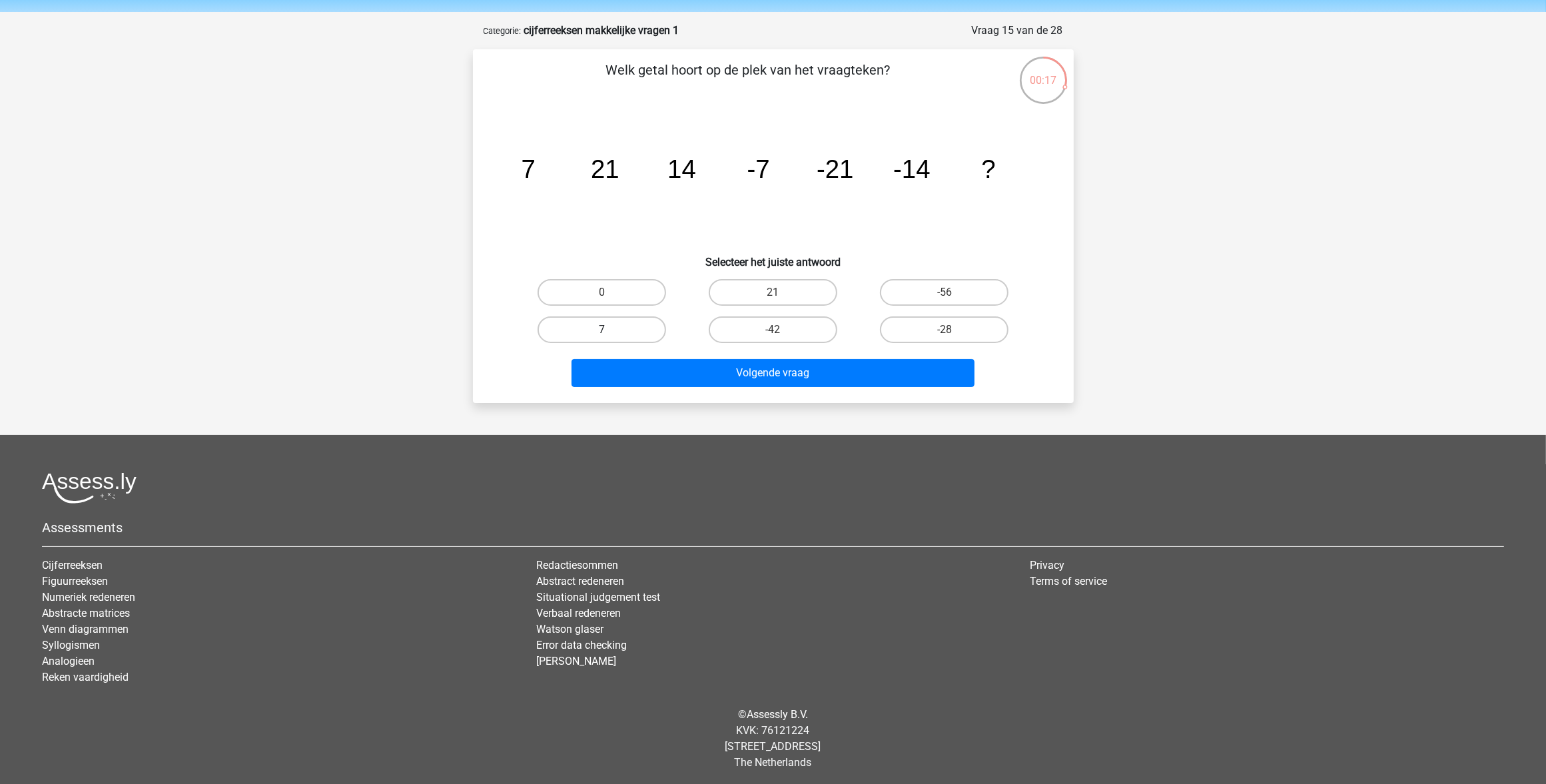
click at [654, 318] on label "7" at bounding box center [602, 329] width 129 height 26
click at [611, 330] on input "7" at bounding box center [606, 334] width 9 height 9
radio input "true"
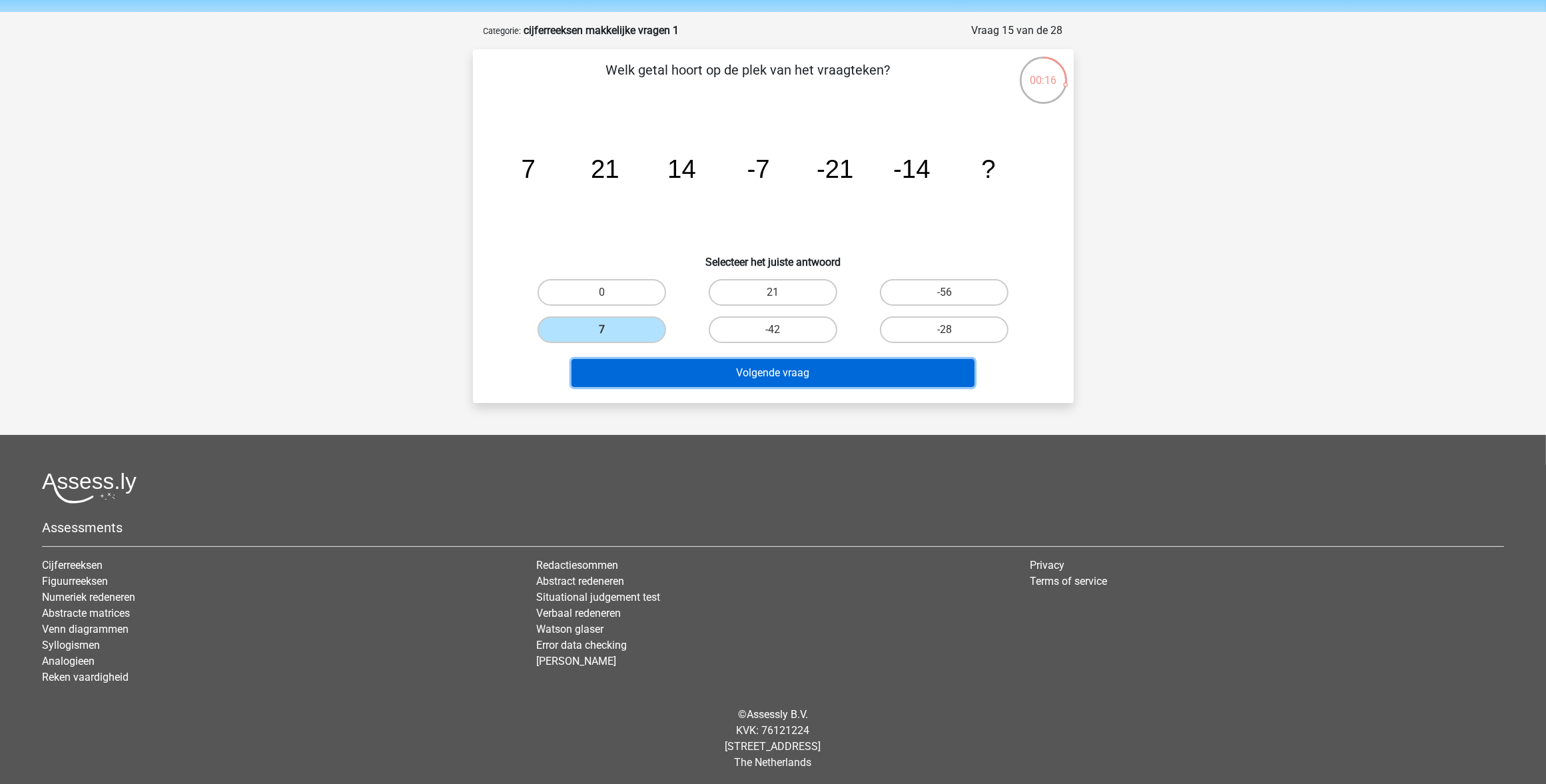
click at [757, 373] on button "Volgende vraag" at bounding box center [773, 373] width 403 height 28
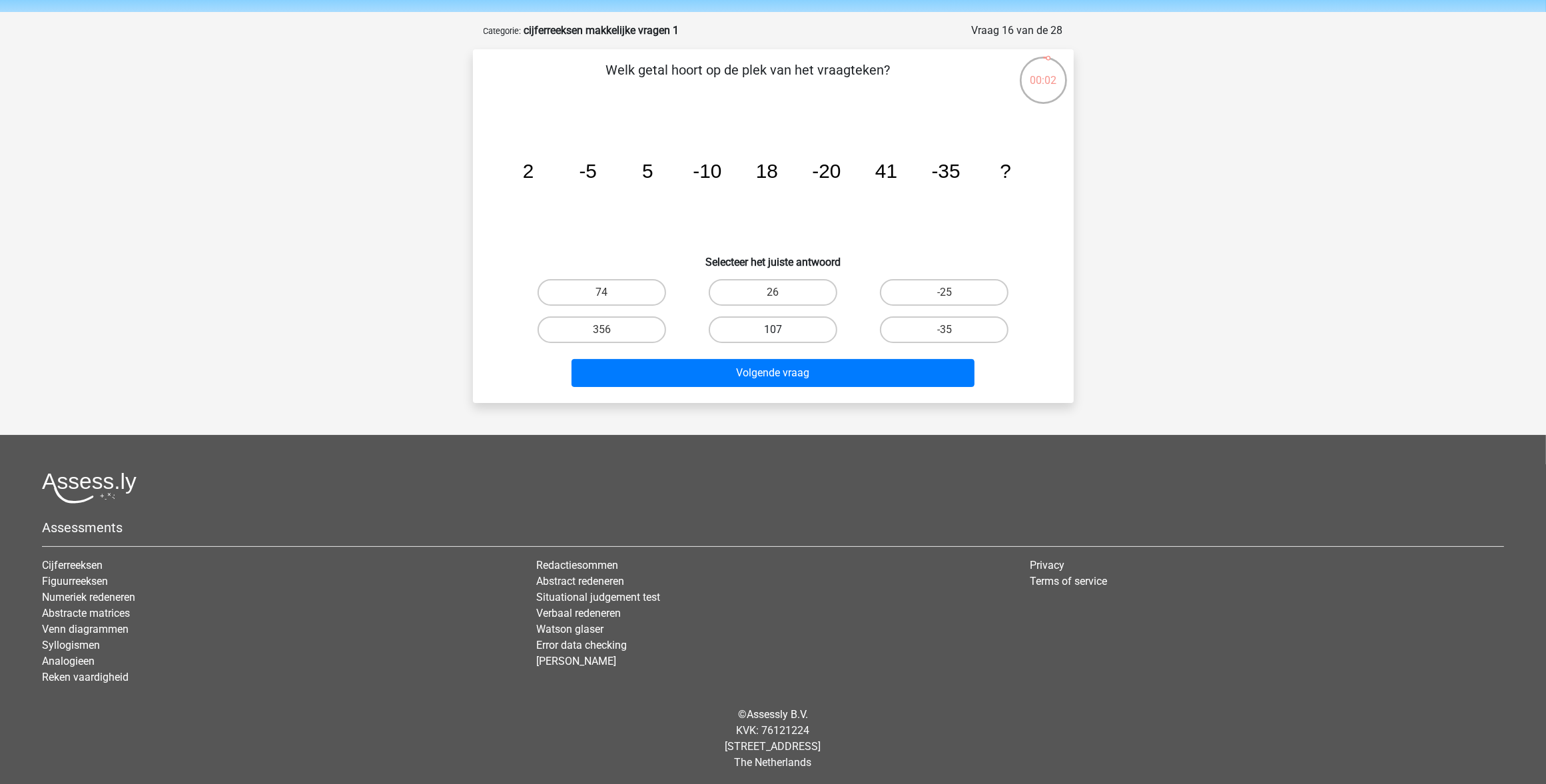
drag, startPoint x: 733, startPoint y: 322, endPoint x: 730, endPoint y: 345, distance: 23.2
click at [733, 323] on label "107" at bounding box center [773, 329] width 129 height 26
click at [773, 330] on input "107" at bounding box center [777, 334] width 9 height 9
radio input "true"
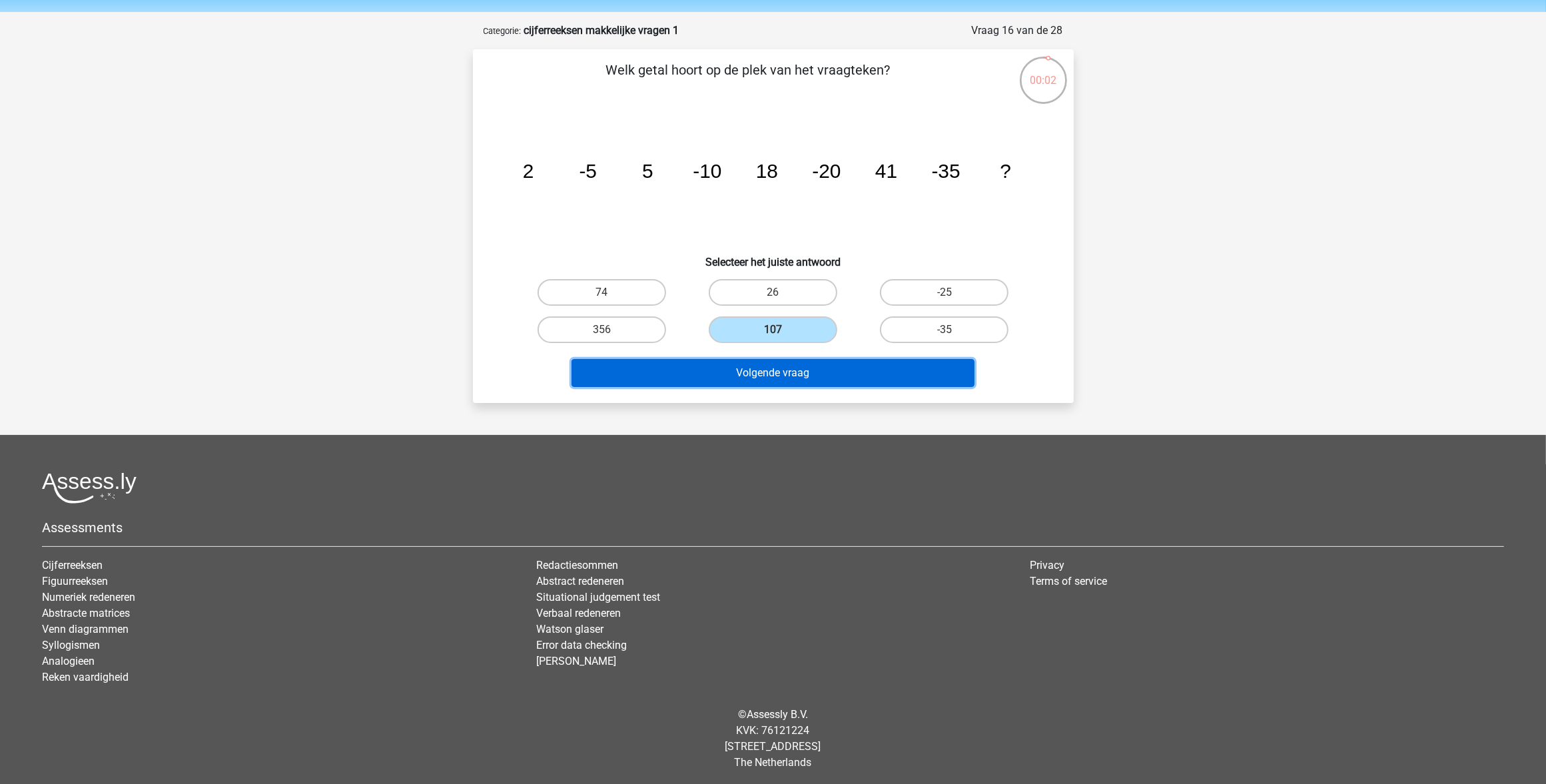
click at [733, 373] on button "Volgende vraag" at bounding box center [773, 373] width 403 height 28
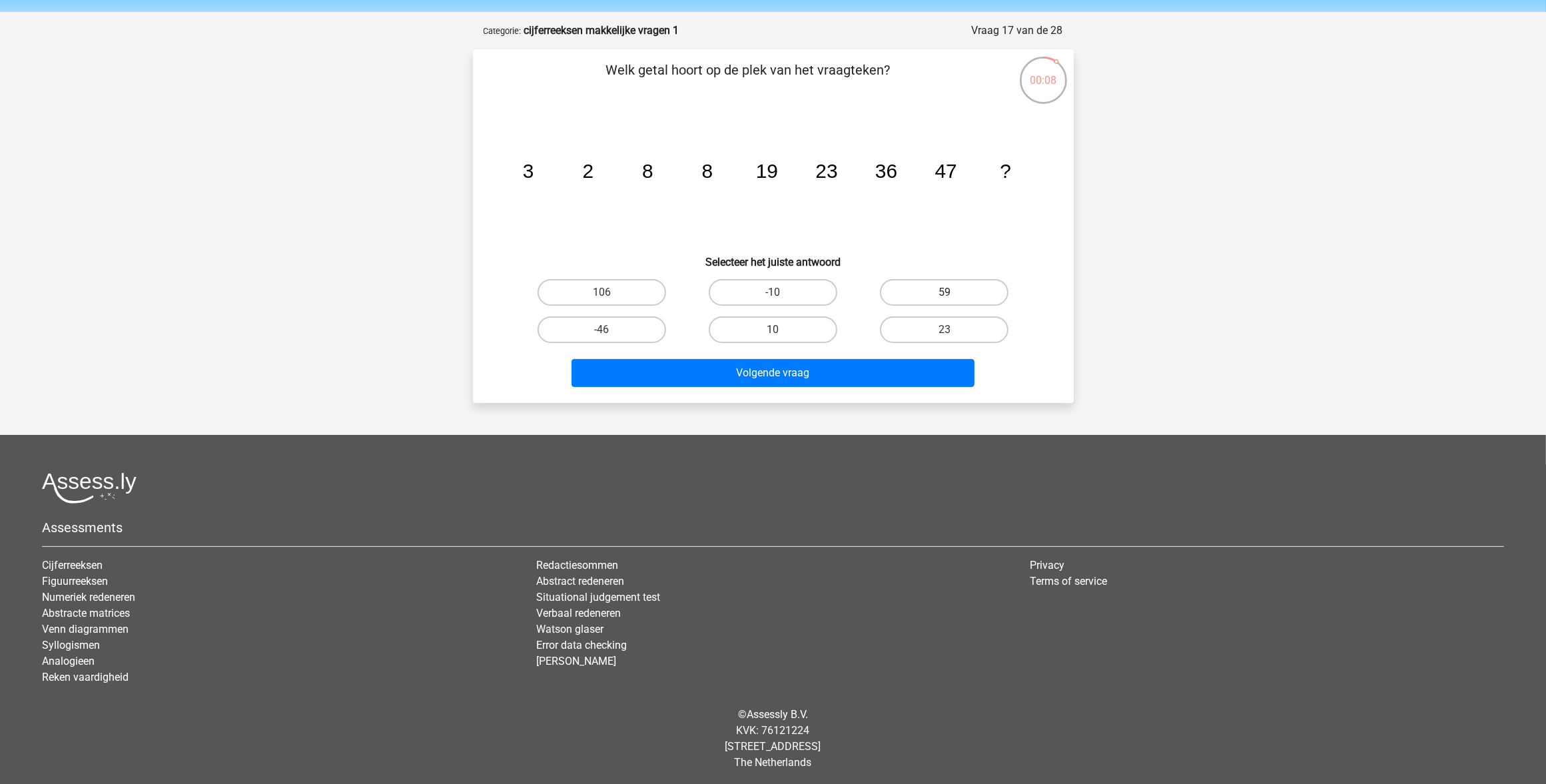
click at [930, 294] on label "59" at bounding box center [944, 292] width 129 height 26
click at [945, 294] on input "59" at bounding box center [949, 296] width 9 height 9
radio input "true"
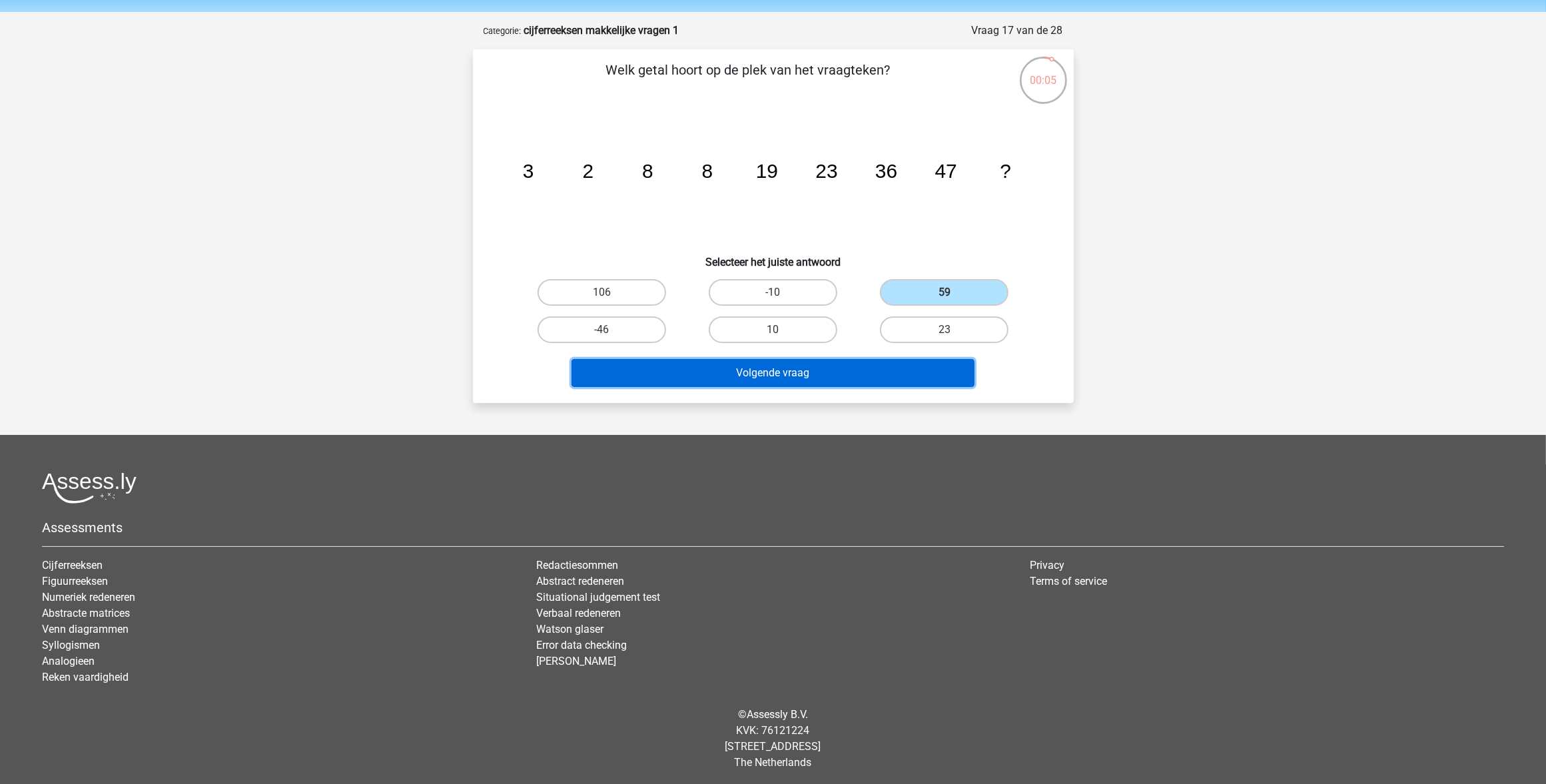
click at [790, 377] on button "Volgende vraag" at bounding box center [773, 373] width 403 height 28
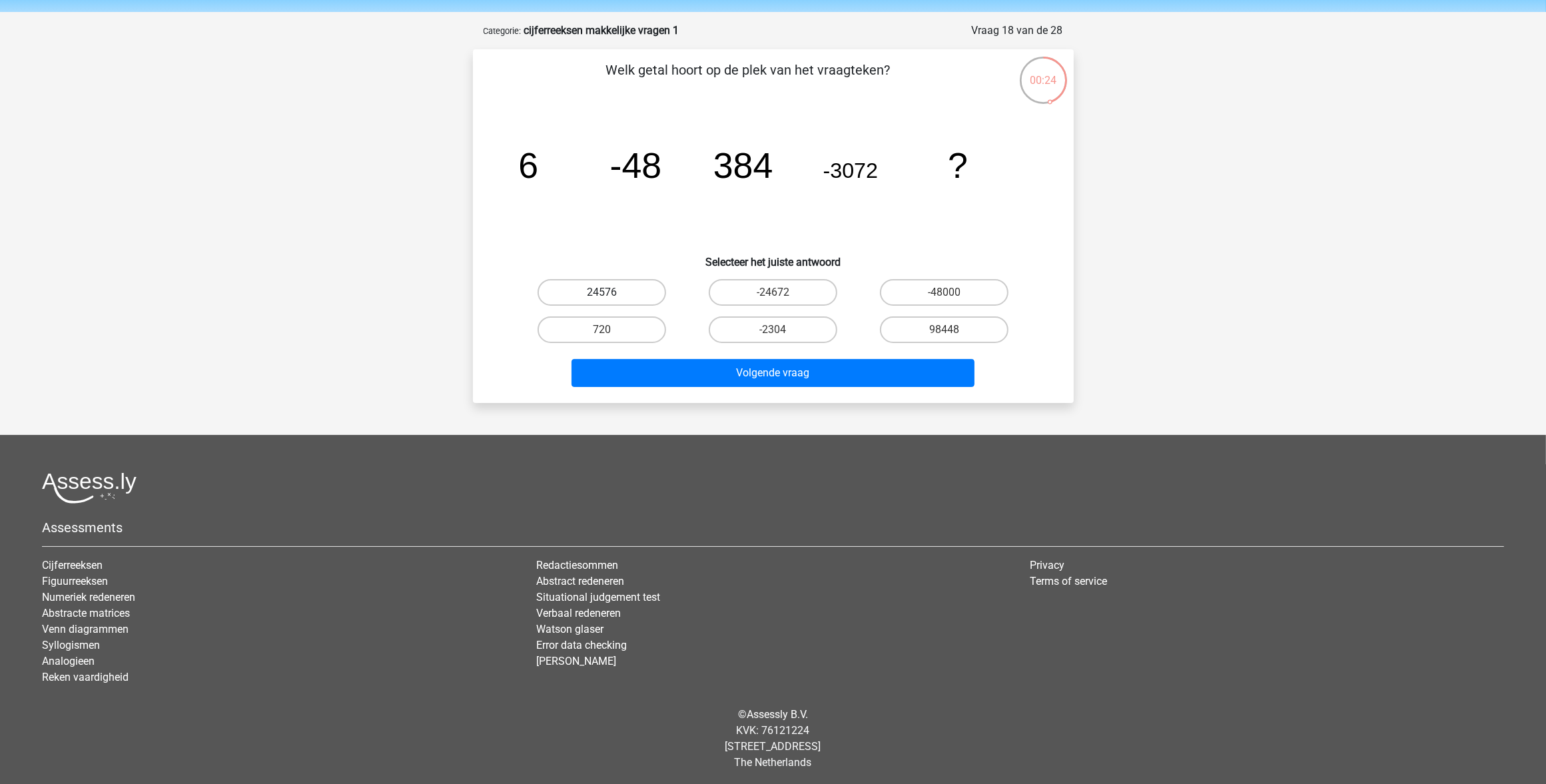
click at [627, 290] on label "24576" at bounding box center [602, 292] width 129 height 26
click at [611, 292] on input "24576" at bounding box center [606, 296] width 9 height 9
radio input "true"
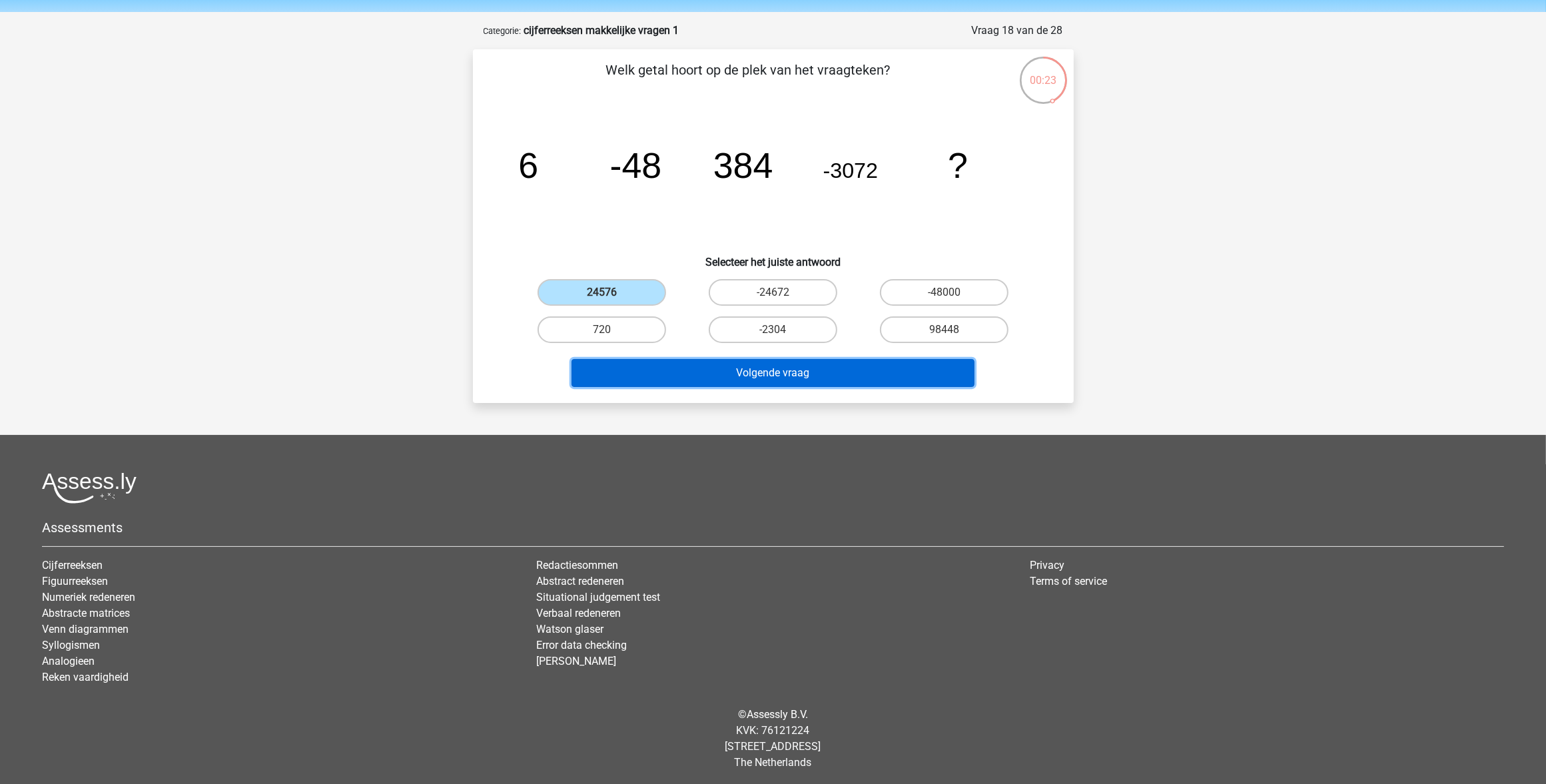
click at [790, 374] on button "Volgende vraag" at bounding box center [773, 373] width 403 height 28
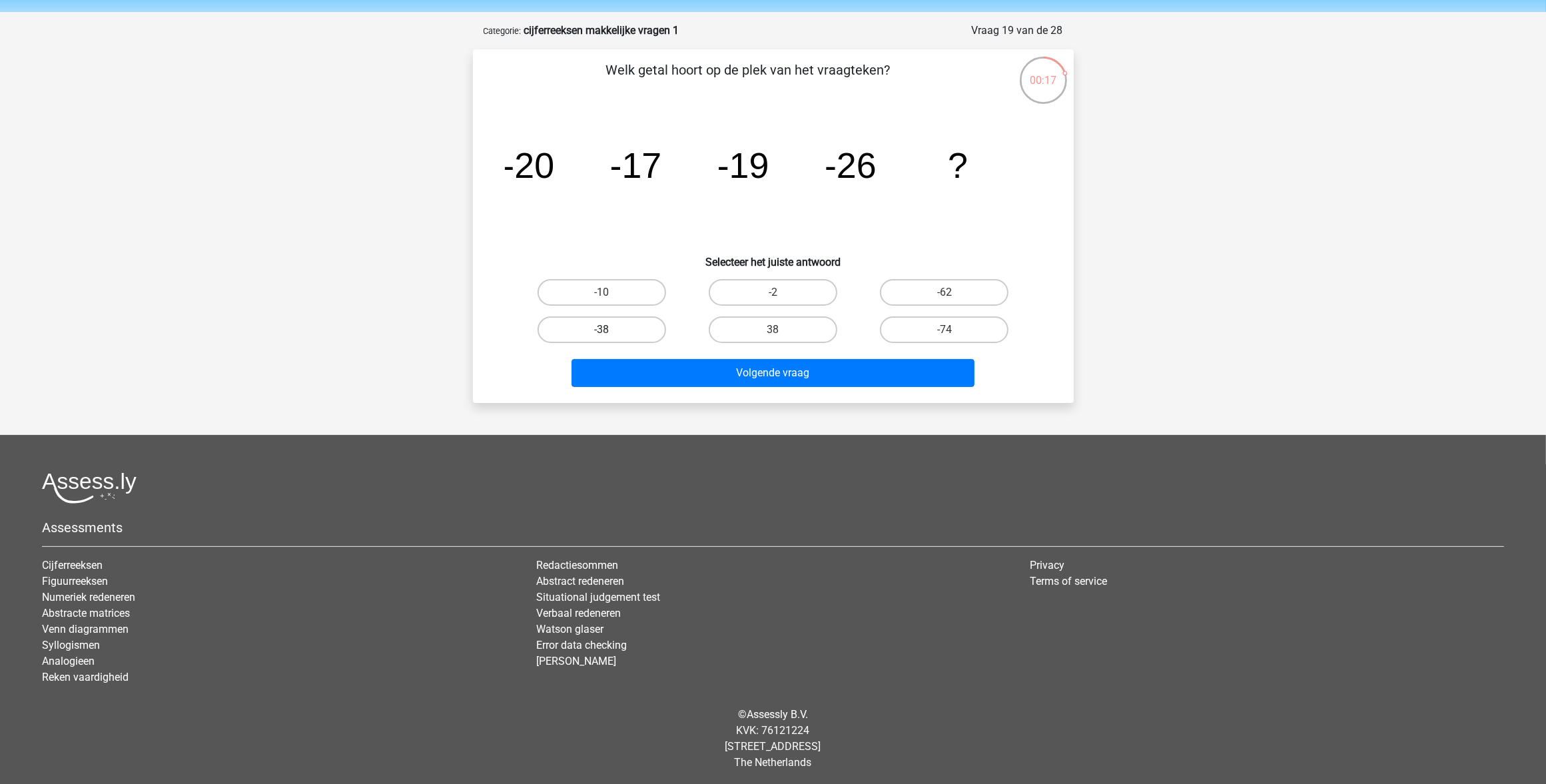
click at [618, 330] on label "-38" at bounding box center [602, 329] width 129 height 26
click at [611, 330] on input "-38" at bounding box center [606, 334] width 9 height 9
radio input "true"
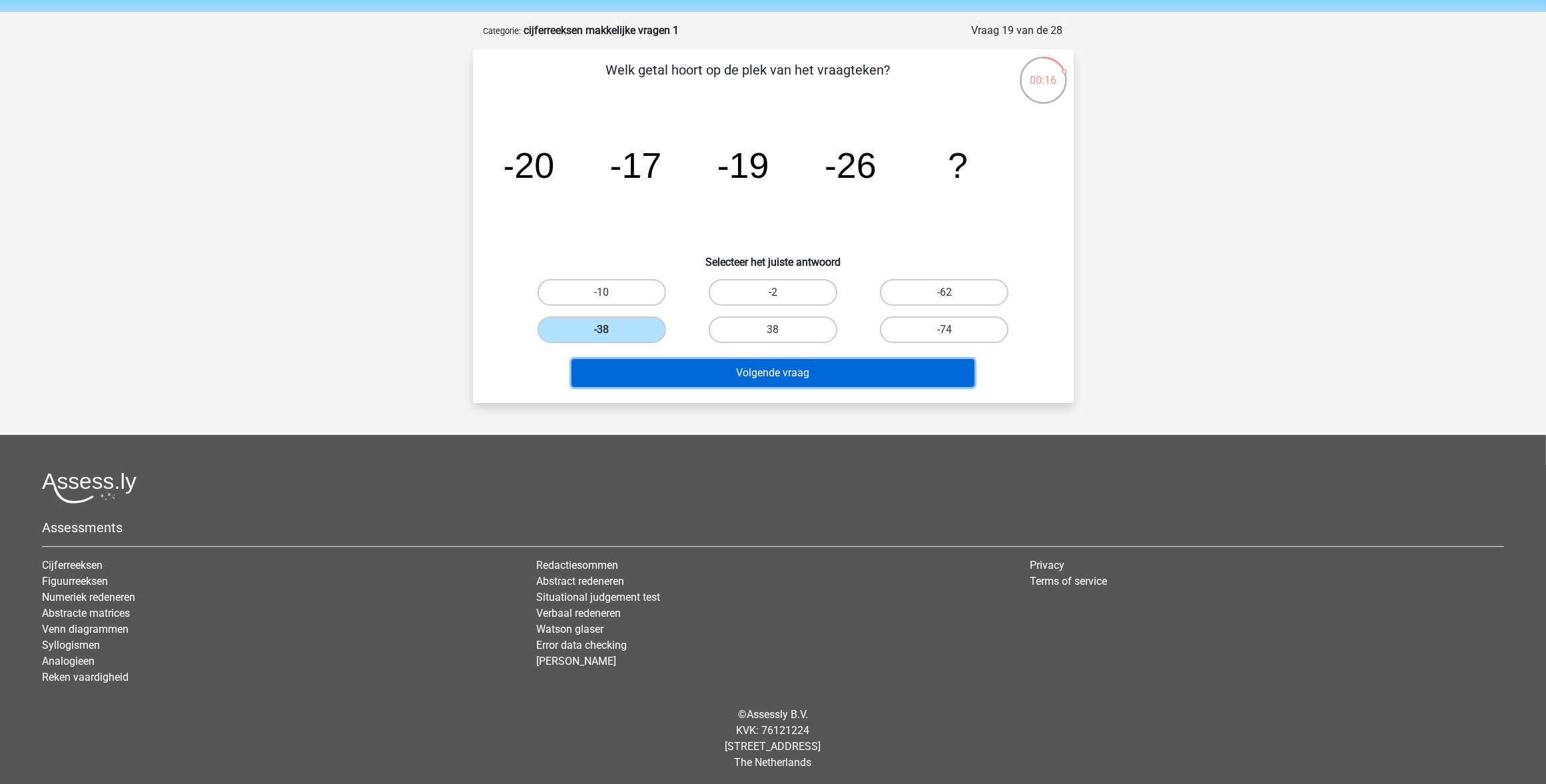
click at [640, 359] on button "Volgende vraag" at bounding box center [773, 373] width 403 height 28
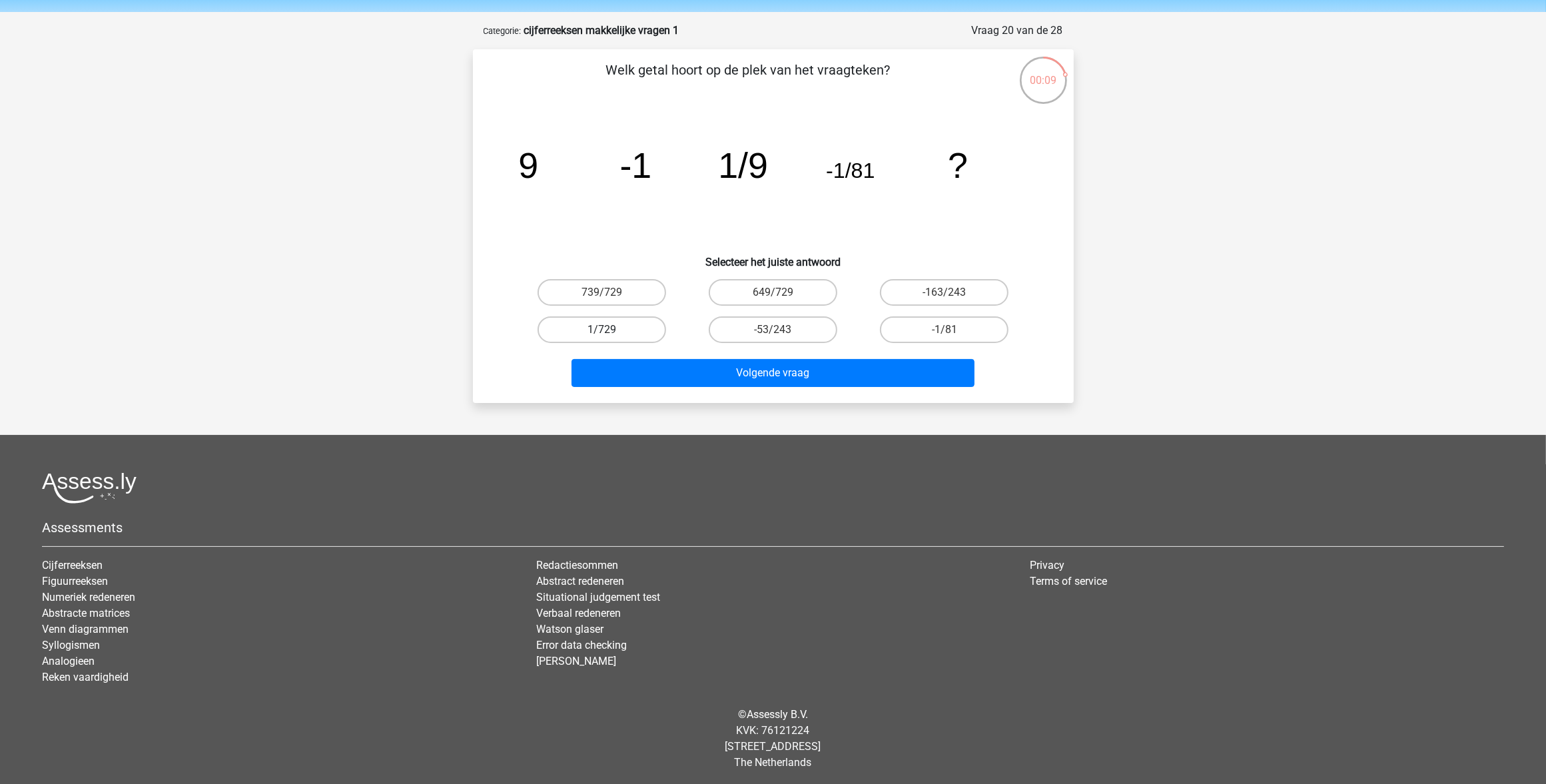
click at [611, 324] on label "1/729" at bounding box center [602, 329] width 129 height 26
click at [611, 330] on input "1/729" at bounding box center [606, 334] width 9 height 9
radio input "true"
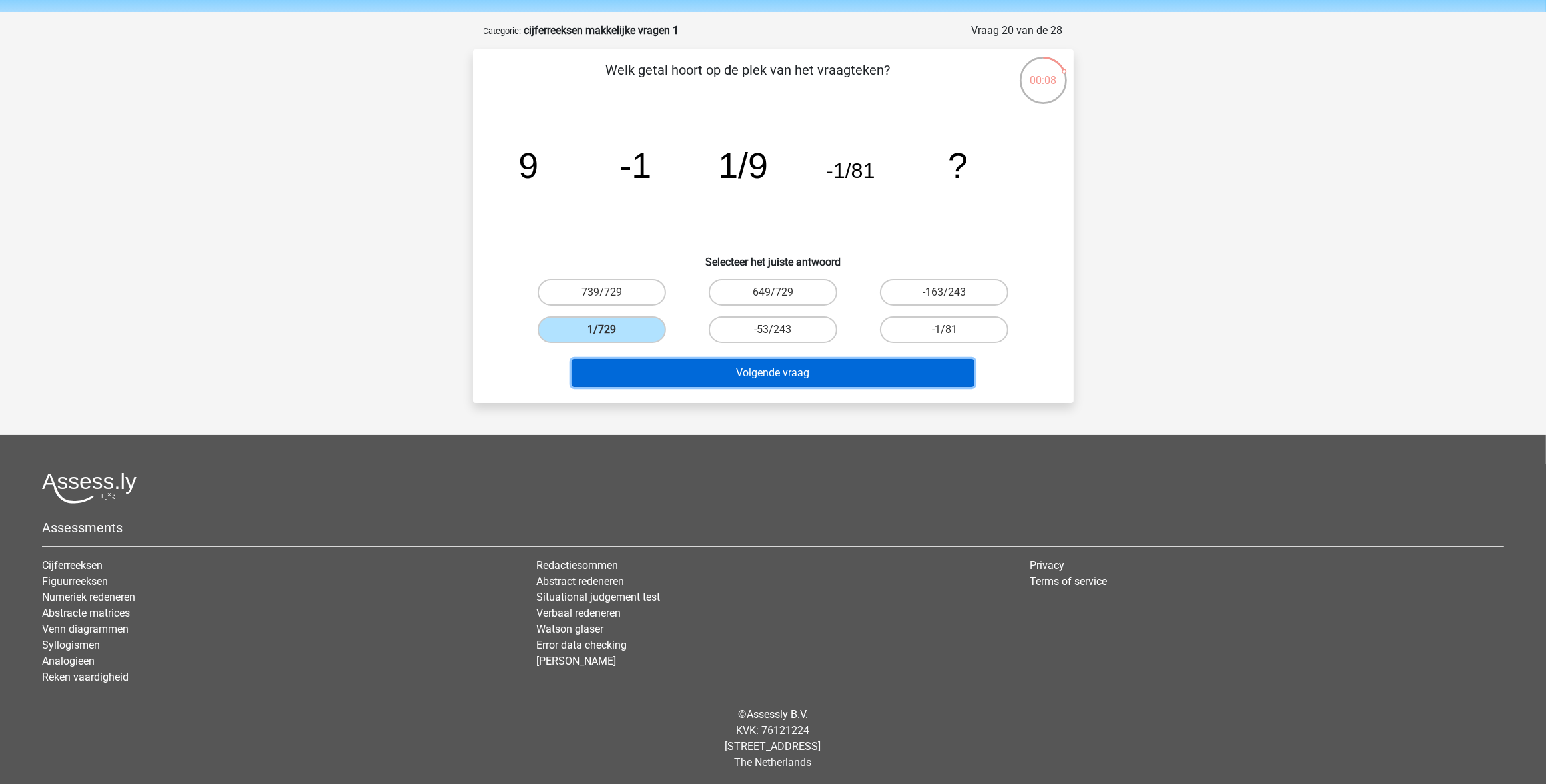
click at [700, 370] on button "Volgende vraag" at bounding box center [773, 373] width 403 height 28
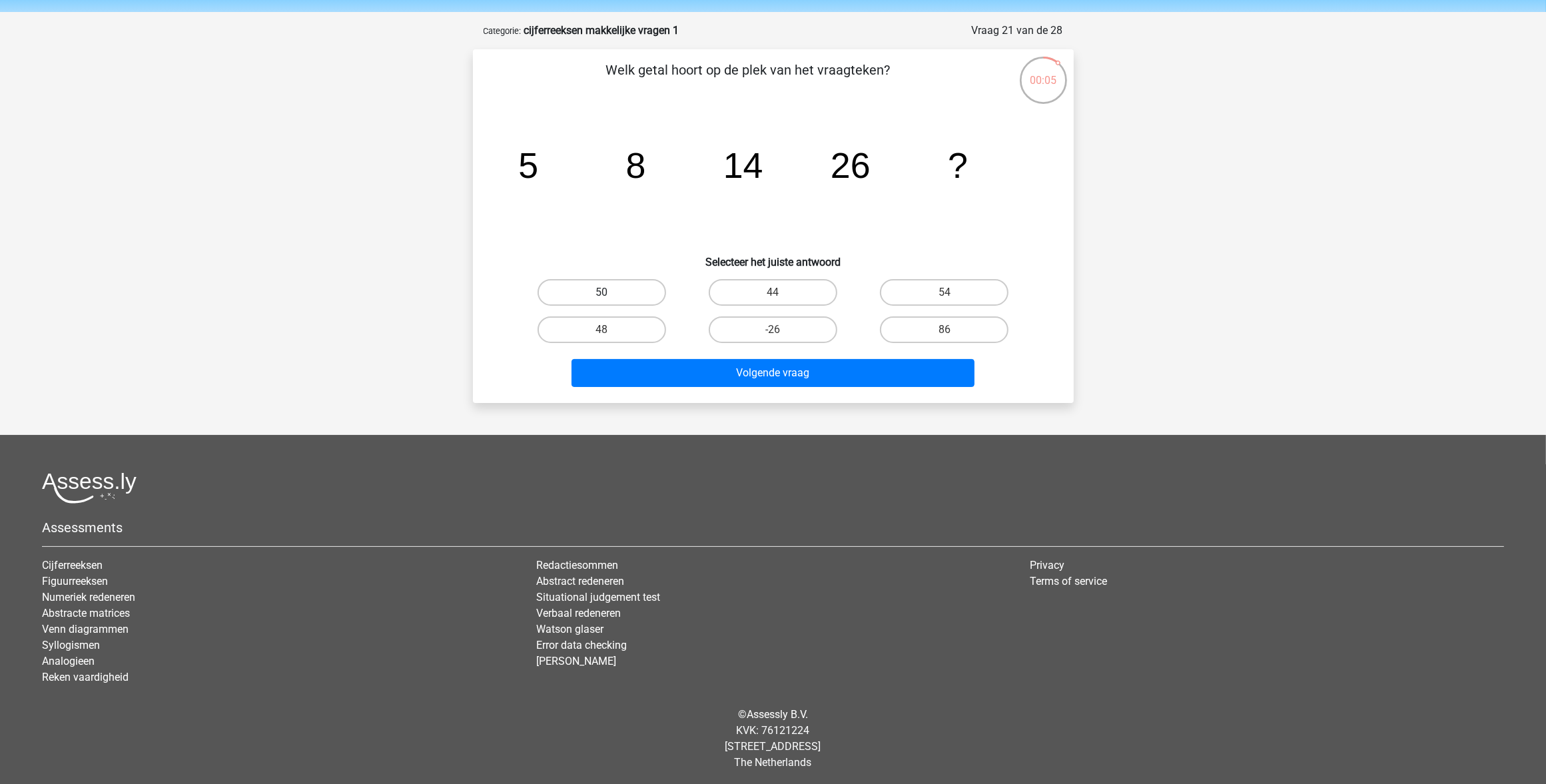
click at [597, 295] on label "50" at bounding box center [602, 292] width 129 height 26
click at [602, 295] on input "50" at bounding box center [606, 296] width 9 height 9
radio input "true"
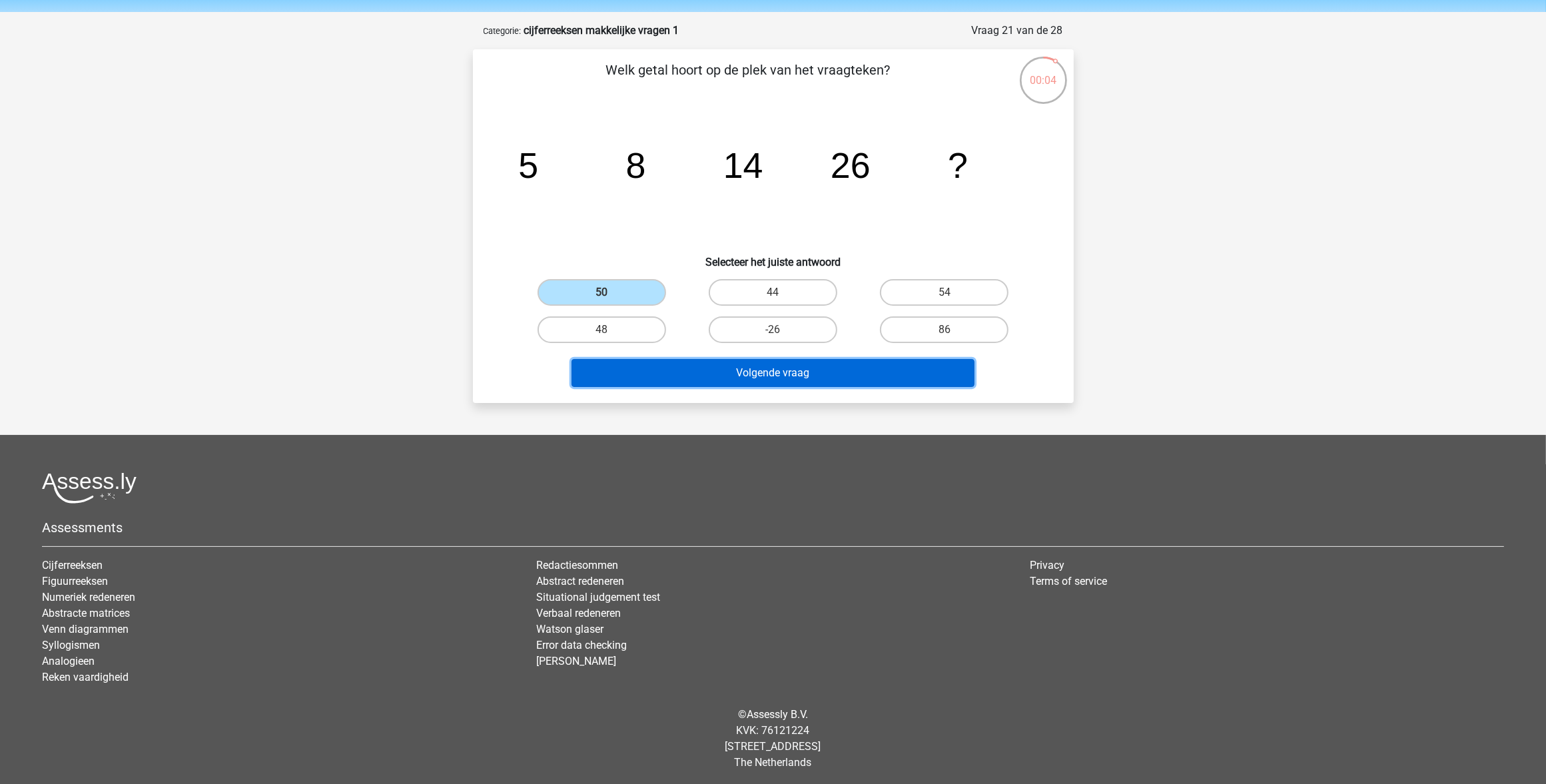
click at [678, 368] on button "Volgende vraag" at bounding box center [773, 373] width 403 height 28
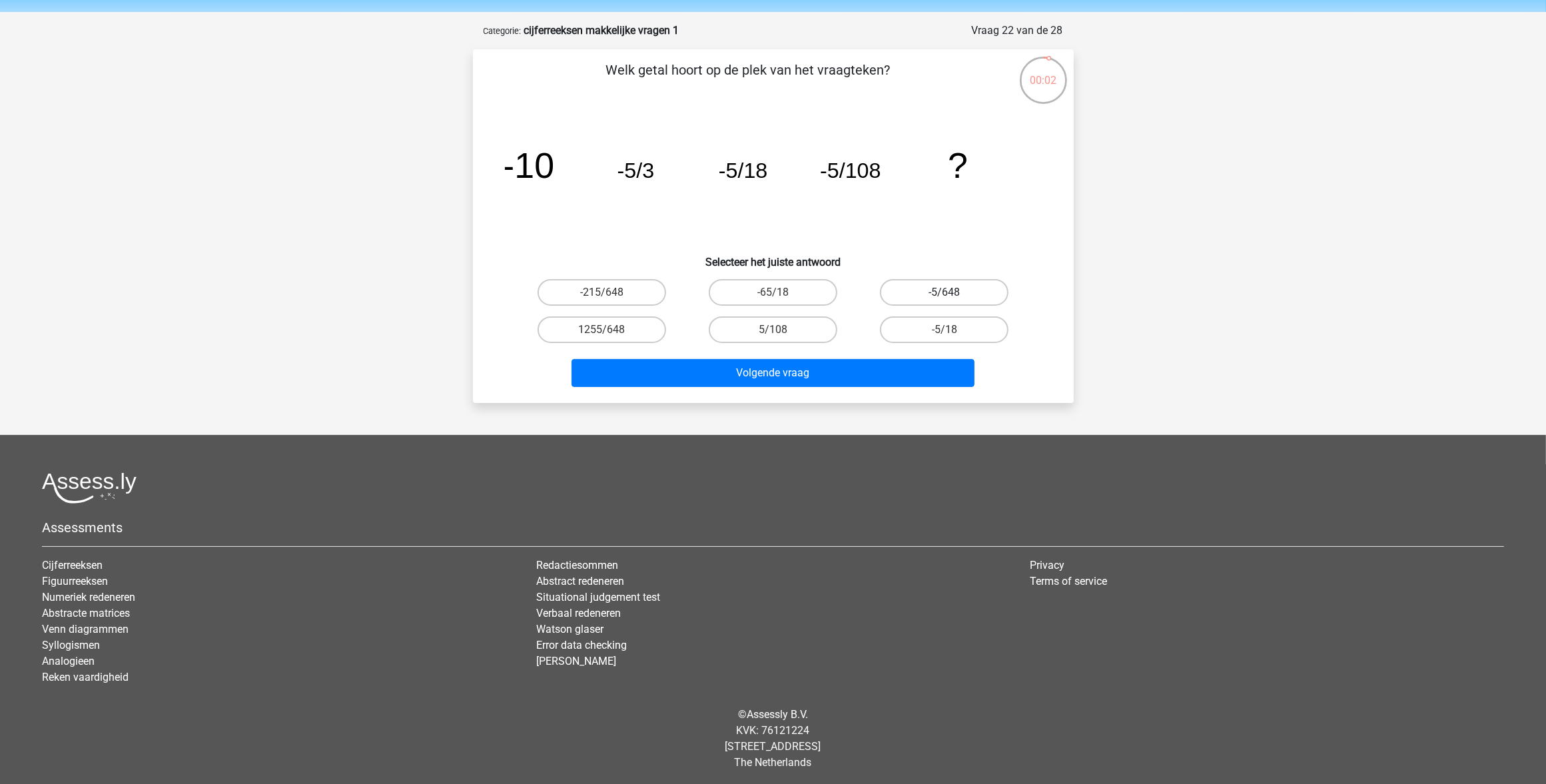
click at [913, 285] on label "-5/648" at bounding box center [944, 292] width 129 height 26
click at [945, 292] on input "-5/648" at bounding box center [949, 296] width 9 height 9
radio input "true"
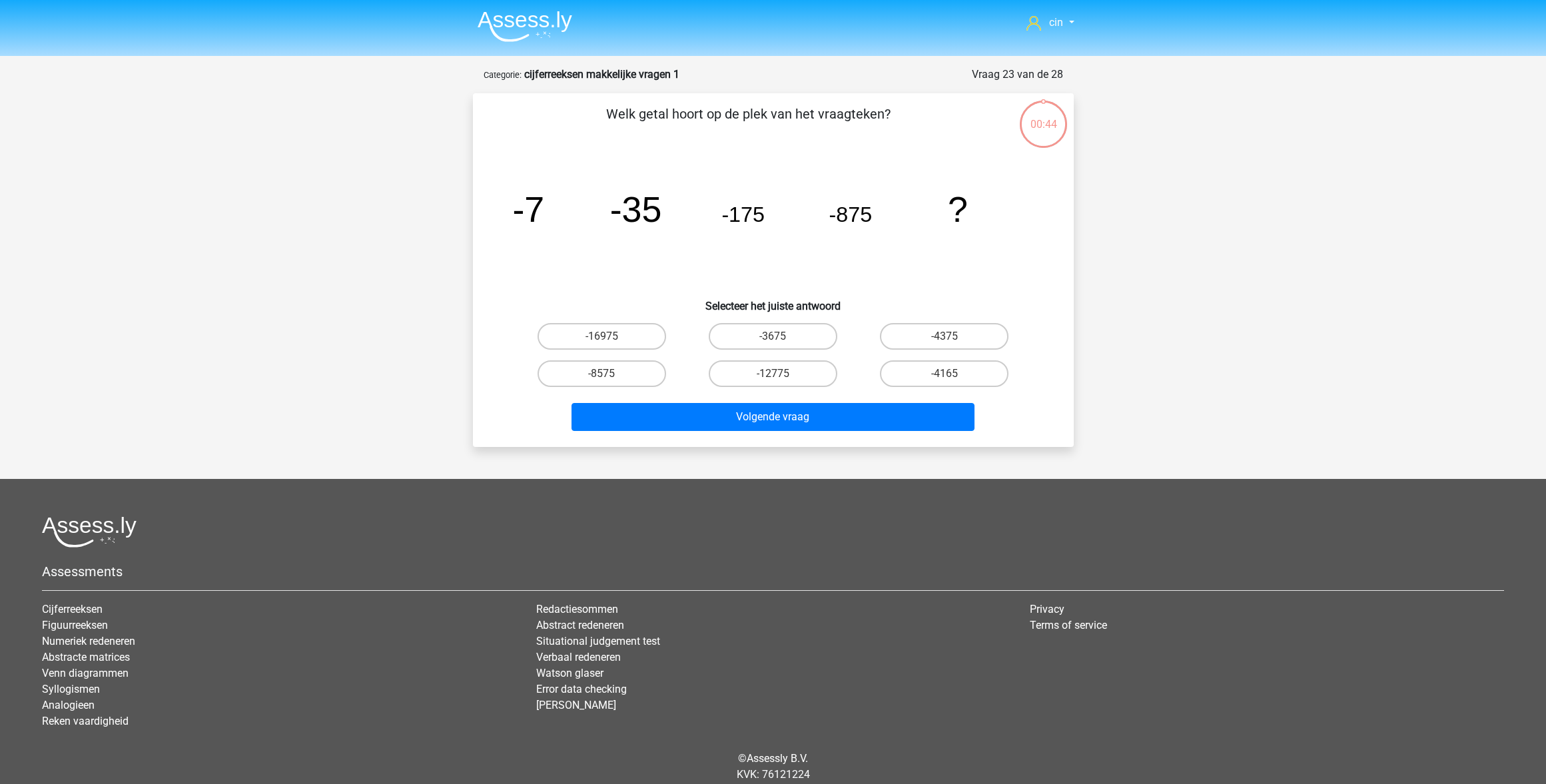
scroll to position [44, 0]
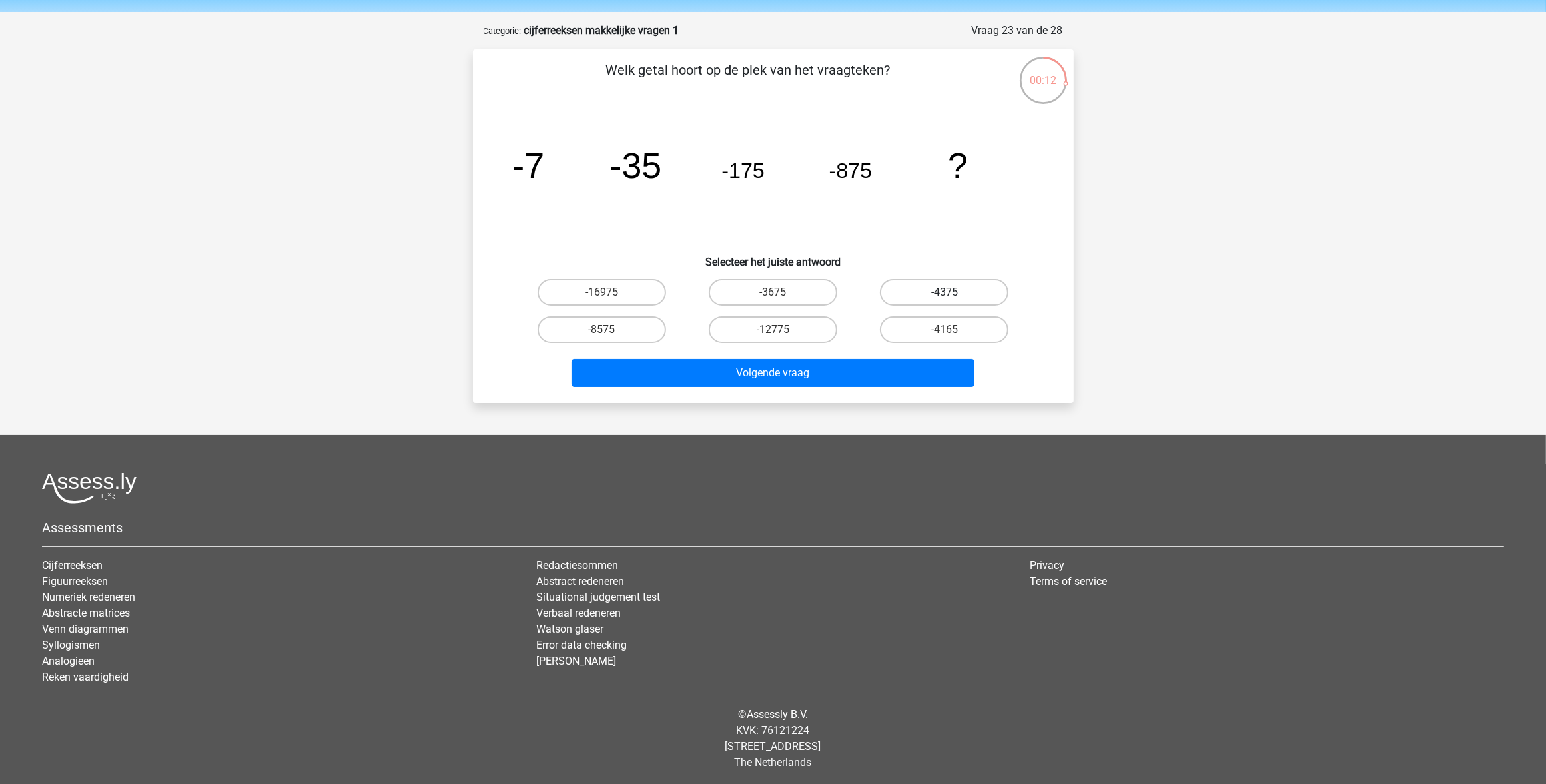
click at [954, 295] on label "-4375" at bounding box center [944, 292] width 129 height 26
click at [953, 295] on input "-4375" at bounding box center [949, 296] width 9 height 9
radio input "true"
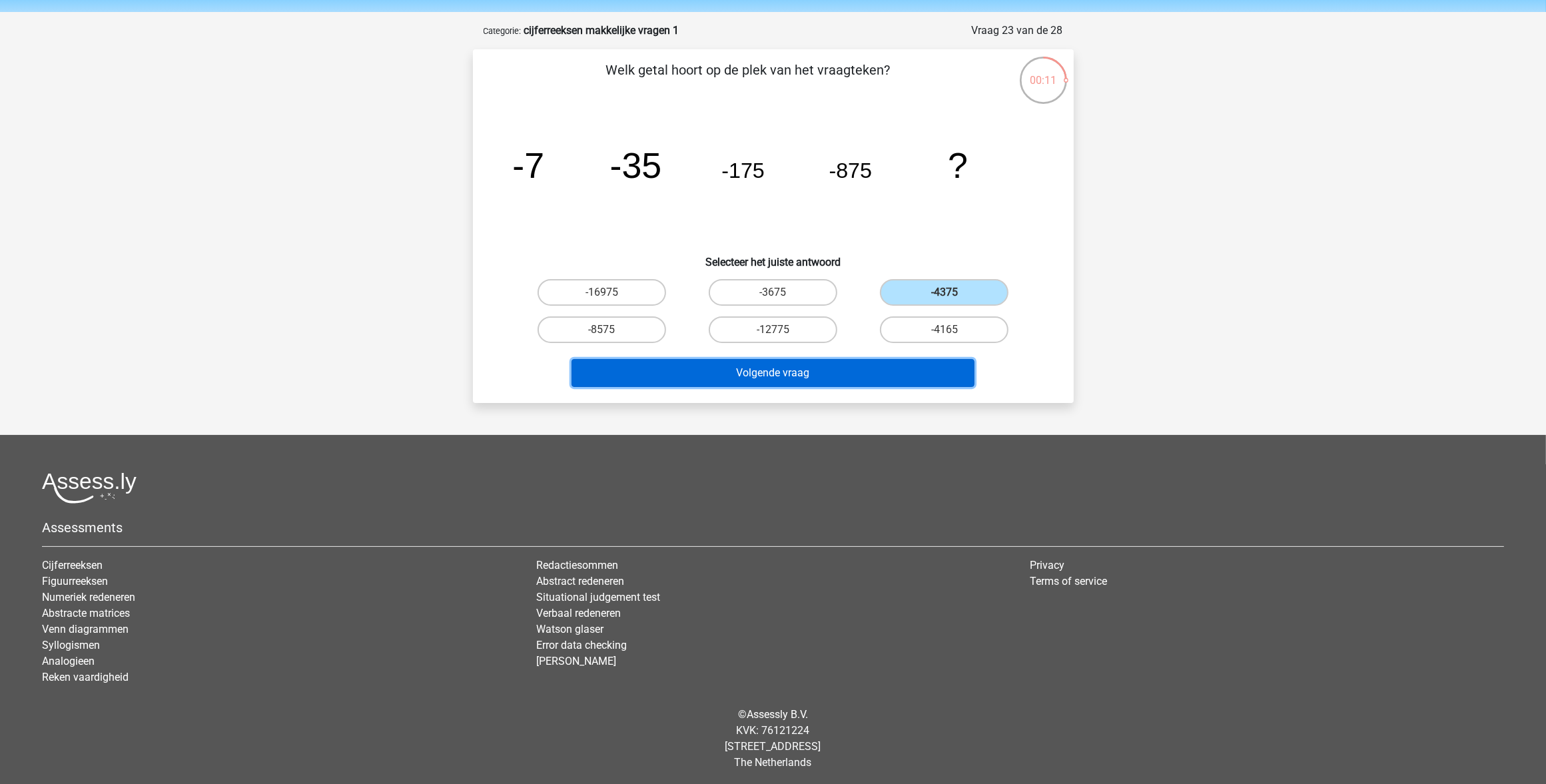
click at [749, 361] on button "Volgende vraag" at bounding box center [773, 373] width 403 height 28
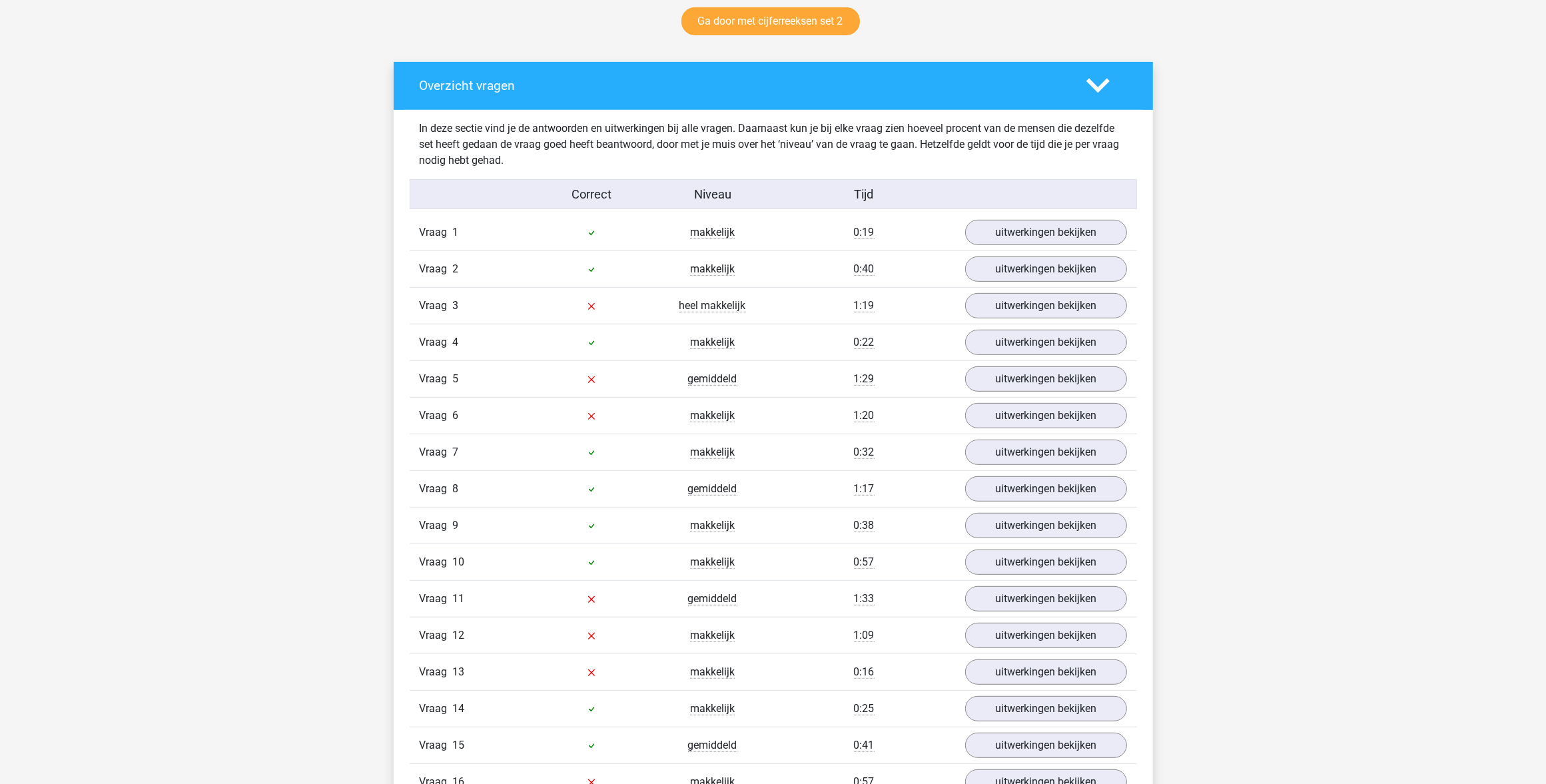
scroll to position [749, 0]
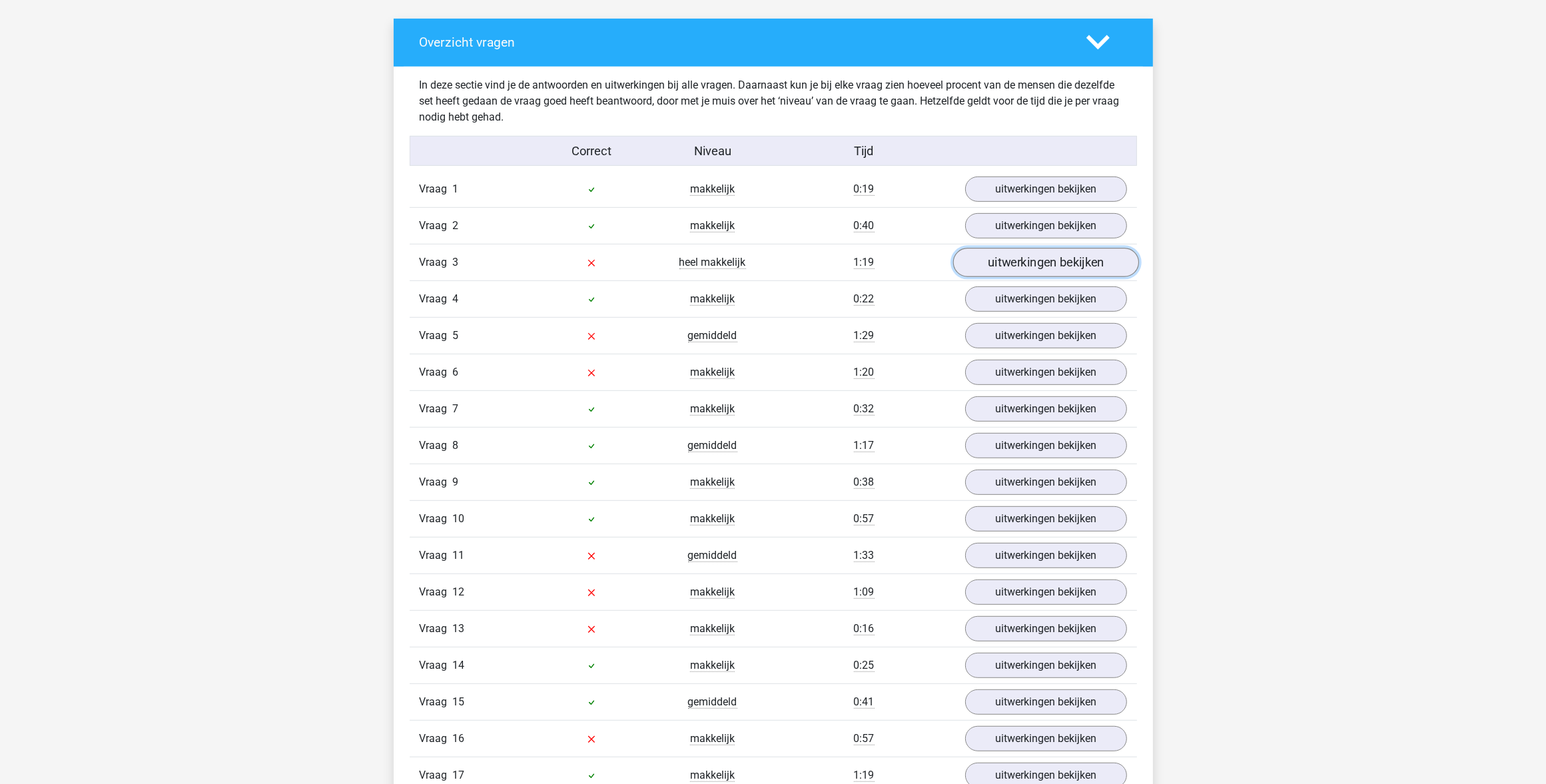
click at [1000, 256] on link "uitwerkingen bekijken" at bounding box center [1046, 262] width 186 height 29
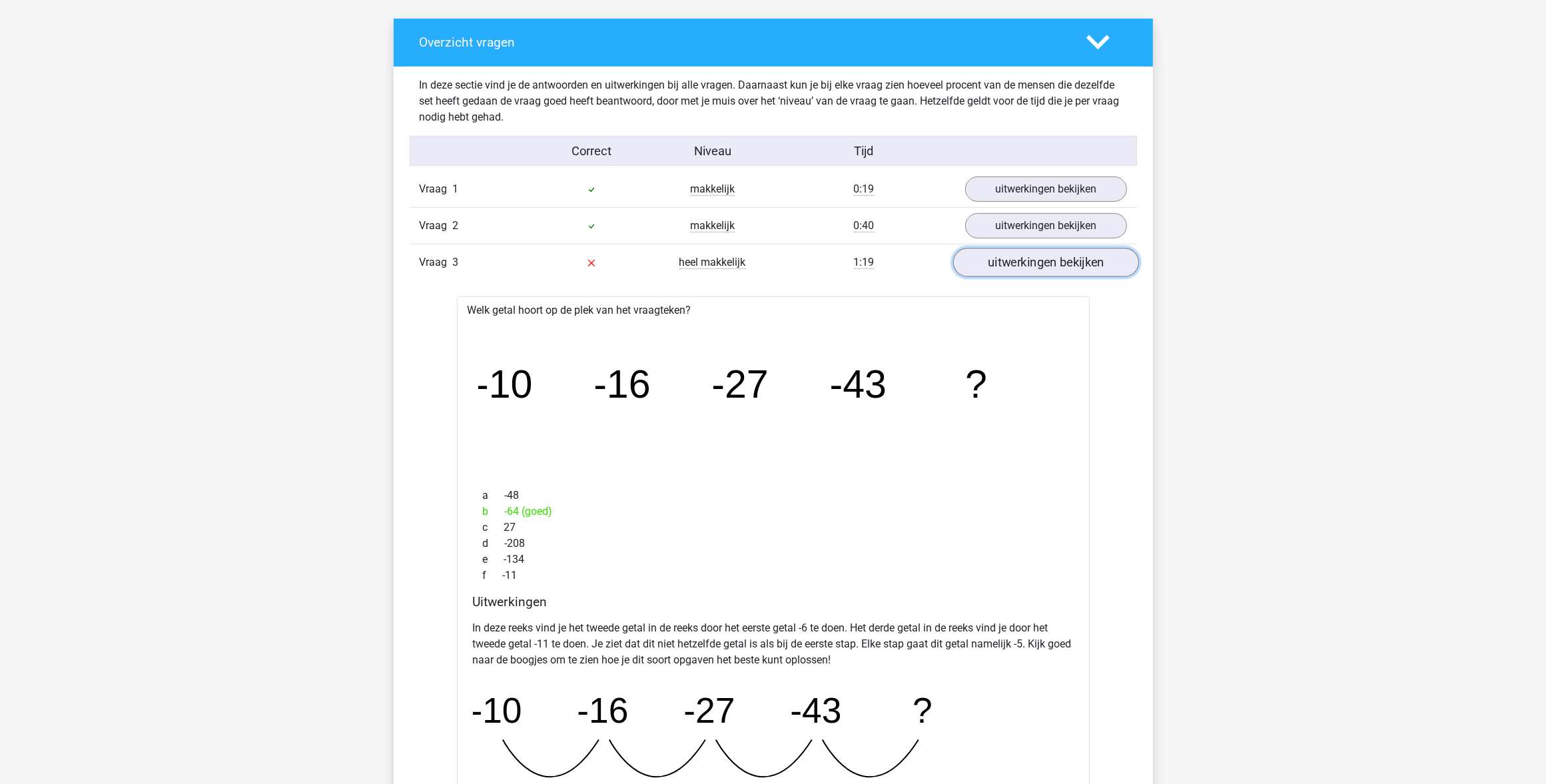
click at [990, 265] on link "uitwerkingen bekijken" at bounding box center [1046, 262] width 186 height 29
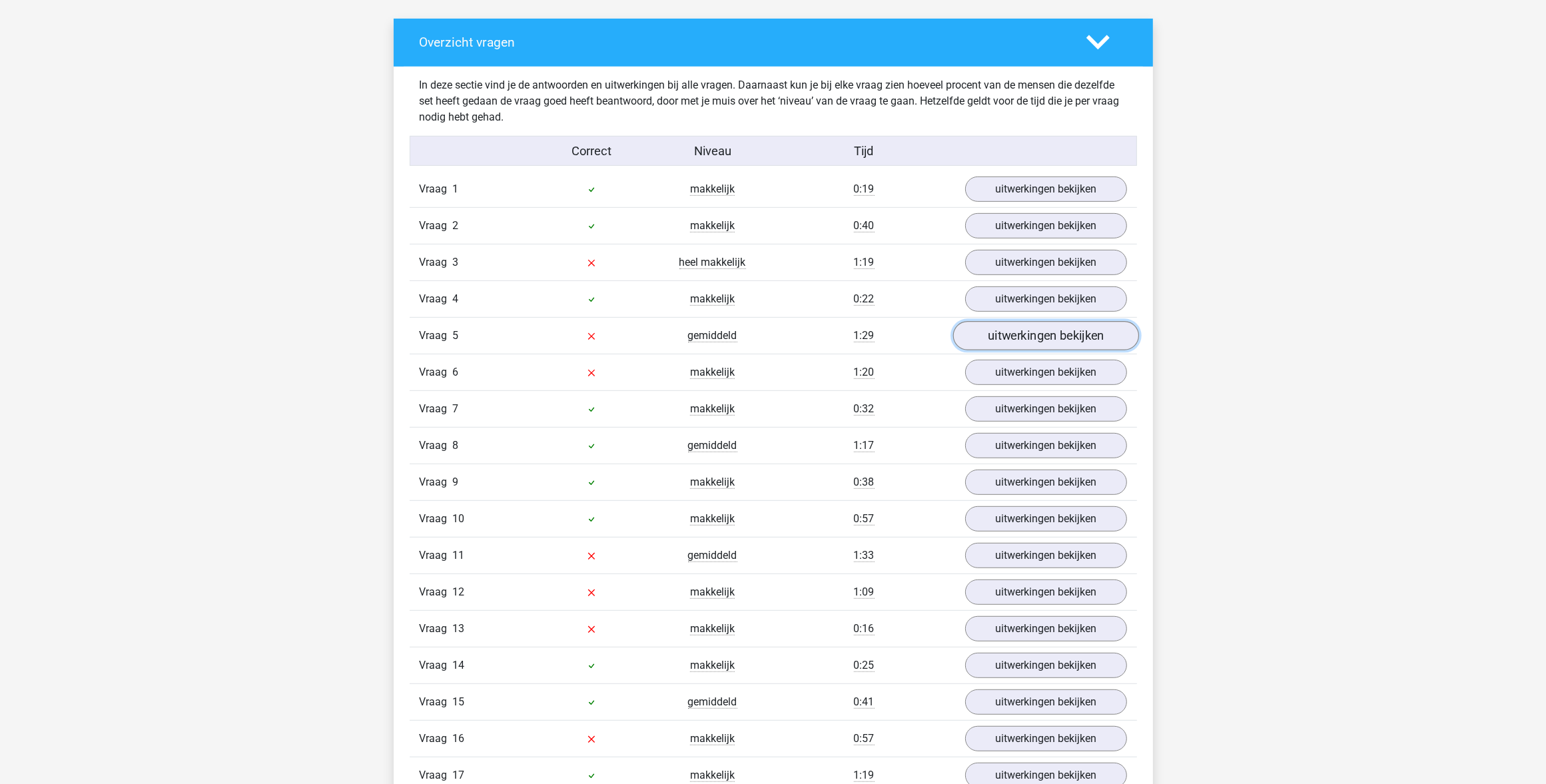
click at [1005, 341] on link "uitwerkingen bekijken" at bounding box center [1046, 336] width 186 height 29
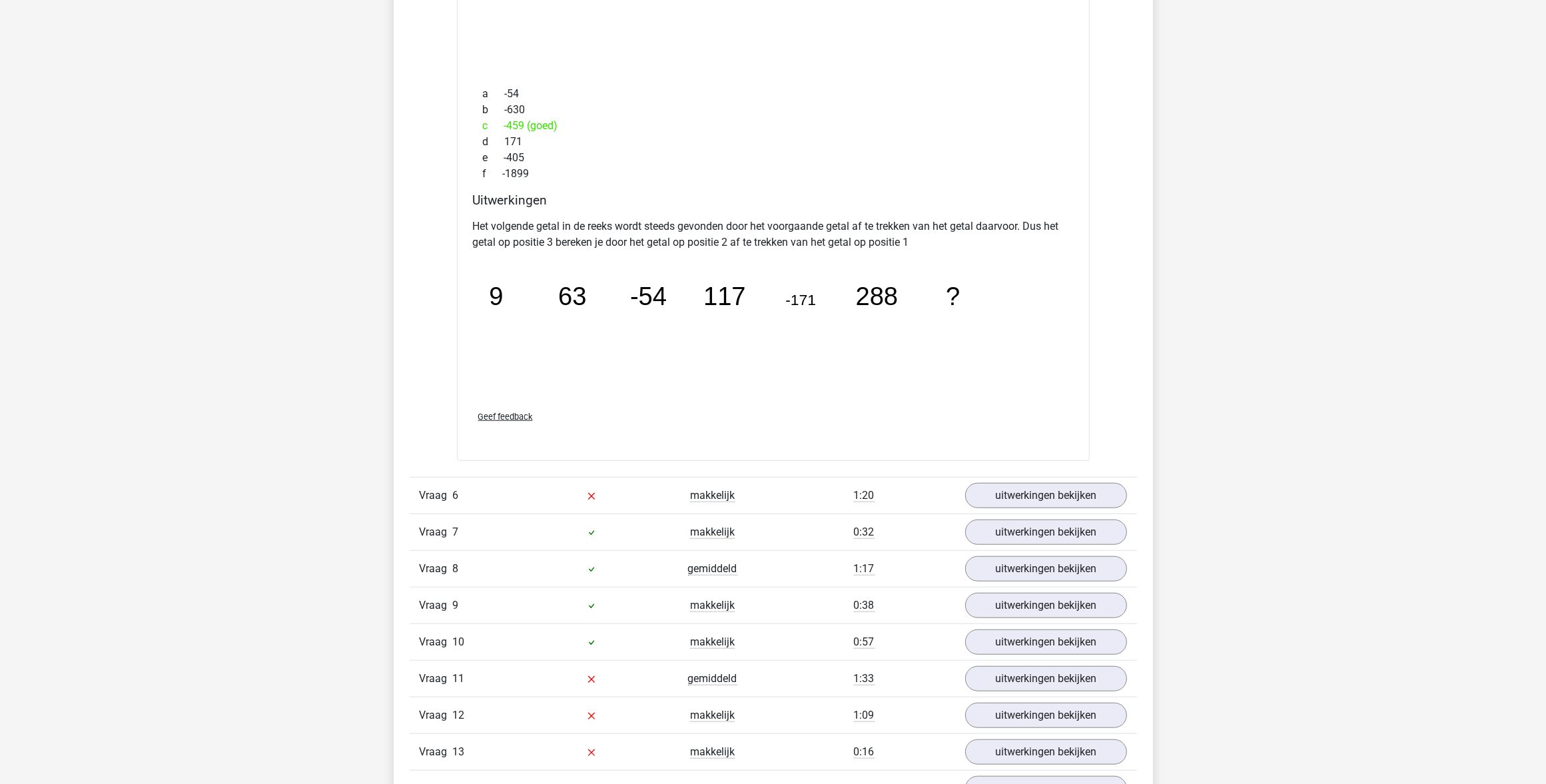
scroll to position [1249, 0]
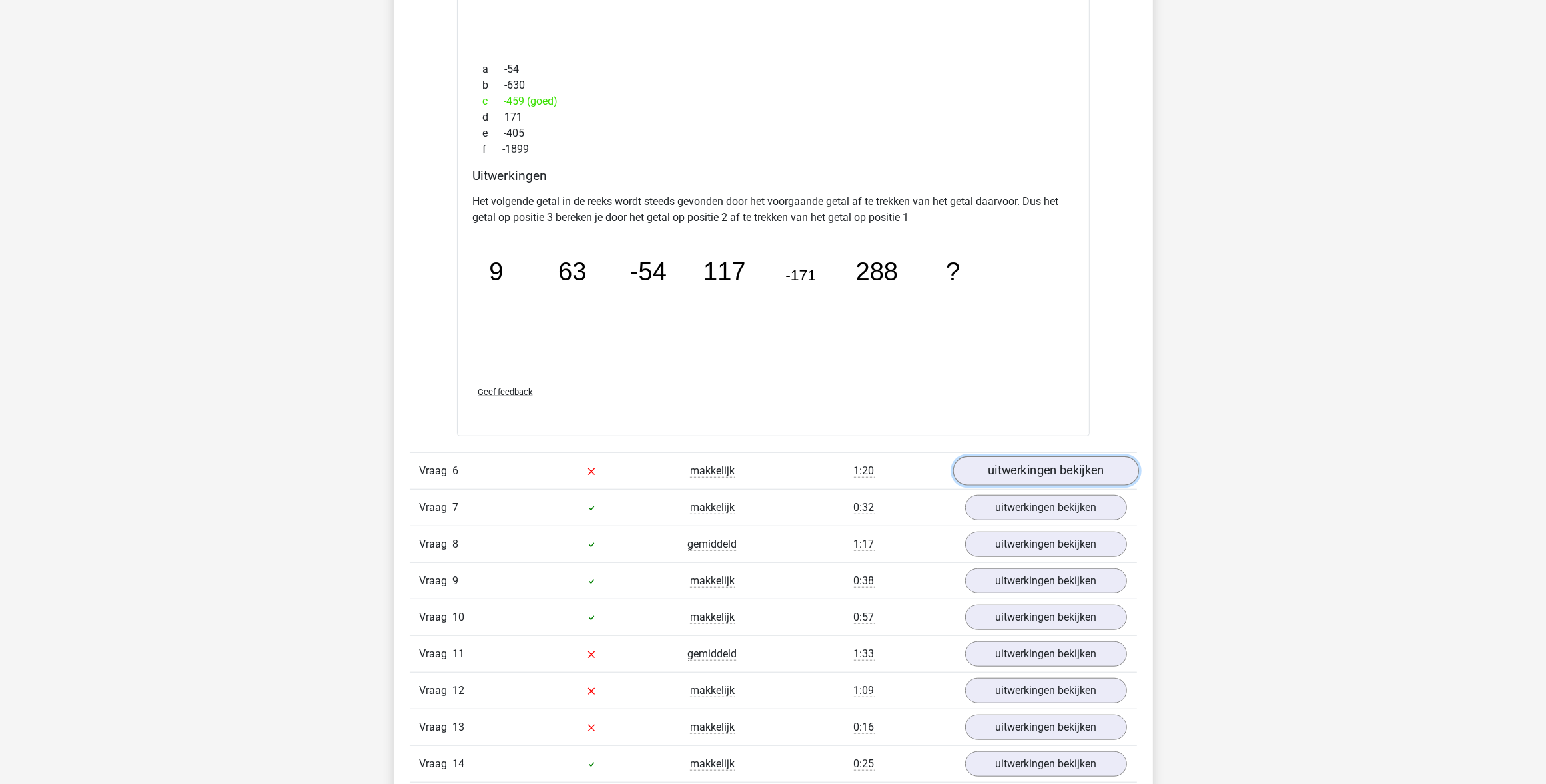
click at [984, 469] on link "uitwerkingen bekijken" at bounding box center [1046, 471] width 186 height 29
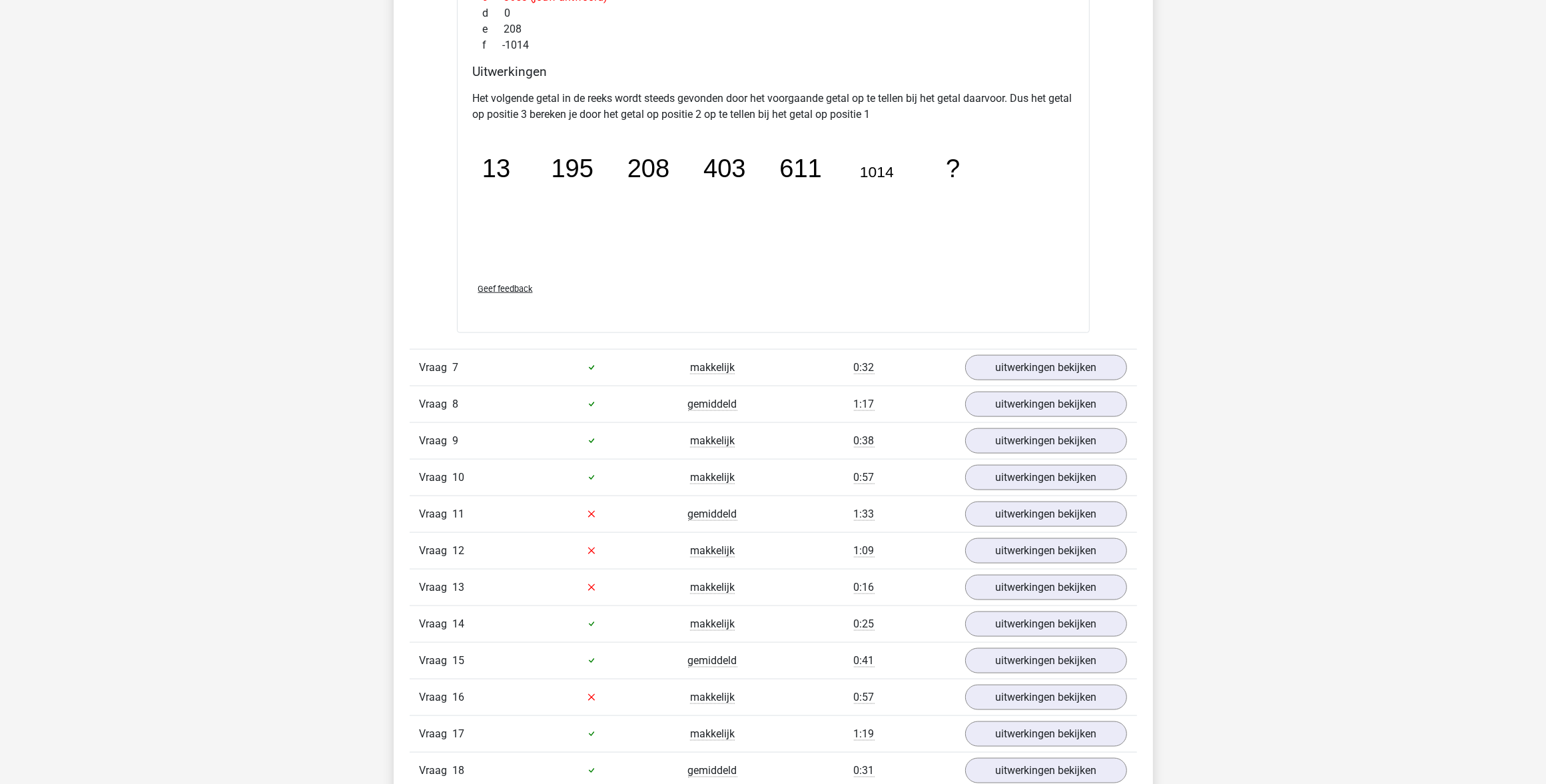
scroll to position [2081, 0]
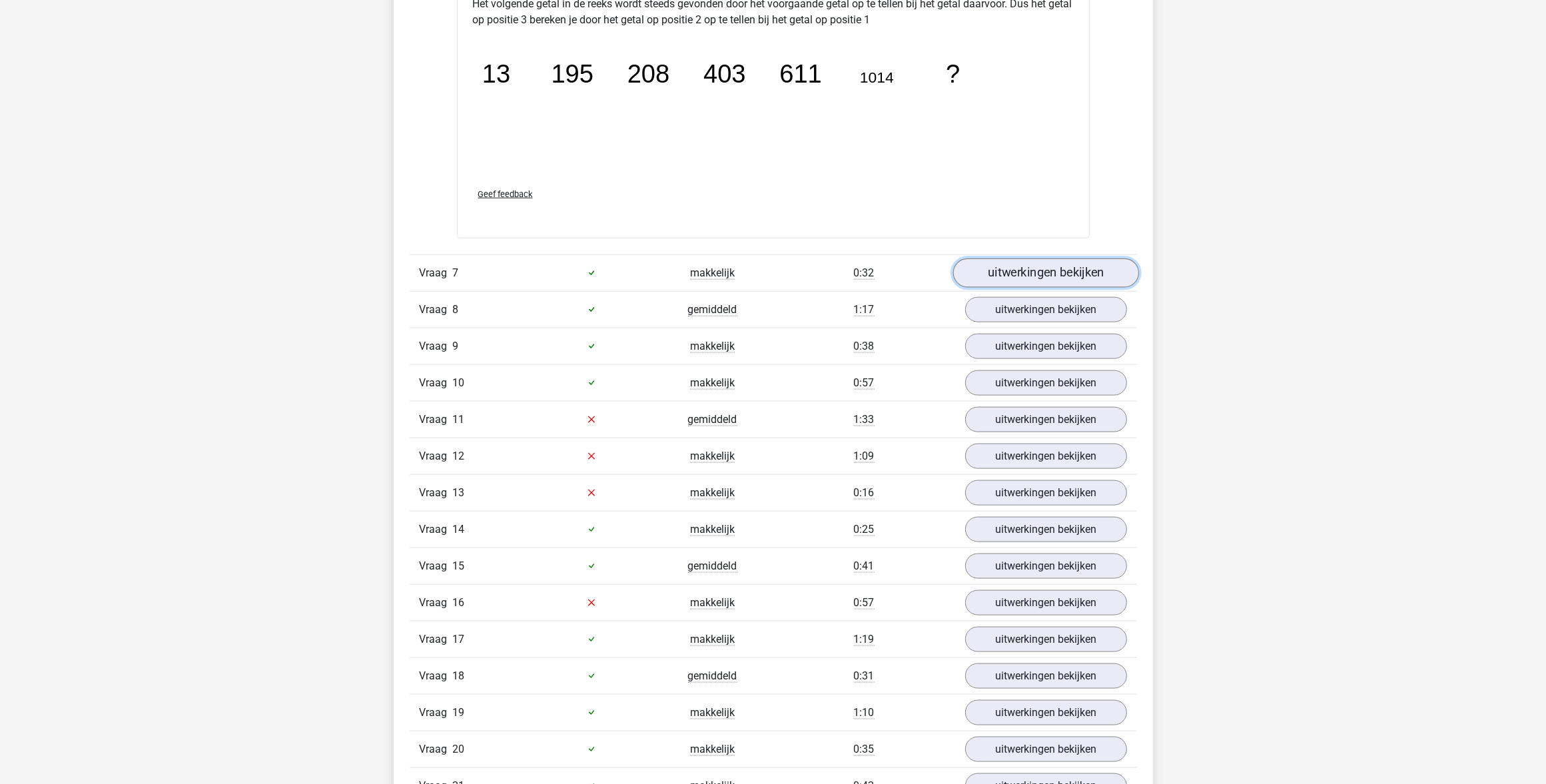
click at [1023, 269] on link "uitwerkingen bekijken" at bounding box center [1046, 273] width 186 height 29
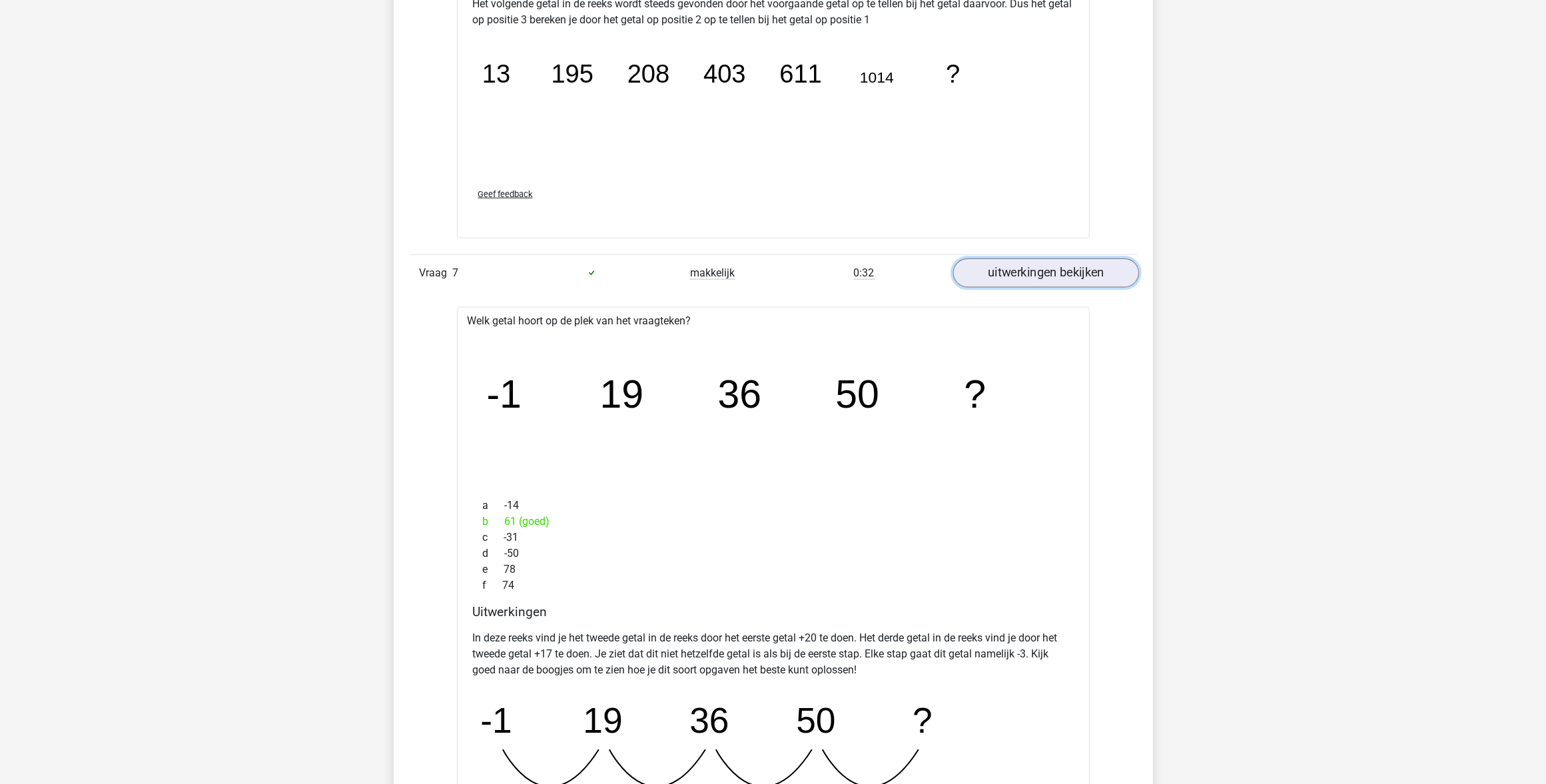
click at [1079, 270] on link "uitwerkingen bekijken" at bounding box center [1046, 273] width 186 height 29
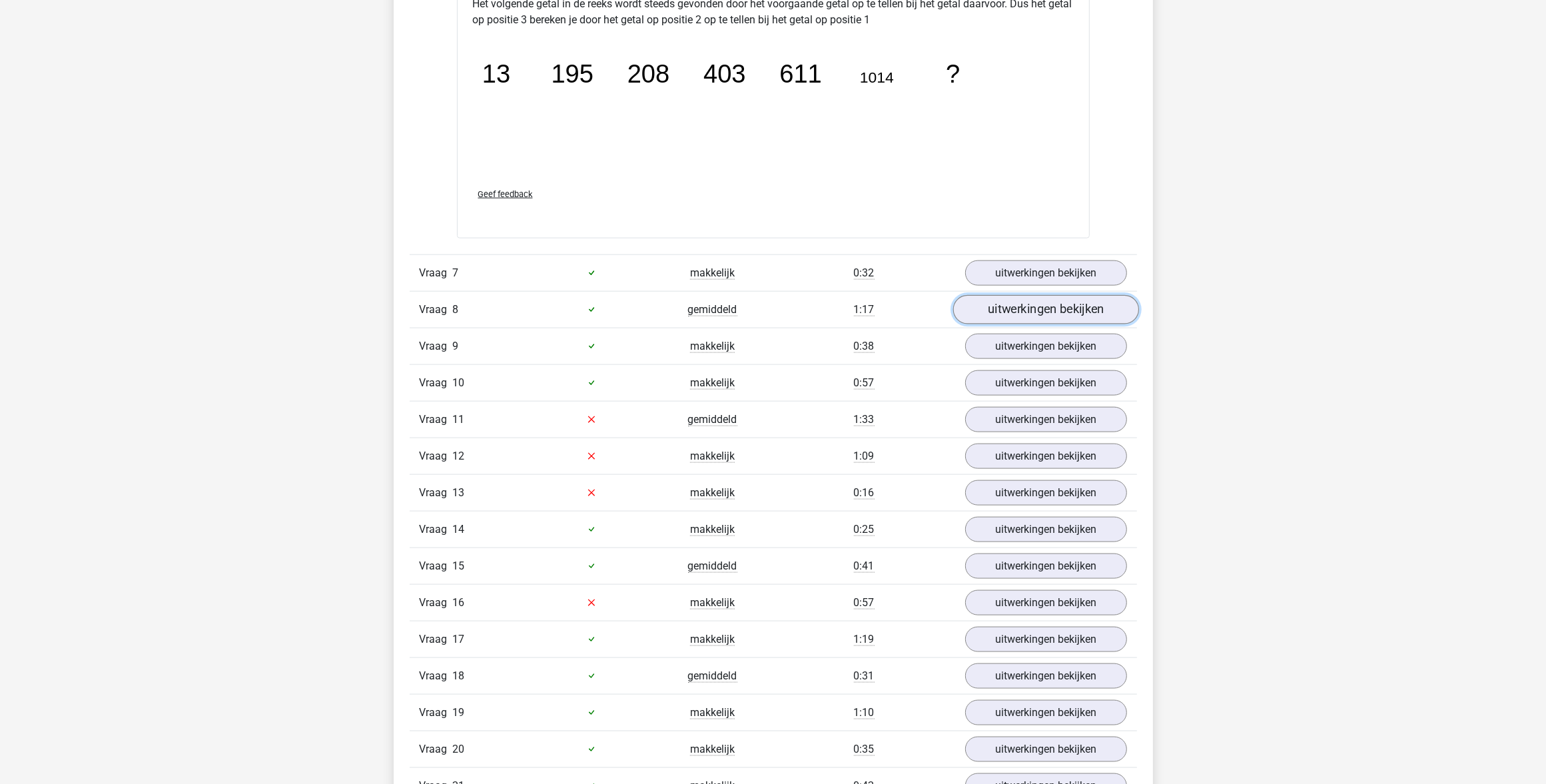
click at [1031, 308] on link "uitwerkingen bekijken" at bounding box center [1046, 310] width 186 height 29
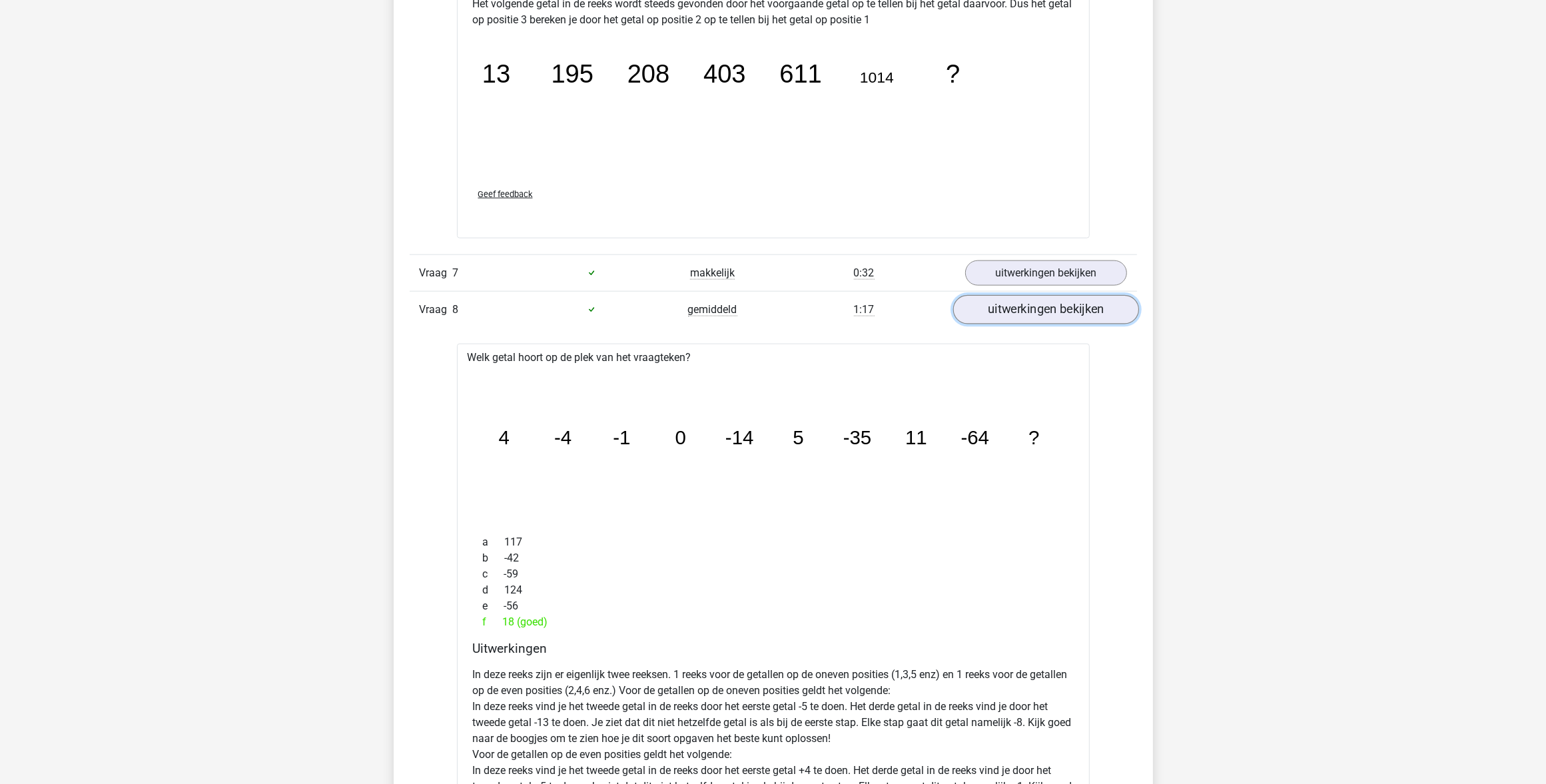
click at [1029, 307] on link "uitwerkingen bekijken" at bounding box center [1046, 310] width 186 height 29
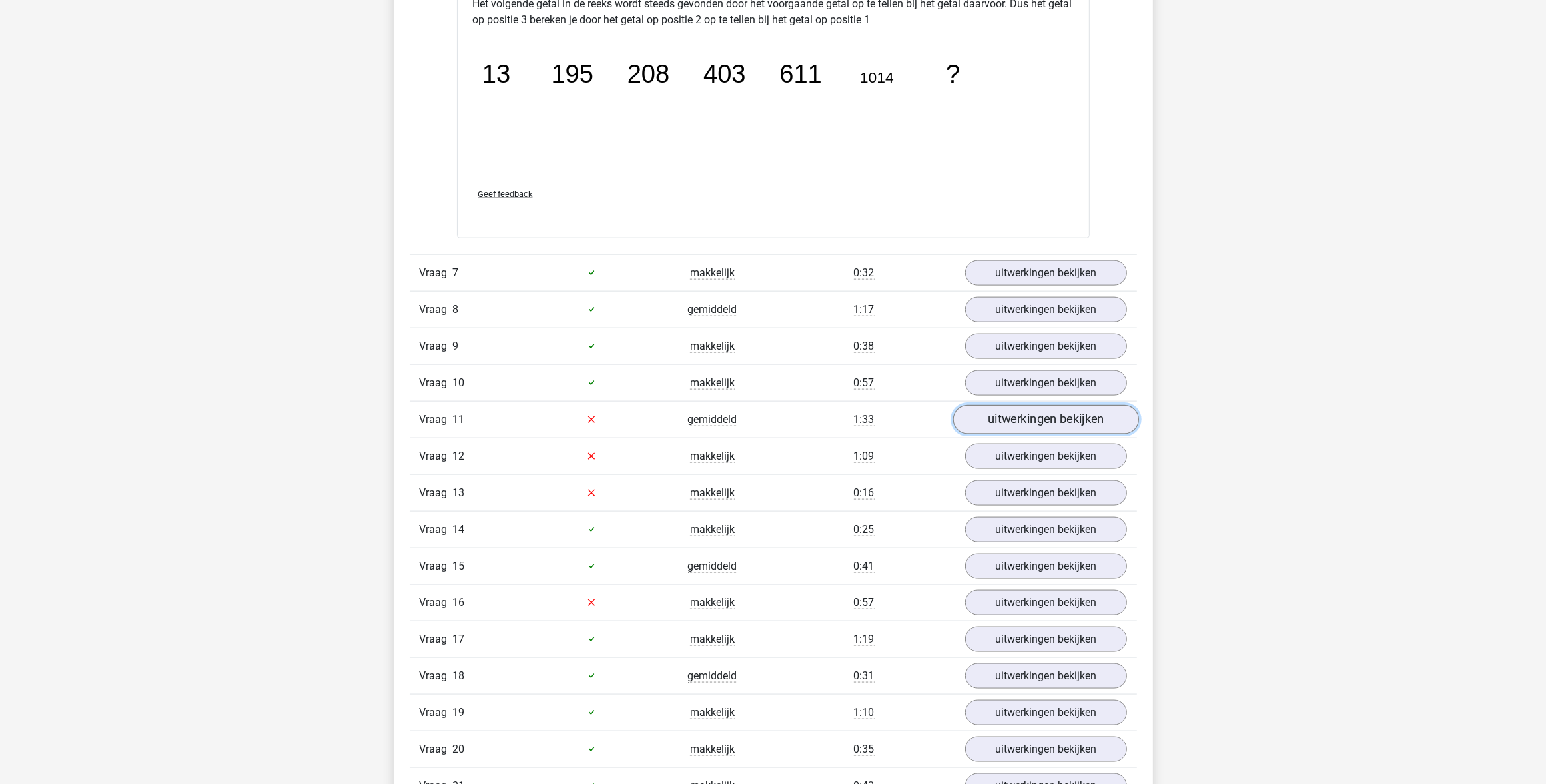
click at [984, 420] on link "uitwerkingen bekijken" at bounding box center [1046, 420] width 186 height 29
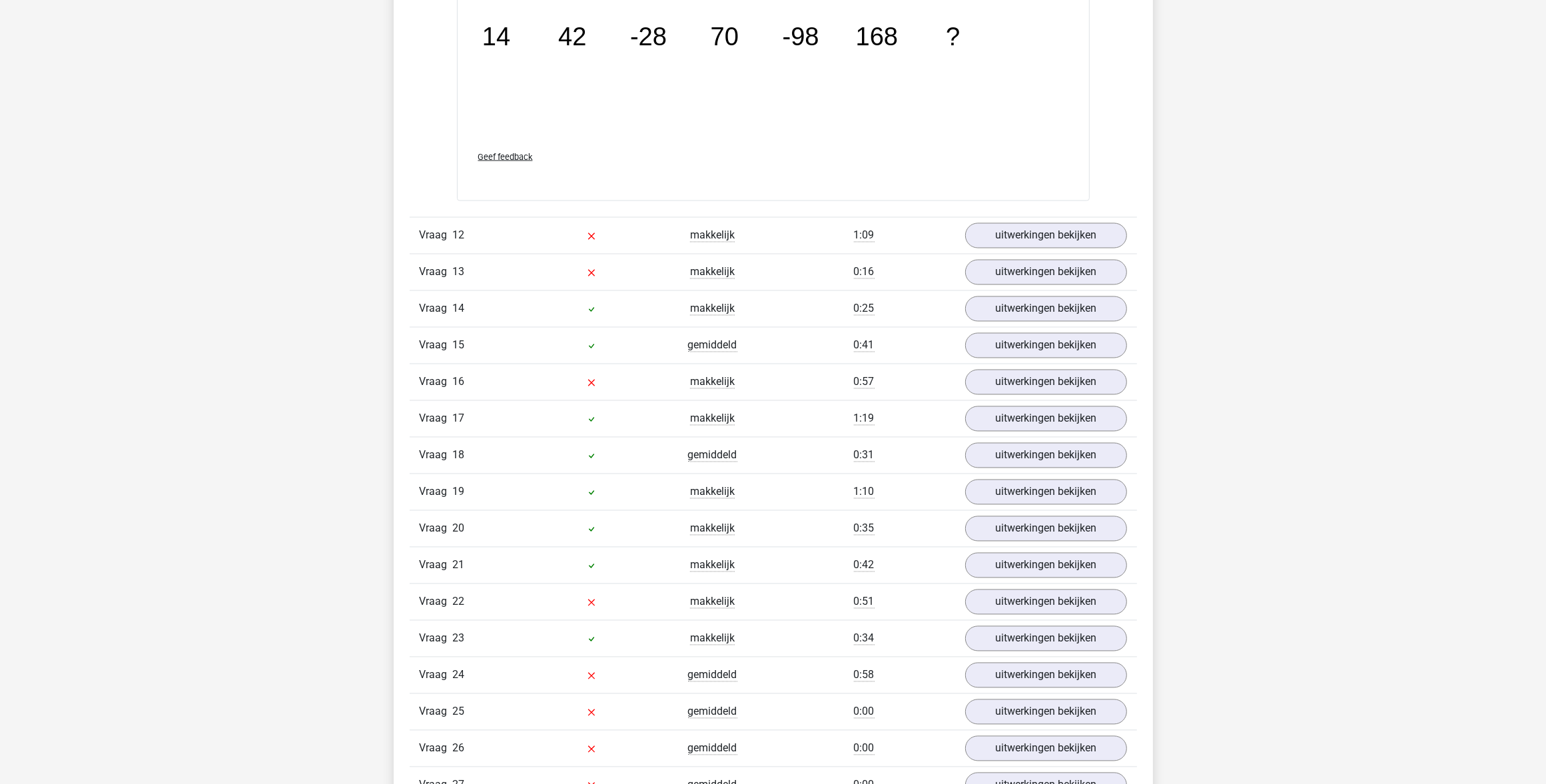
scroll to position [2913, 0]
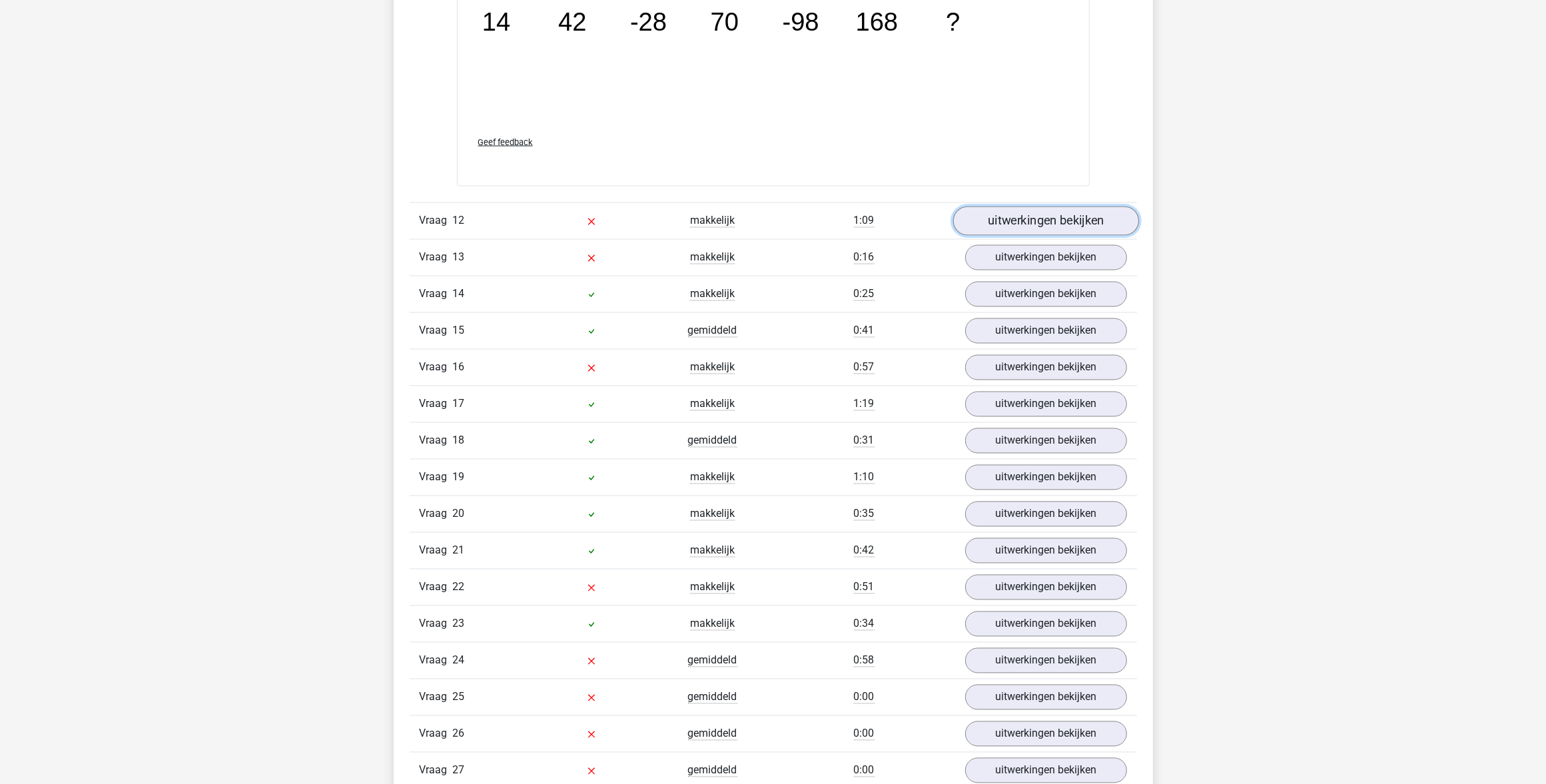
click at [994, 220] on link "uitwerkingen bekijken" at bounding box center [1046, 222] width 186 height 29
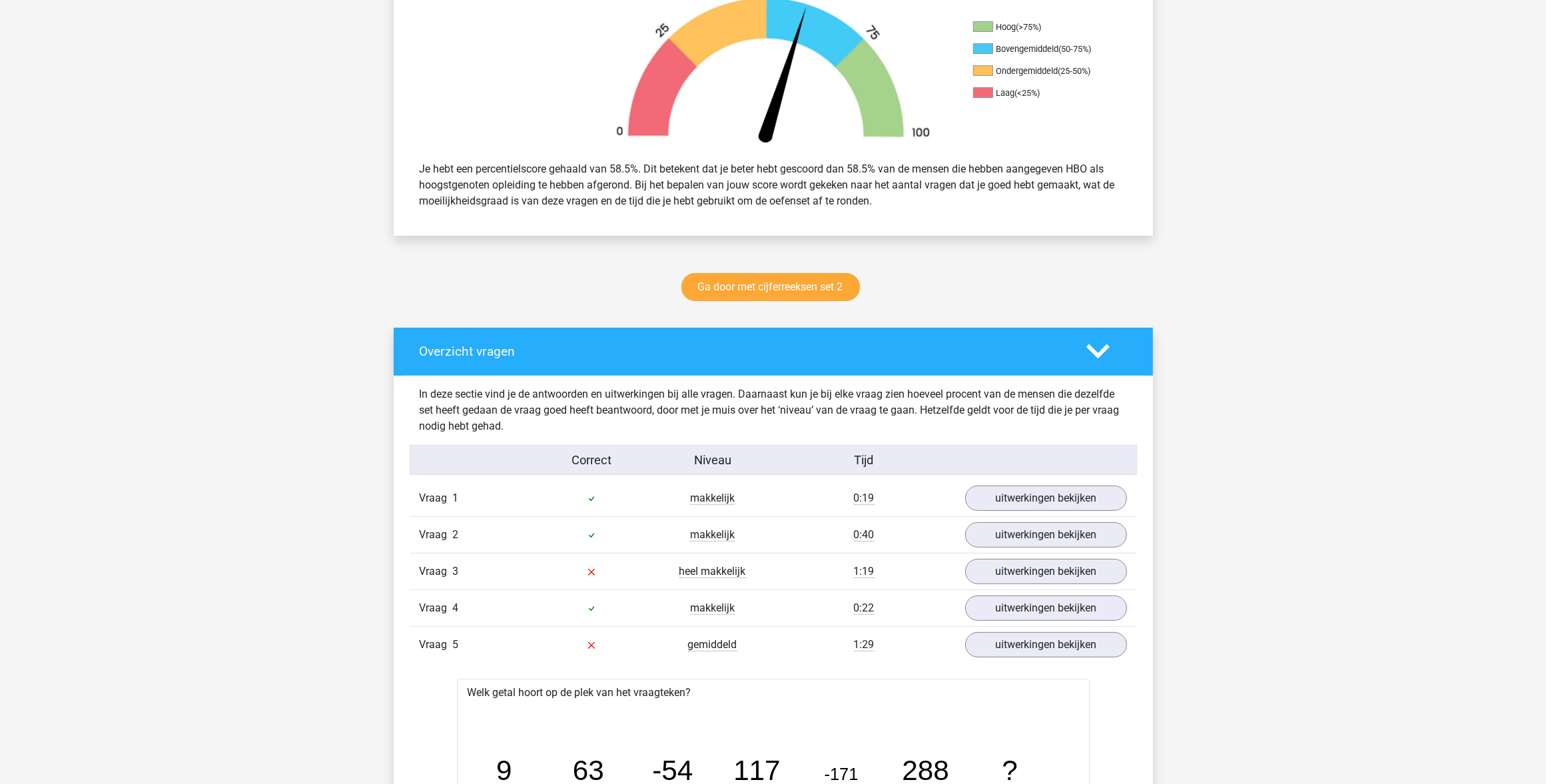
scroll to position [0, 0]
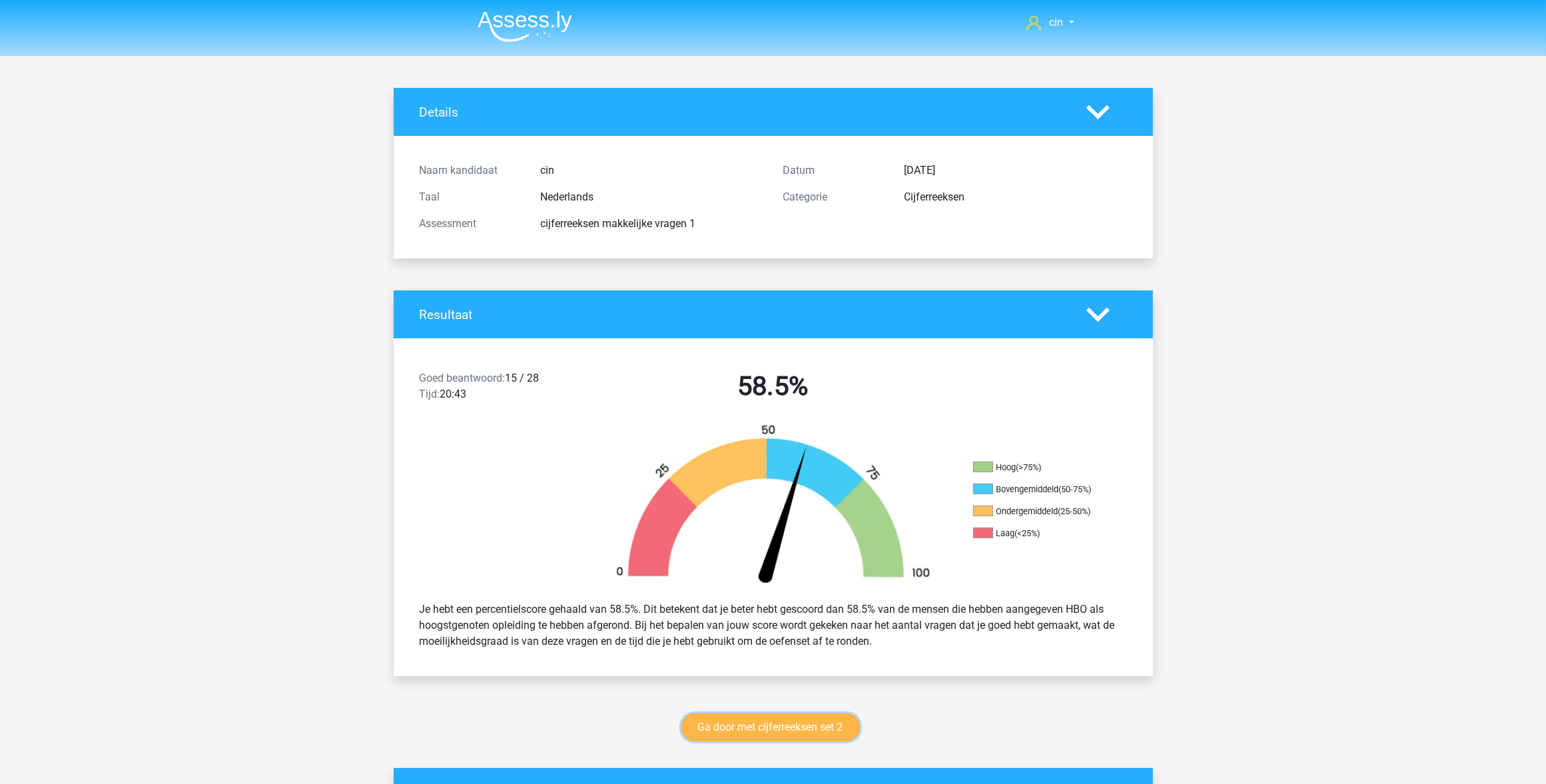
click at [718, 725] on link "Ga door met cijferreeksen set 2" at bounding box center [770, 727] width 178 height 28
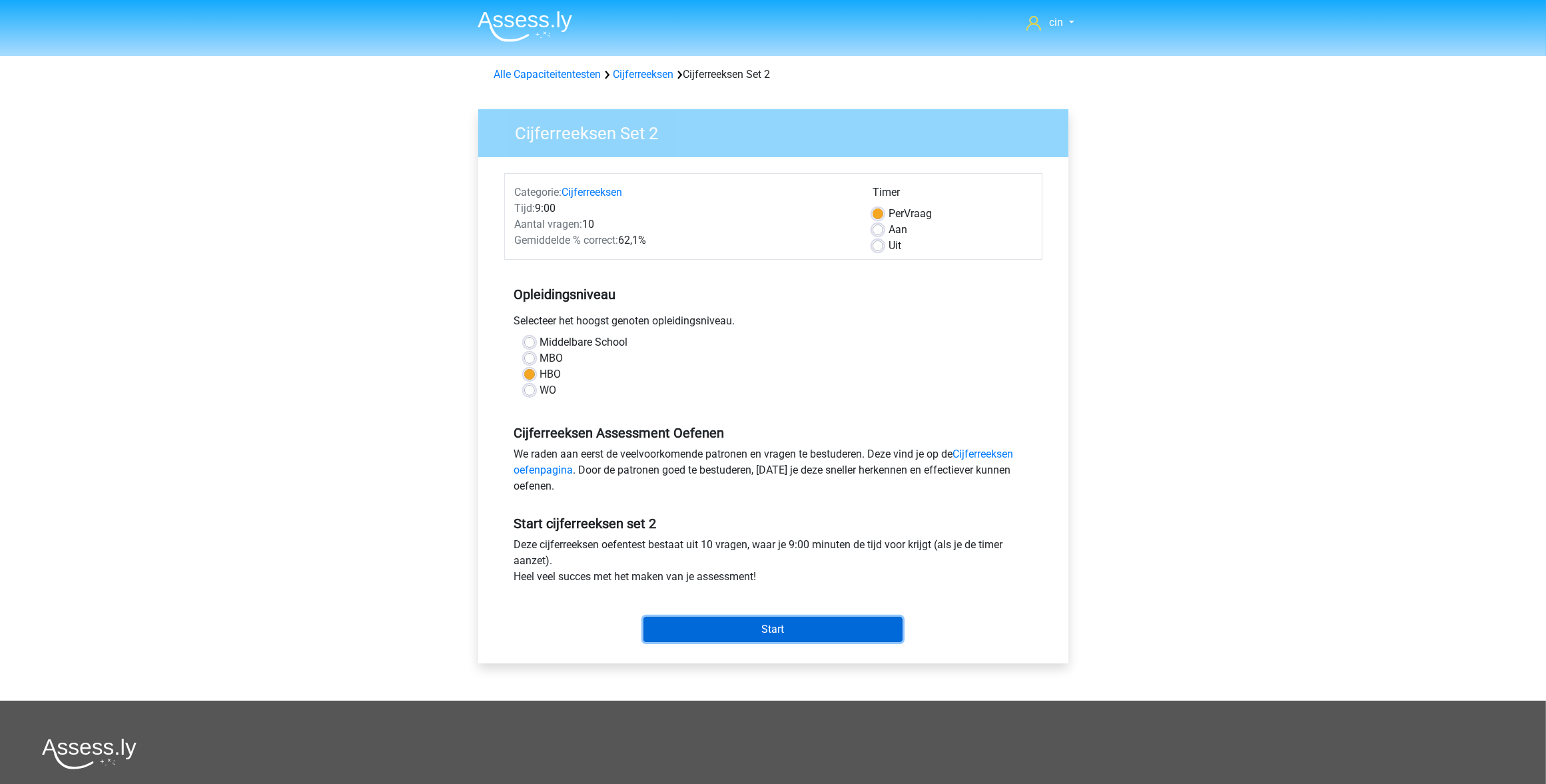
click at [775, 630] on input "Start" at bounding box center [773, 629] width 259 height 26
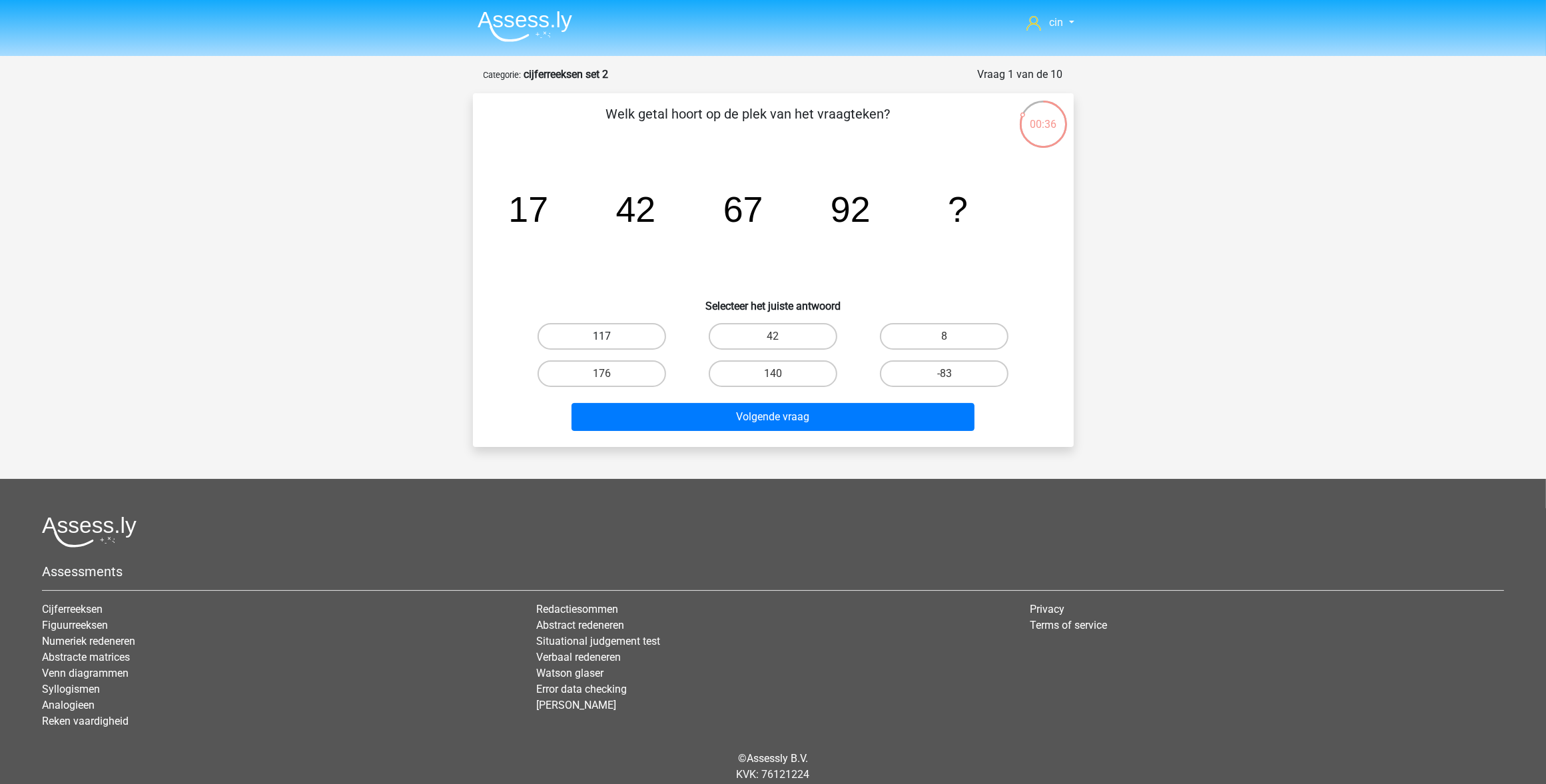
click at [578, 331] on label "117" at bounding box center [602, 336] width 129 height 26
click at [602, 337] on input "117" at bounding box center [606, 341] width 9 height 9
radio input "true"
click at [623, 429] on div "Volgende vraag" at bounding box center [773, 420] width 514 height 34
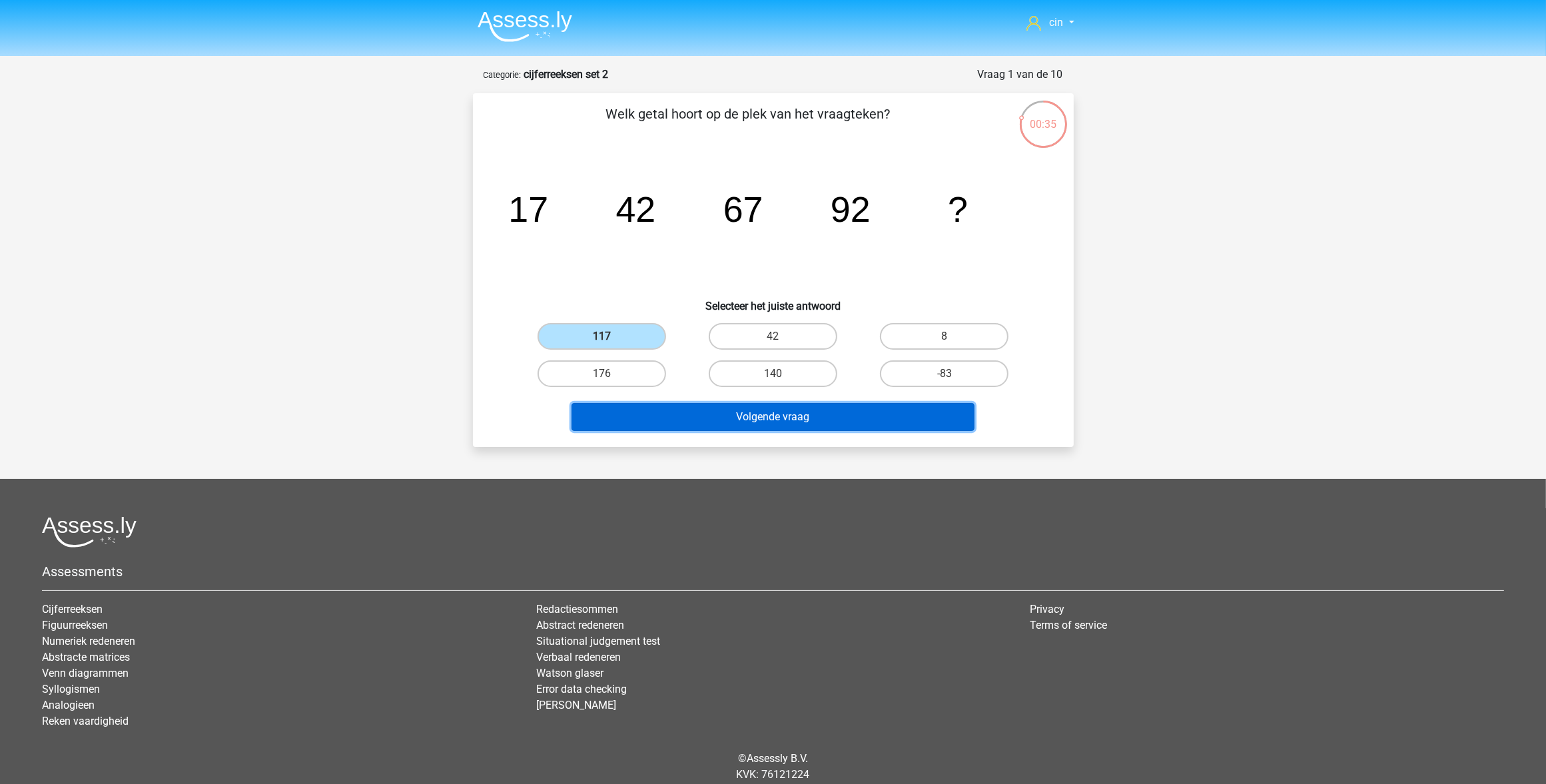
click at [619, 425] on button "Volgende vraag" at bounding box center [773, 417] width 403 height 28
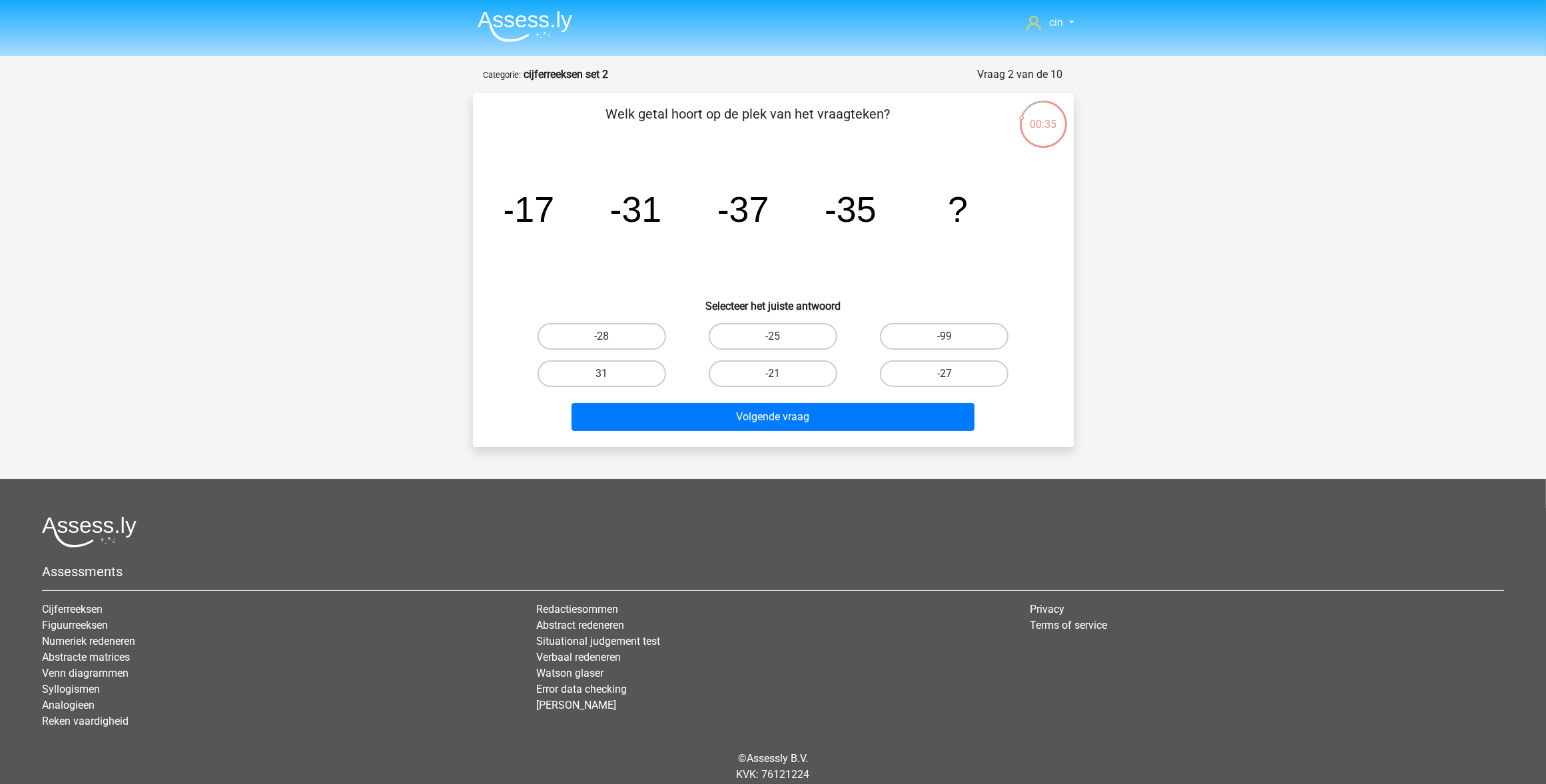
scroll to position [44, 0]
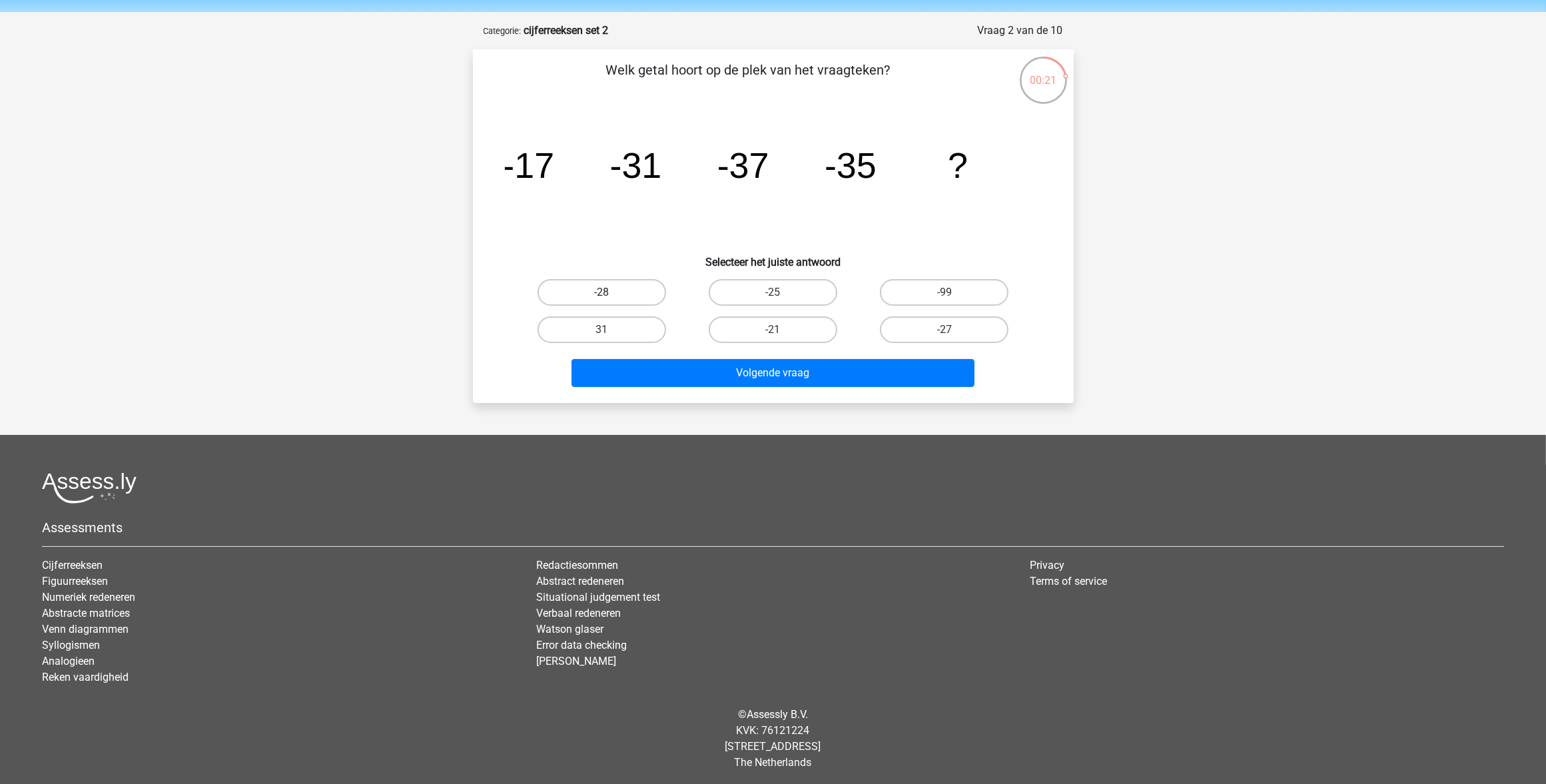
click at [588, 290] on label "-28" at bounding box center [602, 292] width 129 height 26
click at [602, 292] on input "-28" at bounding box center [606, 296] width 9 height 9
radio input "true"
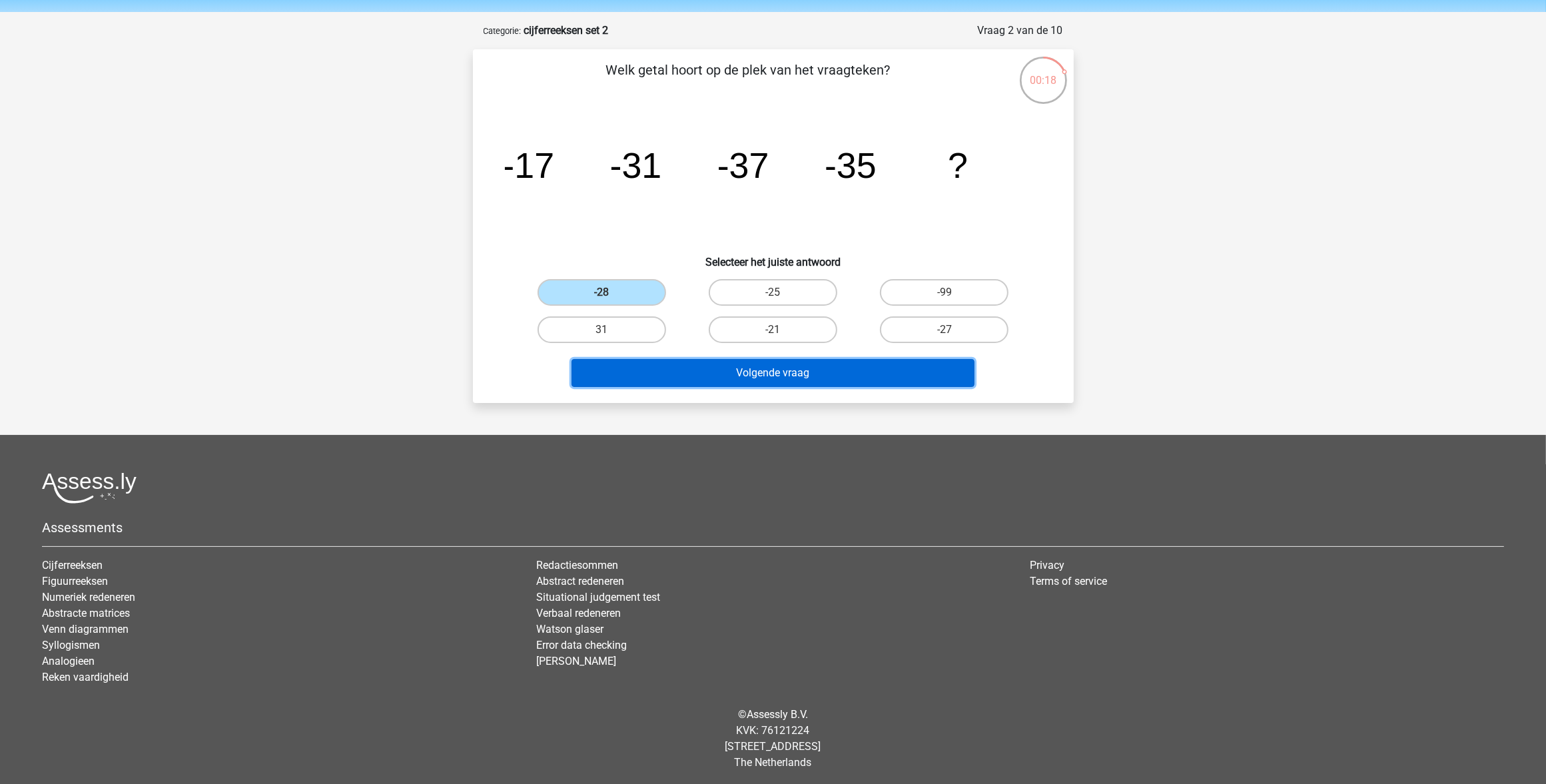
click at [795, 381] on button "Volgende vraag" at bounding box center [773, 373] width 403 height 28
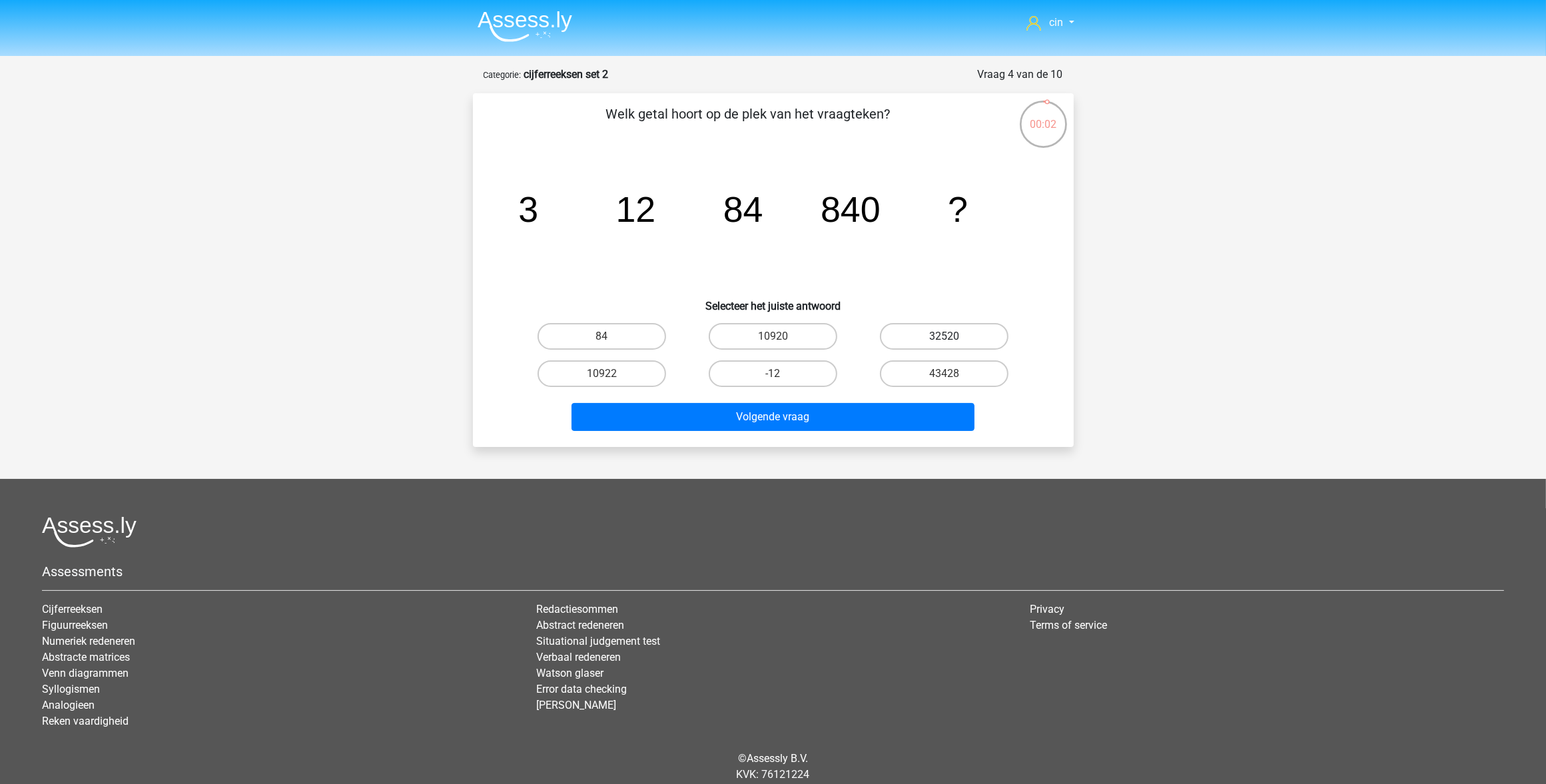
click at [892, 331] on label "32520" at bounding box center [944, 336] width 129 height 26
click at [945, 337] on input "32520" at bounding box center [949, 341] width 9 height 9
radio input "true"
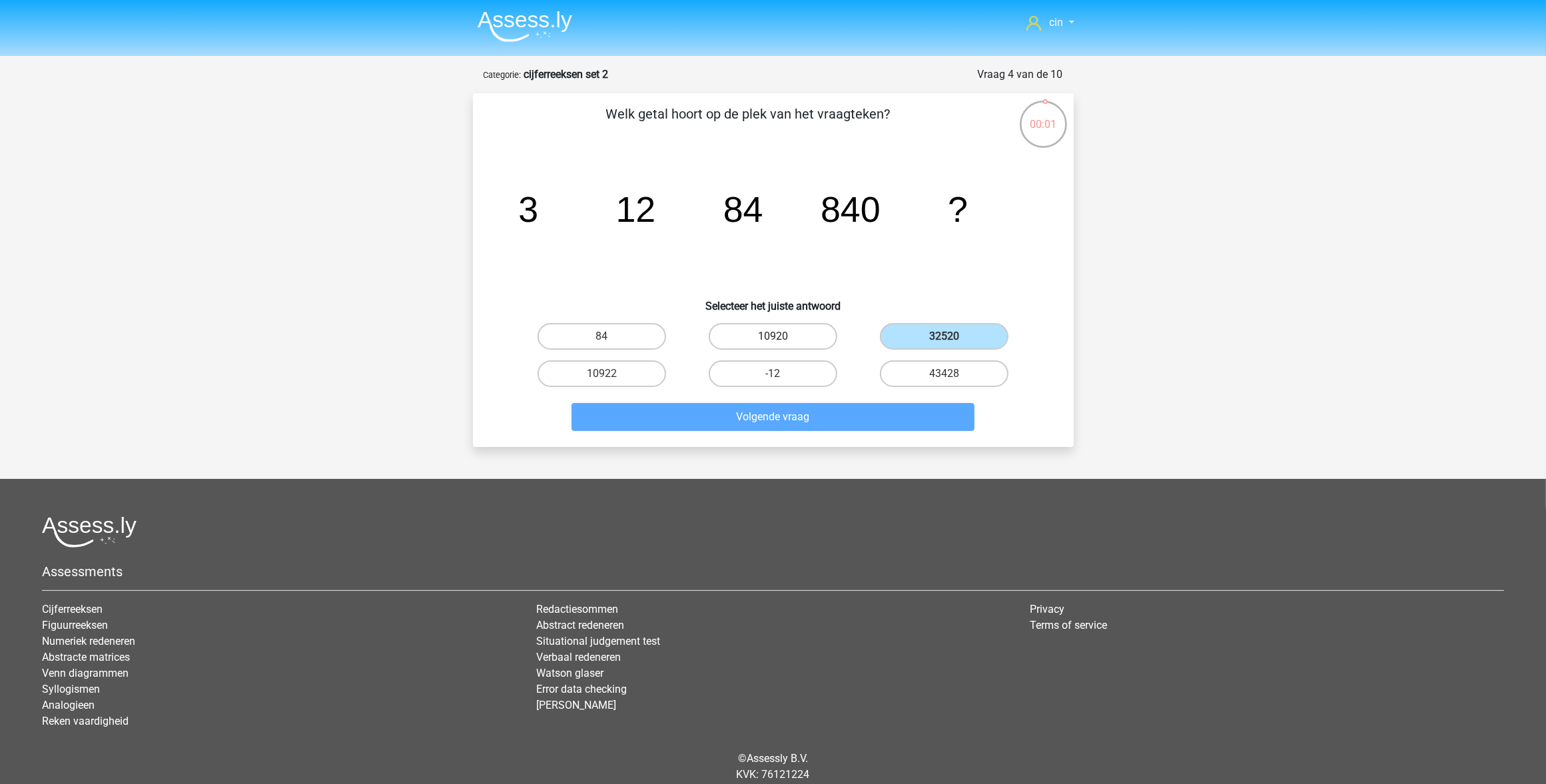
click at [775, 331] on label "10920" at bounding box center [773, 336] width 129 height 26
click at [775, 337] on input "10920" at bounding box center [777, 341] width 9 height 9
radio input "true"
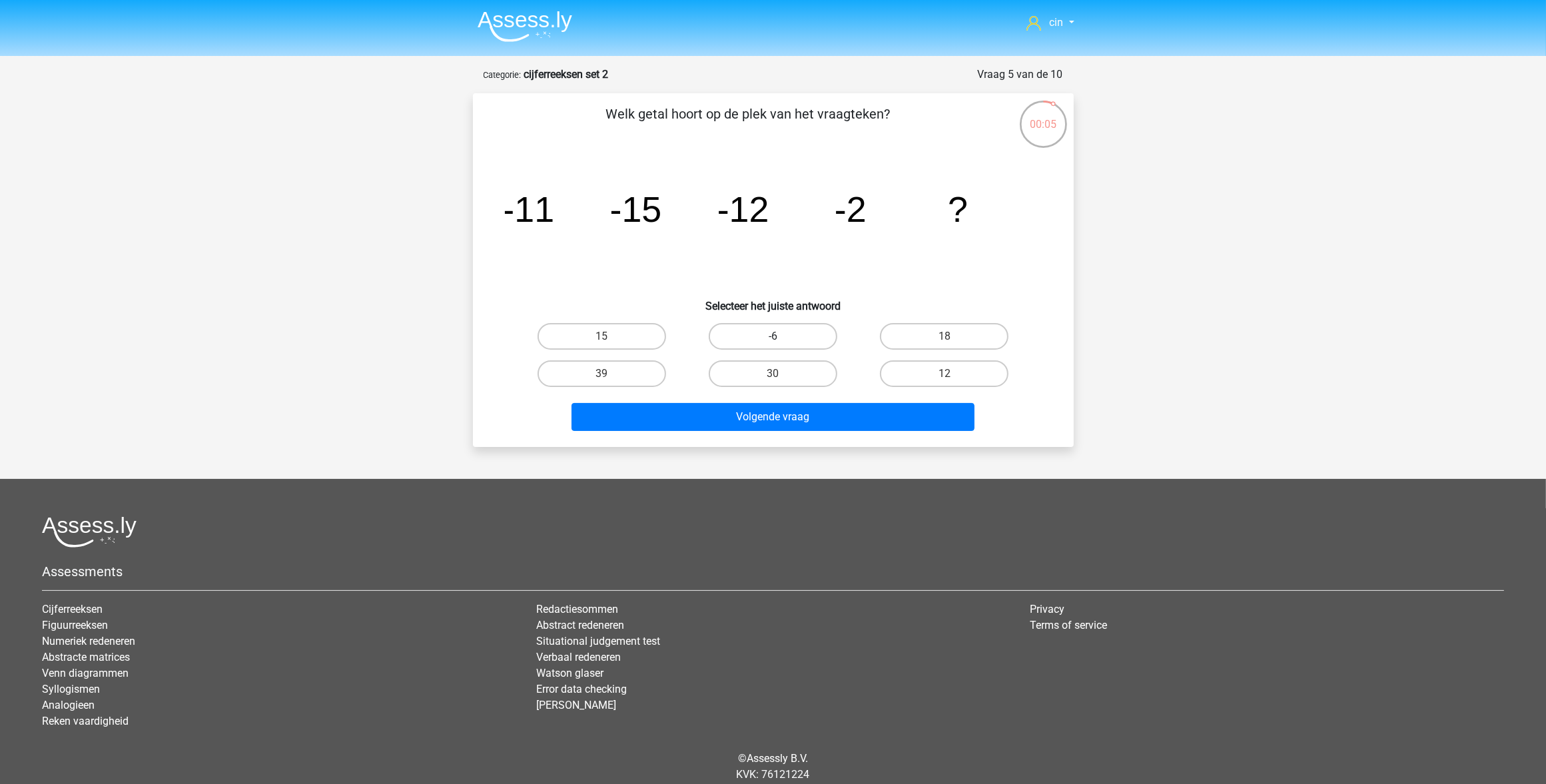
click at [756, 330] on label "-6" at bounding box center [773, 336] width 129 height 26
click at [773, 337] on input "-6" at bounding box center [777, 341] width 9 height 9
radio input "true"
click at [736, 423] on button "Volgende vraag" at bounding box center [773, 417] width 403 height 28
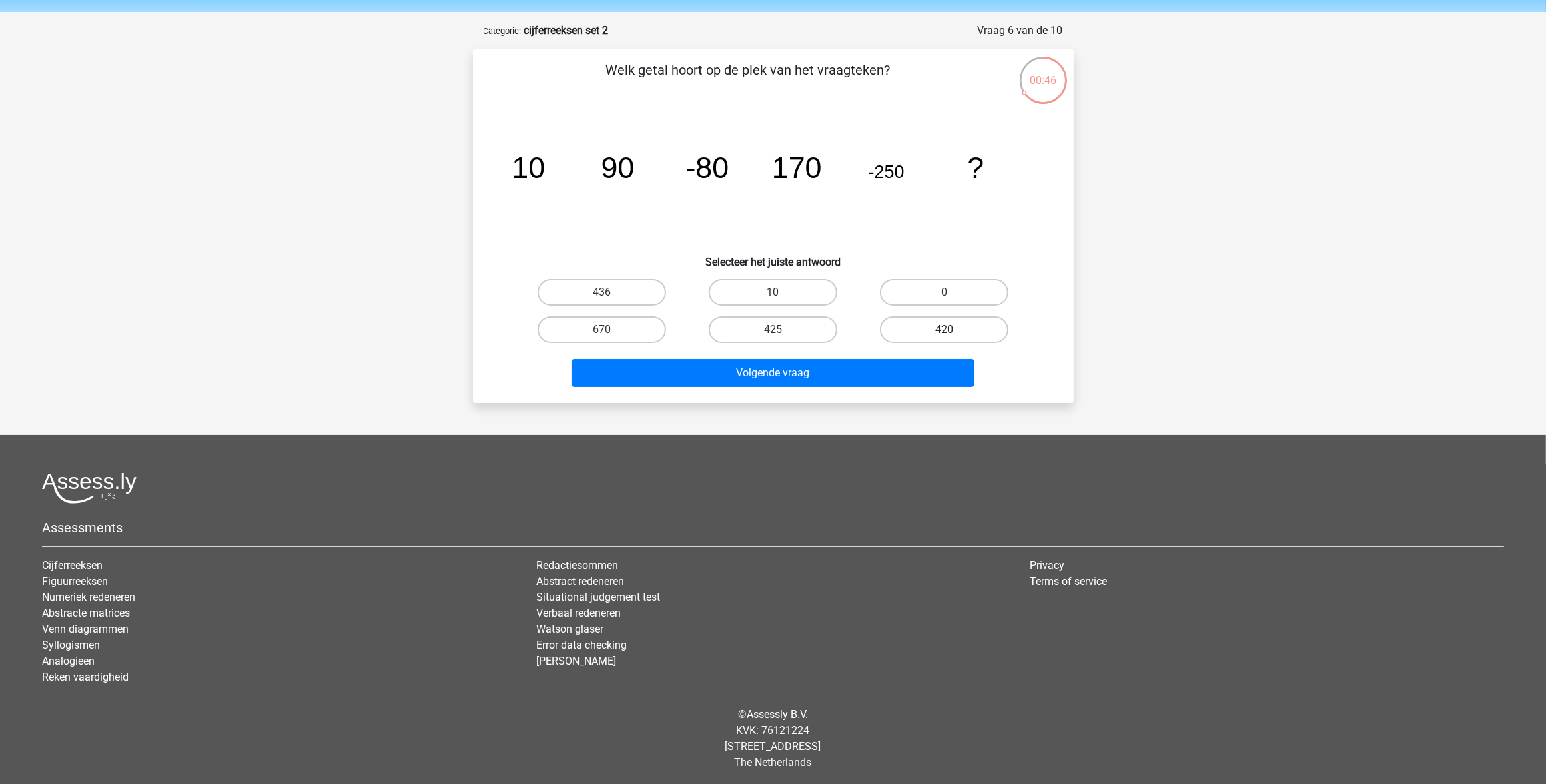
click at [927, 325] on label "420" at bounding box center [944, 329] width 129 height 26
click at [945, 330] on input "420" at bounding box center [949, 334] width 9 height 9
radio input "true"
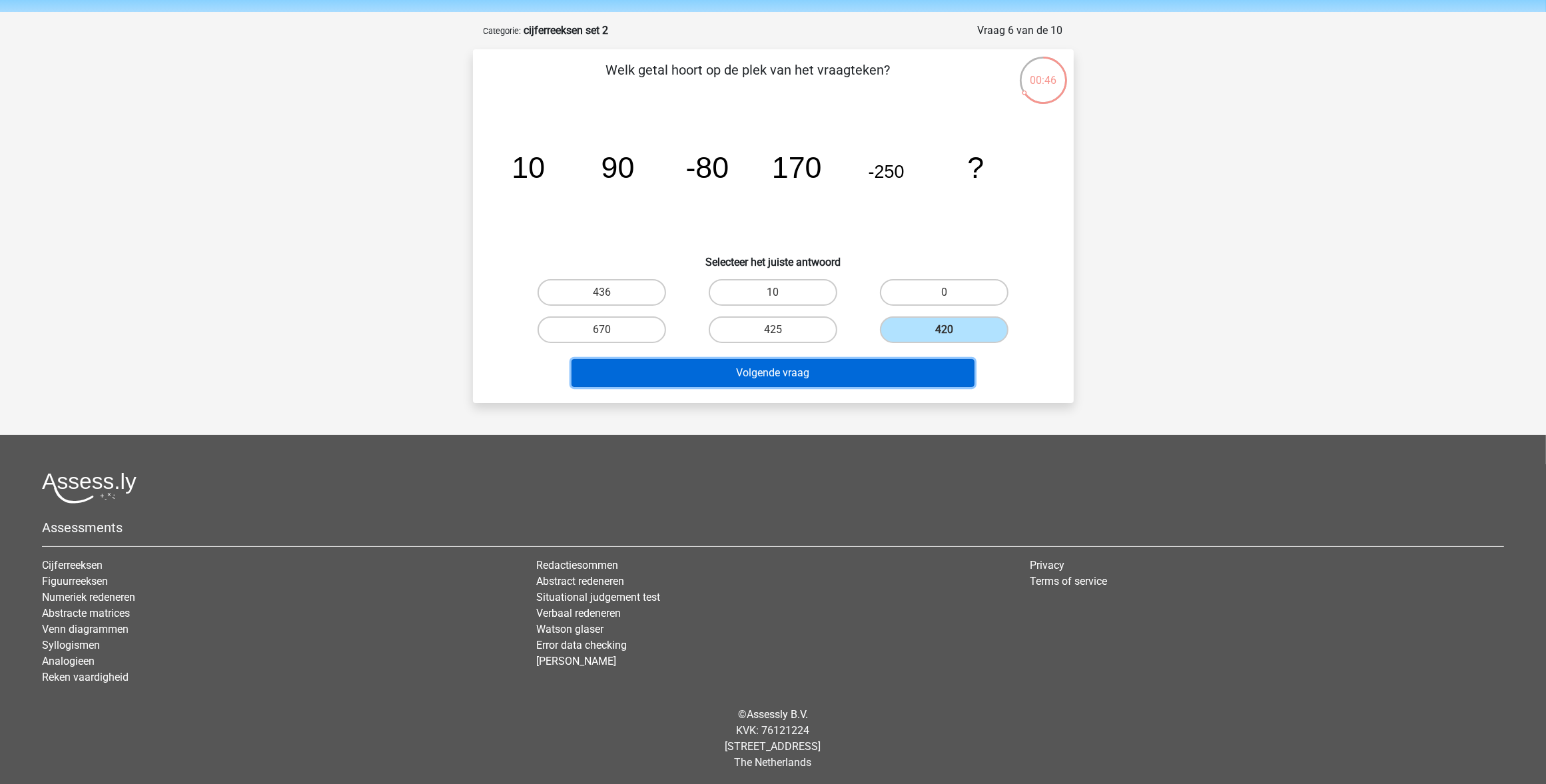
click at [862, 359] on button "Volgende vraag" at bounding box center [773, 373] width 403 height 28
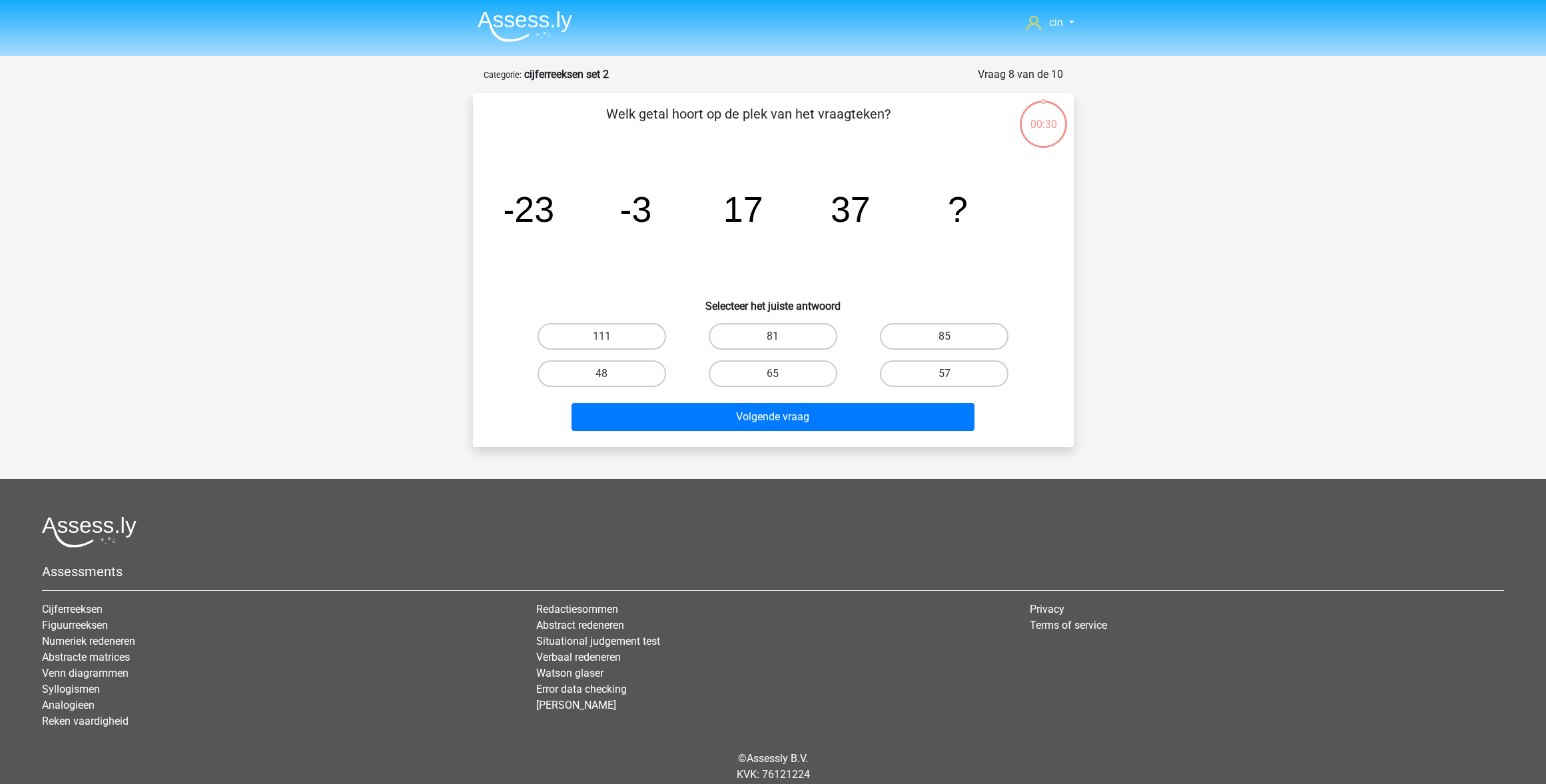
scroll to position [44, 0]
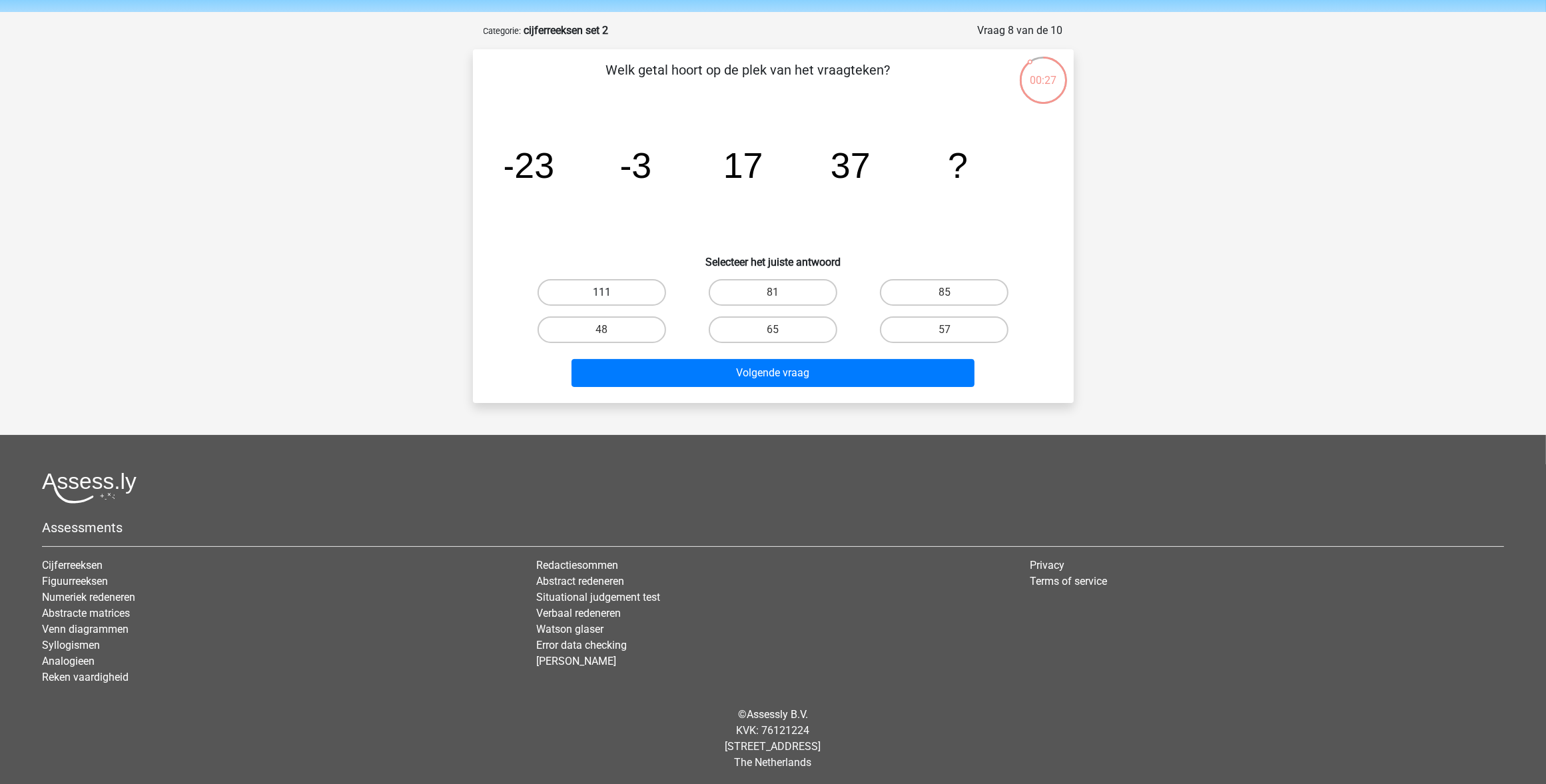
click at [541, 286] on label "111" at bounding box center [602, 292] width 129 height 26
click at [602, 292] on input "111" at bounding box center [606, 296] width 9 height 9
radio input "true"
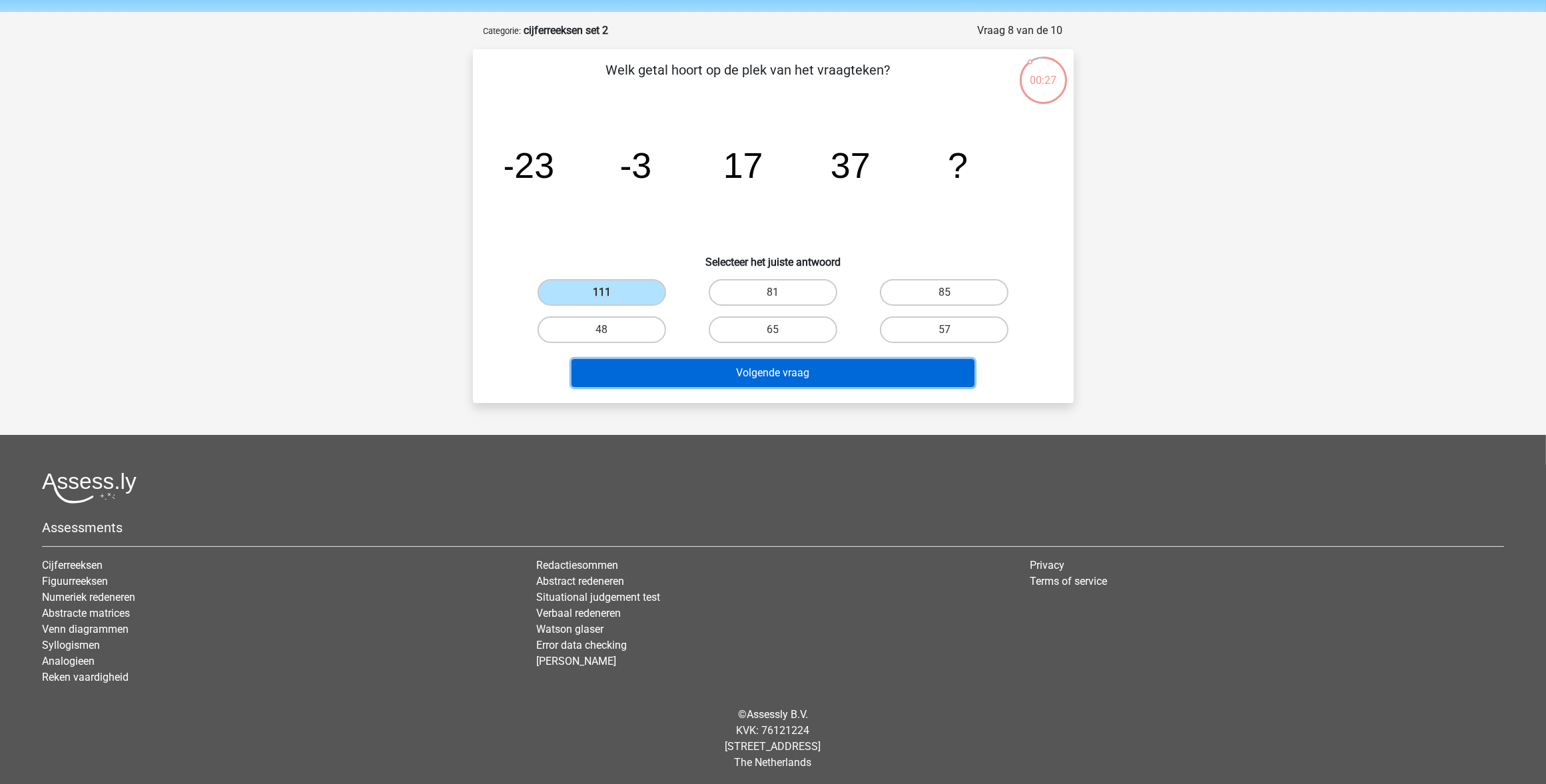
click at [593, 366] on button "Volgende vraag" at bounding box center [773, 373] width 403 height 28
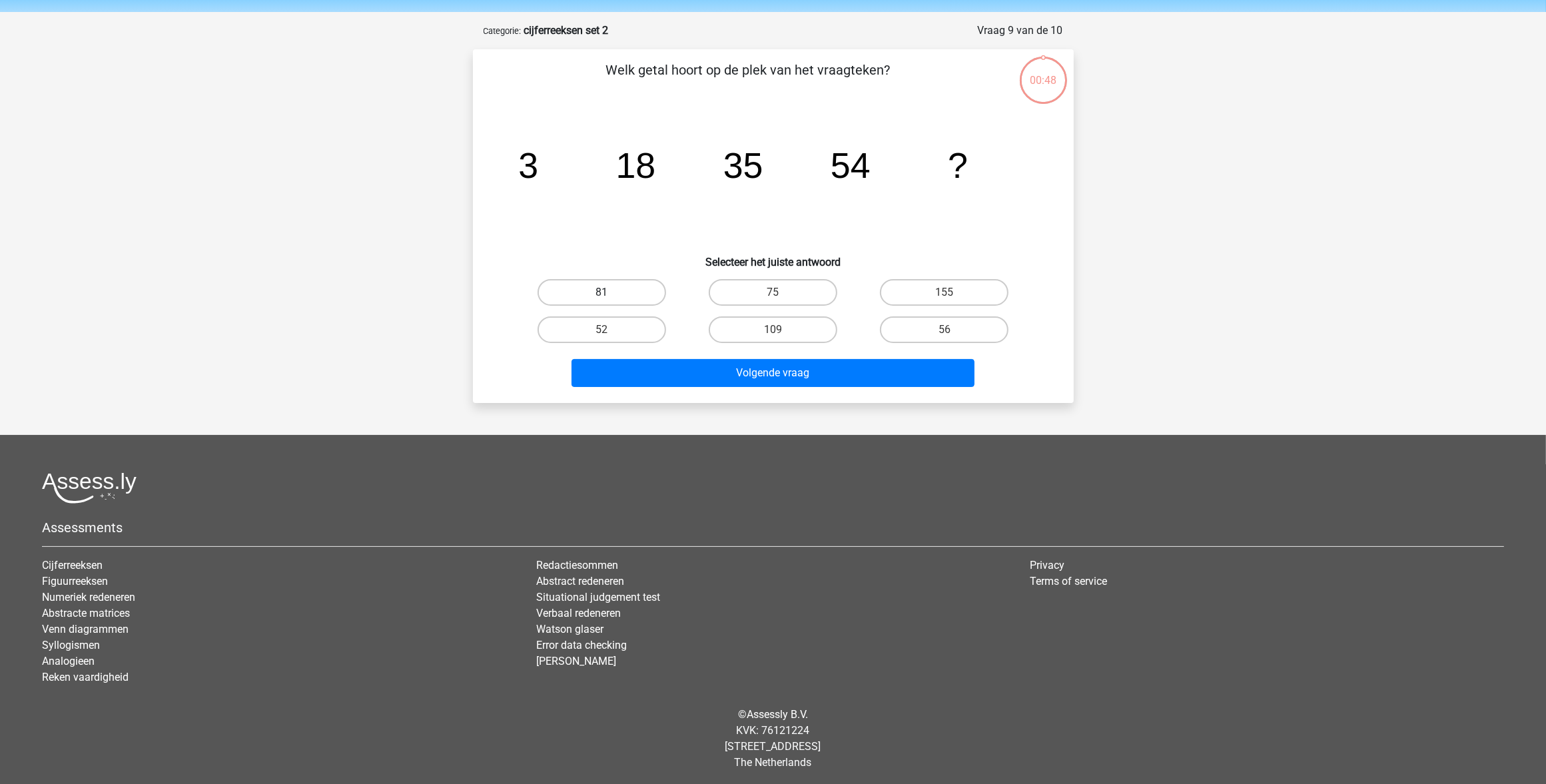
drag, startPoint x: 589, startPoint y: 277, endPoint x: 593, endPoint y: 301, distance: 24.3
click at [589, 281] on div "81" at bounding box center [602, 292] width 171 height 37
drag, startPoint x: 597, startPoint y: 277, endPoint x: 600, endPoint y: 283, distance: 6.7
click at [600, 282] on div "81" at bounding box center [602, 292] width 171 height 37
click at [602, 288] on label "81" at bounding box center [602, 292] width 129 height 26
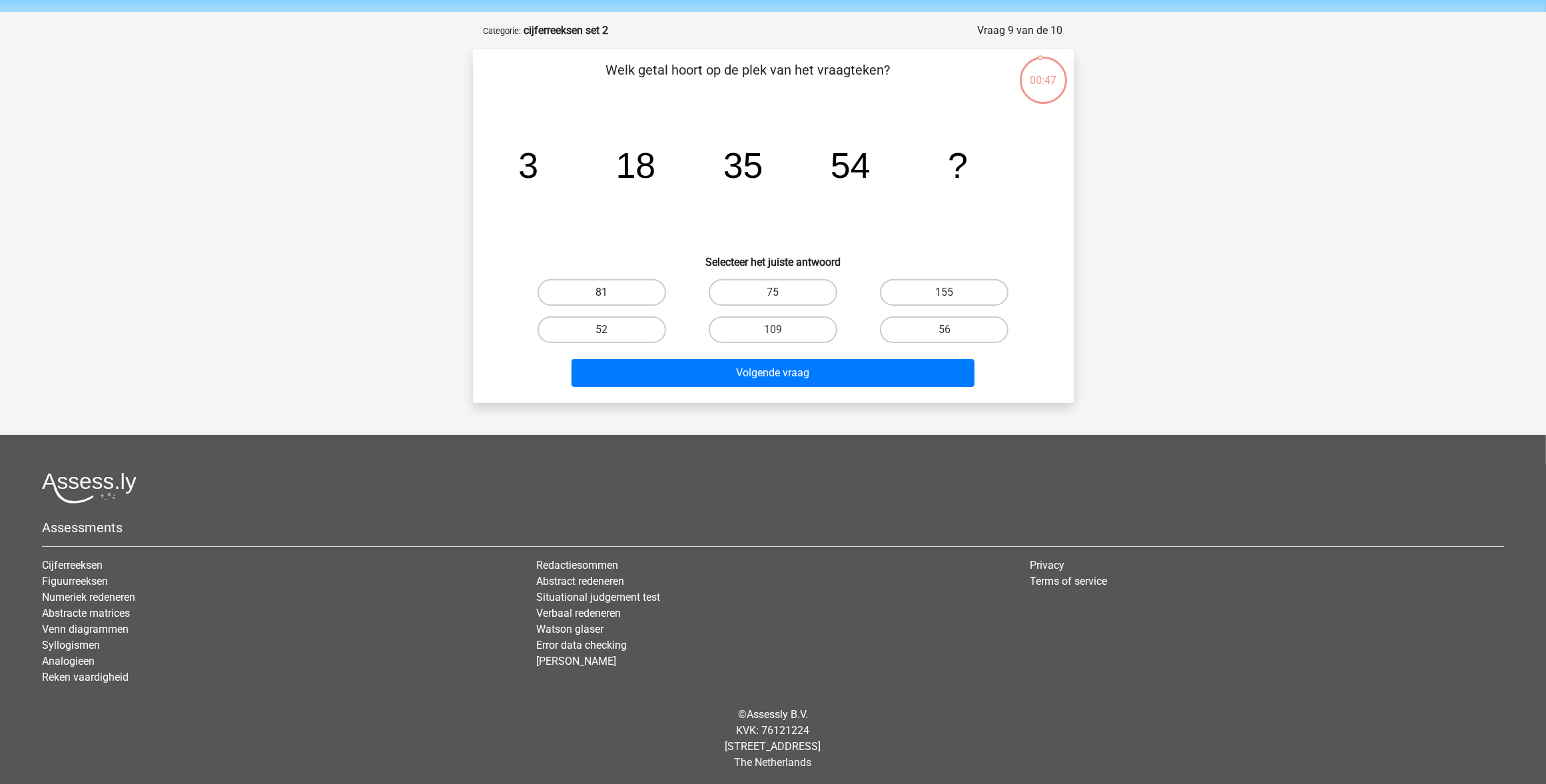
click at [602, 292] on input "81" at bounding box center [606, 296] width 9 height 9
radio input "true"
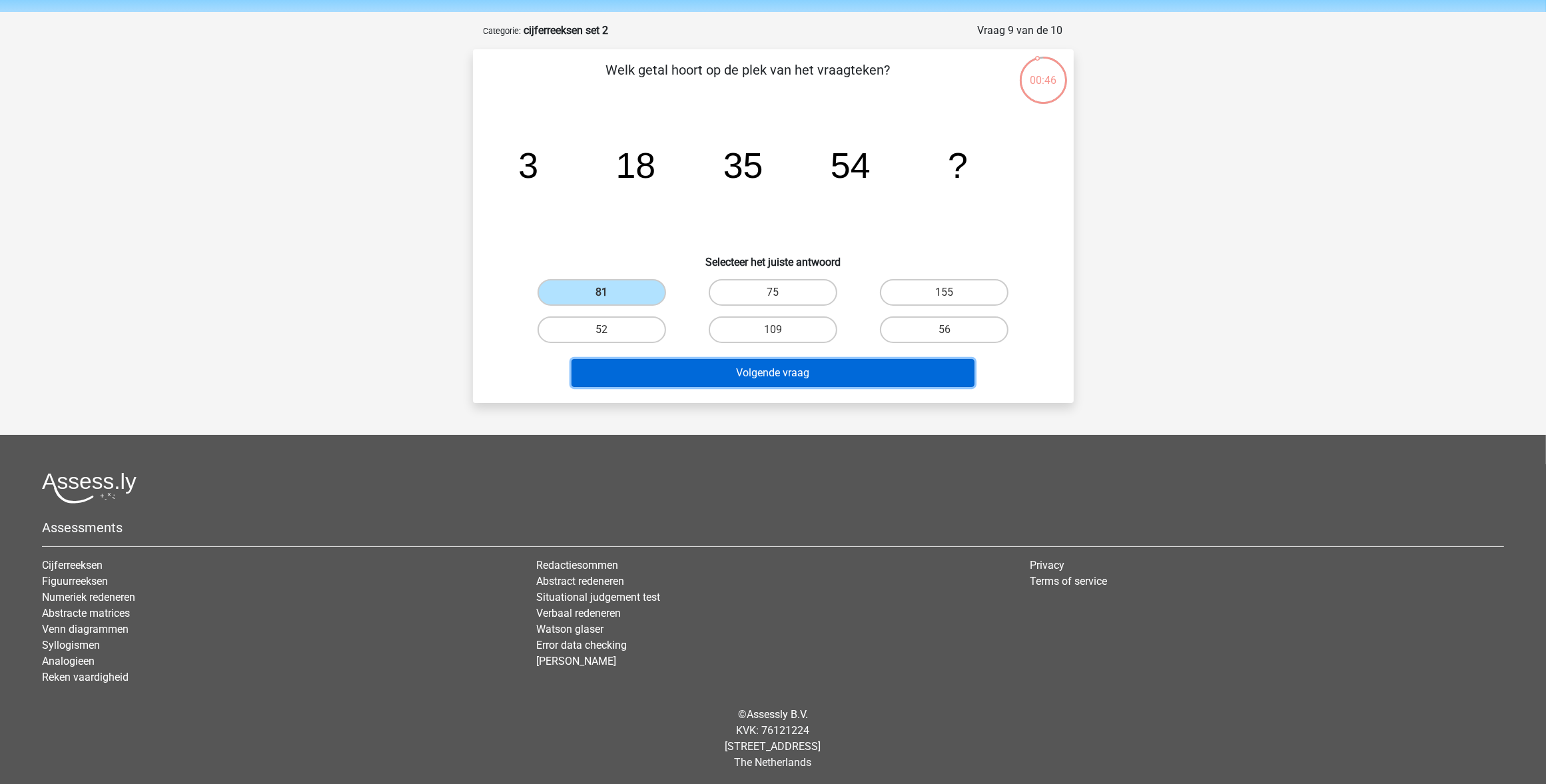
click at [756, 368] on button "Volgende vraag" at bounding box center [773, 373] width 403 height 28
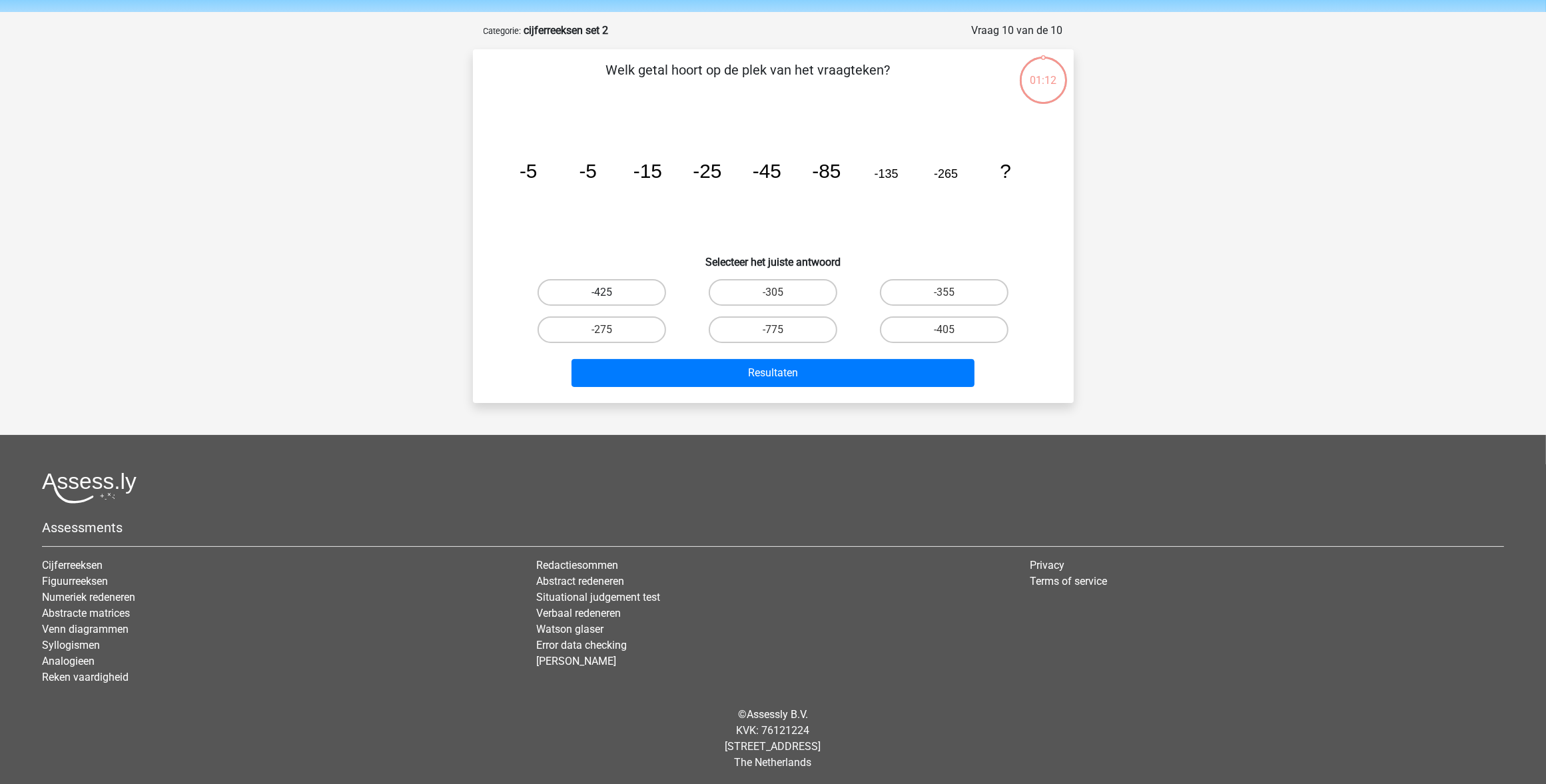
click at [645, 288] on label "-425" at bounding box center [602, 292] width 129 height 26
click at [611, 292] on input "-425" at bounding box center [606, 296] width 9 height 9
radio input "true"
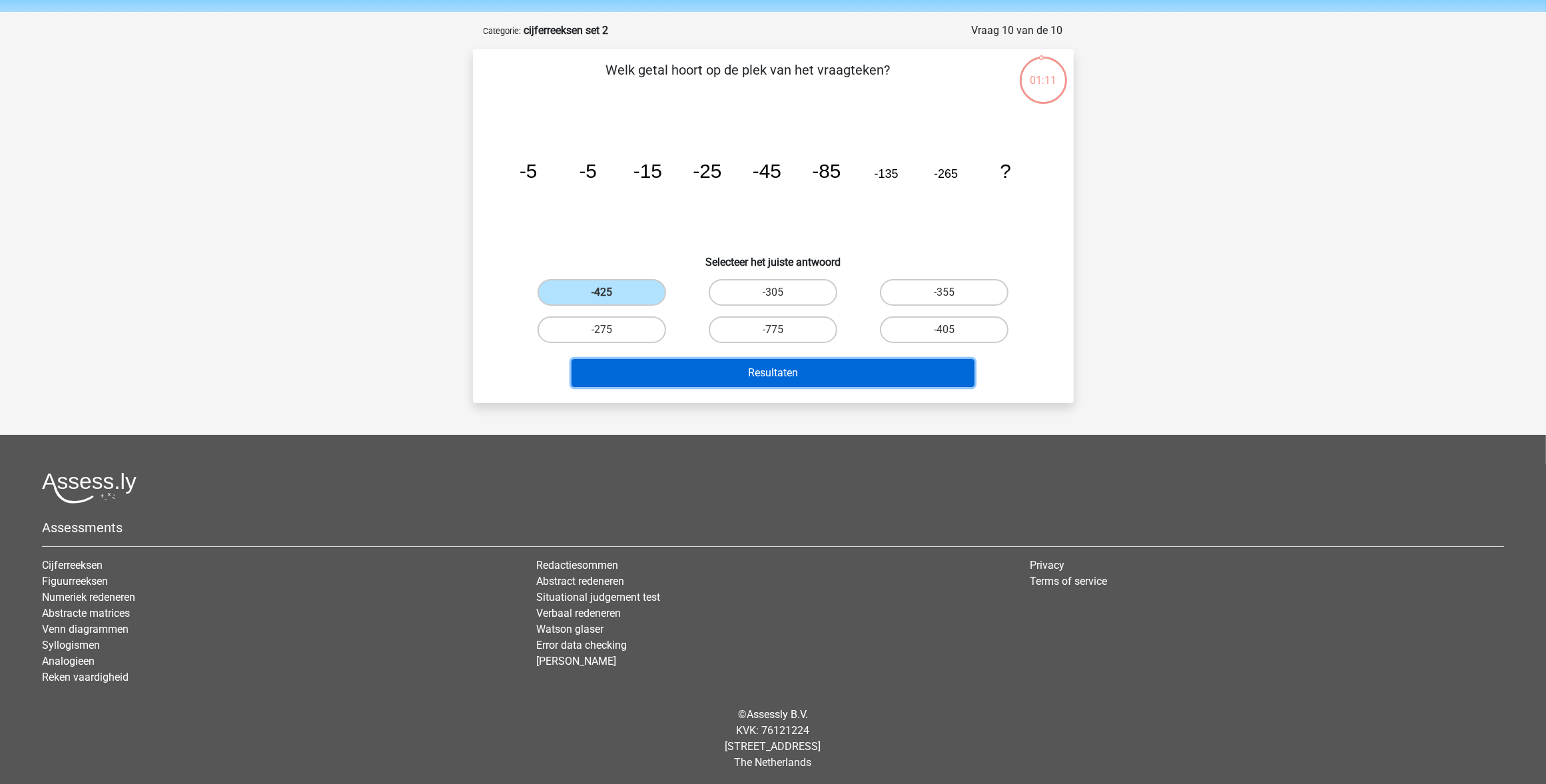
click at [724, 364] on button "Resultaten" at bounding box center [773, 373] width 403 height 28
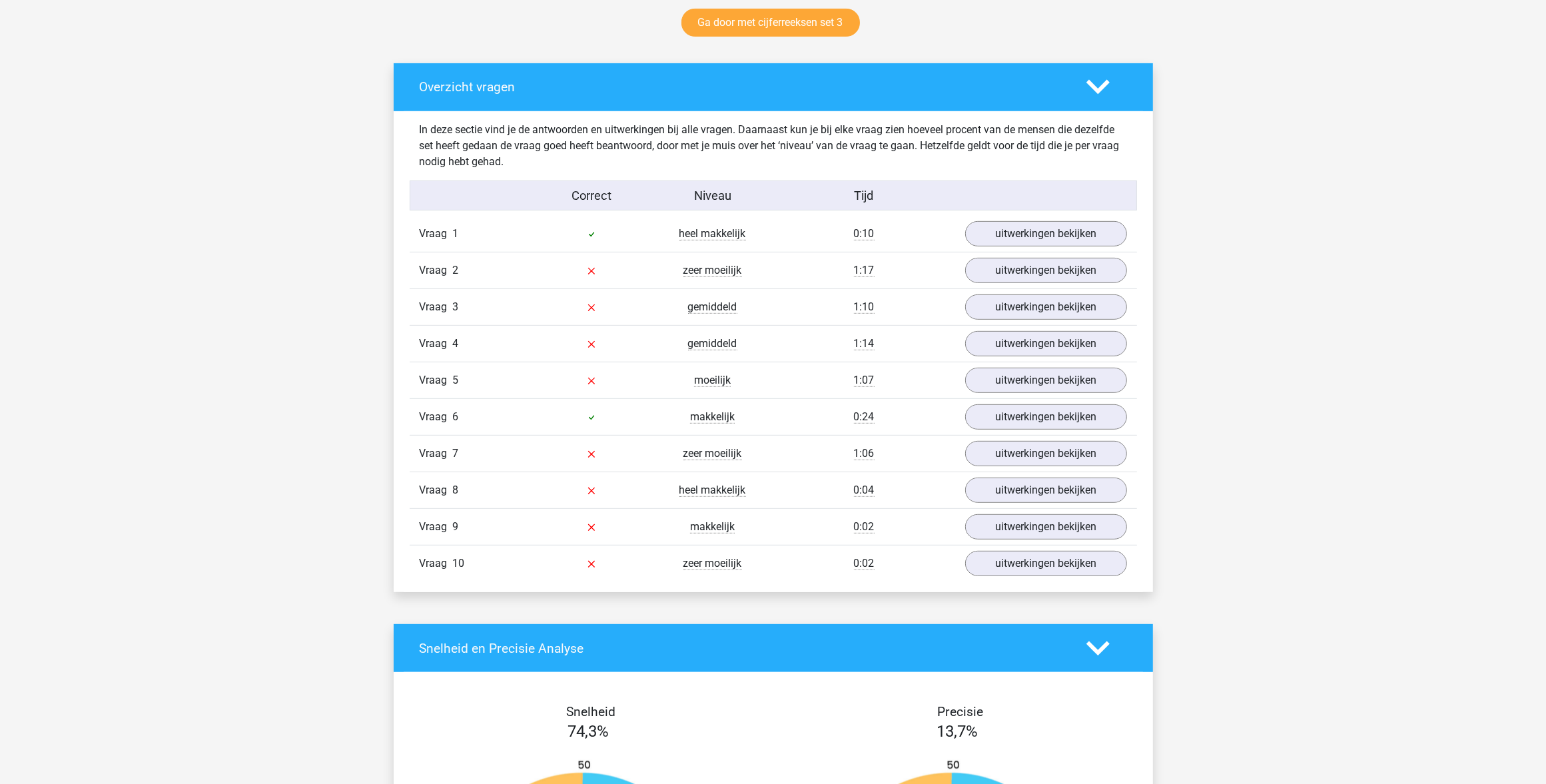
scroll to position [749, 0]
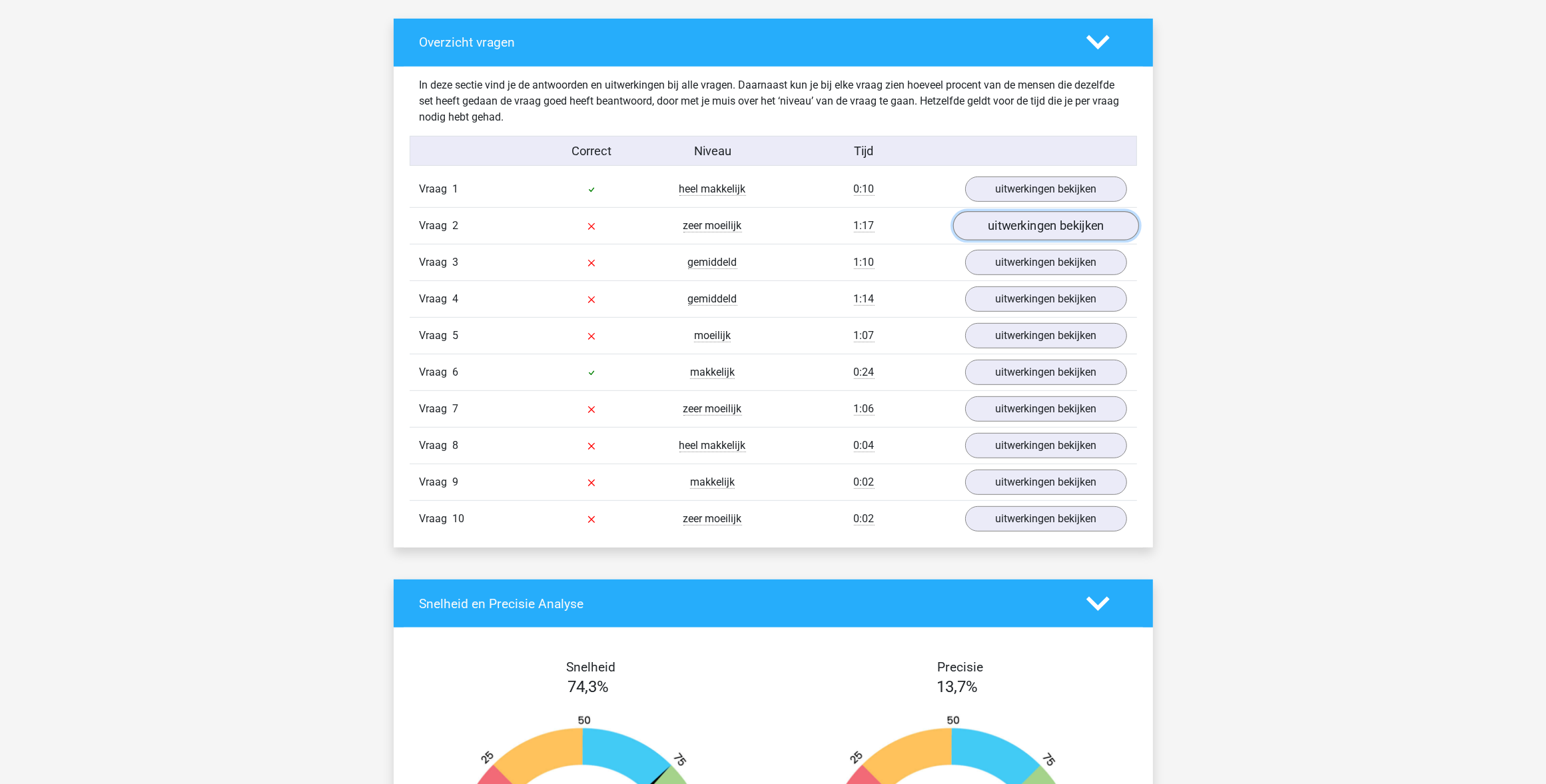
click at [1000, 218] on link "uitwerkingen bekijken" at bounding box center [1046, 226] width 186 height 29
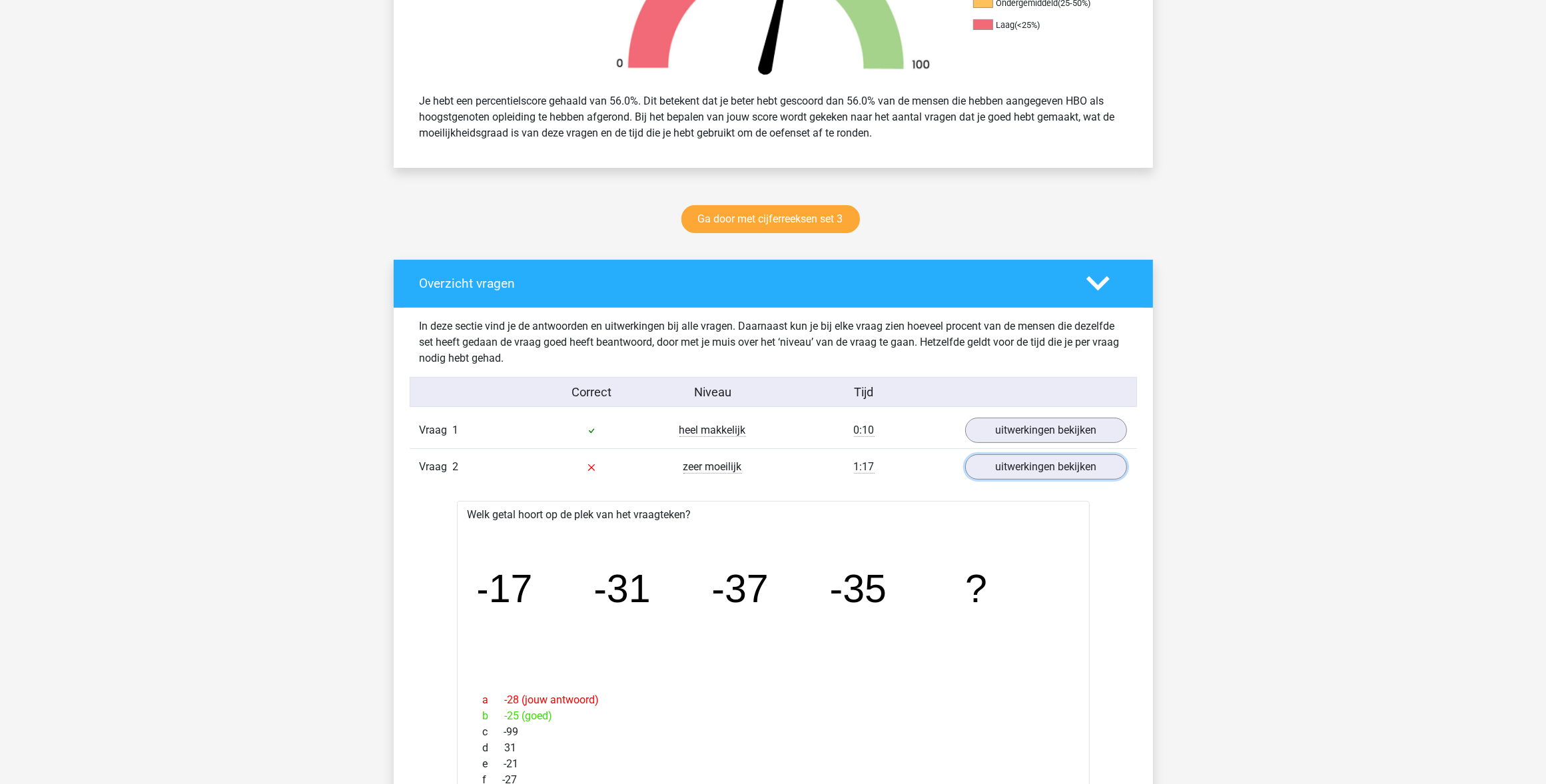
scroll to position [416, 0]
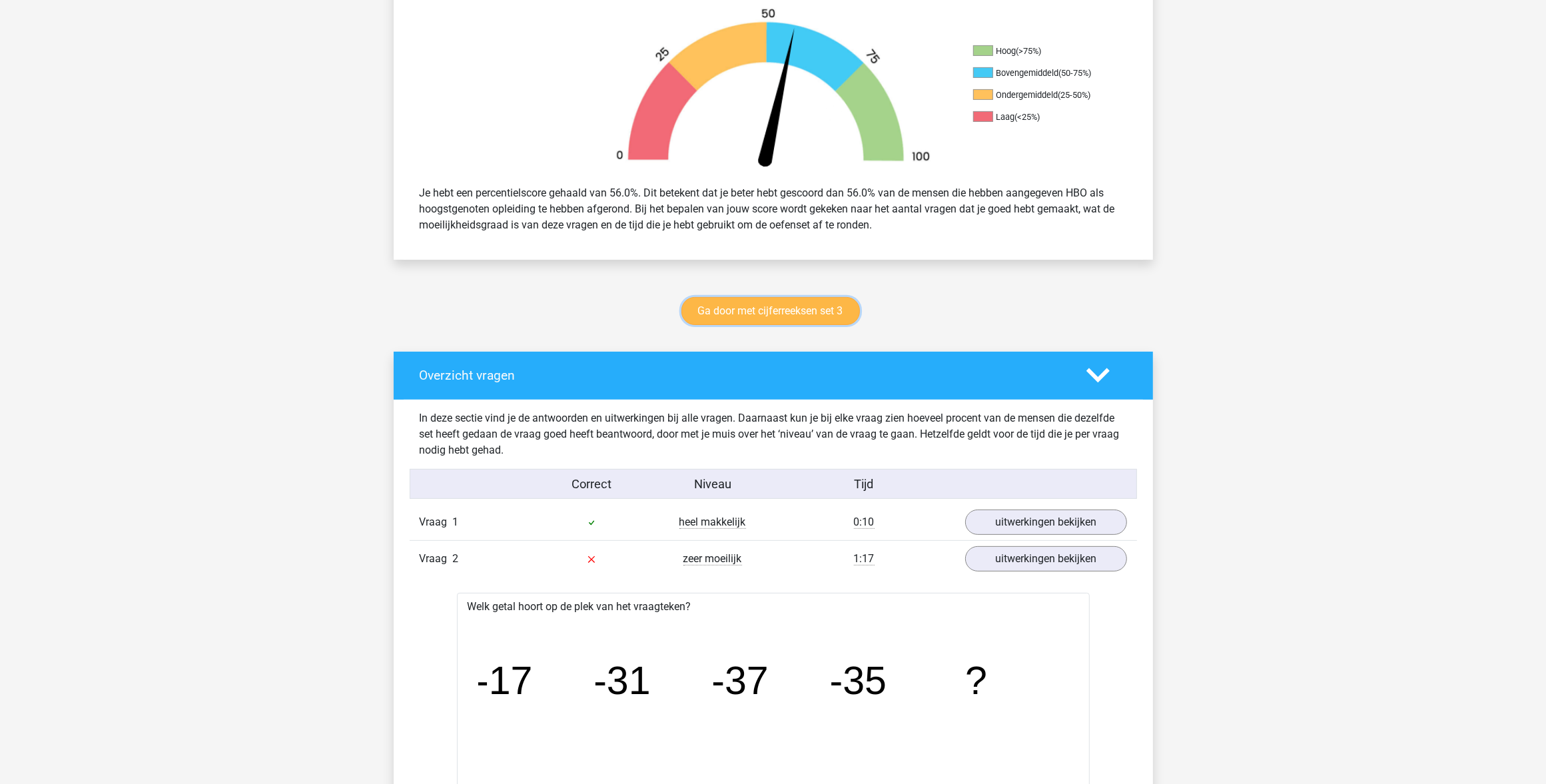
click at [711, 304] on link "Ga door met cijferreeksen set 3" at bounding box center [770, 311] width 178 height 28
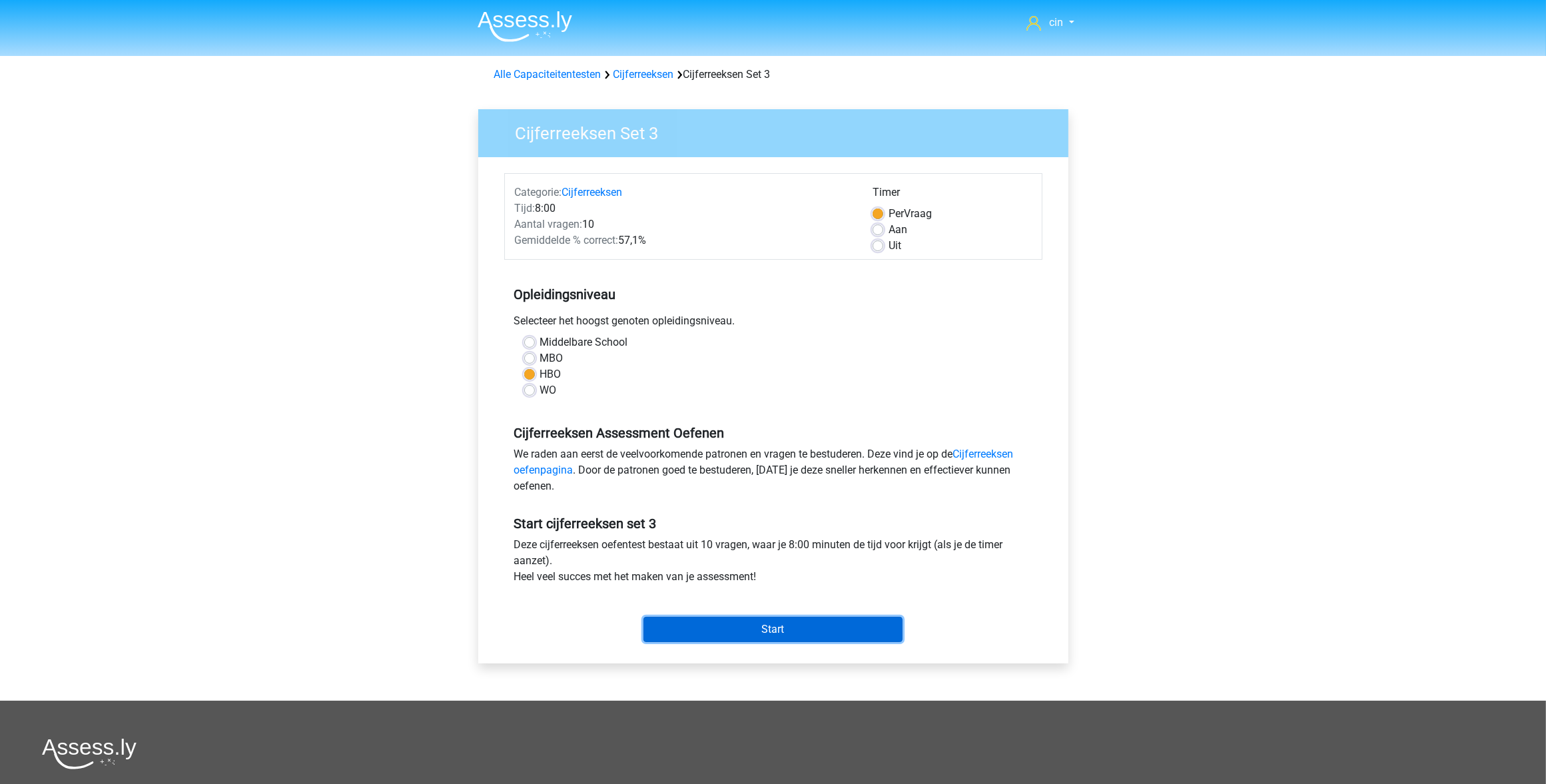
click at [770, 621] on input "Start" at bounding box center [773, 629] width 259 height 26
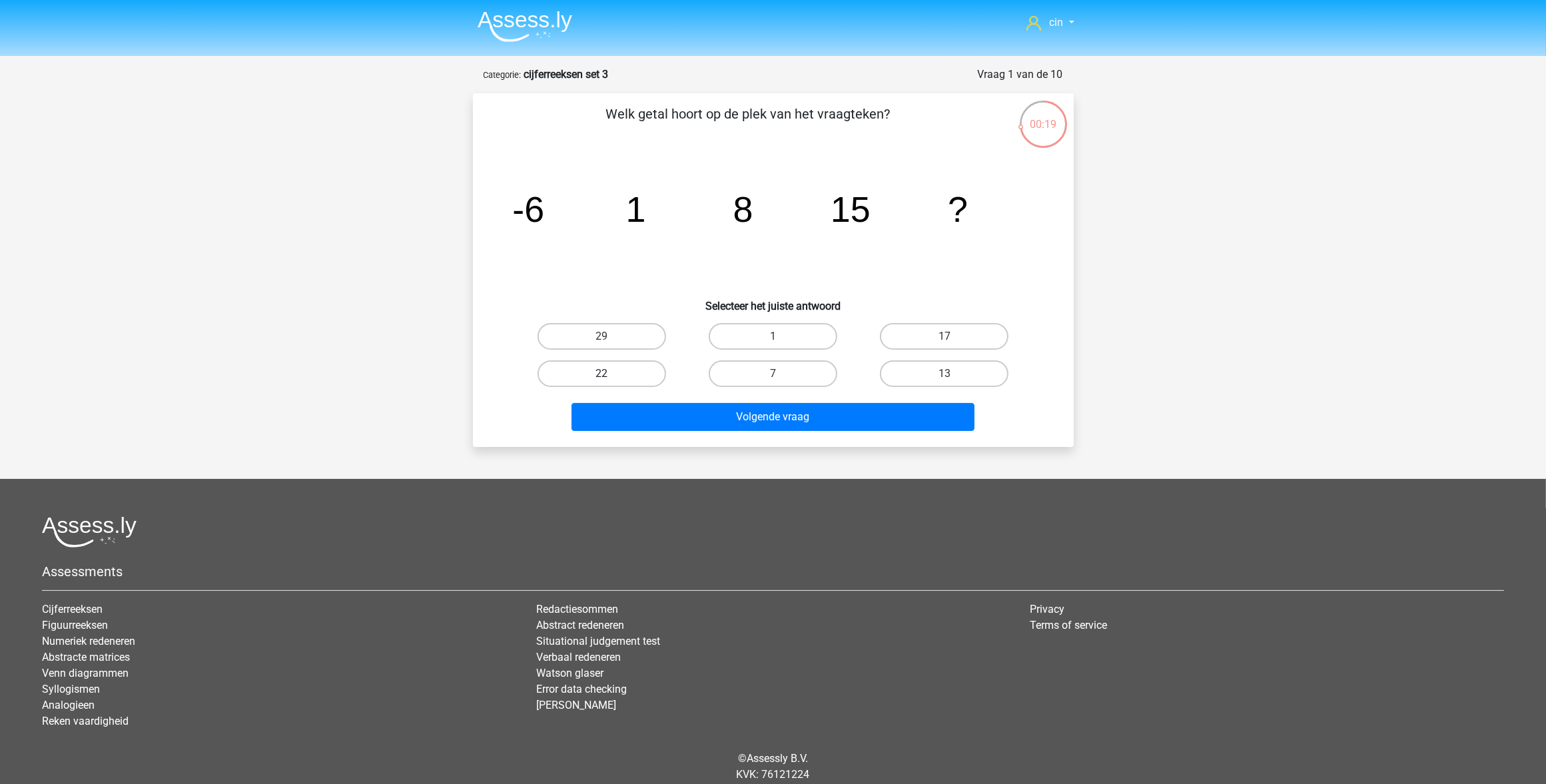
click at [542, 370] on label "22" at bounding box center [602, 374] width 129 height 26
click at [602, 374] on input "22" at bounding box center [606, 378] width 9 height 9
radio input "true"
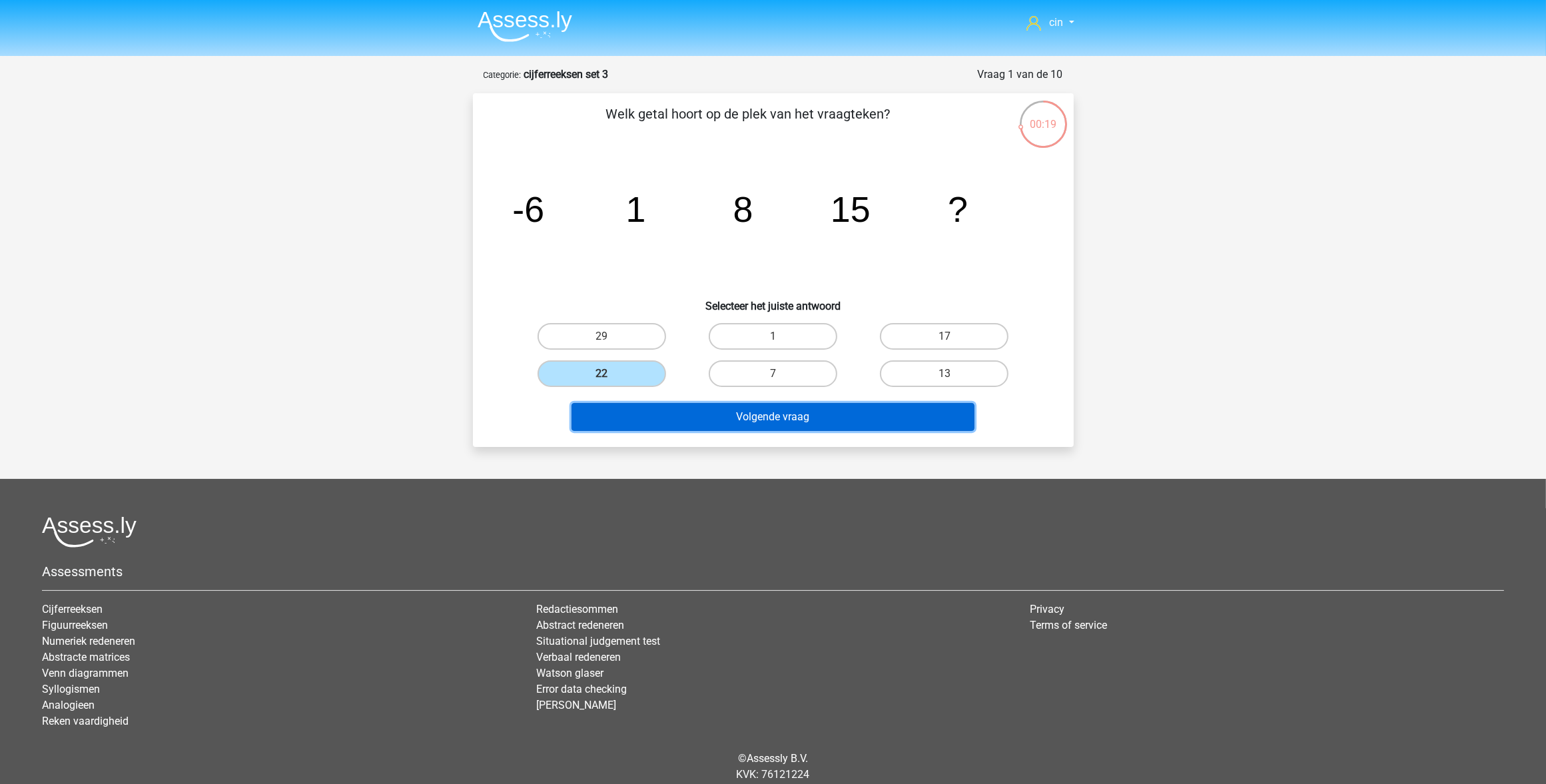
click at [594, 412] on button "Volgende vraag" at bounding box center [773, 417] width 403 height 28
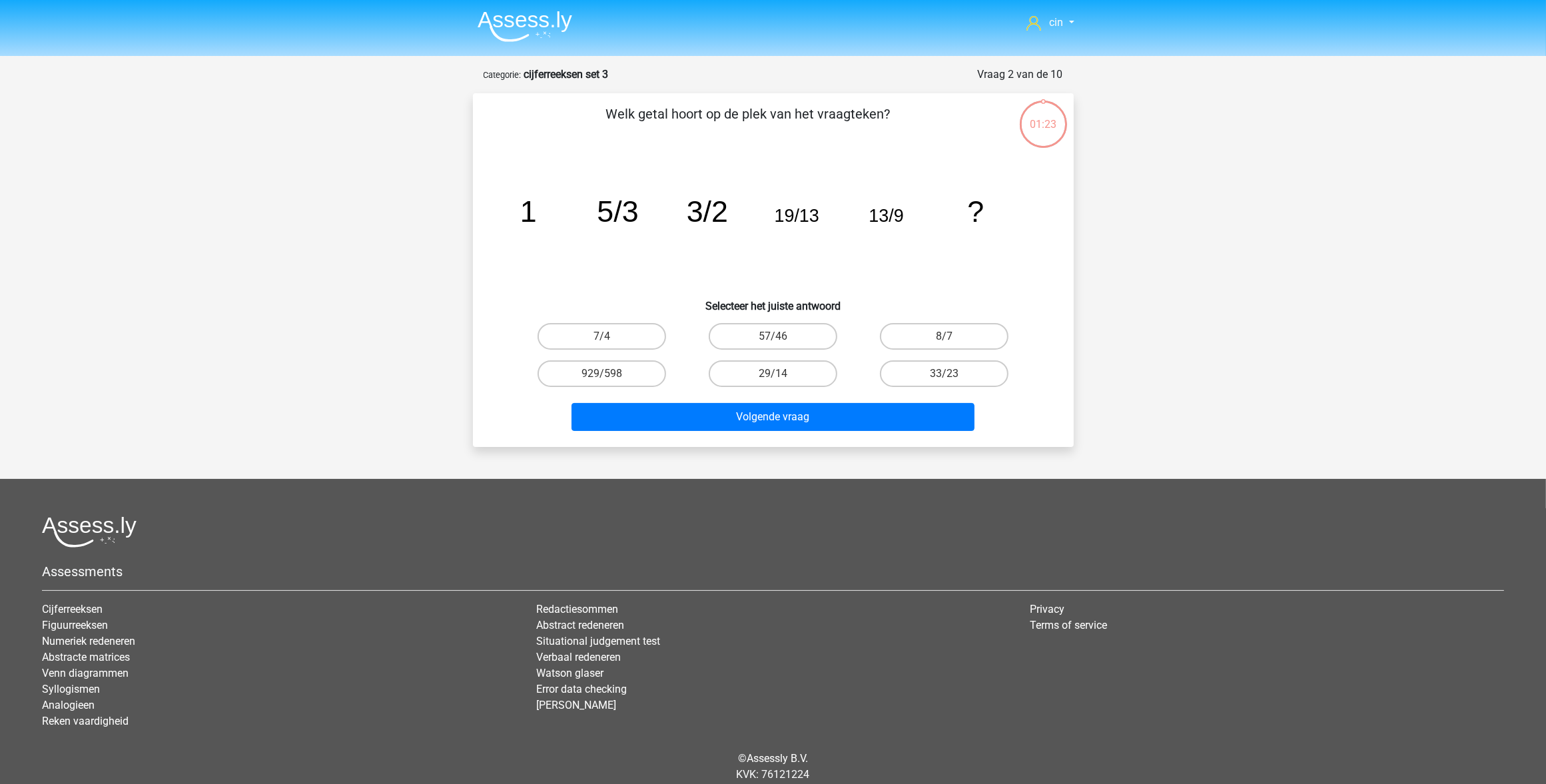
scroll to position [44, 0]
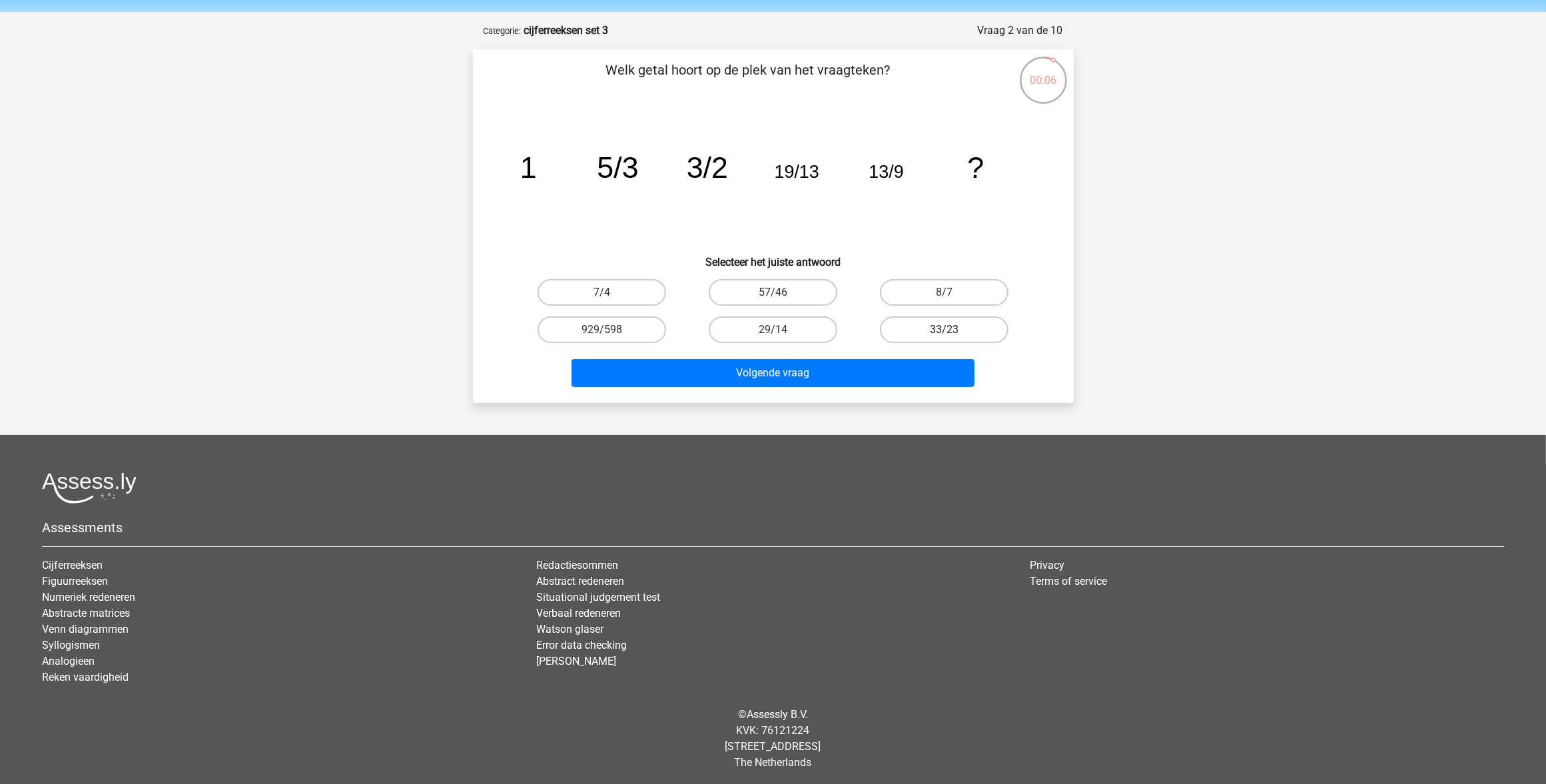
click at [919, 328] on label "33/23" at bounding box center [944, 329] width 129 height 26
click at [945, 330] on input "33/23" at bounding box center [949, 334] width 9 height 9
radio input "true"
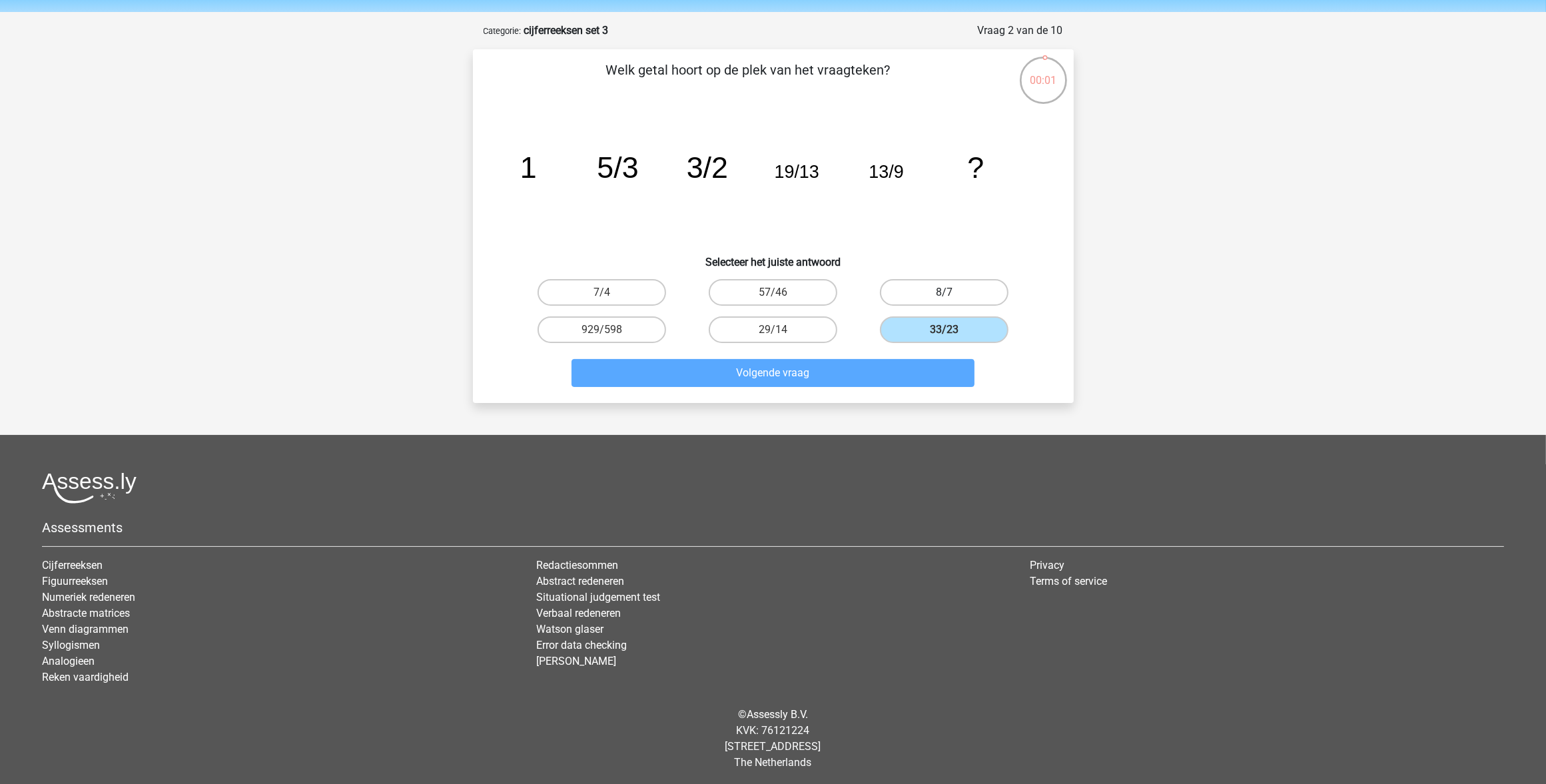
click at [895, 296] on label "8/7" at bounding box center [944, 292] width 129 height 26
click at [945, 296] on input "8/7" at bounding box center [949, 296] width 9 height 9
radio input "true"
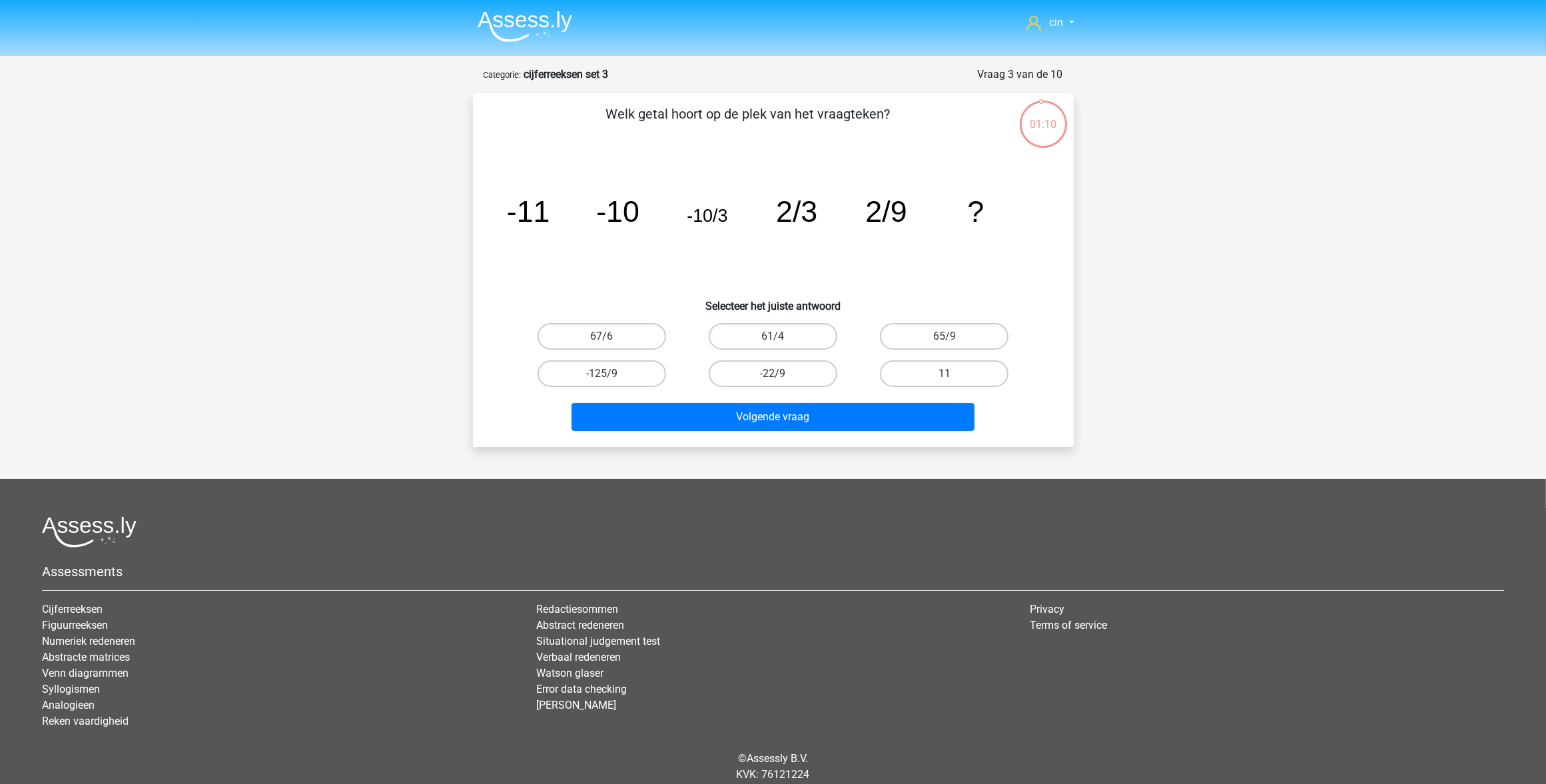
click at [791, 364] on label "-22/9" at bounding box center [773, 374] width 129 height 26
click at [781, 374] on input "-22/9" at bounding box center [777, 378] width 9 height 9
radio input "true"
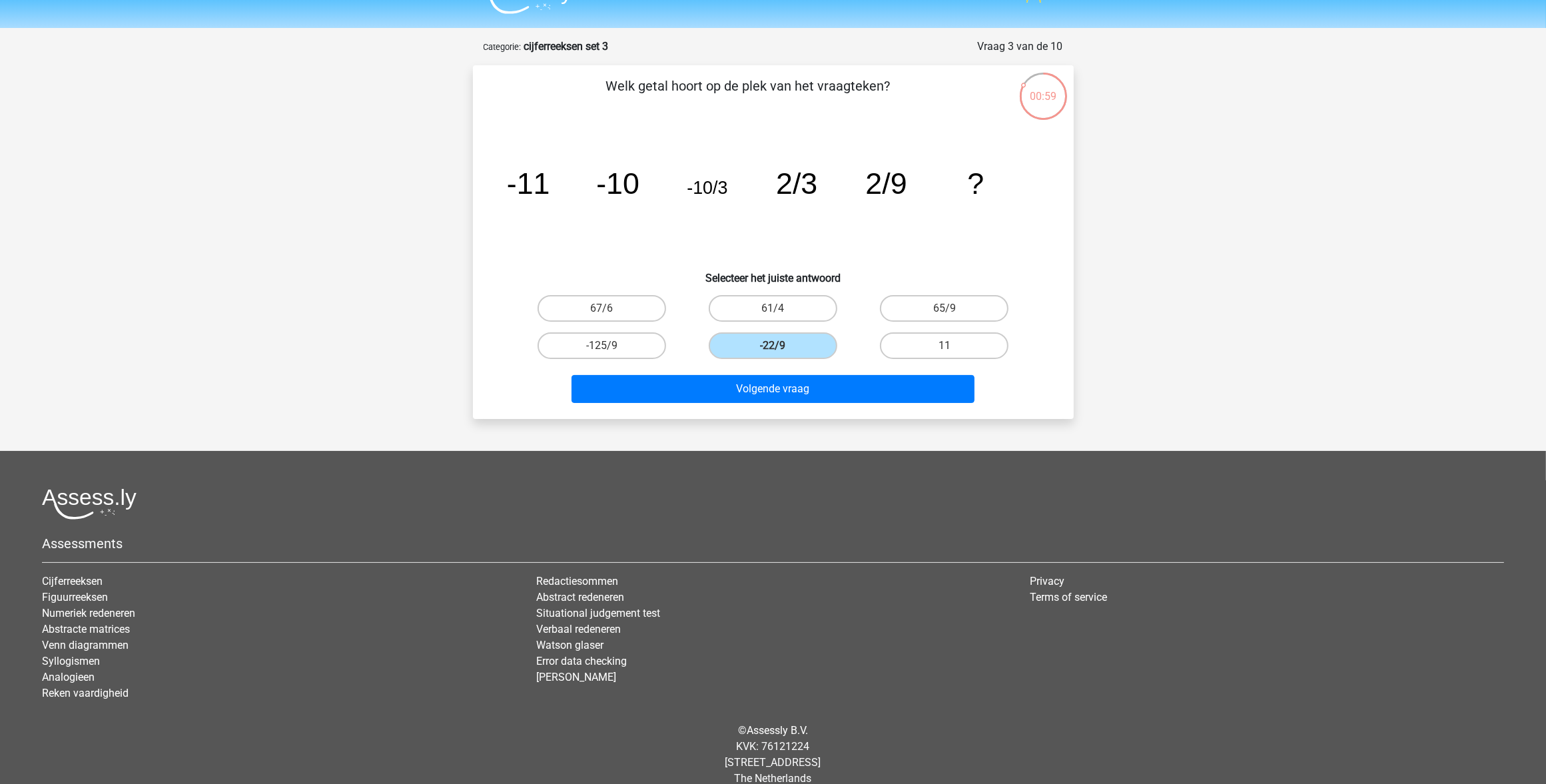
scroll to position [44, 0]
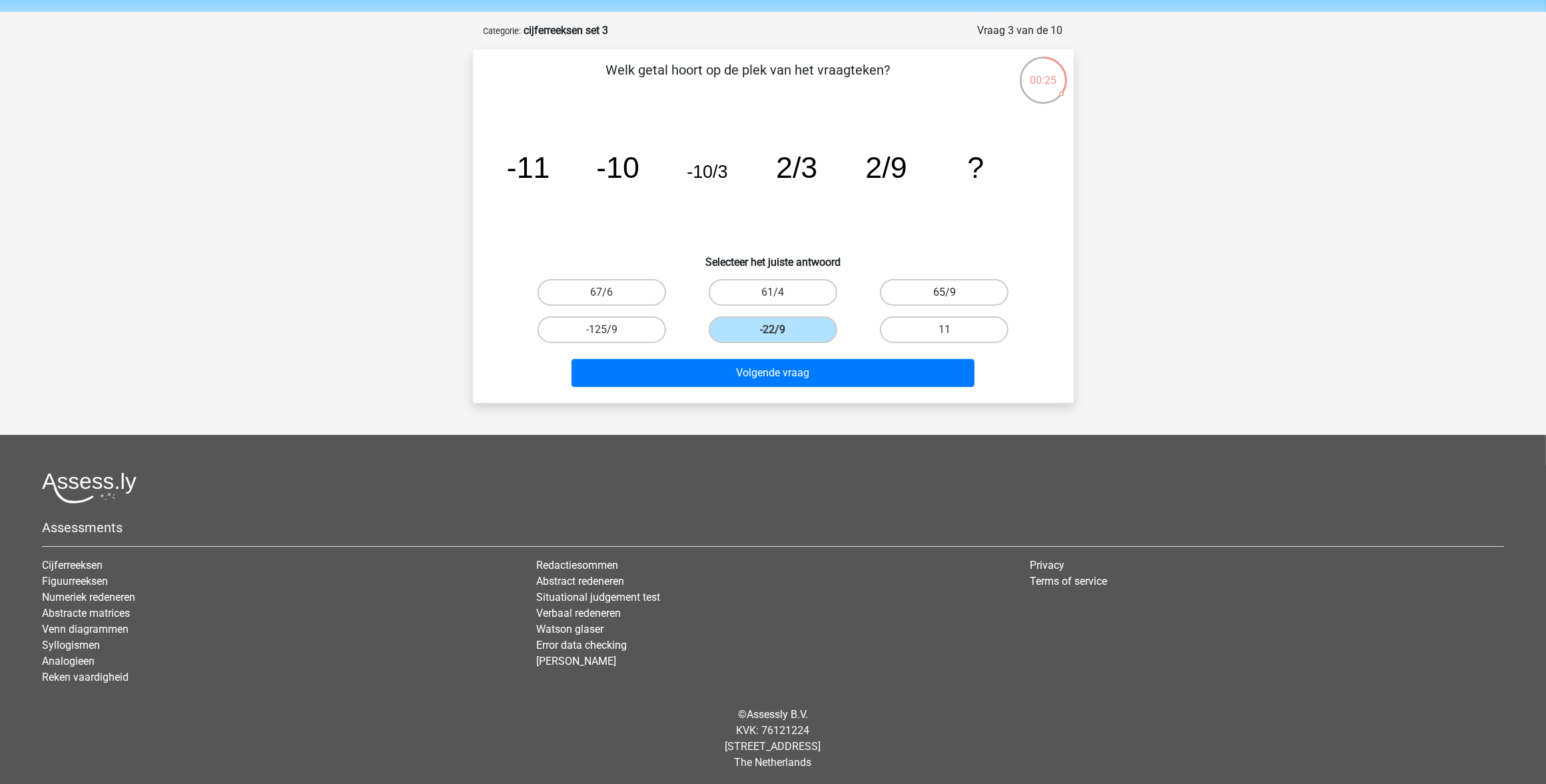
click at [903, 291] on label "65/9" at bounding box center [944, 292] width 129 height 26
click at [945, 292] on input "65/9" at bounding box center [949, 296] width 9 height 9
radio input "true"
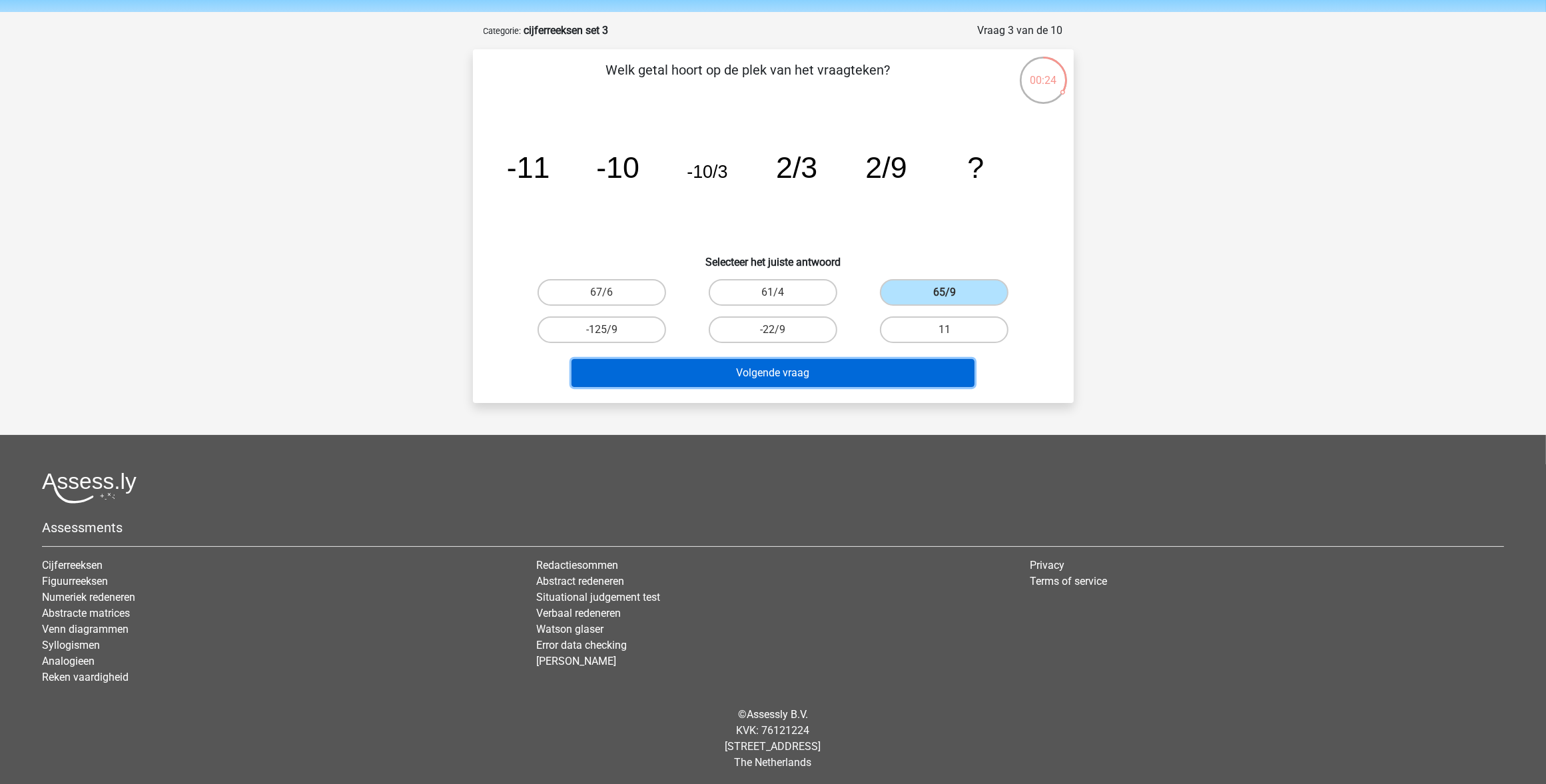
click at [770, 368] on button "Volgende vraag" at bounding box center [773, 373] width 403 height 28
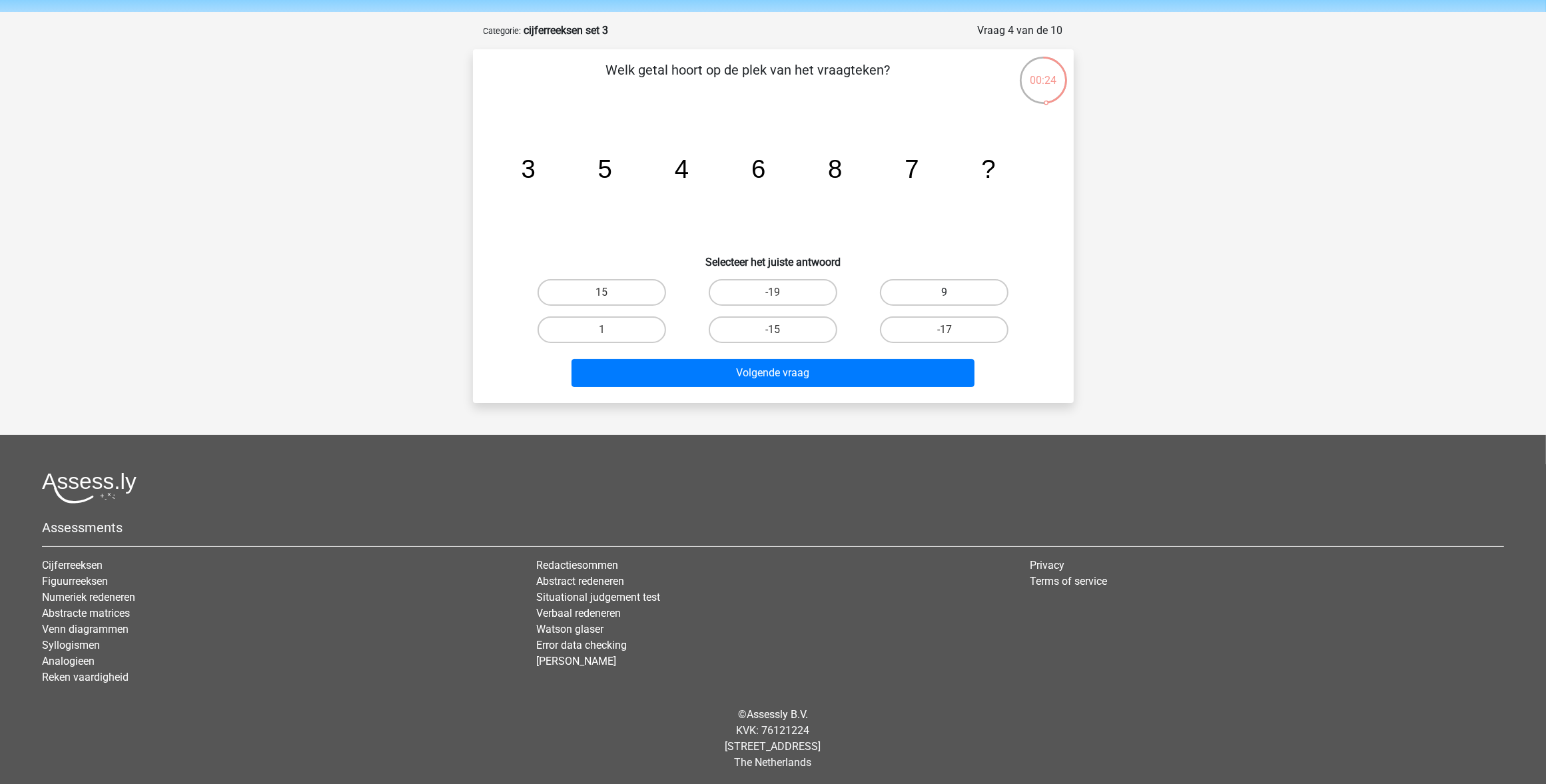
click at [936, 293] on label "9" at bounding box center [944, 292] width 129 height 26
click at [945, 293] on input "9" at bounding box center [949, 296] width 9 height 9
radio input "true"
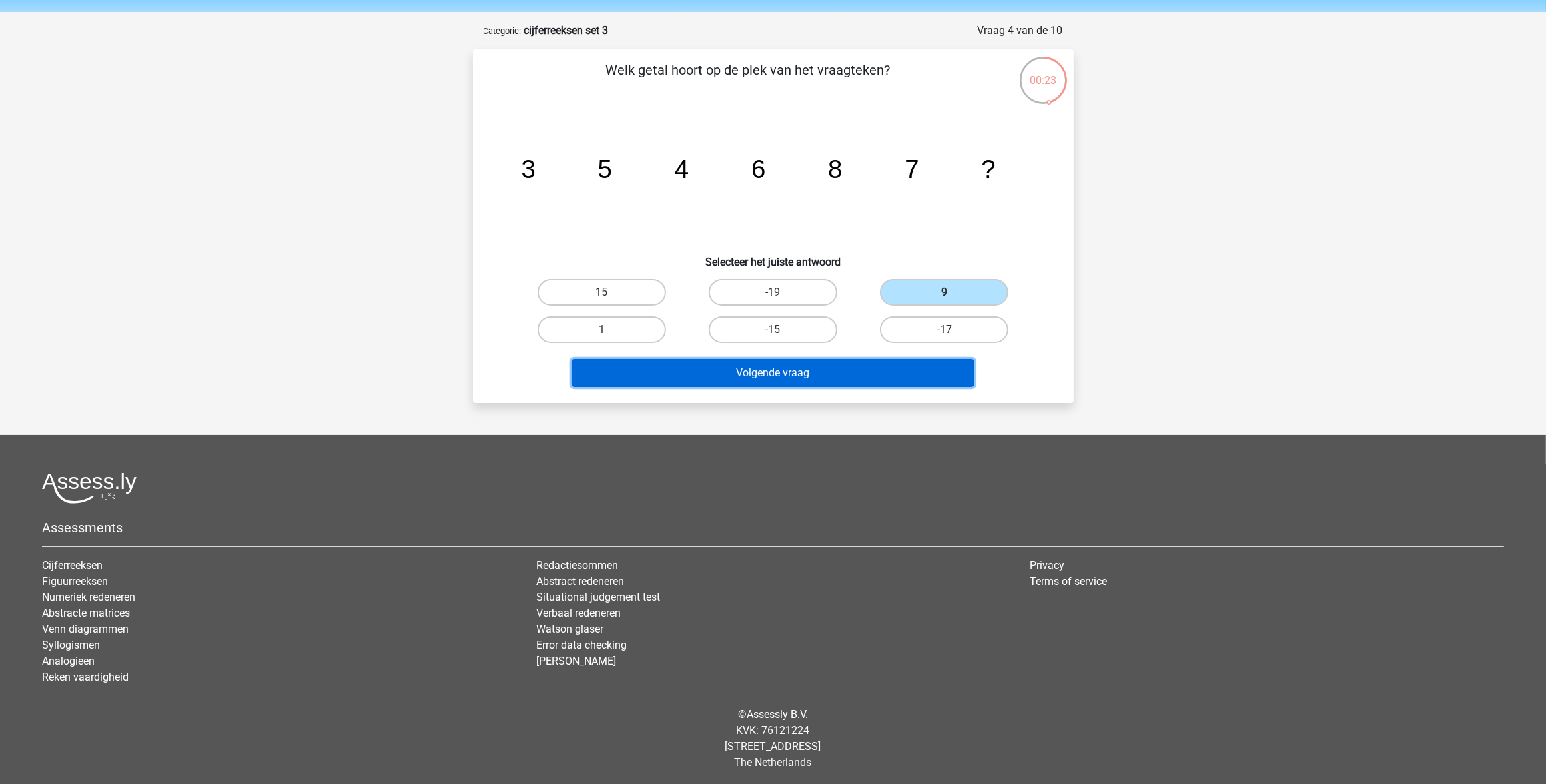
click at [700, 380] on button "Volgende vraag" at bounding box center [773, 373] width 403 height 28
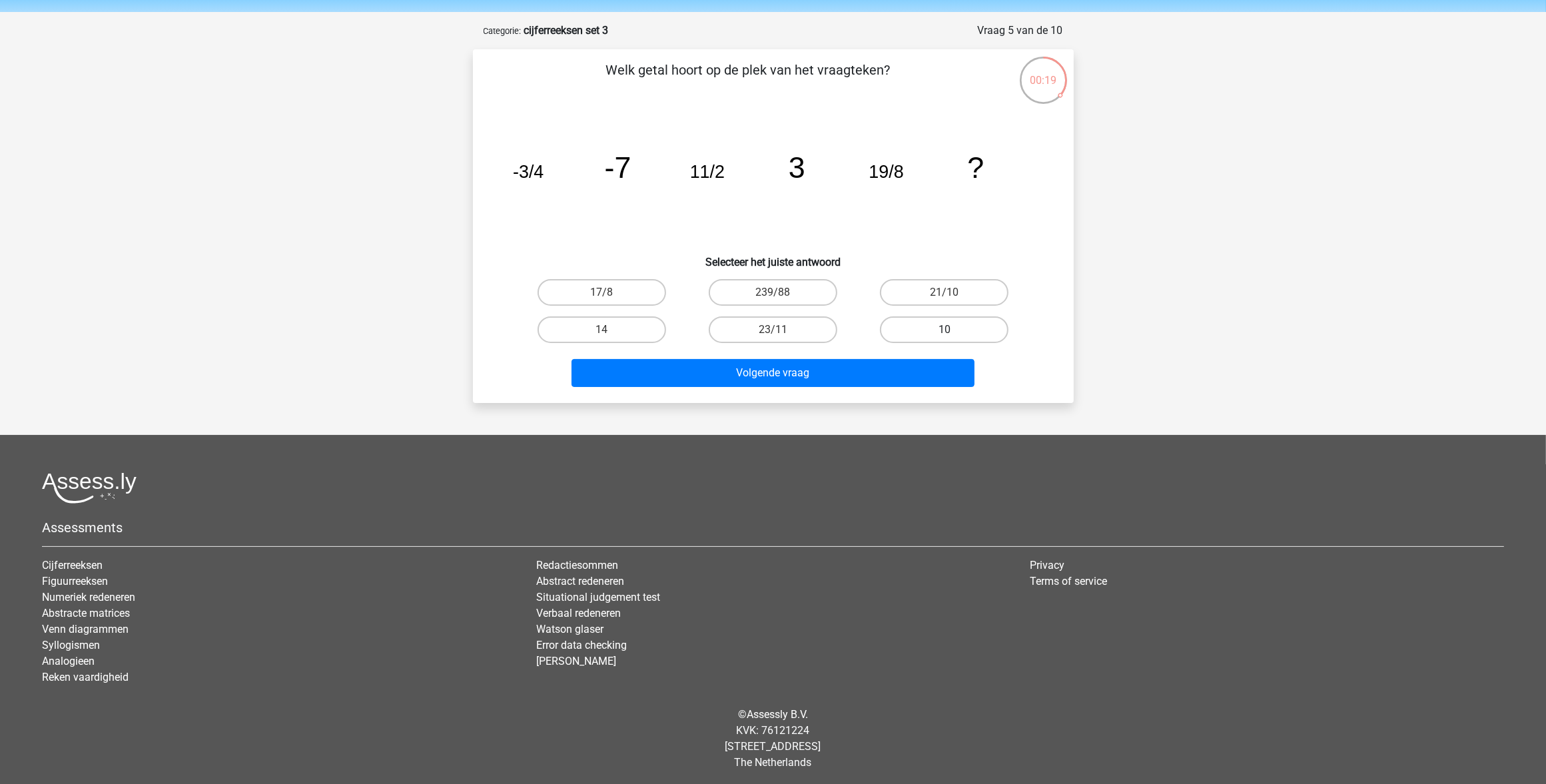
click at [916, 322] on label "10" at bounding box center [944, 329] width 129 height 26
click at [945, 330] on input "10" at bounding box center [949, 334] width 9 height 9
radio input "true"
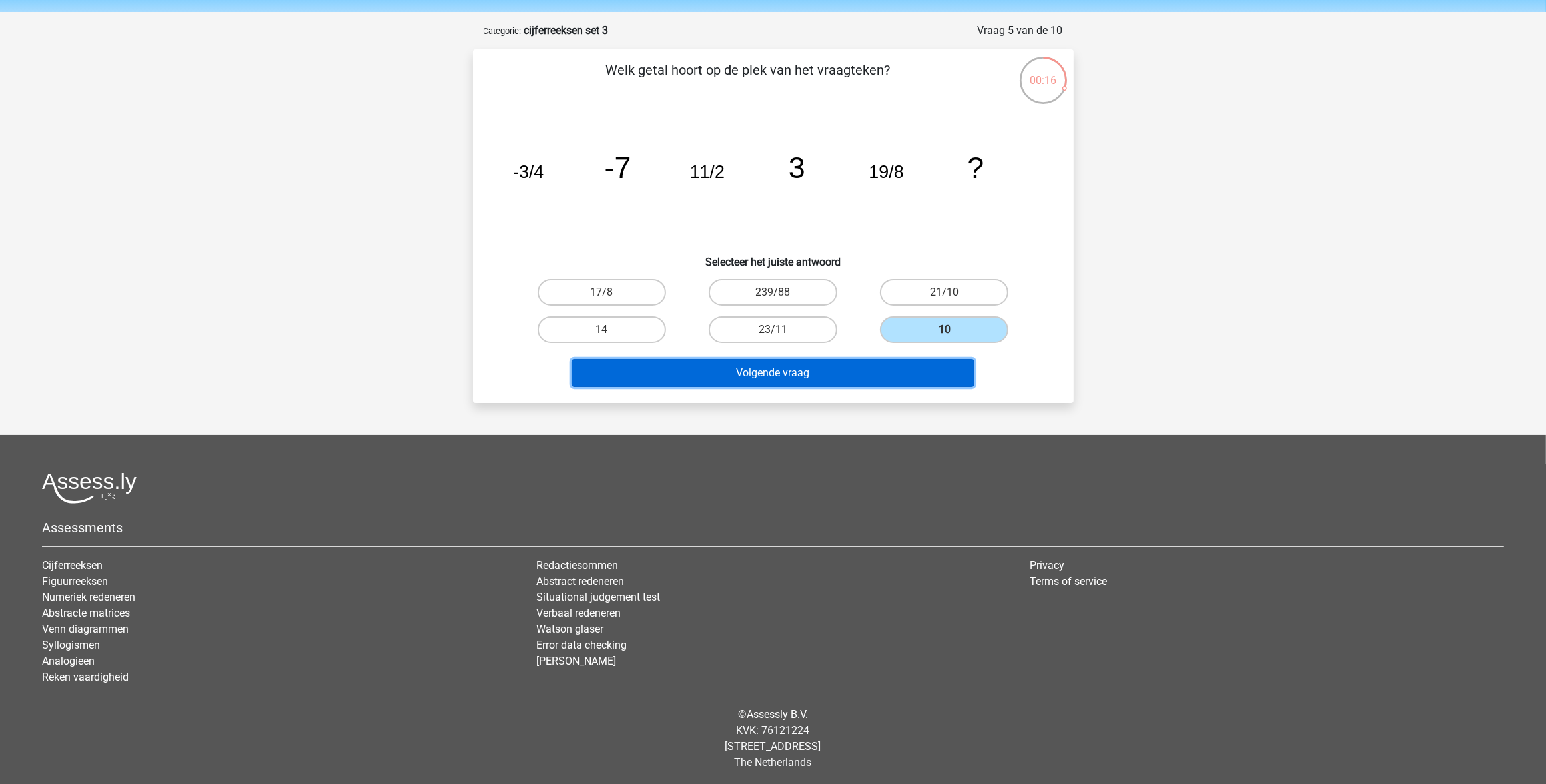
click at [698, 367] on button "Volgende vraag" at bounding box center [773, 373] width 403 height 28
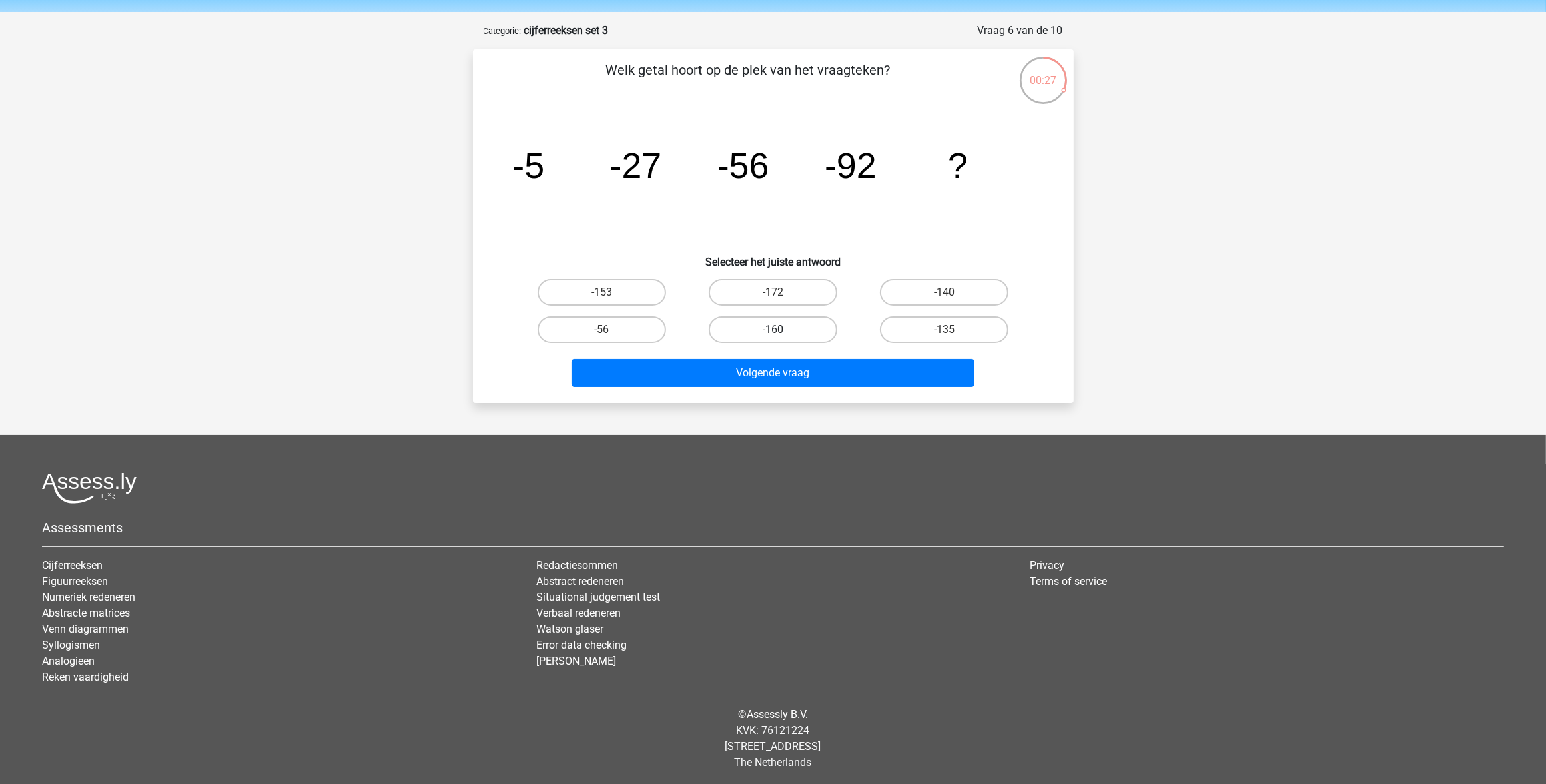
click at [768, 323] on label "-160" at bounding box center [773, 329] width 129 height 26
click at [773, 330] on input "-160" at bounding box center [777, 334] width 9 height 9
radio input "true"
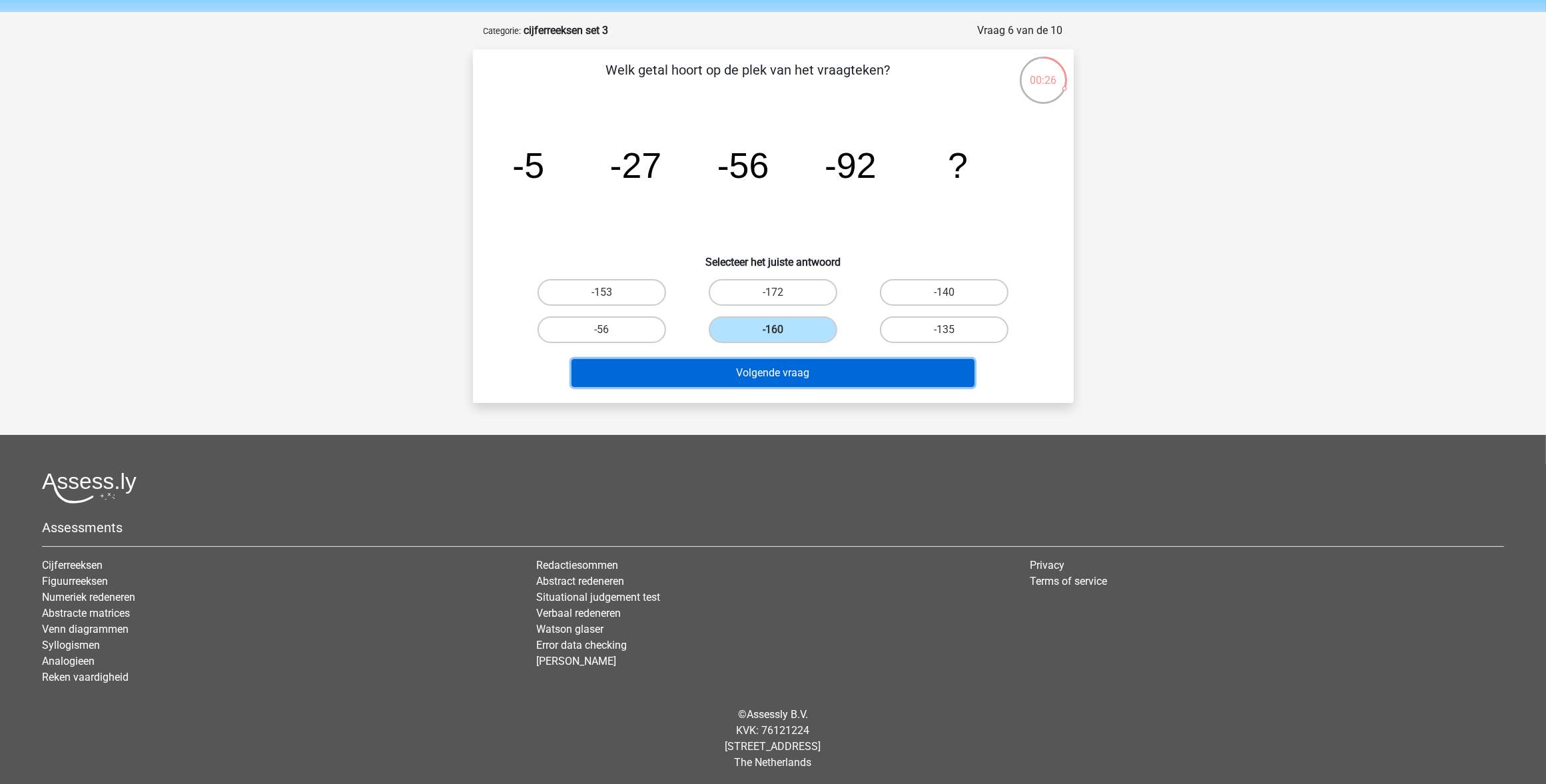
click at [768, 380] on button "Volgende vraag" at bounding box center [773, 373] width 403 height 28
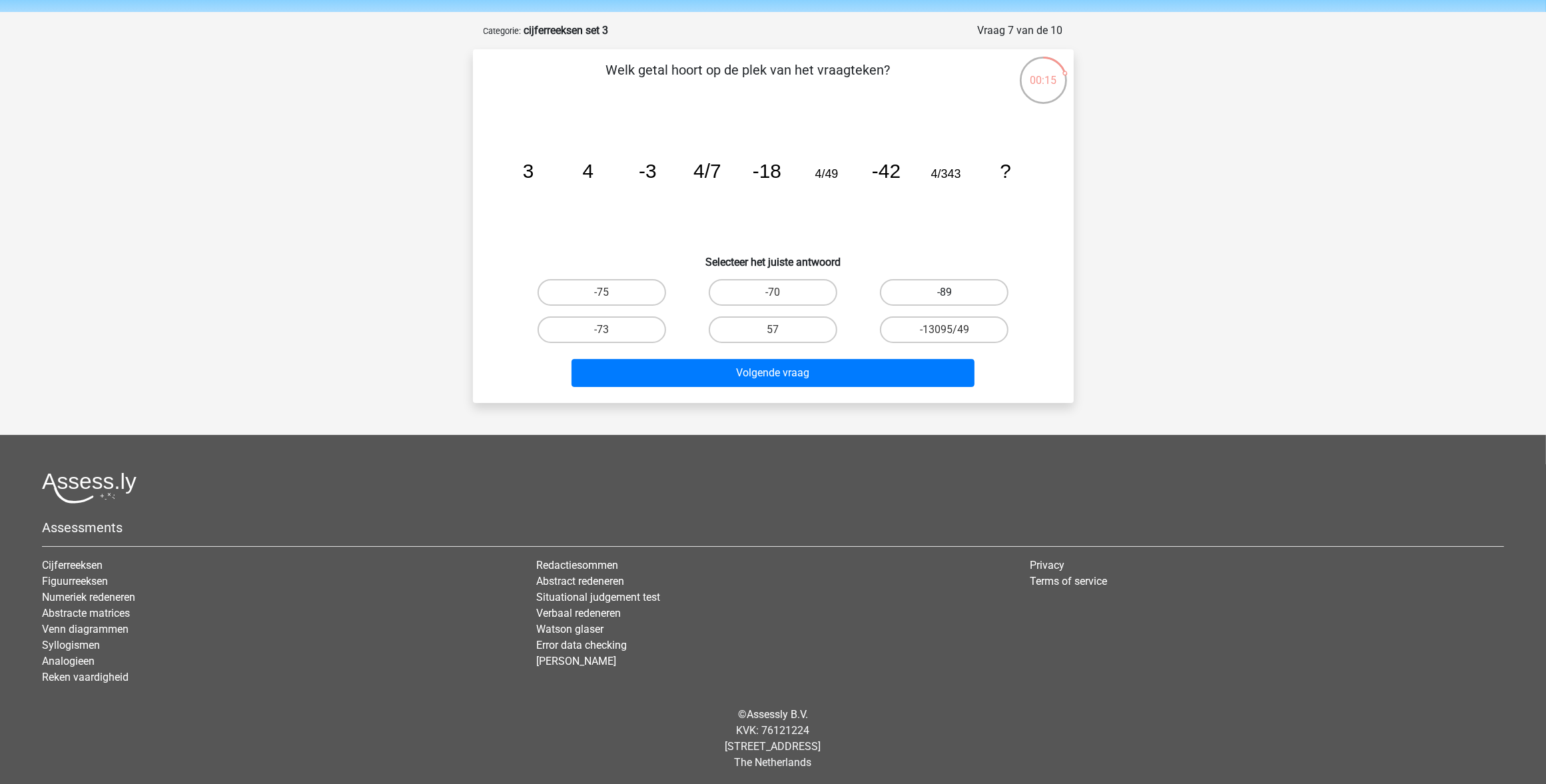
click at [903, 280] on label "-89" at bounding box center [944, 292] width 129 height 26
click at [945, 292] on input "-89" at bounding box center [949, 296] width 9 height 9
radio input "true"
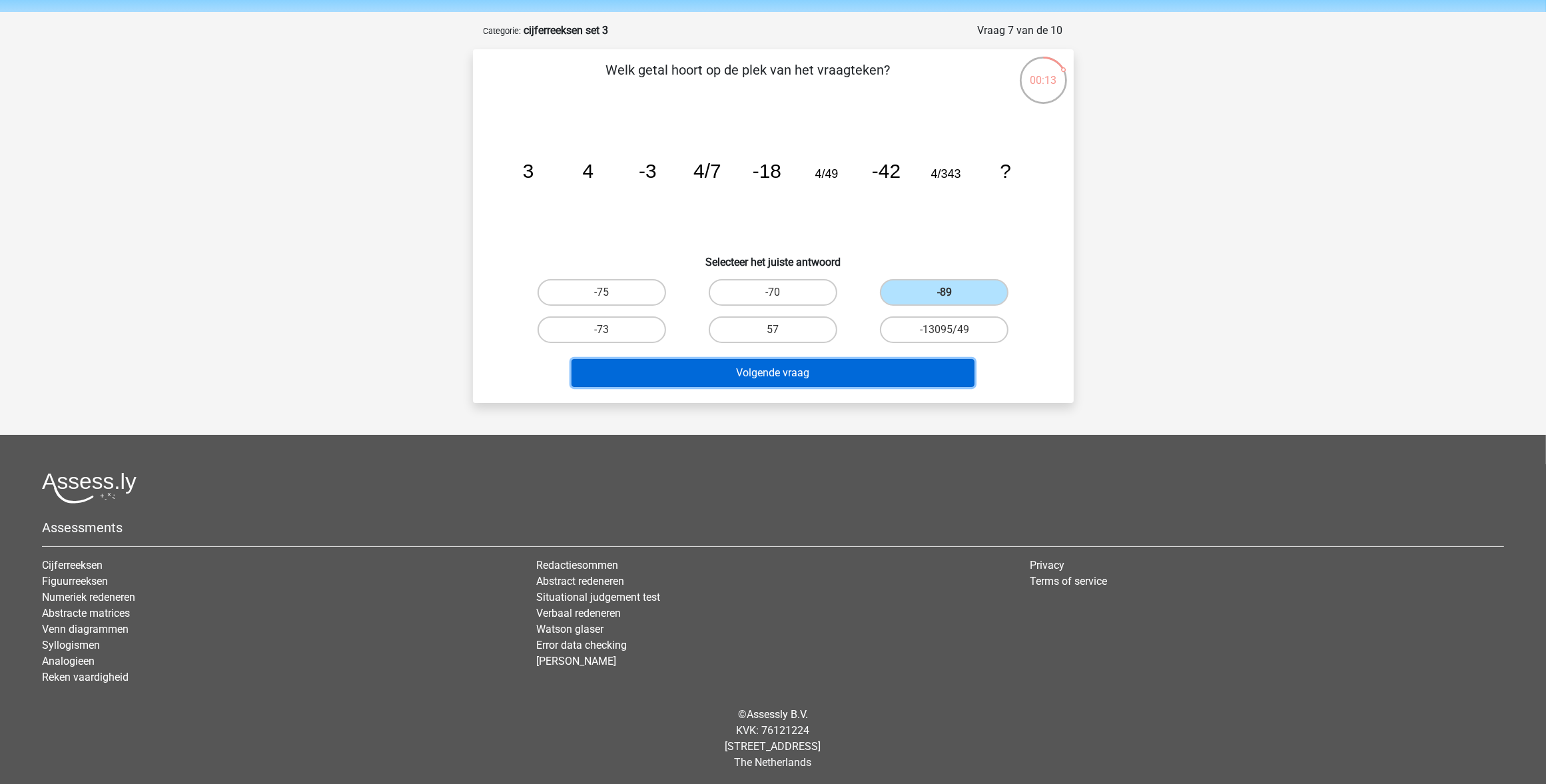
click at [683, 365] on button "Volgende vraag" at bounding box center [773, 373] width 403 height 28
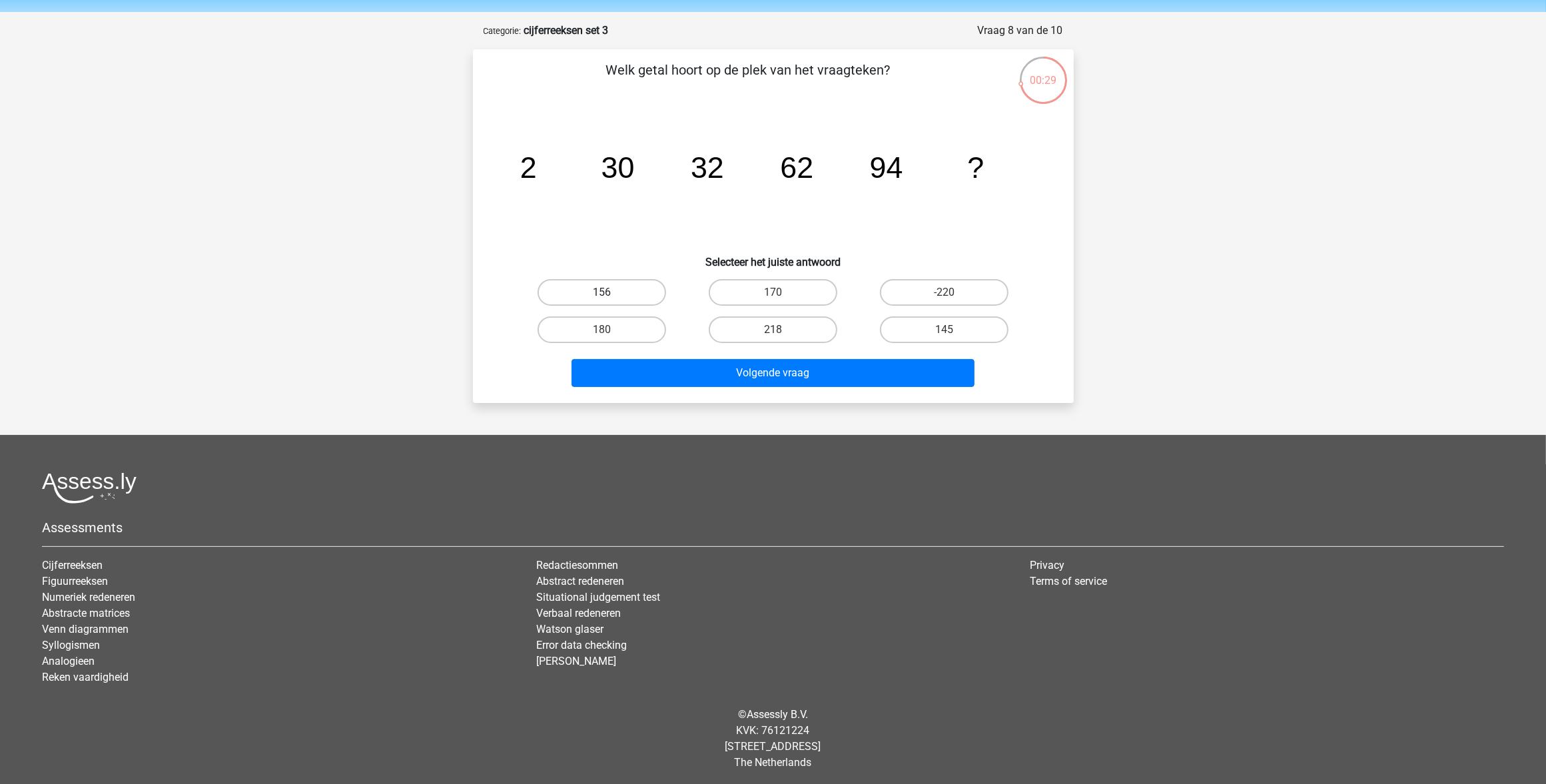
click at [640, 285] on label "156" at bounding box center [602, 292] width 129 height 26
click at [611, 292] on input "156" at bounding box center [606, 296] width 9 height 9
radio input "true"
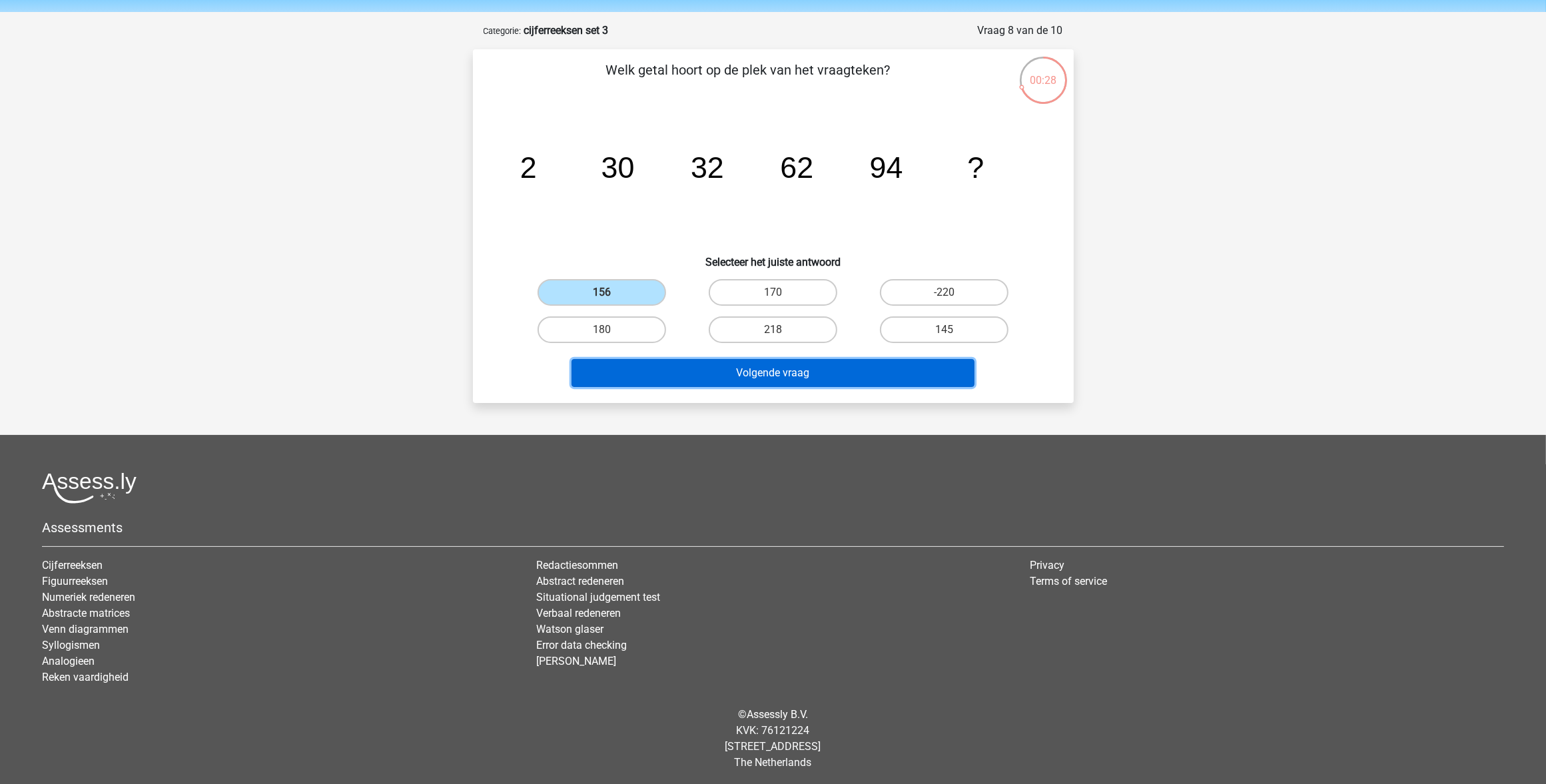
click at [691, 373] on button "Volgende vraag" at bounding box center [773, 373] width 403 height 28
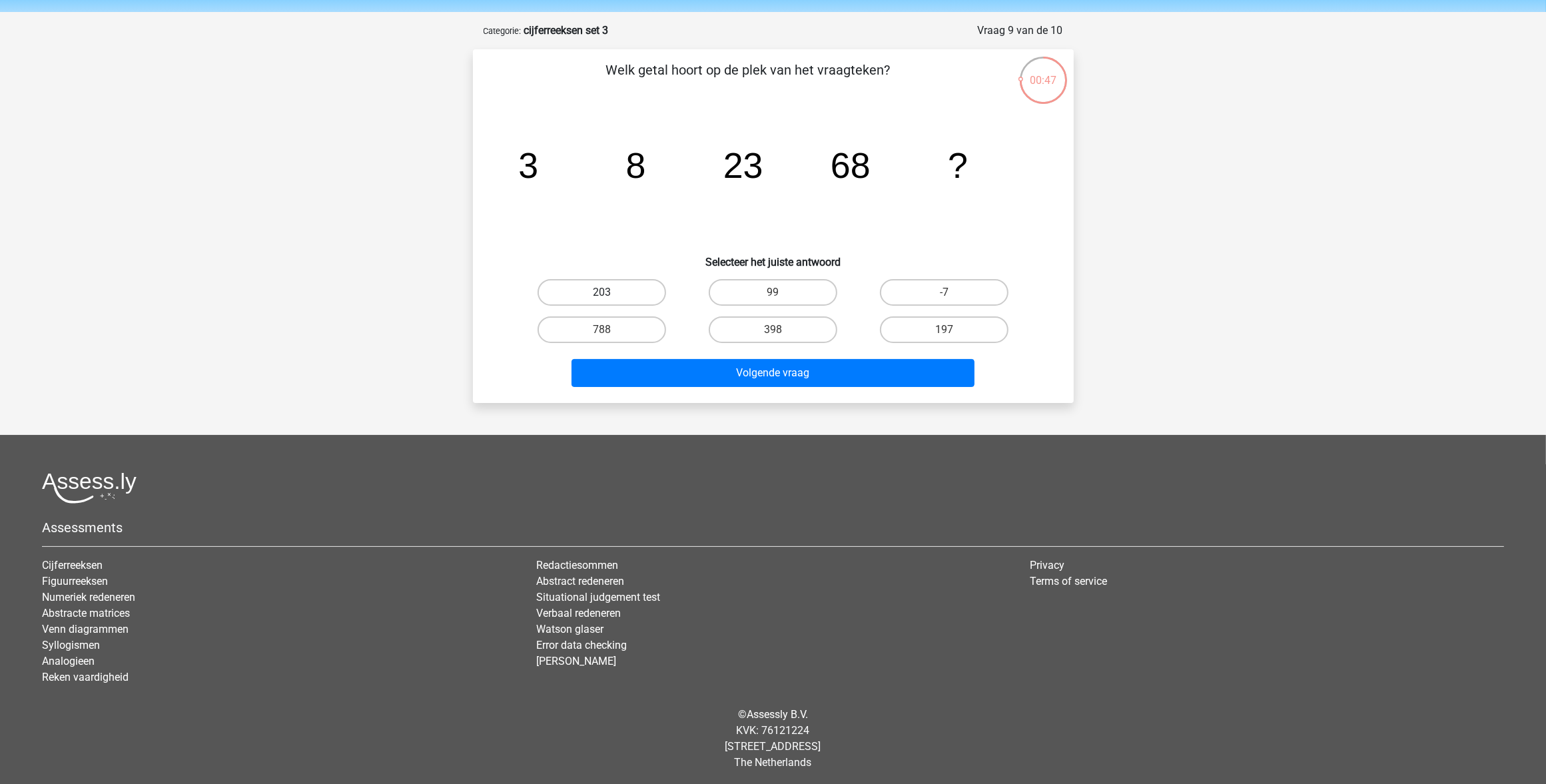
click at [650, 288] on label "203" at bounding box center [602, 292] width 129 height 26
click at [611, 292] on input "203" at bounding box center [606, 296] width 9 height 9
radio input "true"
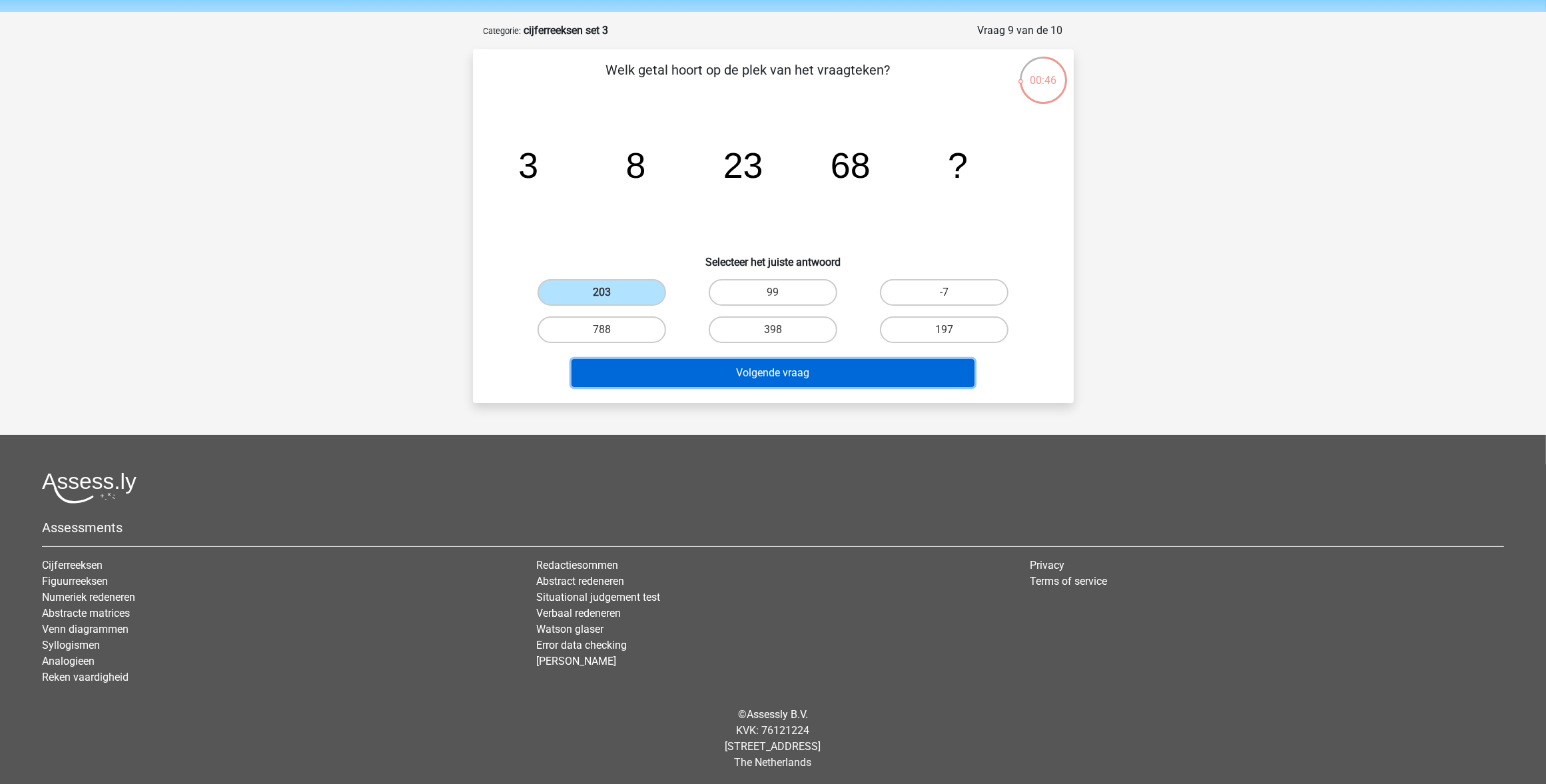
click at [670, 366] on button "Volgende vraag" at bounding box center [773, 373] width 403 height 28
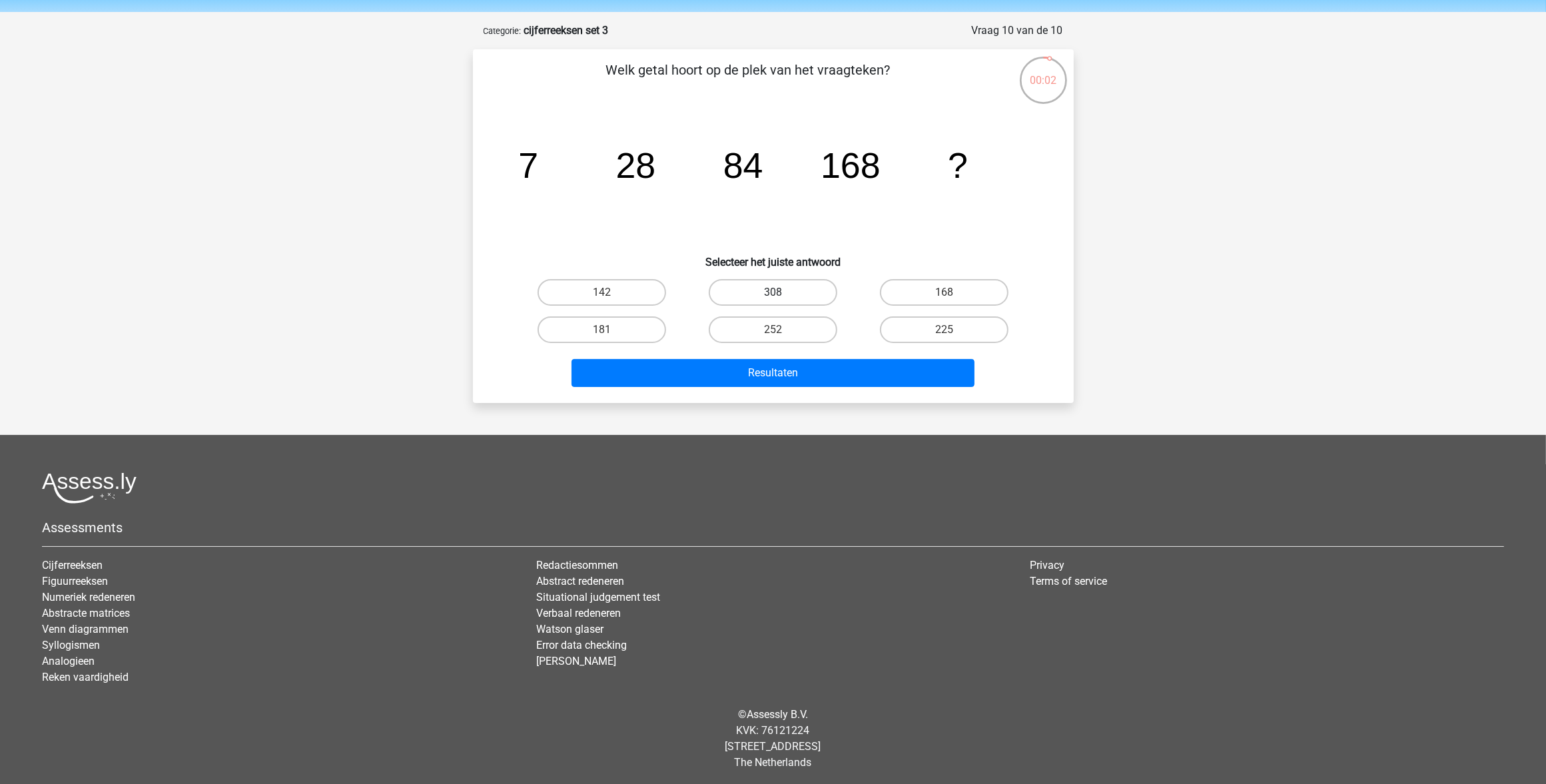
drag, startPoint x: 768, startPoint y: 288, endPoint x: 748, endPoint y: 328, distance: 44.7
click at [767, 291] on label "308" at bounding box center [773, 292] width 129 height 26
click at [773, 292] on input "308" at bounding box center [777, 296] width 9 height 9
radio input "true"
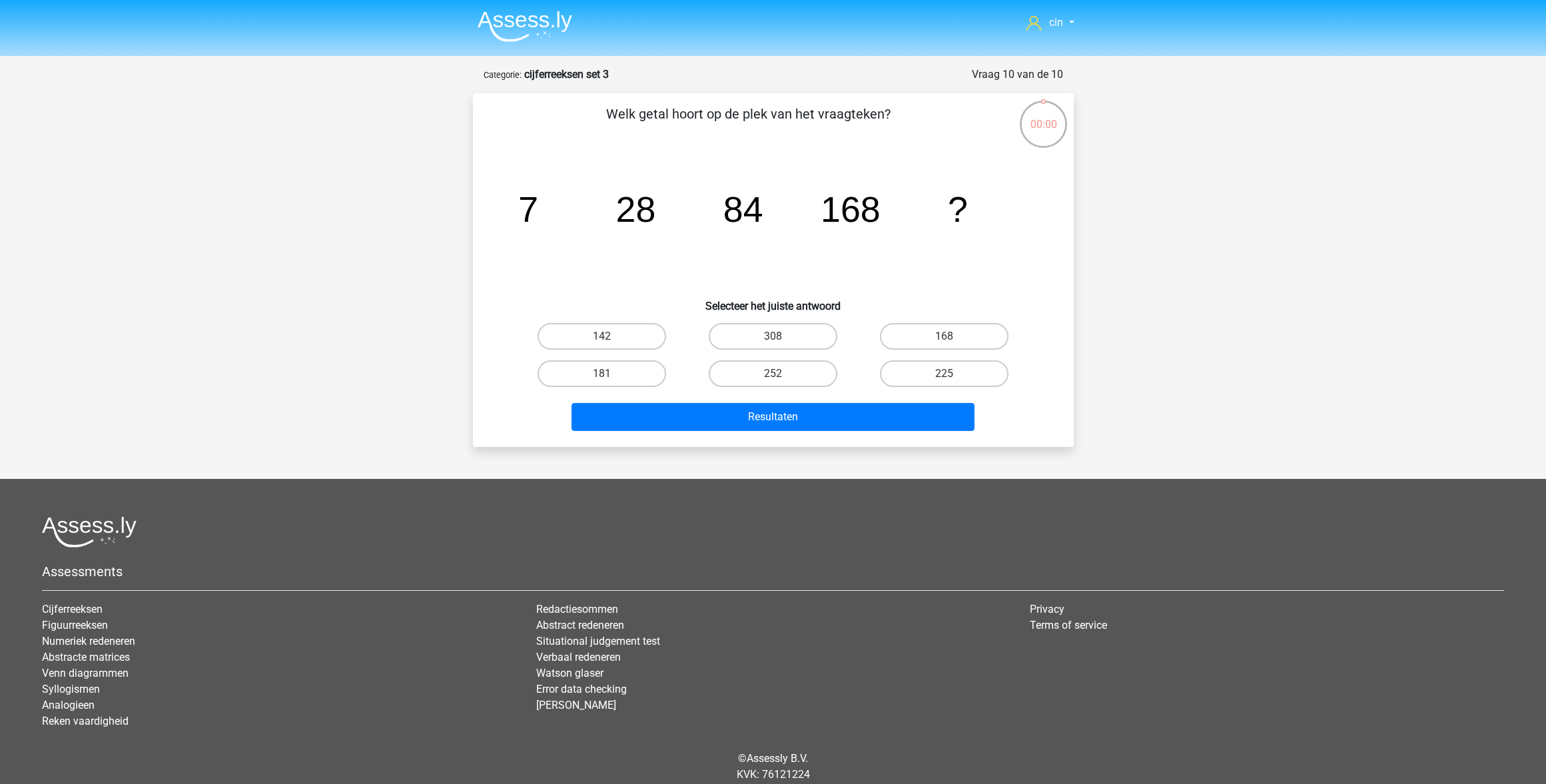
scroll to position [44, 0]
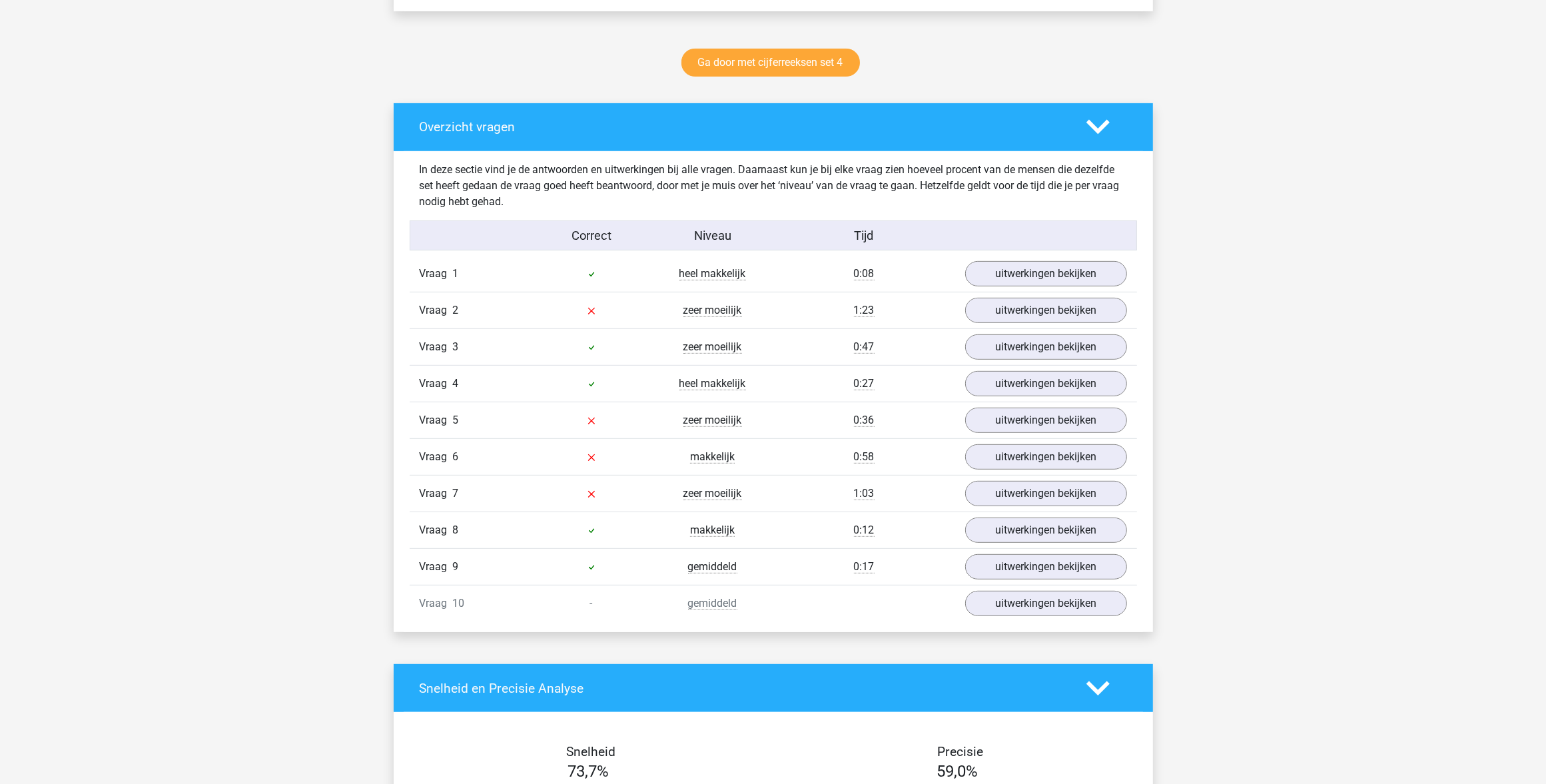
scroll to position [666, 0]
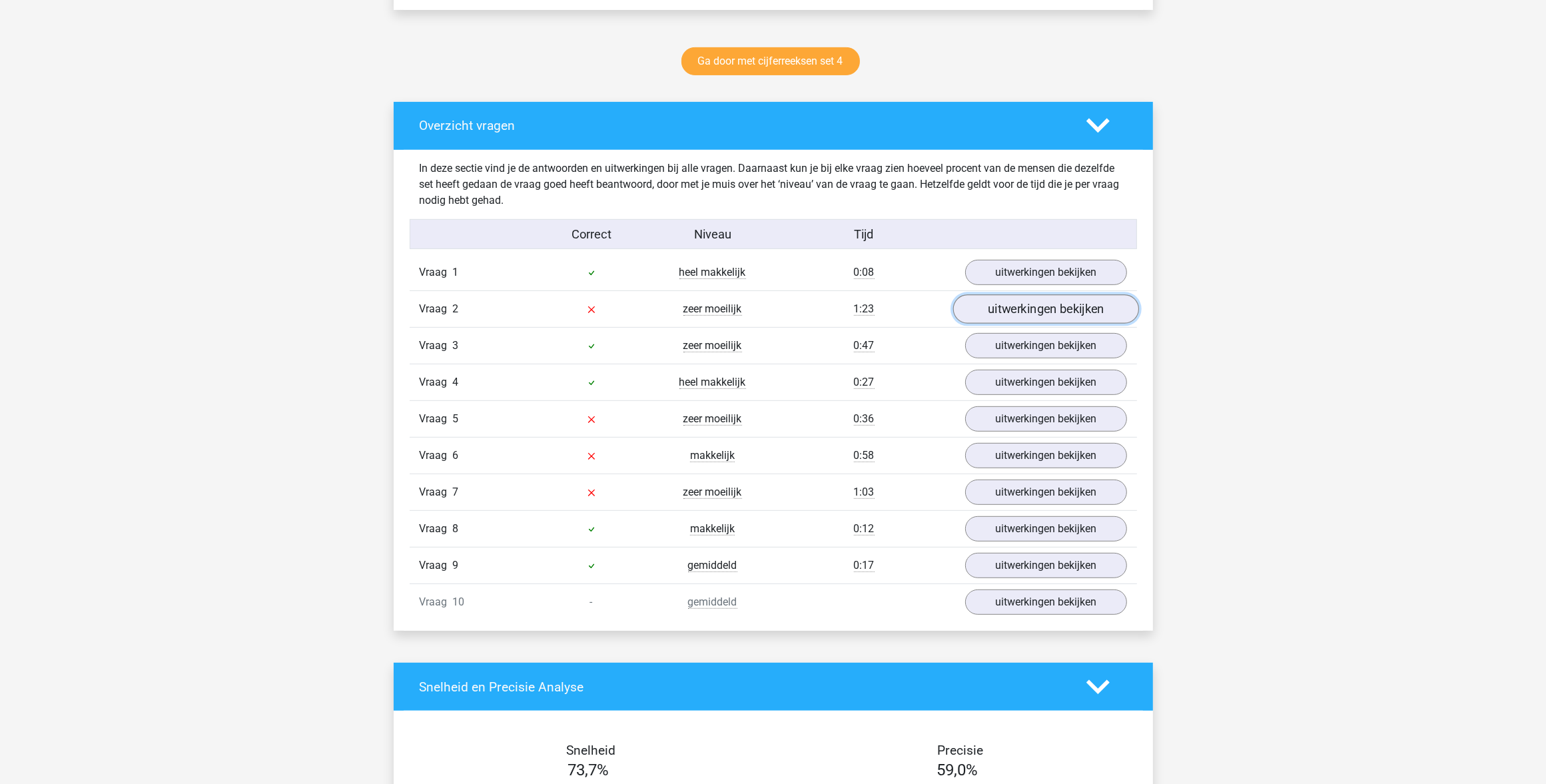
click at [991, 318] on link "uitwerkingen bekijken" at bounding box center [1046, 309] width 186 height 29
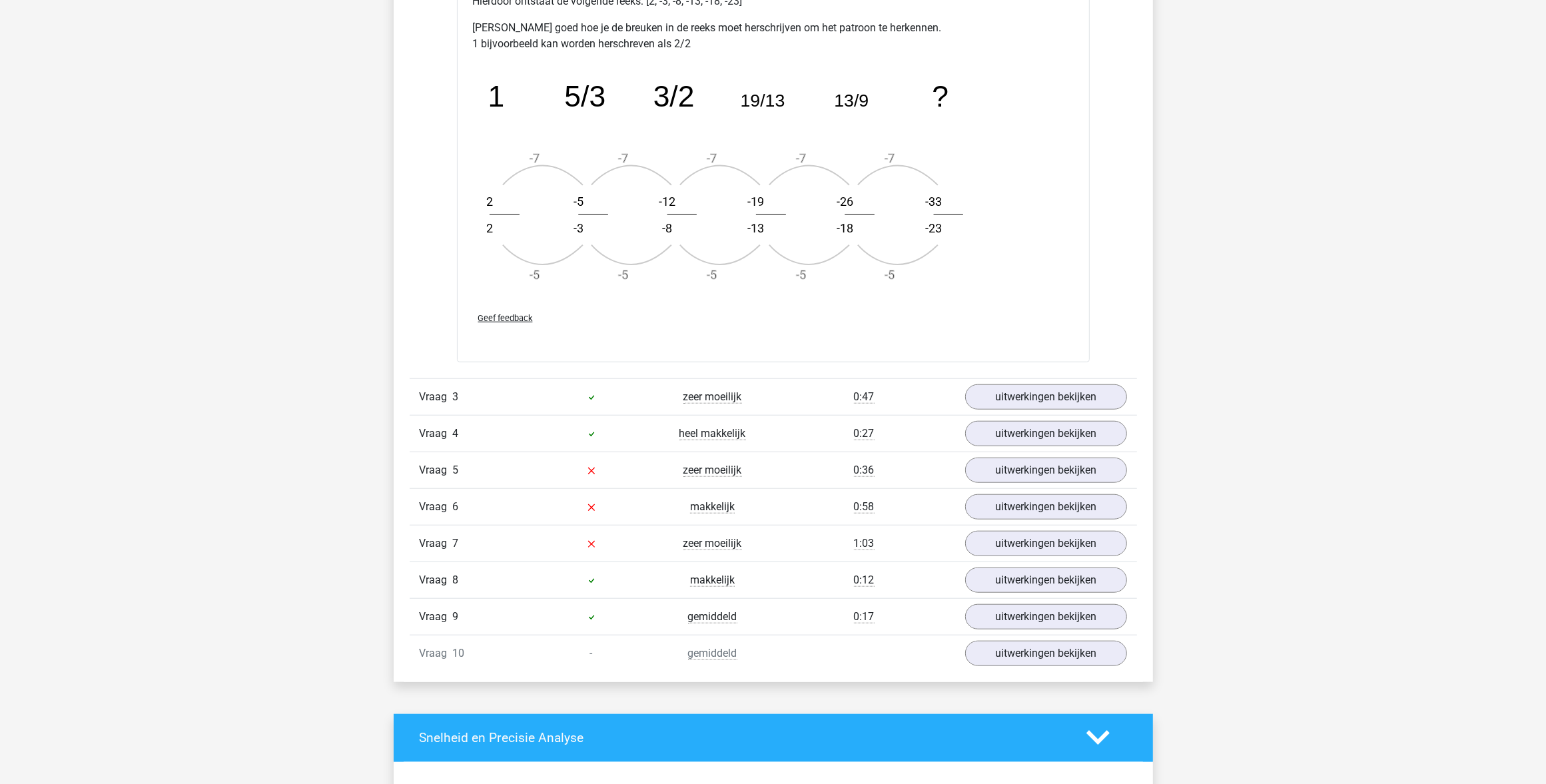
scroll to position [1415, 0]
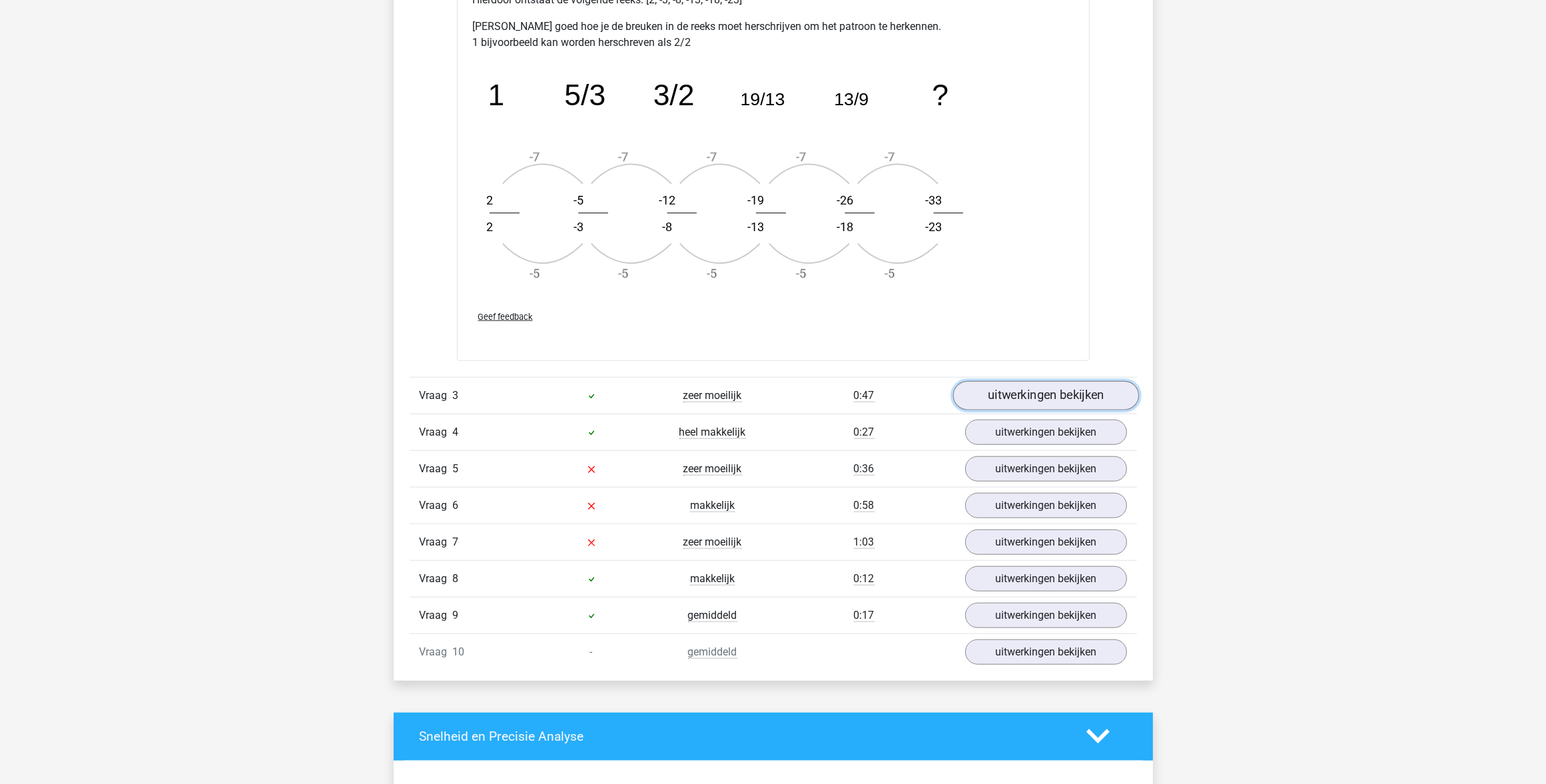
click at [1006, 391] on link "uitwerkingen bekijken" at bounding box center [1046, 396] width 186 height 29
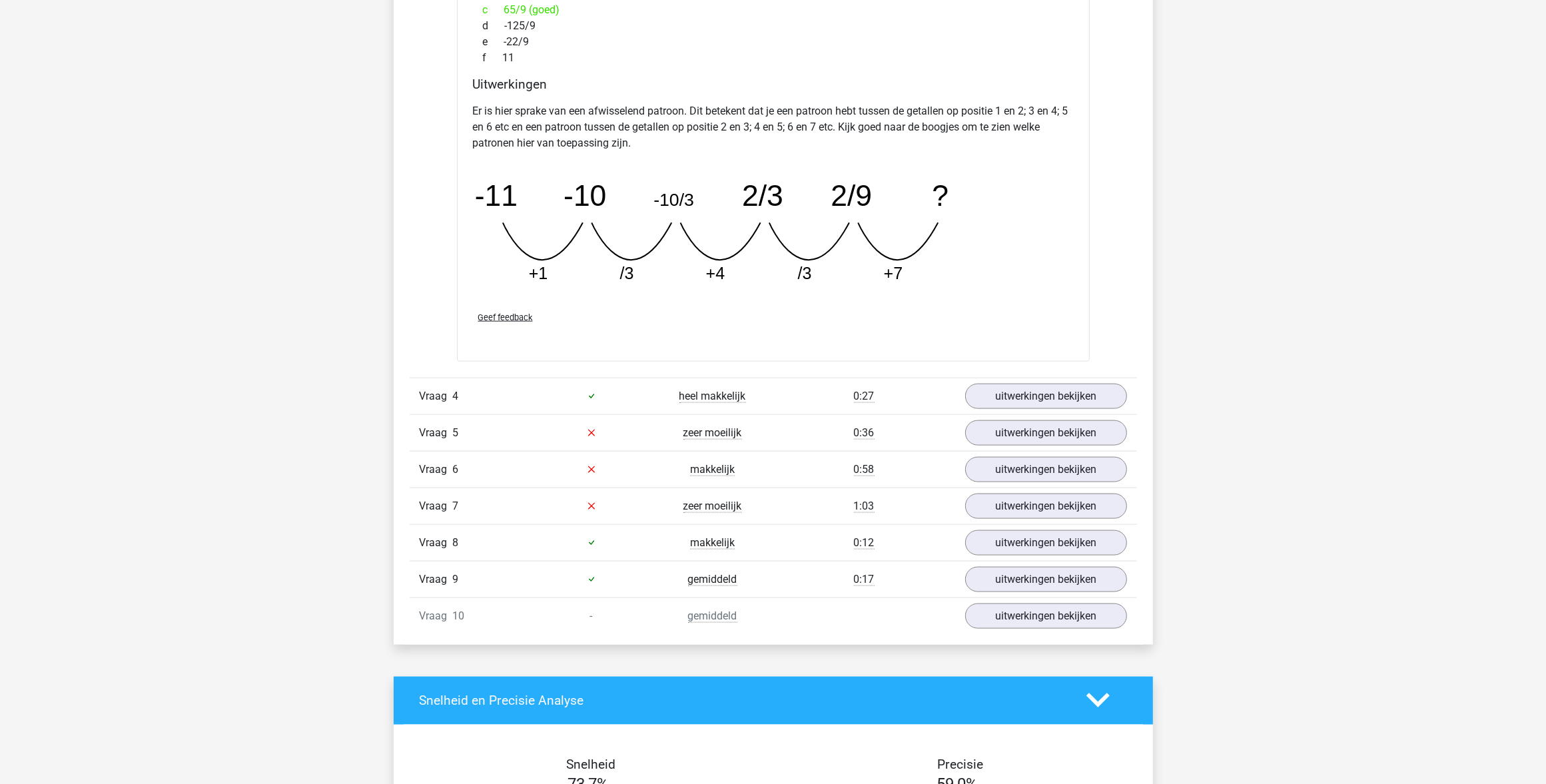
scroll to position [2081, 0]
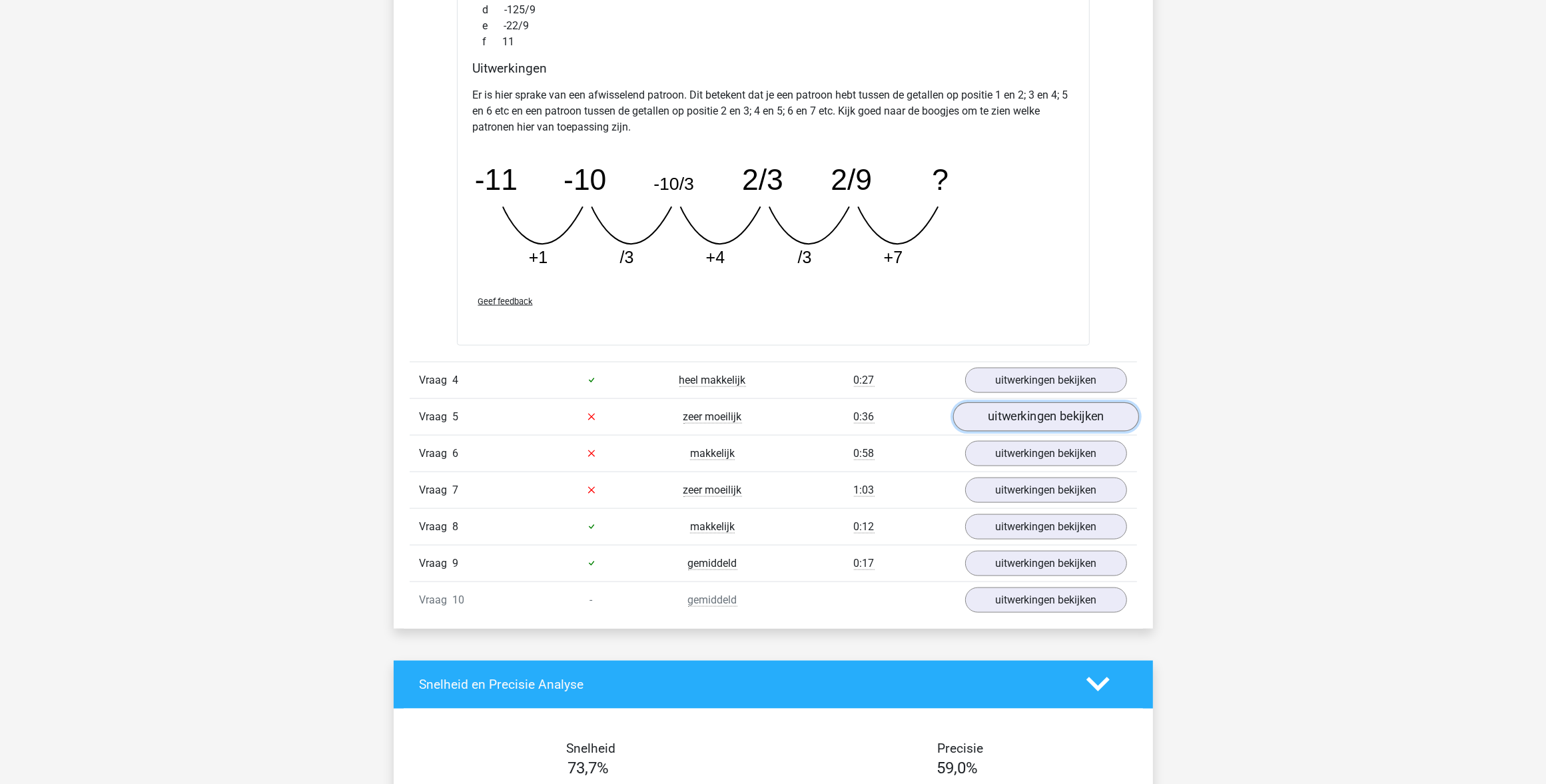
click at [984, 424] on link "uitwerkingen bekijken" at bounding box center [1046, 417] width 186 height 29
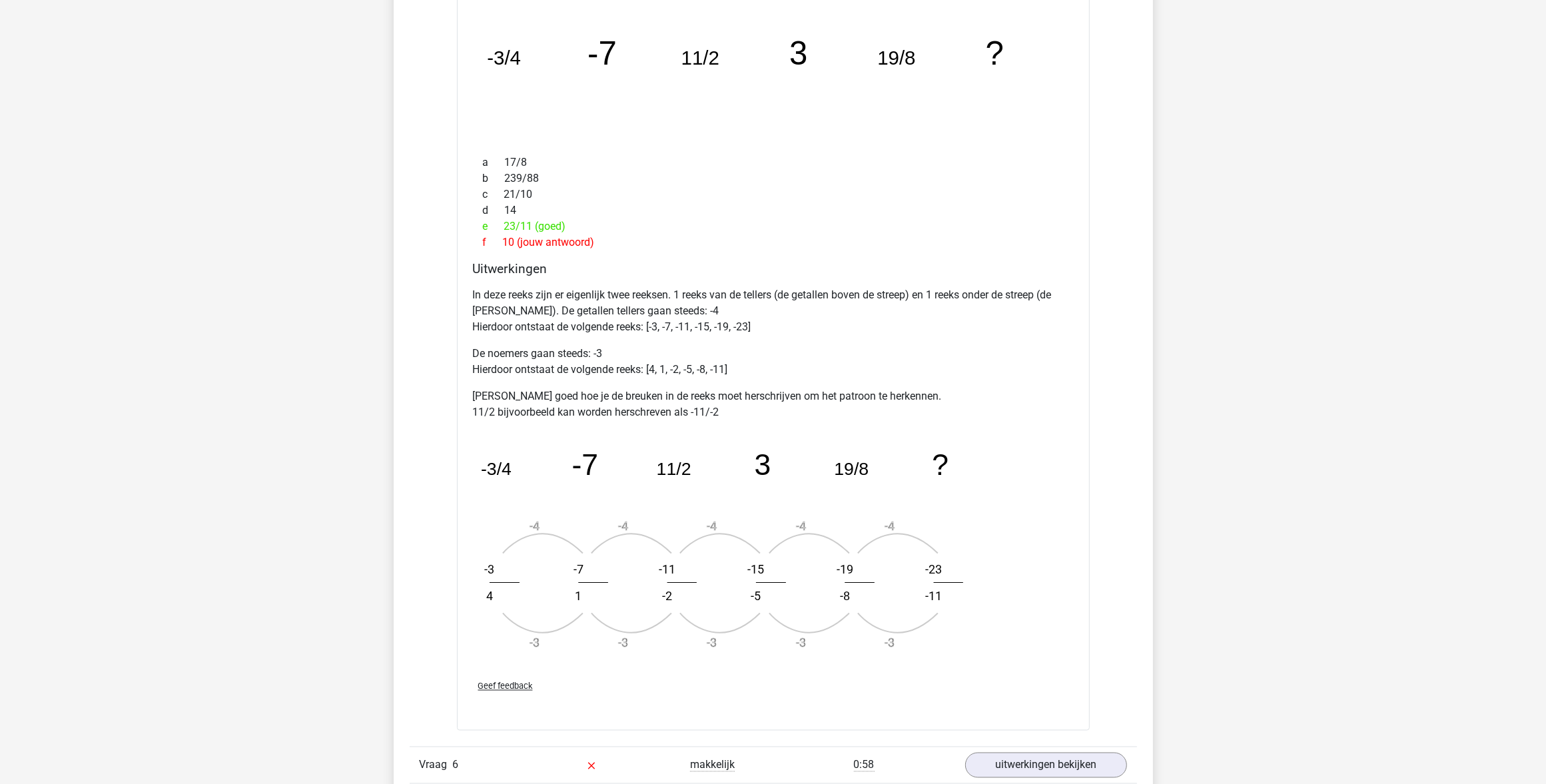
scroll to position [2580, 0]
